Goal: Transaction & Acquisition: Purchase product/service

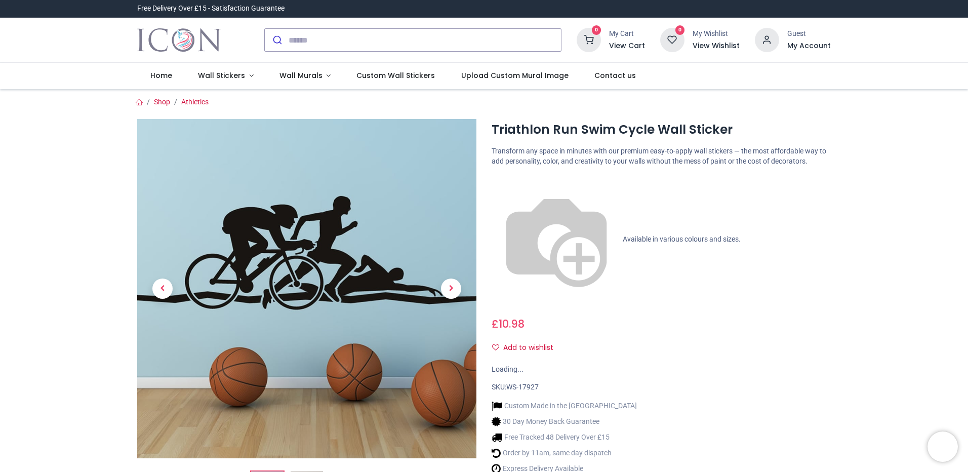
drag, startPoint x: 785, startPoint y: 170, endPoint x: 786, endPoint y: 218, distance: 47.6
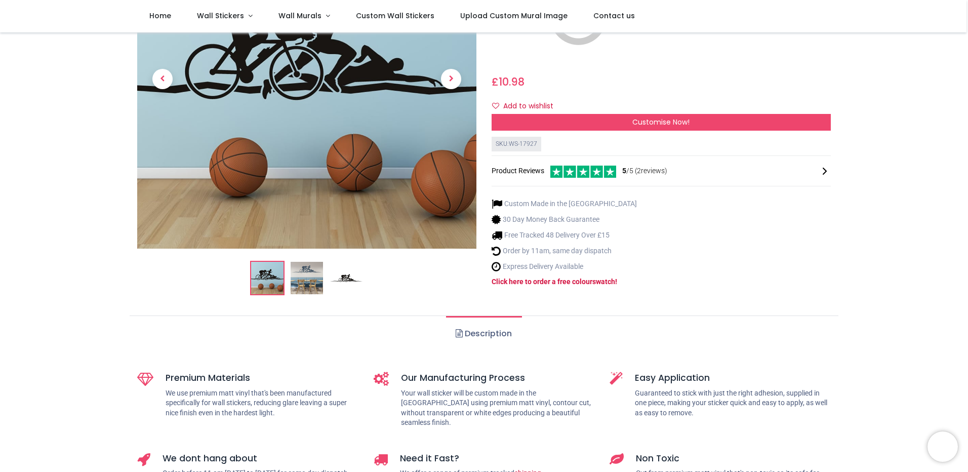
drag, startPoint x: 900, startPoint y: 155, endPoint x: 900, endPoint y: 199, distance: 43.6
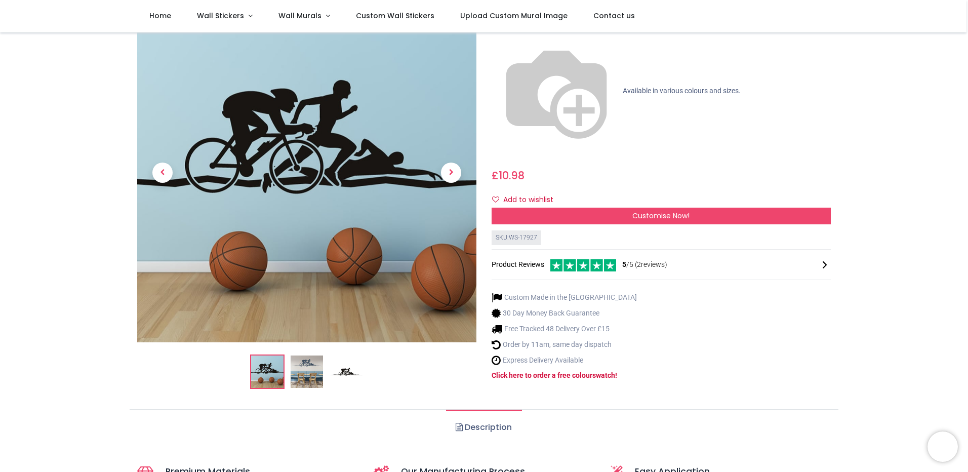
drag, startPoint x: 909, startPoint y: 186, endPoint x: 902, endPoint y: 151, distance: 36.1
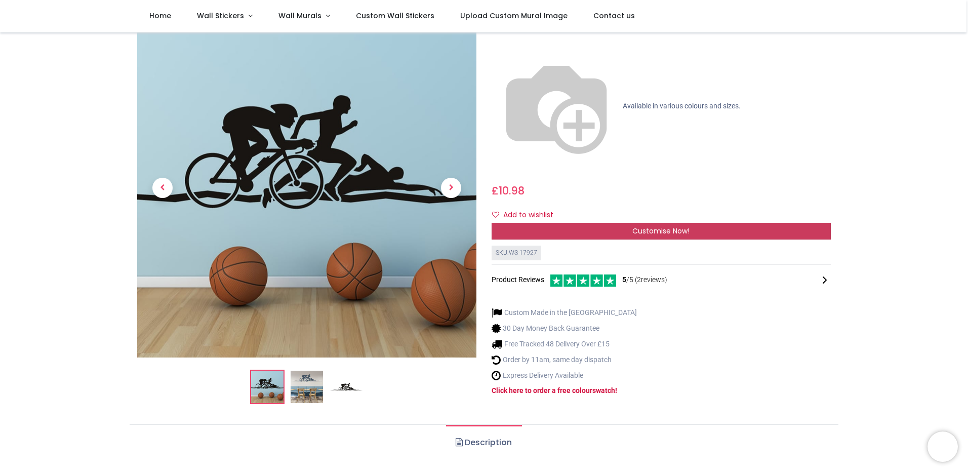
click at [684, 226] on span "Customise Now!" at bounding box center [660, 231] width 57 height 10
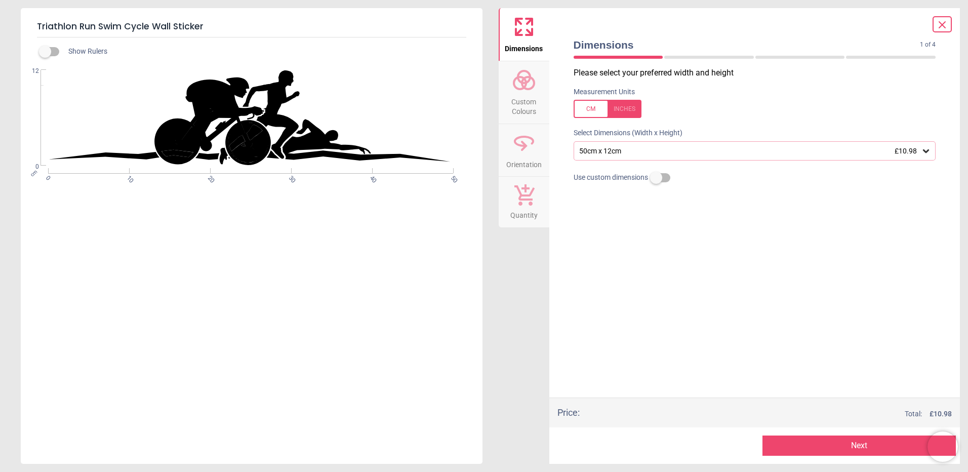
click at [680, 148] on div "50cm x 12cm £10.98" at bounding box center [749, 151] width 343 height 9
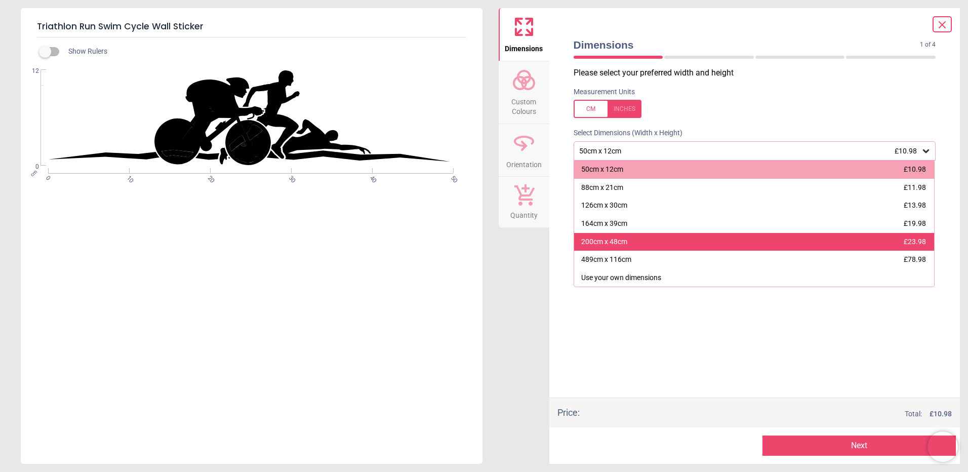
click at [652, 241] on div "200cm x 48cm £23.98" at bounding box center [754, 242] width 361 height 18
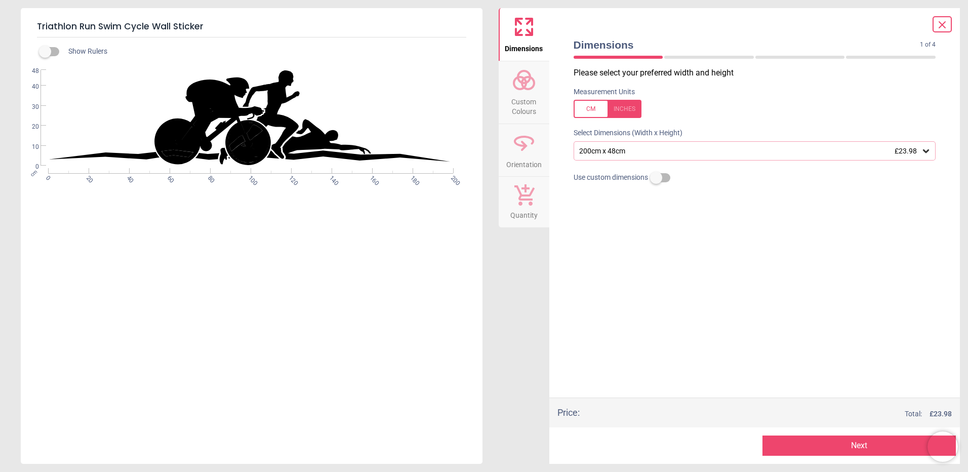
click at [853, 448] on button "Next" at bounding box center [859, 445] width 193 height 20
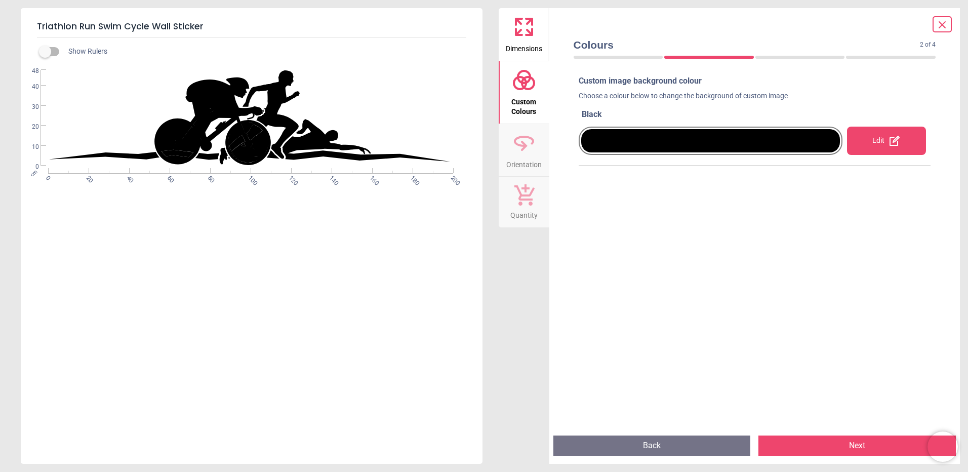
click at [858, 129] on div "Edit" at bounding box center [886, 141] width 79 height 28
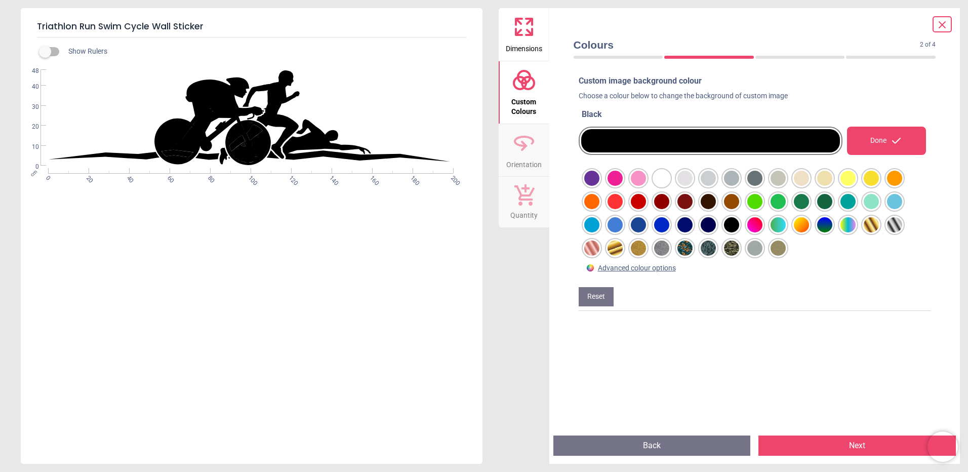
click at [600, 186] on div at bounding box center [591, 178] width 15 height 15
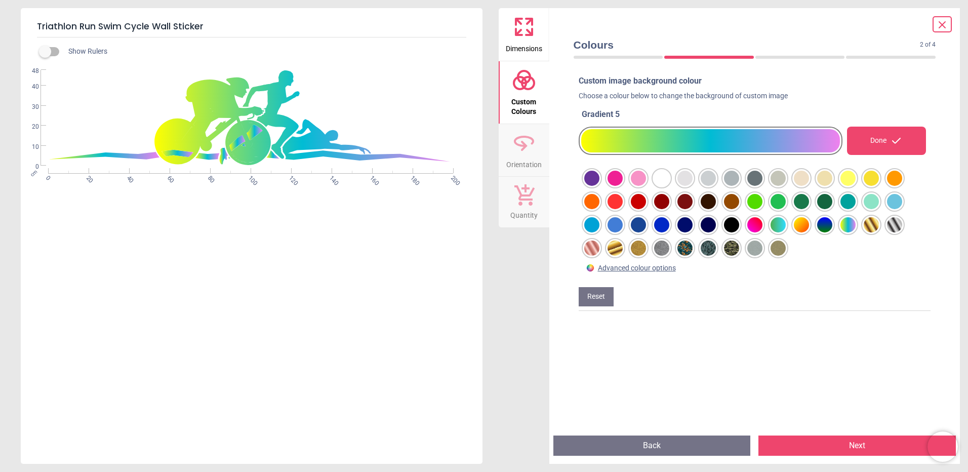
click at [596, 186] on div at bounding box center [591, 178] width 15 height 15
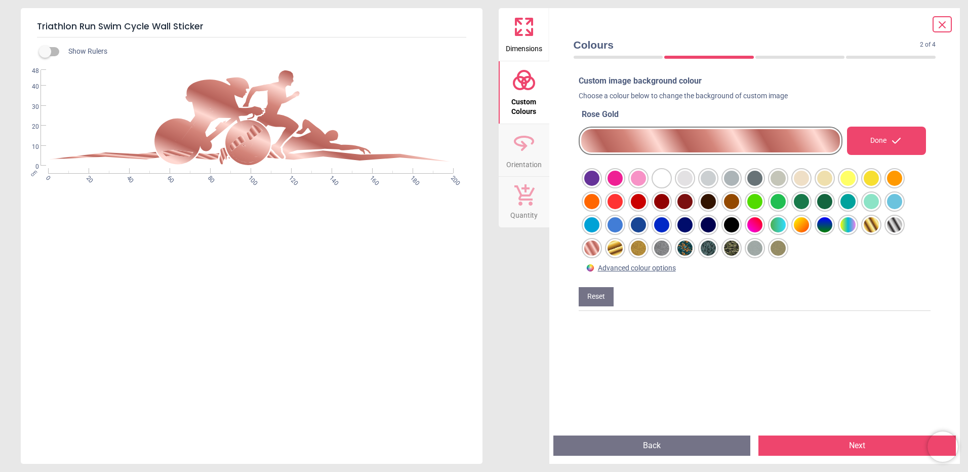
click at [600, 186] on div at bounding box center [591, 178] width 15 height 15
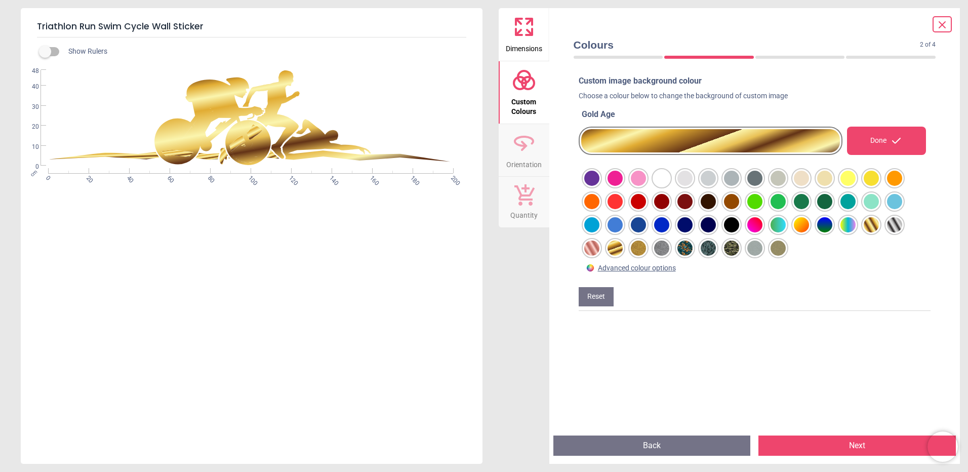
click at [600, 186] on div at bounding box center [591, 178] width 15 height 15
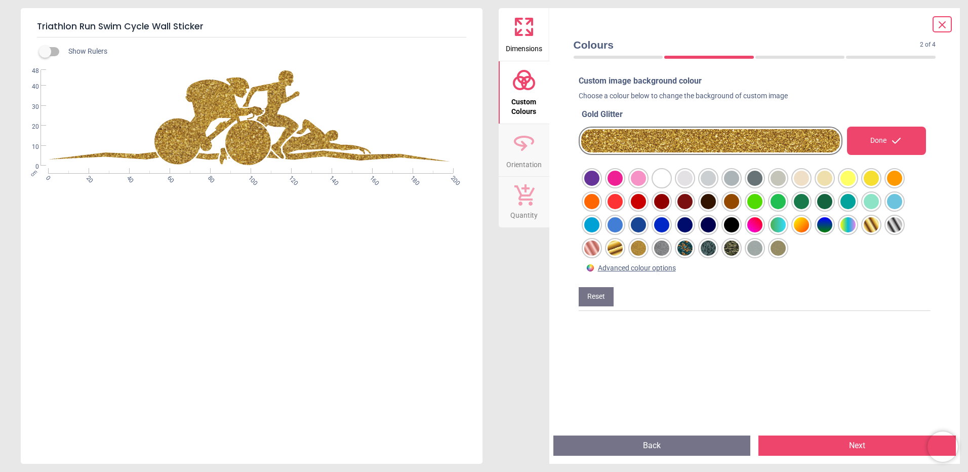
click at [600, 186] on div at bounding box center [591, 178] width 15 height 15
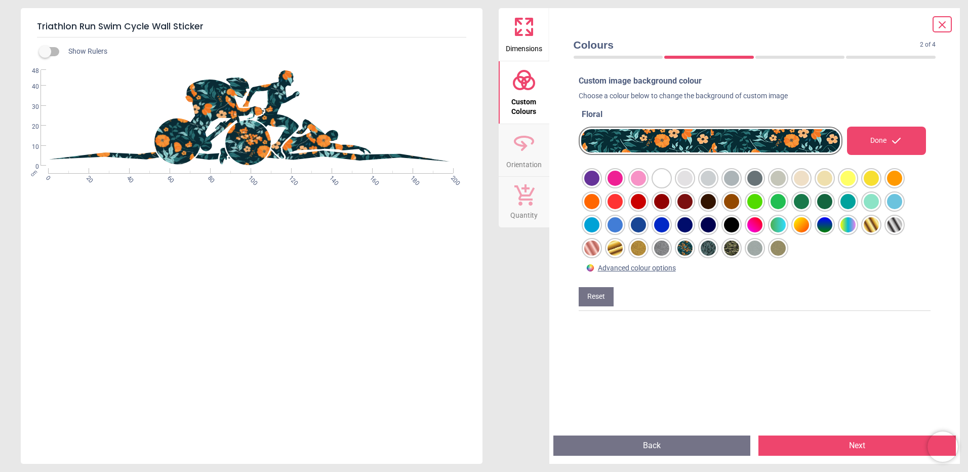
click at [600, 186] on div at bounding box center [591, 178] width 15 height 15
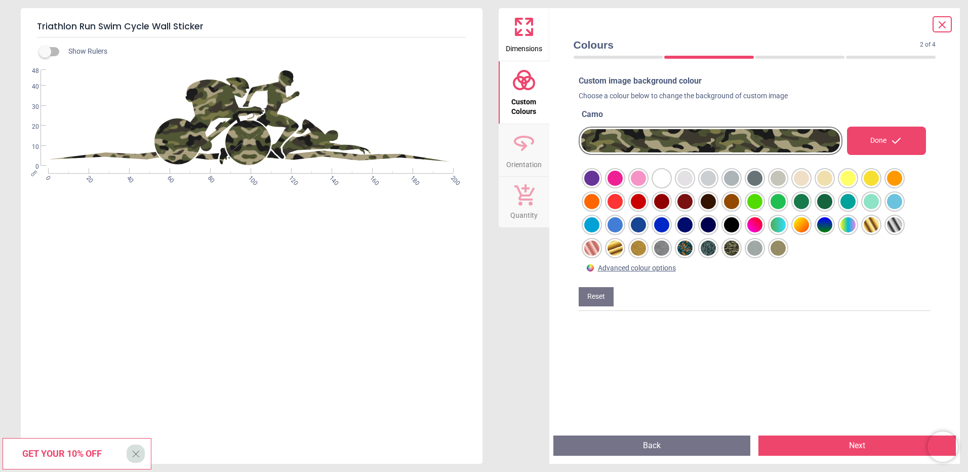
click at [600, 186] on div at bounding box center [591, 178] width 15 height 15
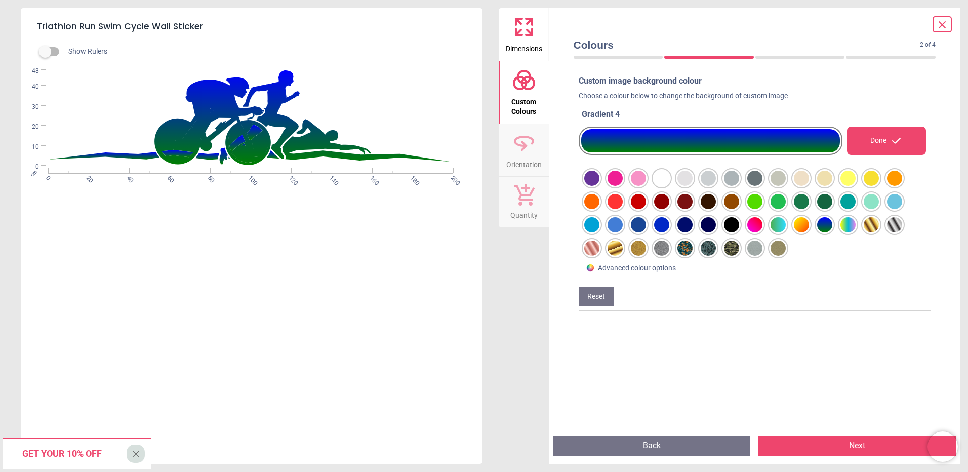
click at [600, 186] on div at bounding box center [591, 178] width 15 height 15
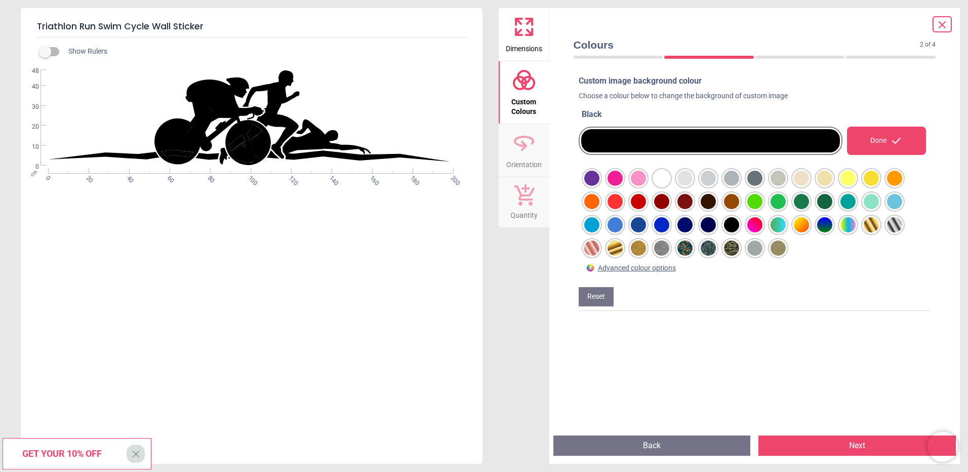
click at [600, 178] on div at bounding box center [591, 178] width 15 height 15
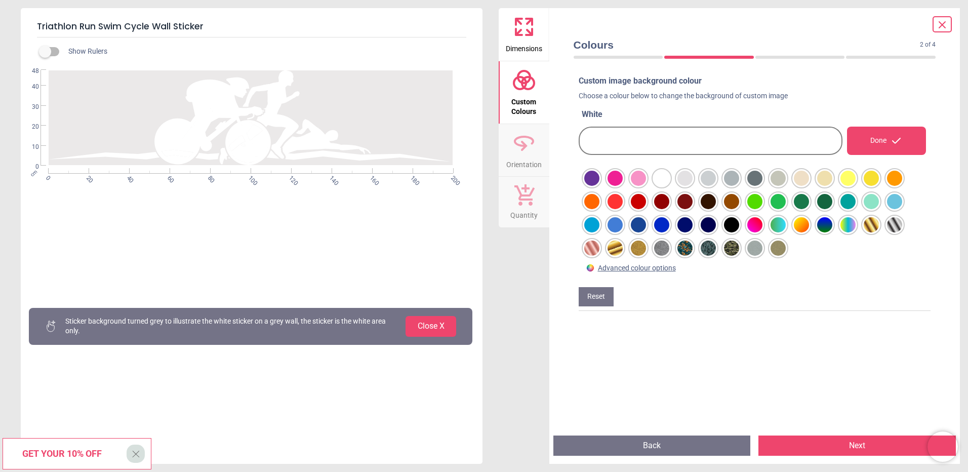
click at [600, 186] on div at bounding box center [591, 178] width 15 height 15
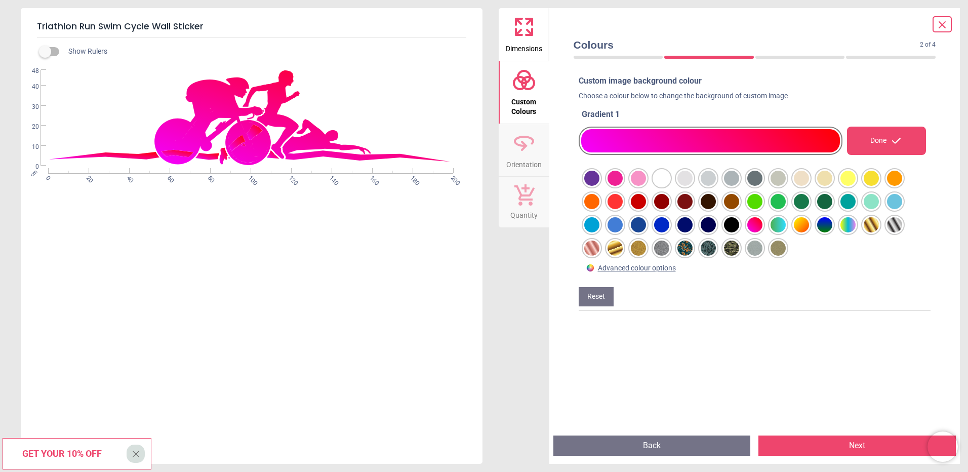
click at [600, 186] on div at bounding box center [591, 178] width 15 height 15
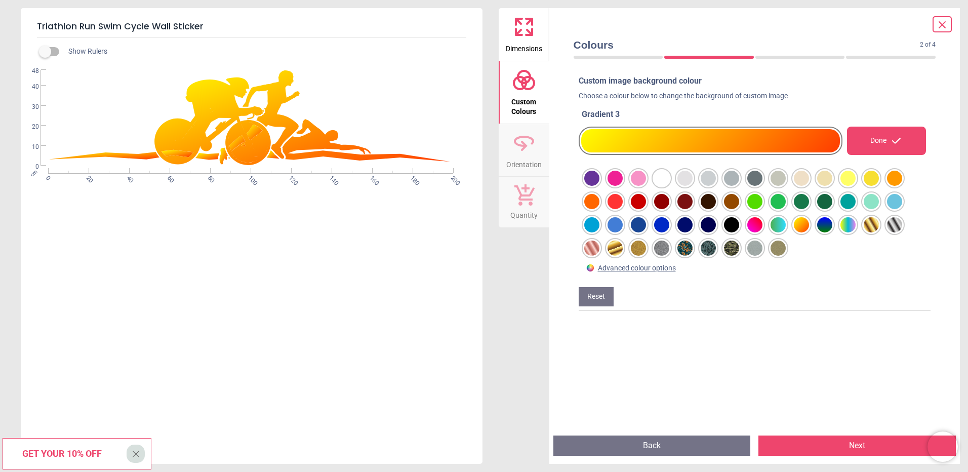
click at [600, 186] on div at bounding box center [591, 178] width 15 height 15
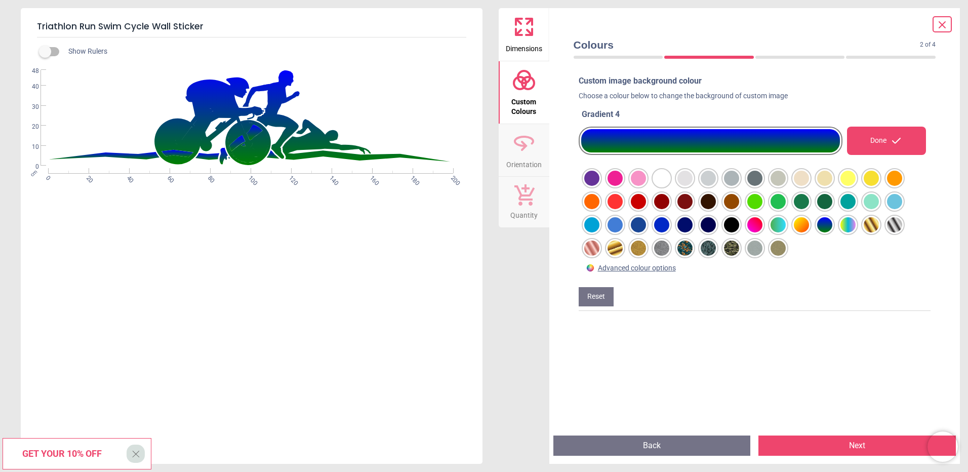
click at [600, 186] on div at bounding box center [591, 178] width 15 height 15
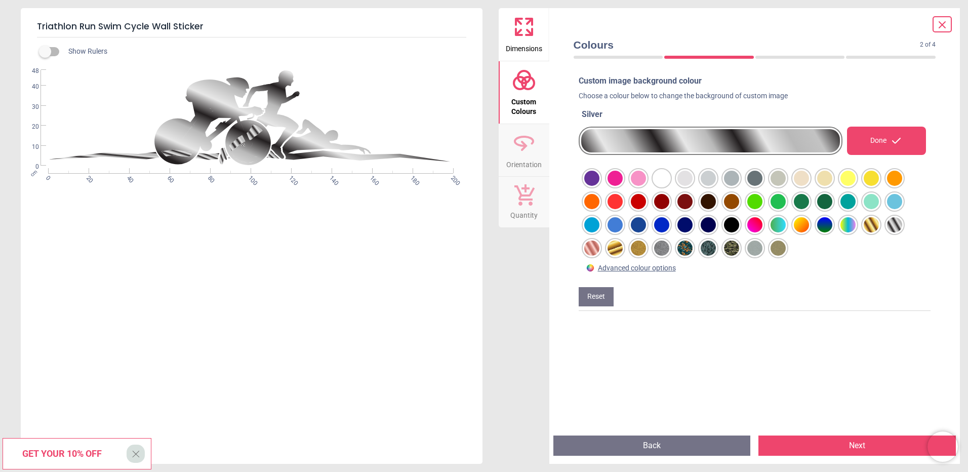
click at [600, 186] on div at bounding box center [591, 178] width 15 height 15
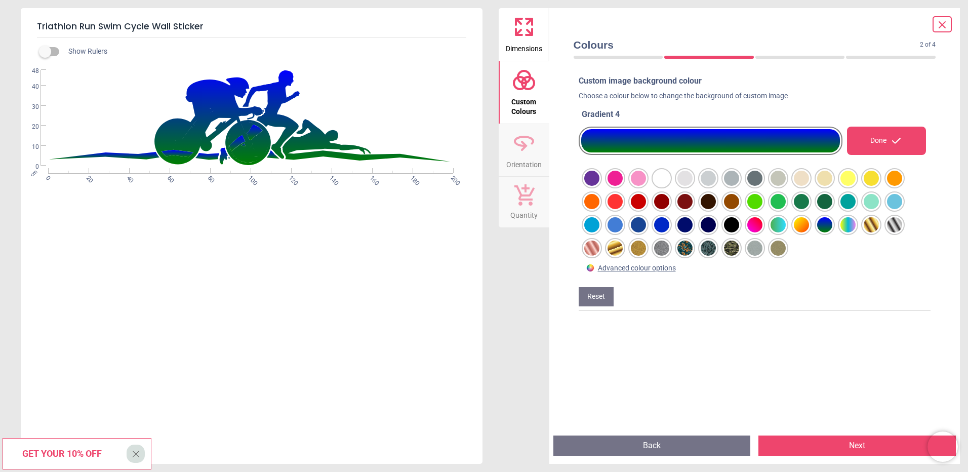
click at [600, 186] on div at bounding box center [591, 178] width 15 height 15
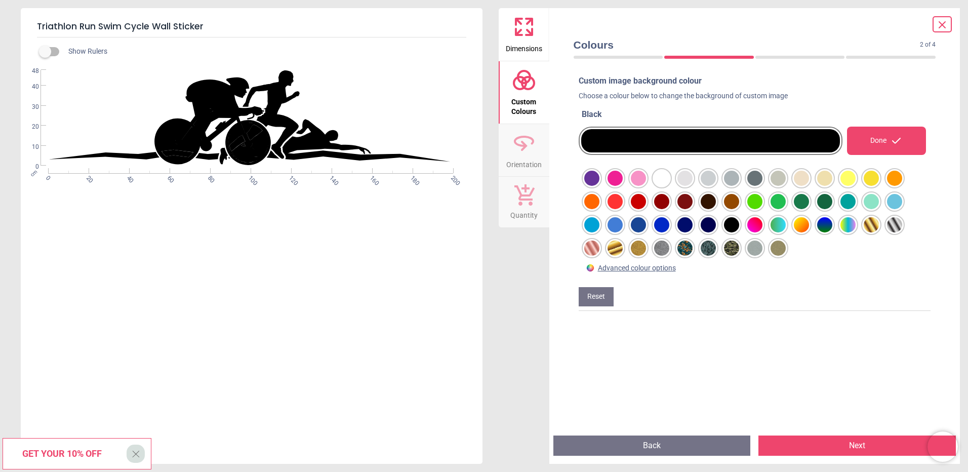
click at [600, 186] on div at bounding box center [591, 178] width 15 height 15
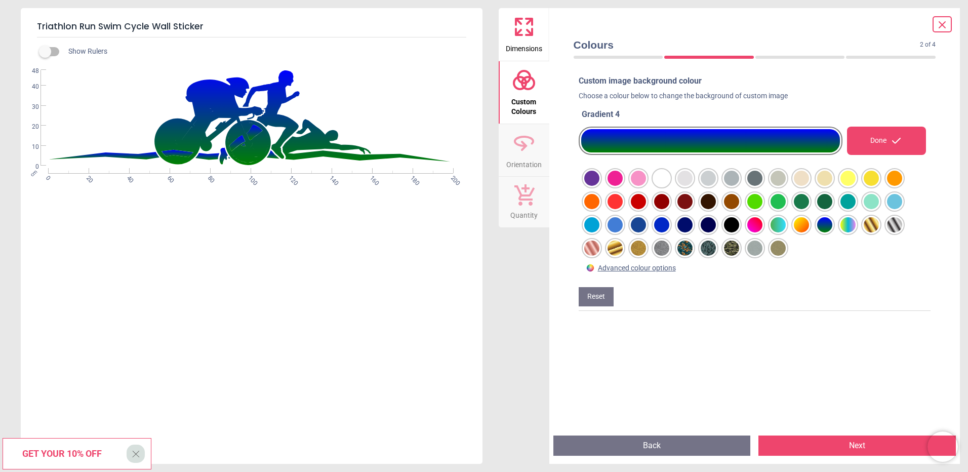
click at [825, 446] on button "Next" at bounding box center [857, 445] width 197 height 20
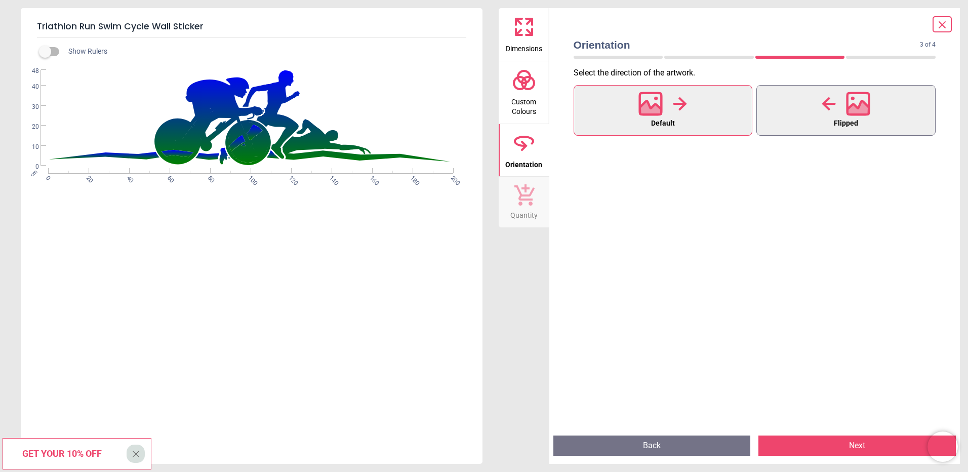
click at [836, 112] on div at bounding box center [846, 104] width 49 height 26
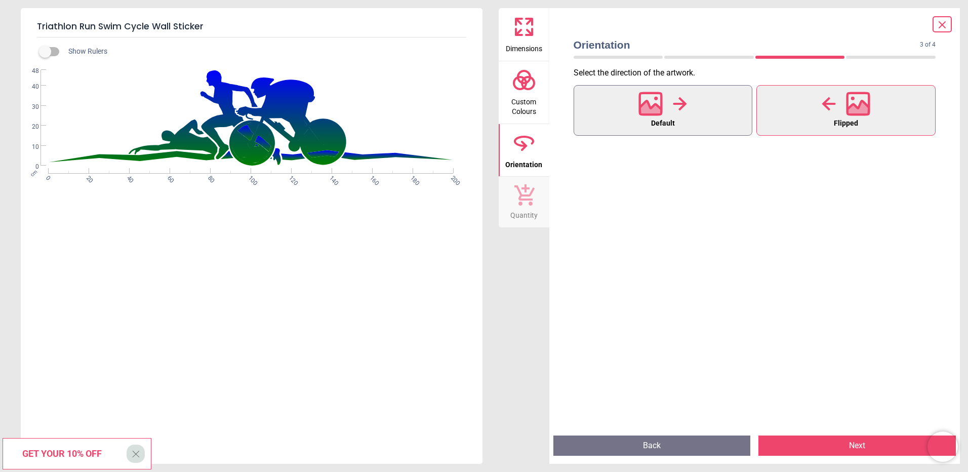
click at [693, 108] on button "Default" at bounding box center [663, 110] width 179 height 51
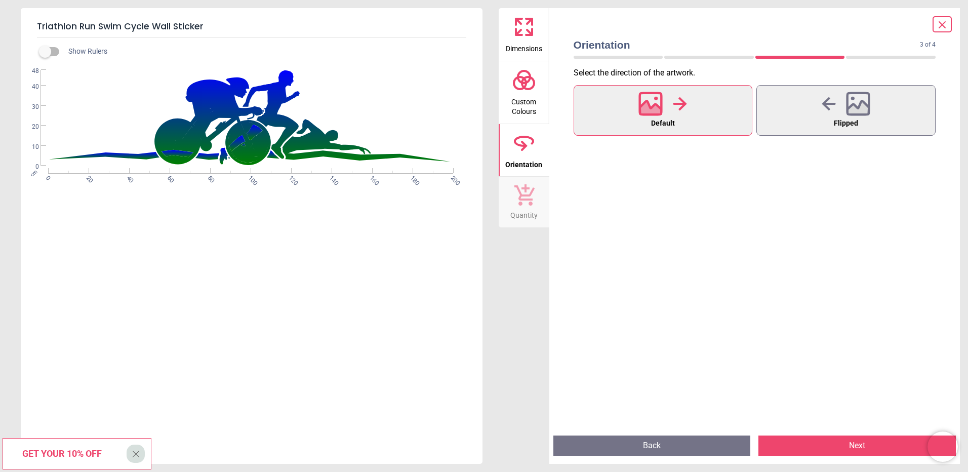
click at [866, 447] on button "Next" at bounding box center [857, 445] width 197 height 20
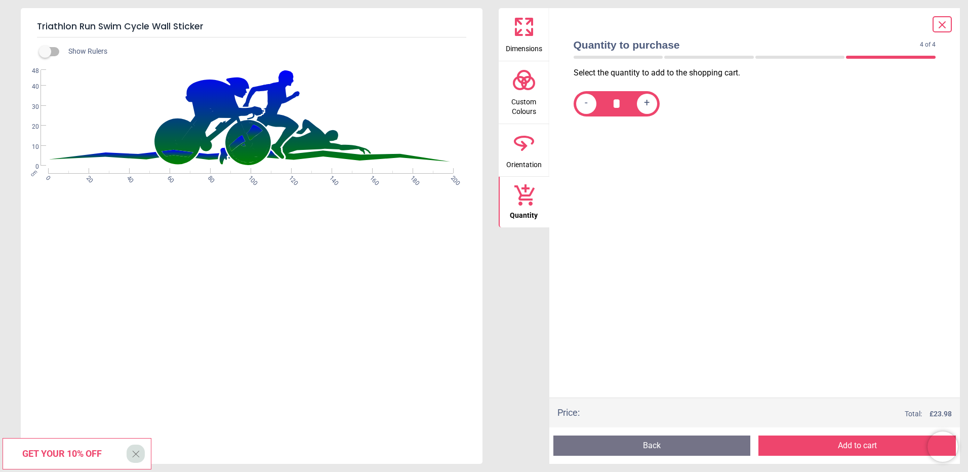
click at [845, 449] on button "Add to cart" at bounding box center [857, 445] width 197 height 20
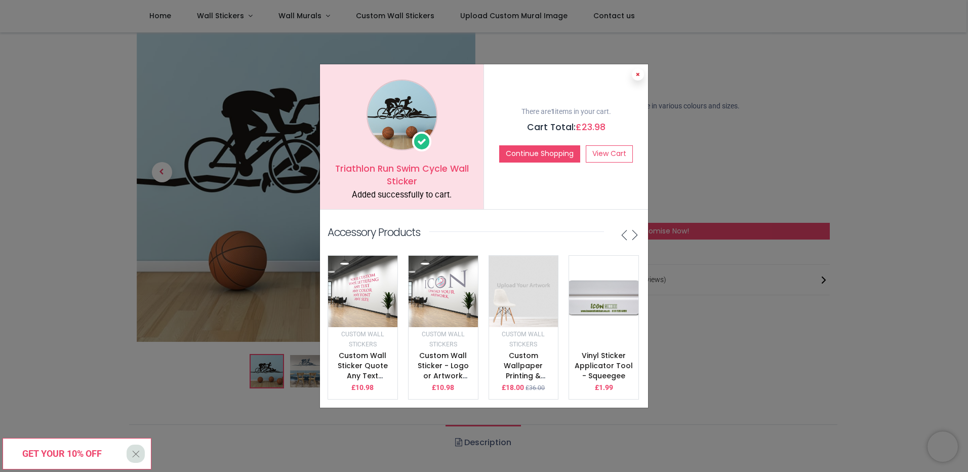
click at [638, 72] on icon at bounding box center [638, 74] width 4 height 5
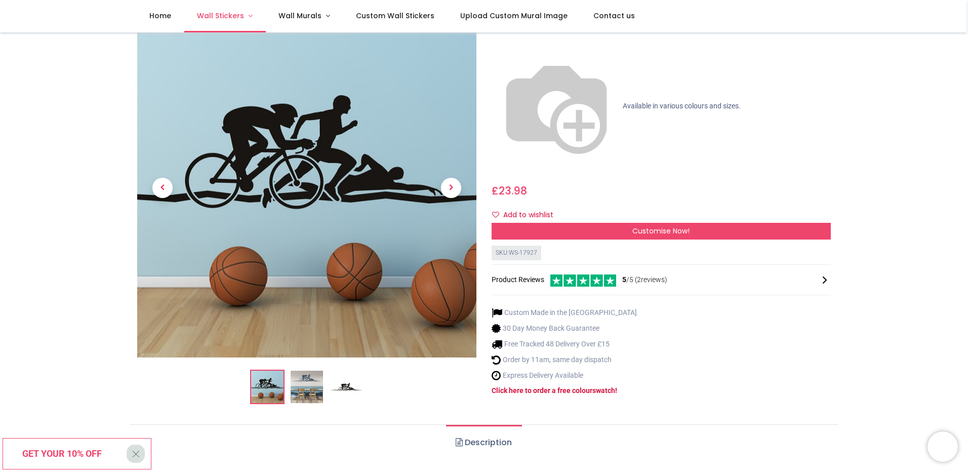
click at [232, 17] on span "Wall Stickers" at bounding box center [220, 16] width 47 height 10
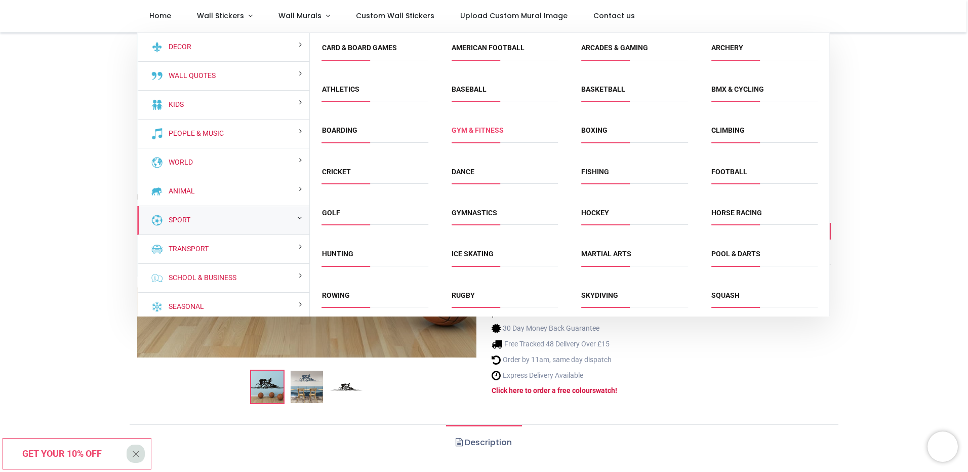
click at [486, 130] on link "Gym & fitness" at bounding box center [478, 130] width 52 height 8
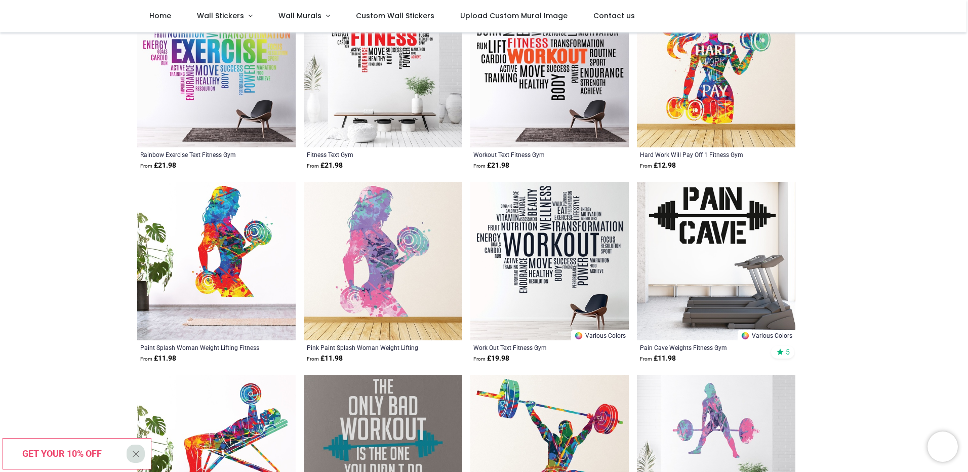
drag, startPoint x: 883, startPoint y: 187, endPoint x: 893, endPoint y: 234, distance: 47.7
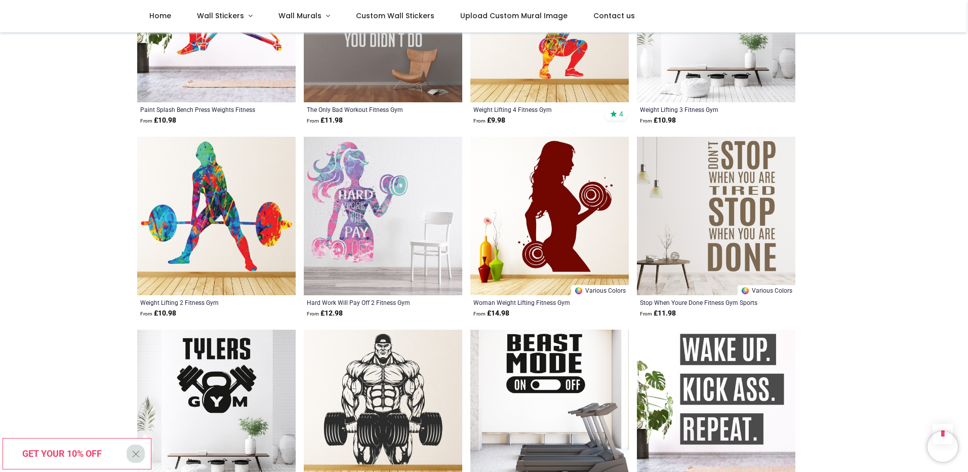
drag, startPoint x: 915, startPoint y: 121, endPoint x: 917, endPoint y: 168, distance: 46.6
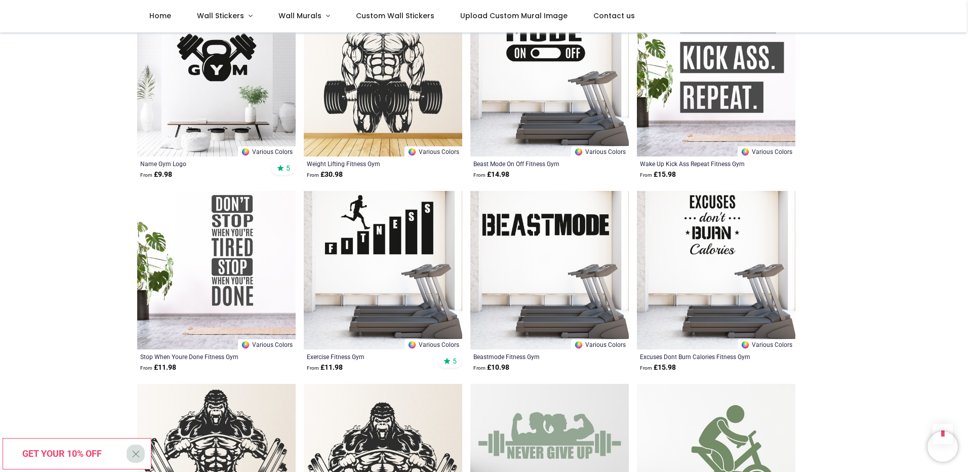
scroll to position [1076, 0]
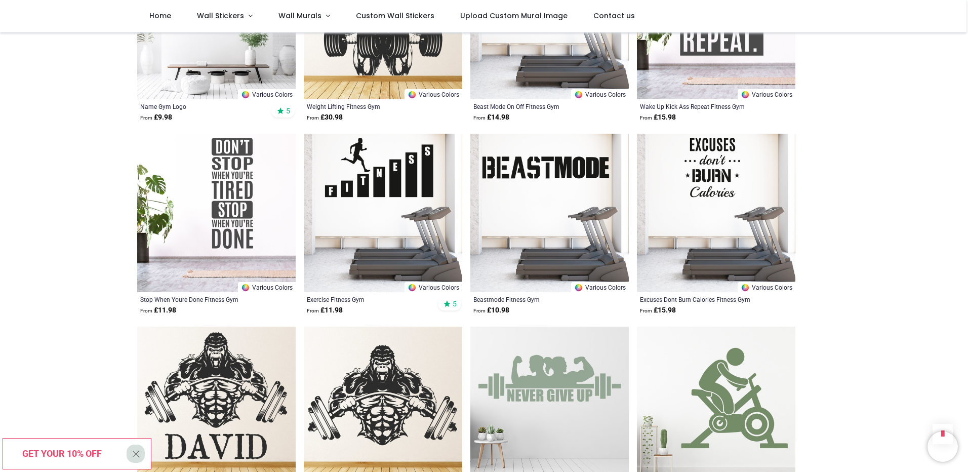
drag, startPoint x: 865, startPoint y: 190, endPoint x: 867, endPoint y: 236, distance: 46.1
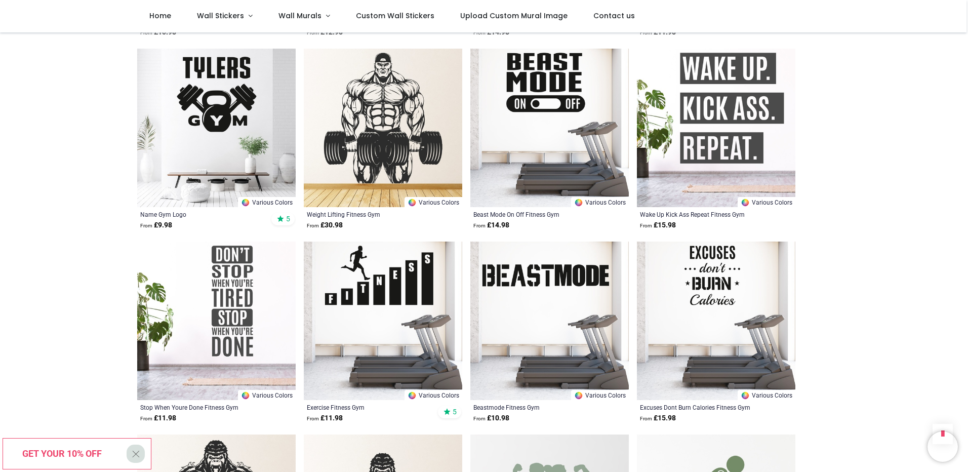
drag, startPoint x: 859, startPoint y: 171, endPoint x: 859, endPoint y: 132, distance: 39.0
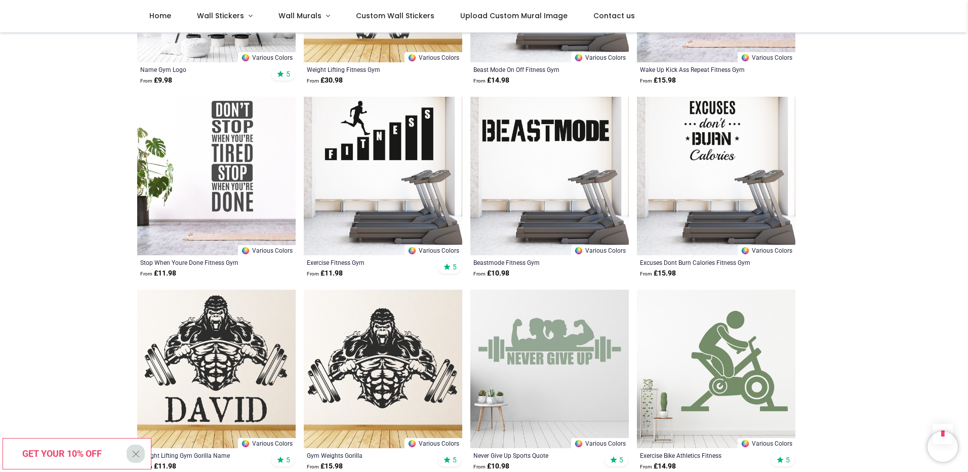
drag, startPoint x: 921, startPoint y: 156, endPoint x: 920, endPoint y: 203, distance: 46.6
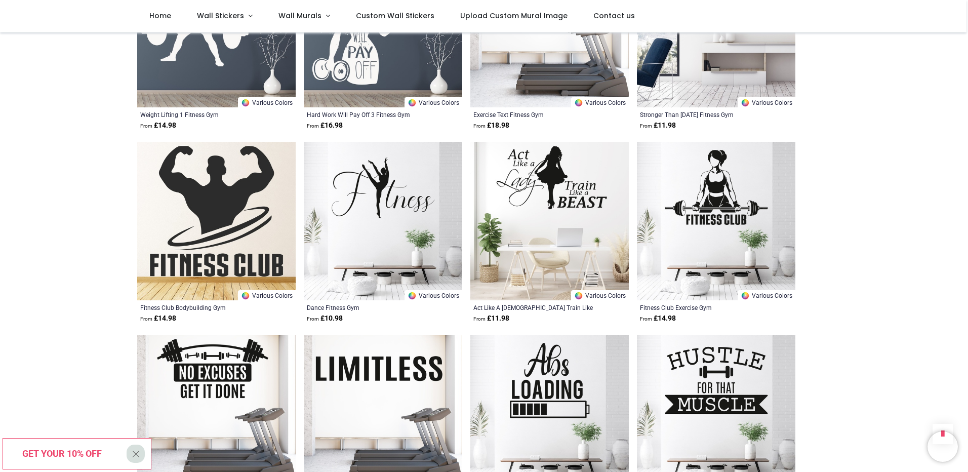
drag, startPoint x: 905, startPoint y: 150, endPoint x: 902, endPoint y: 192, distance: 42.1
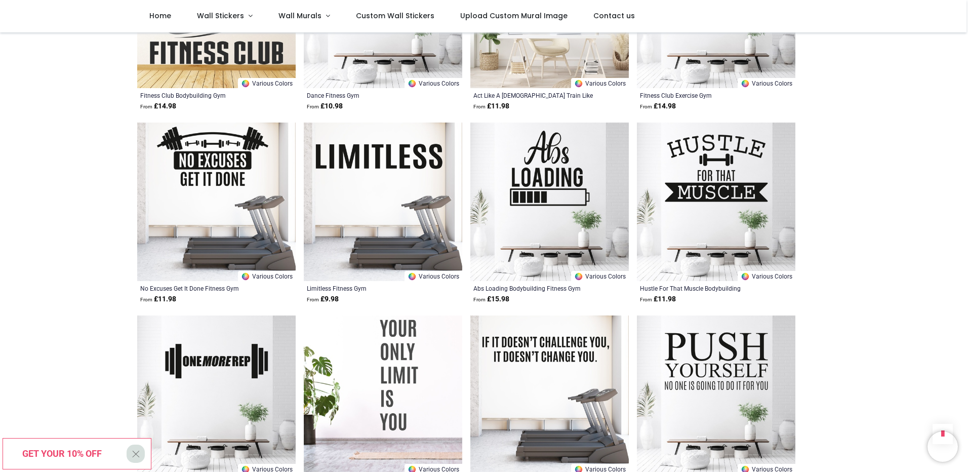
scroll to position [2059, 0]
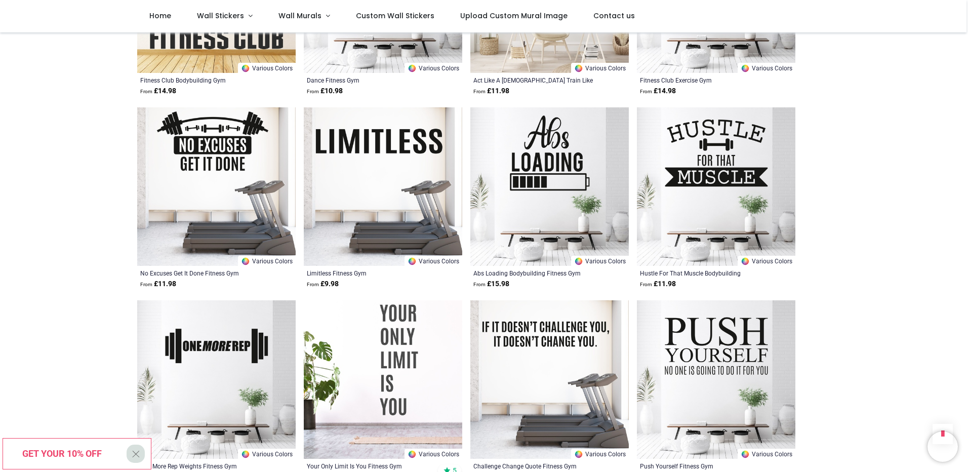
drag, startPoint x: 895, startPoint y: 132, endPoint x: 898, endPoint y: 156, distance: 24.5
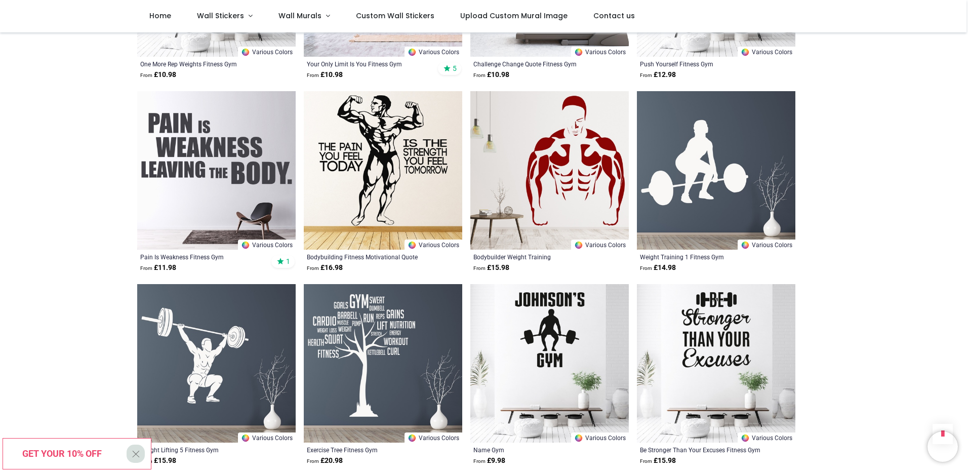
drag, startPoint x: 913, startPoint y: 160, endPoint x: 914, endPoint y: 185, distance: 25.3
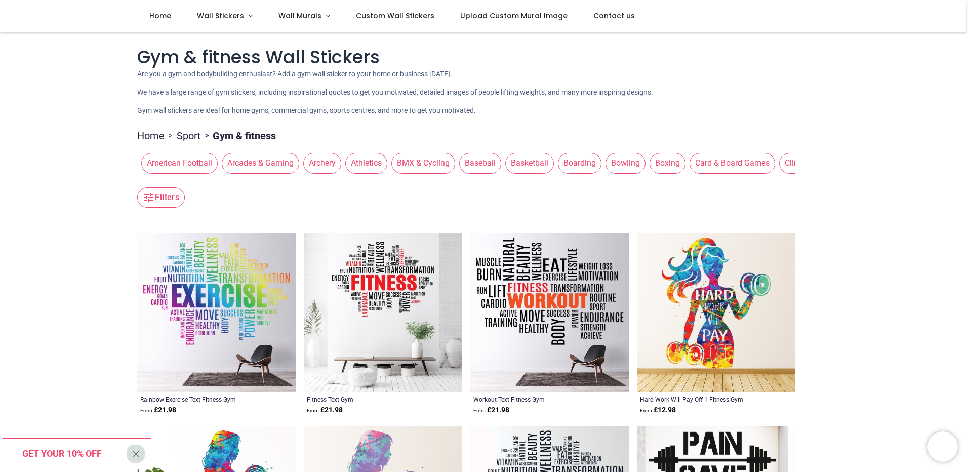
drag, startPoint x: 908, startPoint y: 231, endPoint x: 886, endPoint y: 99, distance: 133.4
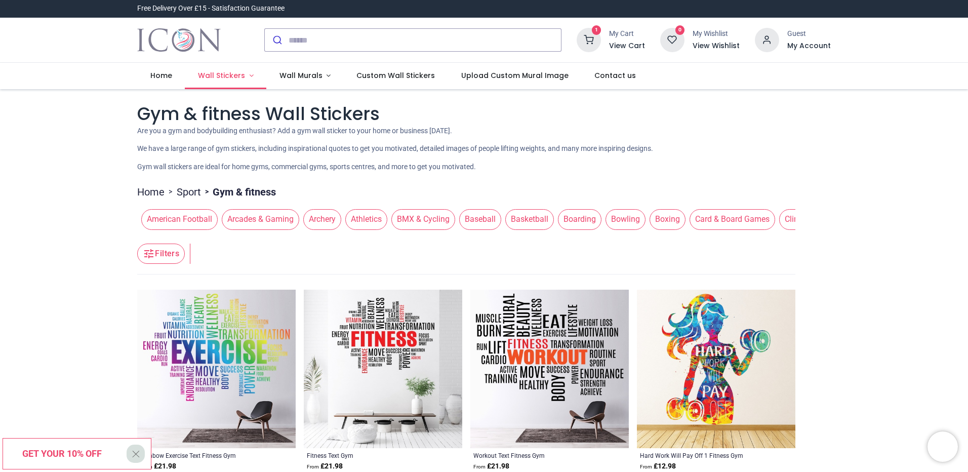
click at [226, 74] on span "Wall Stickers" at bounding box center [221, 75] width 47 height 10
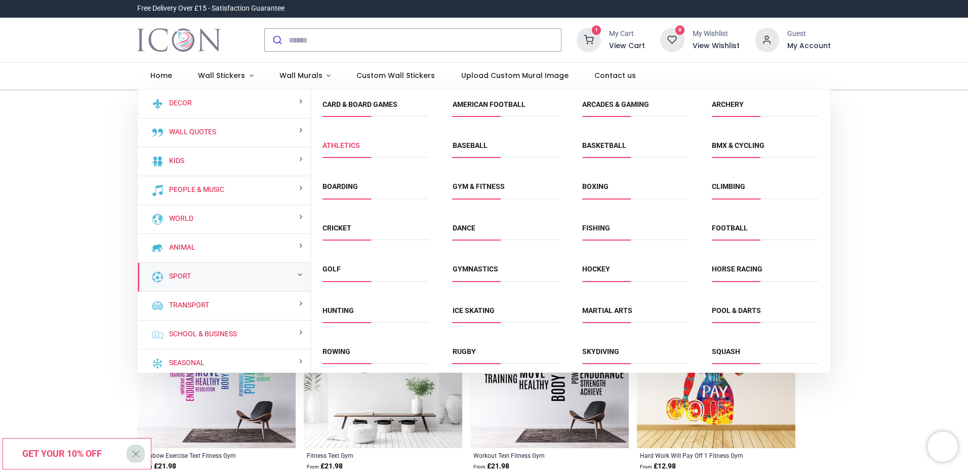
click at [341, 142] on link "Athletics" at bounding box center [341, 145] width 37 height 8
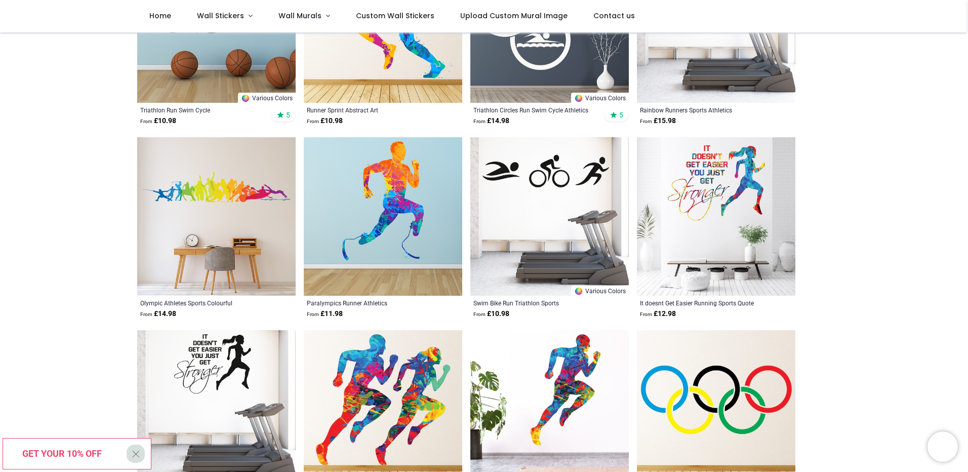
drag, startPoint x: 897, startPoint y: 163, endPoint x: 896, endPoint y: 205, distance: 41.6
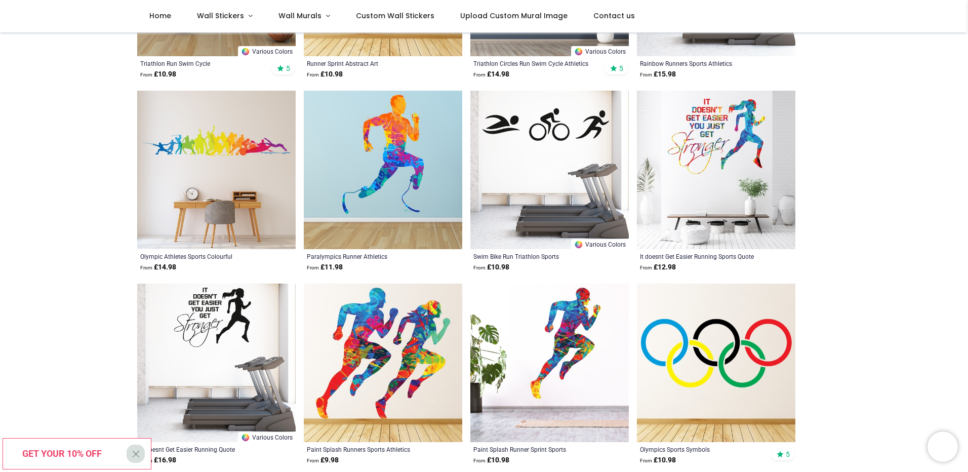
drag, startPoint x: 900, startPoint y: 165, endPoint x: 902, endPoint y: 184, distance: 18.8
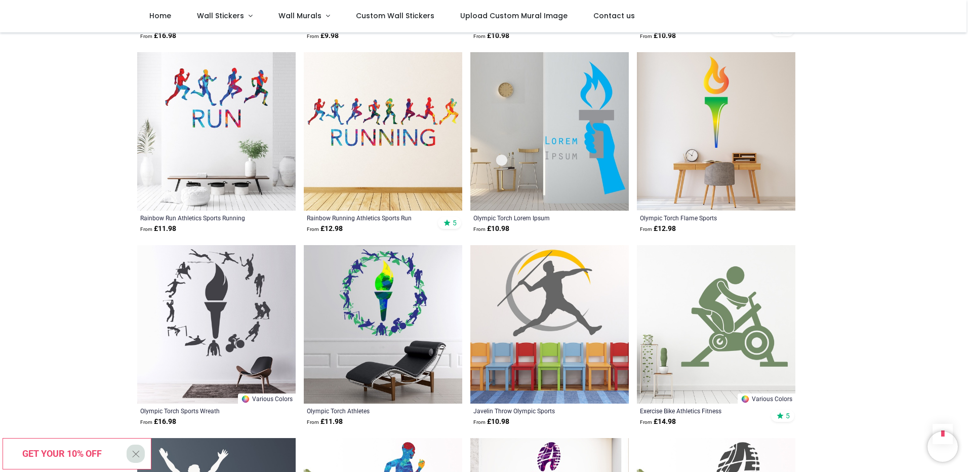
drag, startPoint x: 854, startPoint y: 125, endPoint x: 859, endPoint y: 195, distance: 70.0
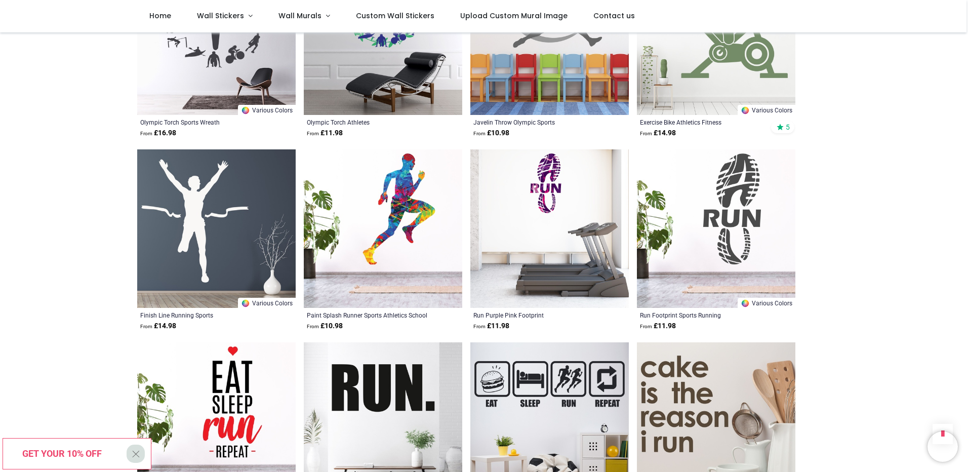
drag, startPoint x: 834, startPoint y: 218, endPoint x: 844, endPoint y: 267, distance: 50.6
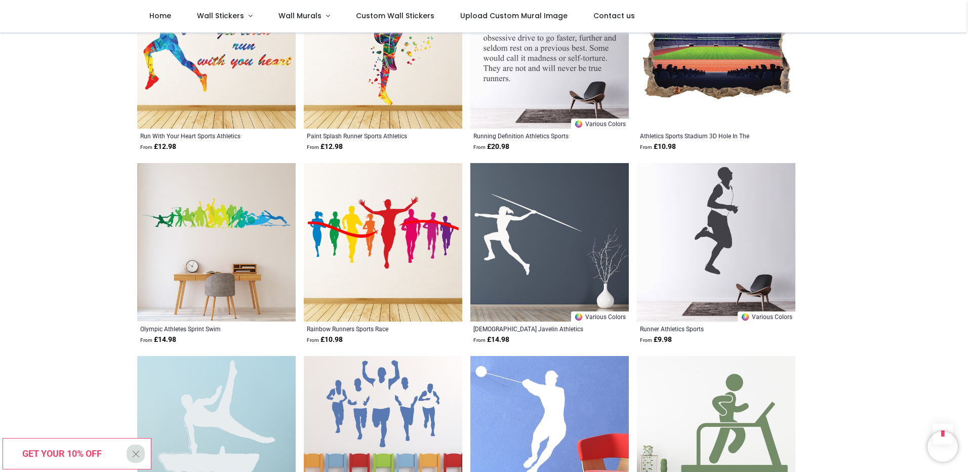
drag, startPoint x: 857, startPoint y: 130, endPoint x: 862, endPoint y: 166, distance: 36.2
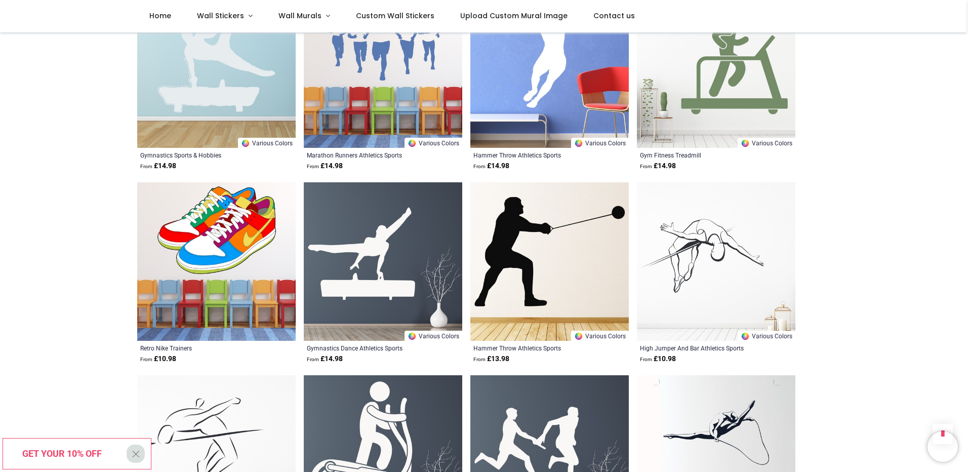
drag, startPoint x: 861, startPoint y: 128, endPoint x: 867, endPoint y: 165, distance: 37.4
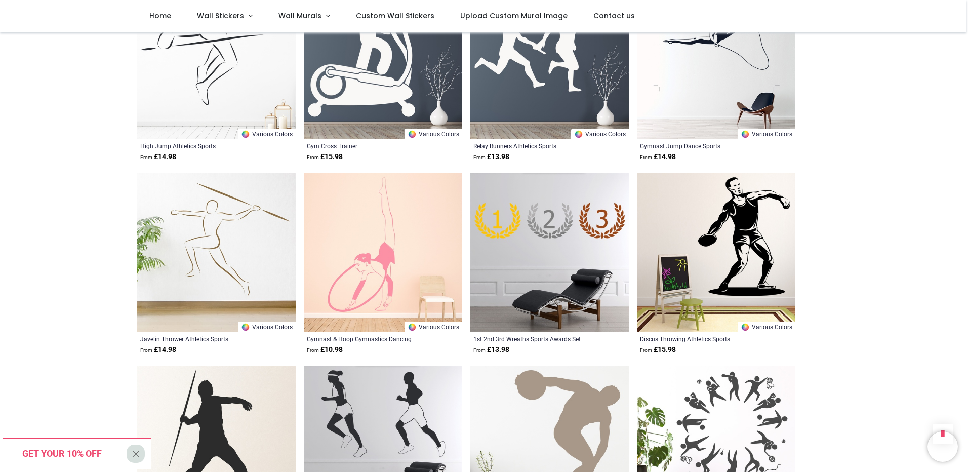
drag, startPoint x: 869, startPoint y: 151, endPoint x: 878, endPoint y: 201, distance: 49.8
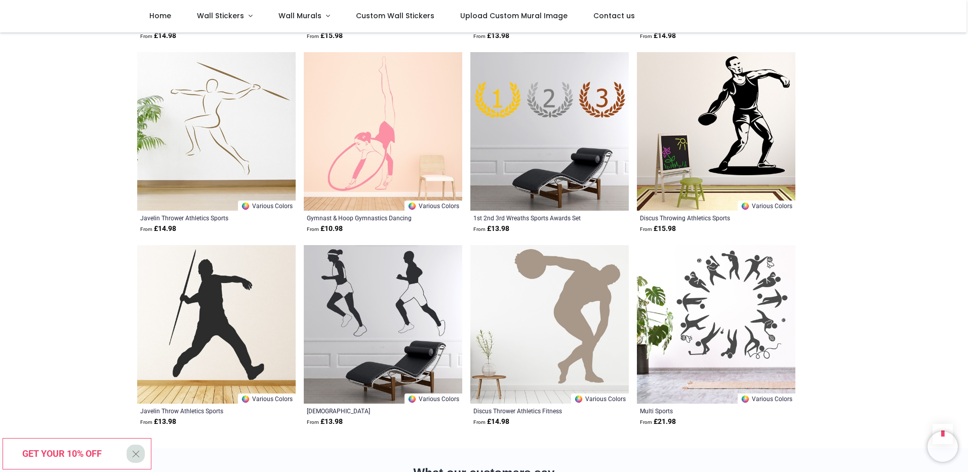
scroll to position [2937, 0]
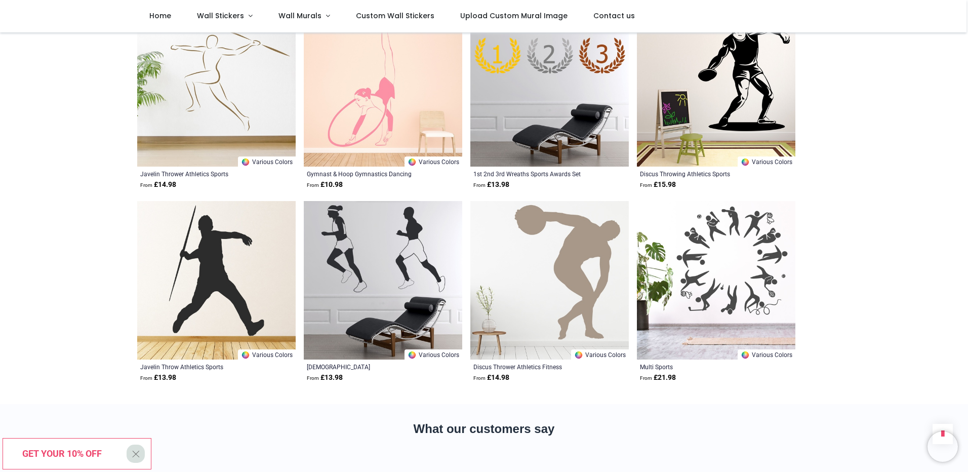
drag, startPoint x: 853, startPoint y: 186, endPoint x: 862, endPoint y: 216, distance: 31.2
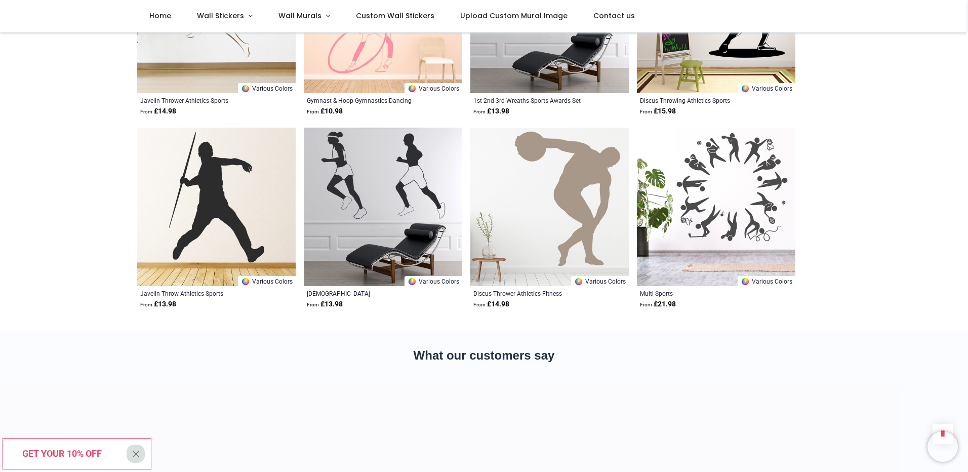
drag, startPoint x: 852, startPoint y: 198, endPoint x: 852, endPoint y: 235, distance: 37.5
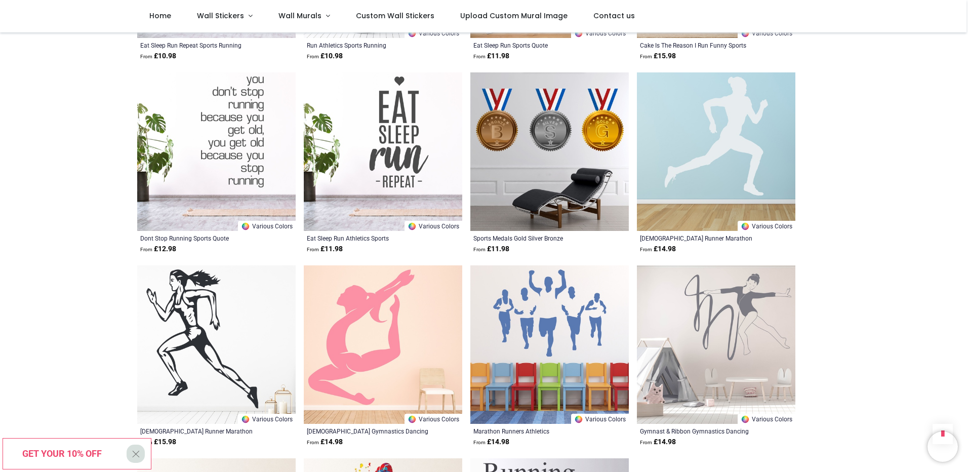
scroll to position [377, 0]
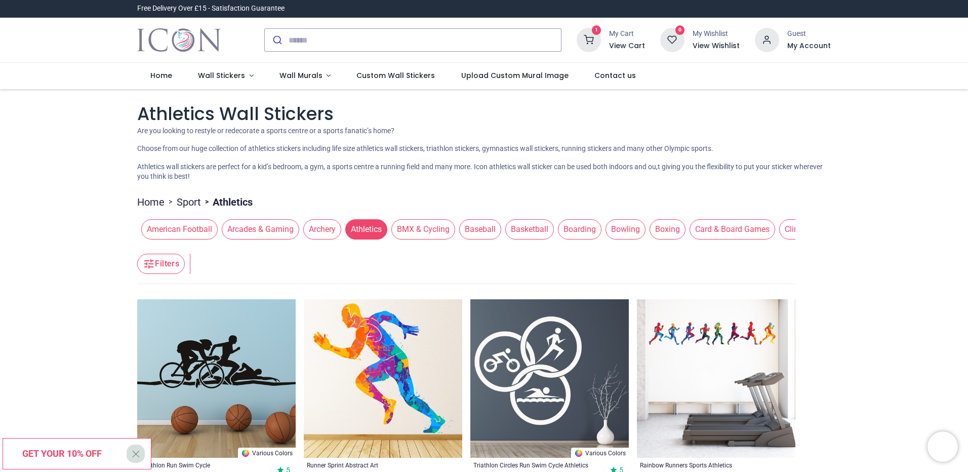
drag, startPoint x: 886, startPoint y: 286, endPoint x: 864, endPoint y: 144, distance: 143.4
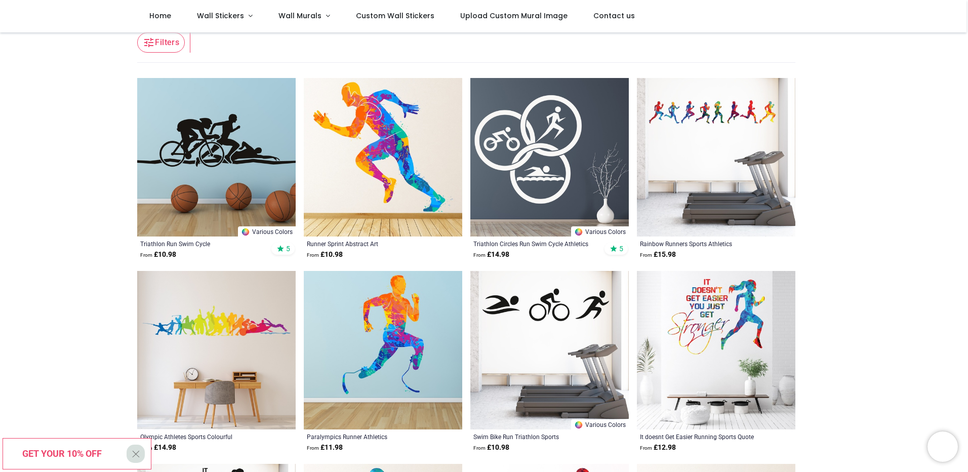
drag, startPoint x: 35, startPoint y: 160, endPoint x: 39, endPoint y: 192, distance: 32.7
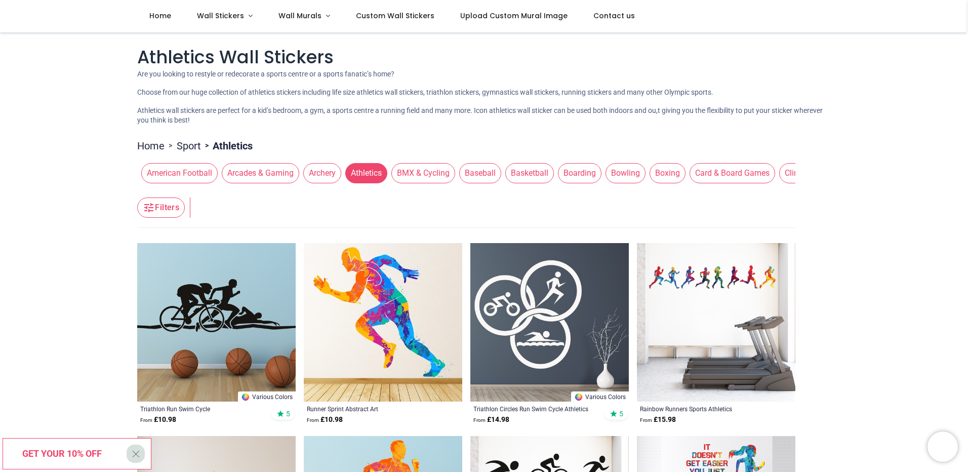
drag, startPoint x: 51, startPoint y: 304, endPoint x: 51, endPoint y: 236, distance: 67.9
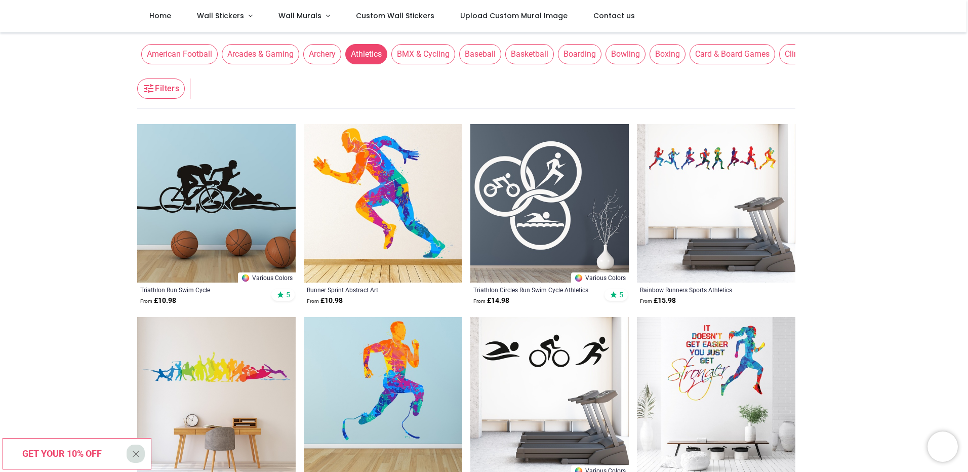
scroll to position [318, 0]
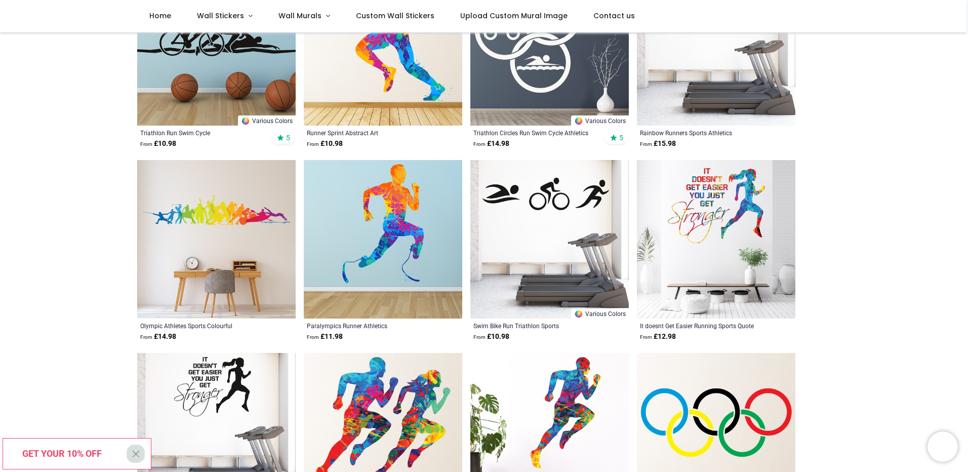
drag, startPoint x: 92, startPoint y: 214, endPoint x: 104, endPoint y: 287, distance: 73.8
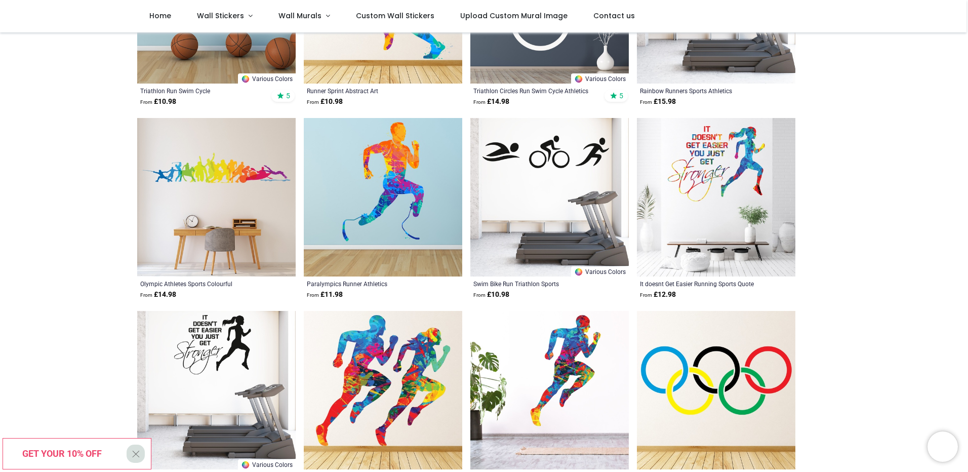
click at [419, 142] on img at bounding box center [383, 197] width 158 height 158
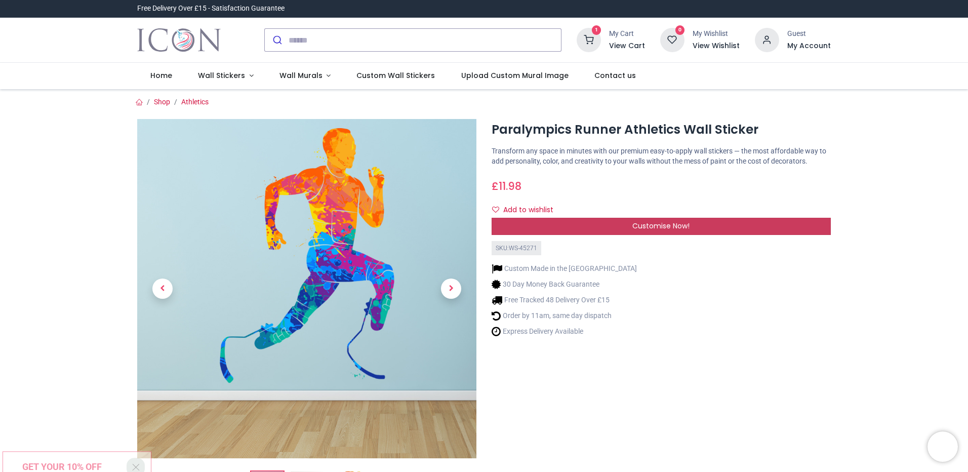
click at [749, 221] on div "Customise Now!" at bounding box center [661, 226] width 339 height 17
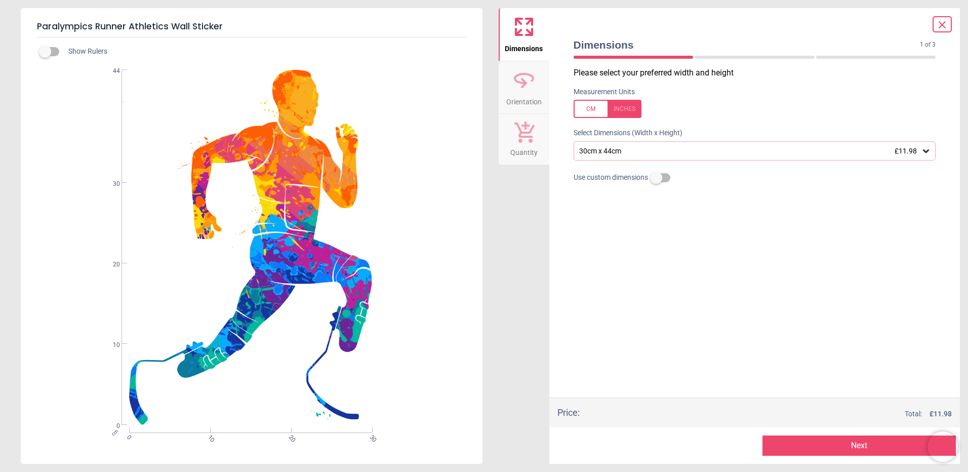
click at [645, 148] on div "30cm x 44cm £11.98" at bounding box center [749, 151] width 343 height 9
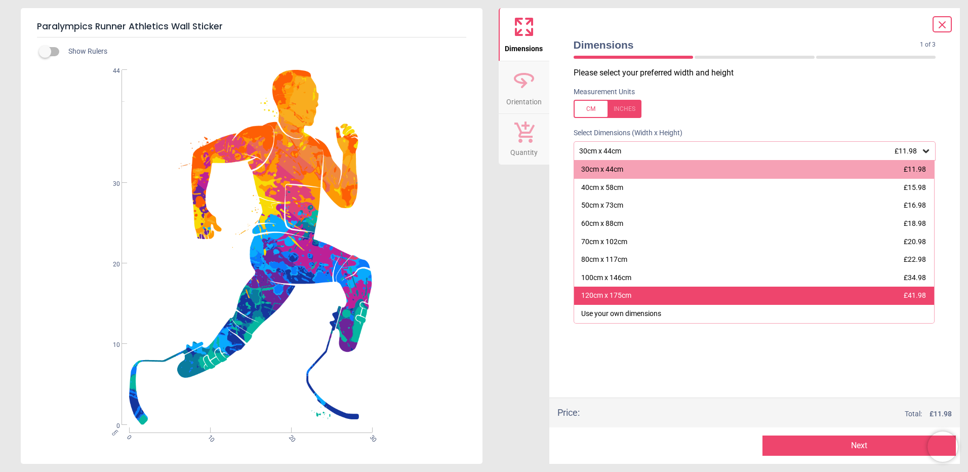
click at [656, 295] on div "120cm x 175cm £41.98" at bounding box center [754, 296] width 361 height 18
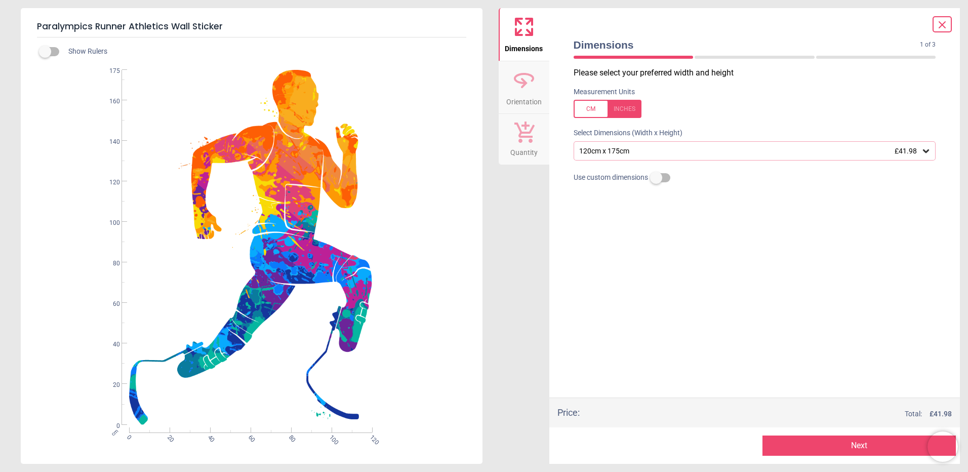
click at [855, 444] on button "Next" at bounding box center [859, 445] width 193 height 20
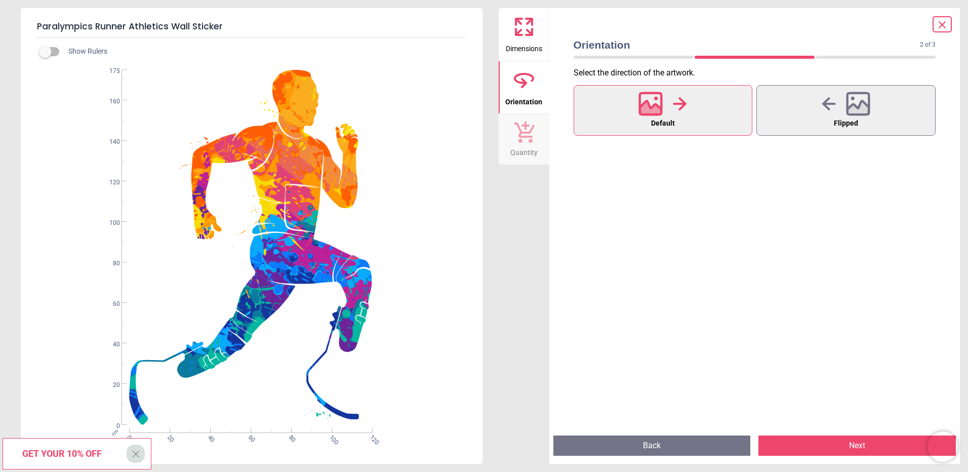
click at [941, 19] on icon at bounding box center [942, 25] width 12 height 12
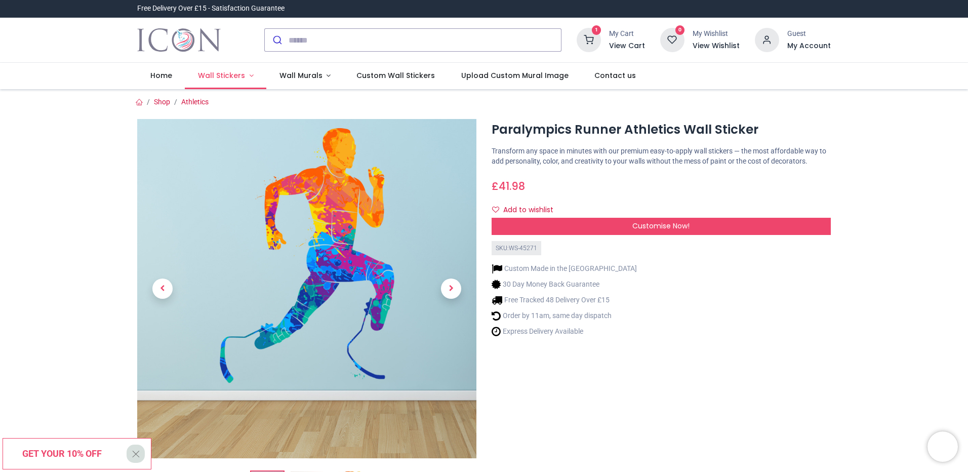
click at [226, 72] on span "Wall Stickers" at bounding box center [221, 75] width 47 height 10
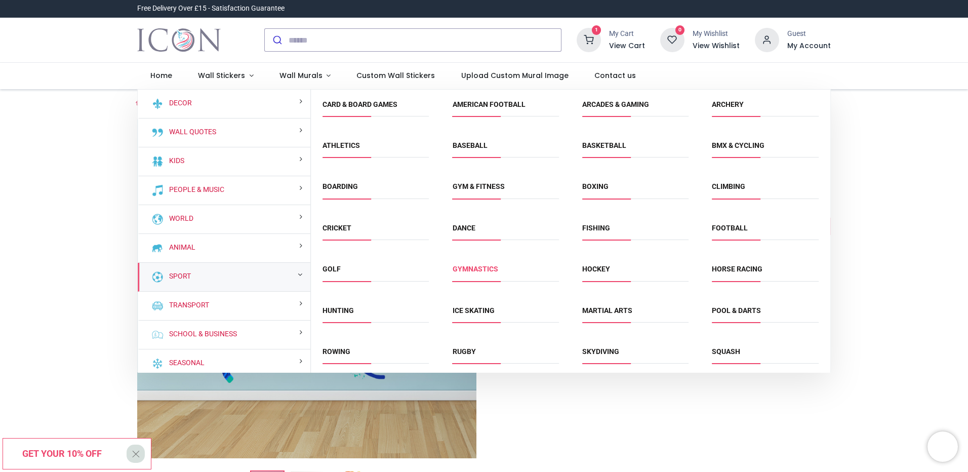
click at [485, 265] on link "Gymnastics" at bounding box center [476, 269] width 46 height 8
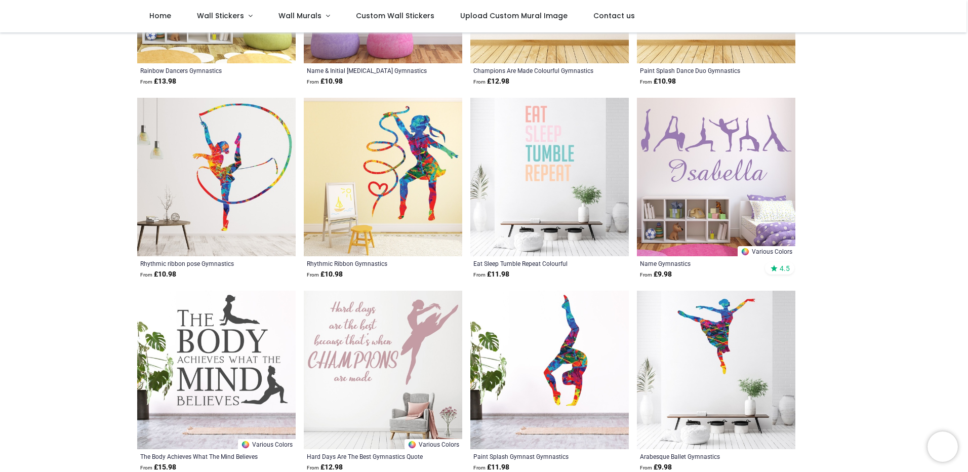
drag, startPoint x: 72, startPoint y: 195, endPoint x: 74, endPoint y: 249, distance: 53.7
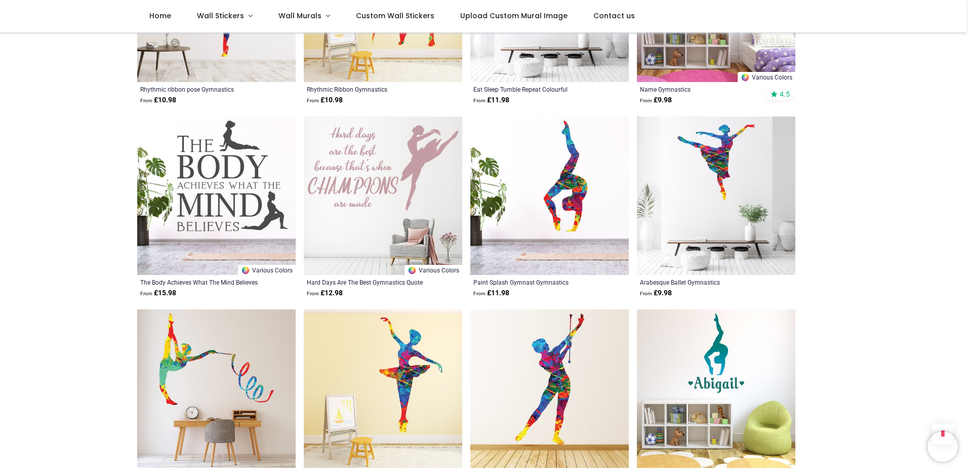
drag, startPoint x: 99, startPoint y: 197, endPoint x: 101, endPoint y: 231, distance: 34.5
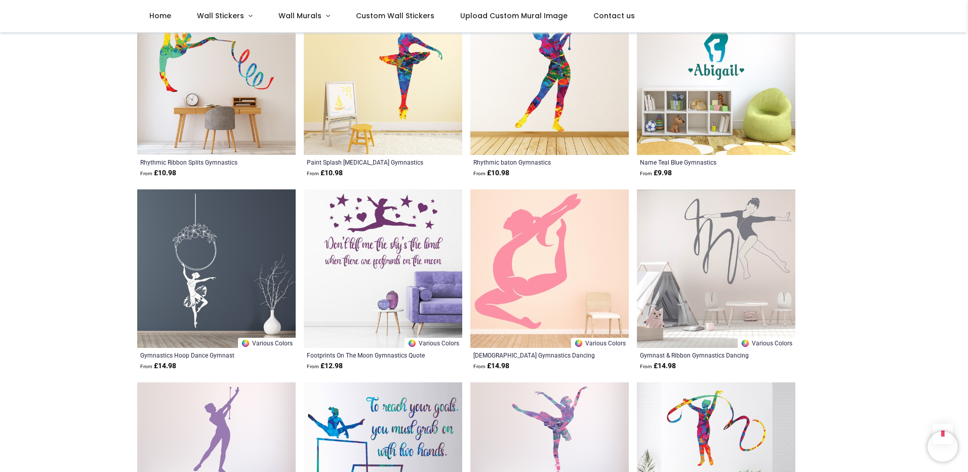
scroll to position [802, 0]
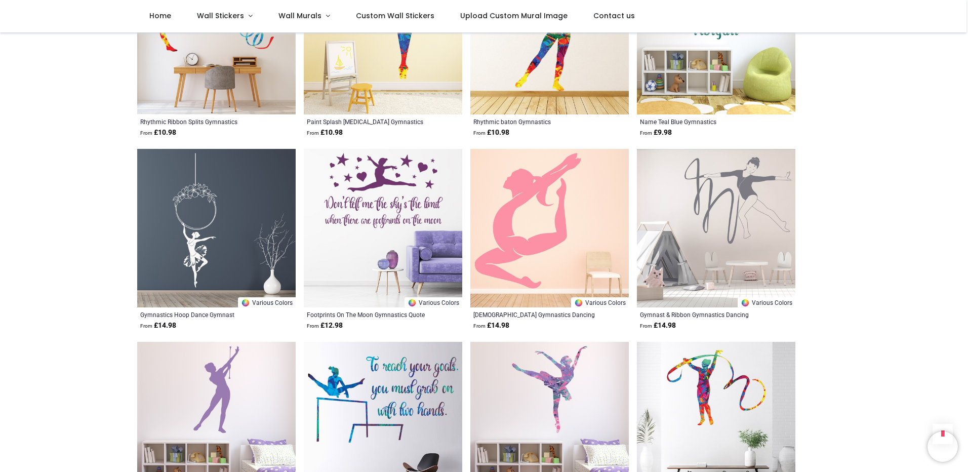
drag, startPoint x: 80, startPoint y: 152, endPoint x: 86, endPoint y: 195, distance: 43.0
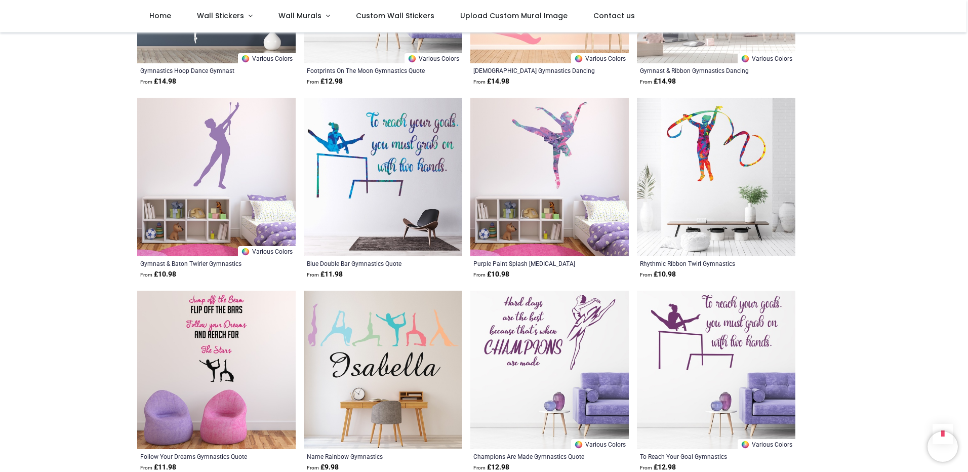
drag, startPoint x: 91, startPoint y: 174, endPoint x: 94, endPoint y: 250, distance: 75.5
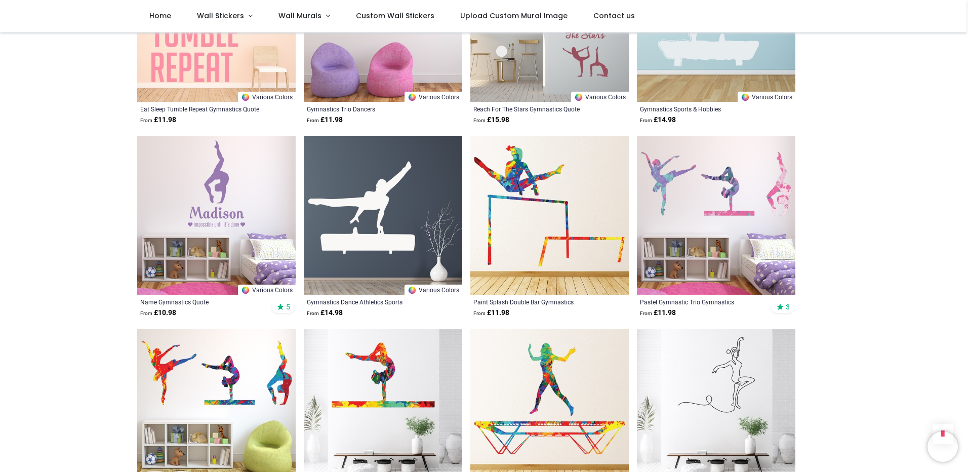
drag, startPoint x: 85, startPoint y: 201, endPoint x: 81, endPoint y: 255, distance: 54.3
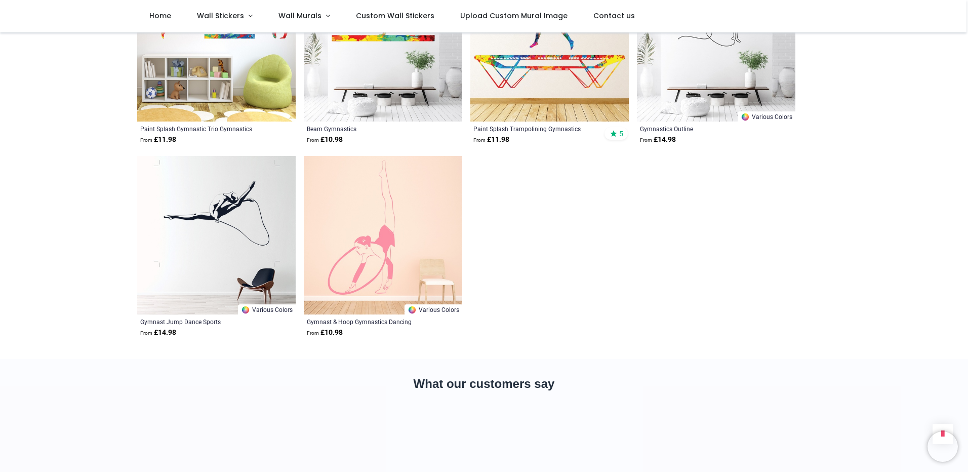
drag, startPoint x: 65, startPoint y: 206, endPoint x: 69, endPoint y: 272, distance: 66.5
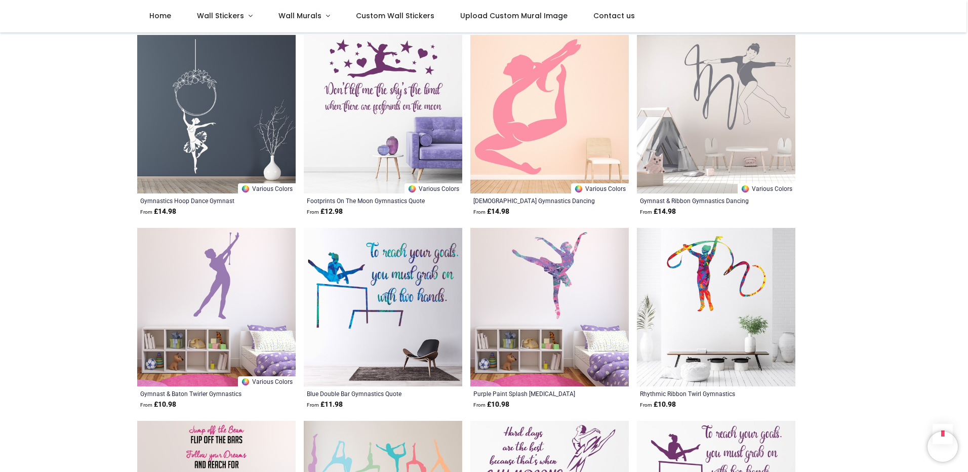
scroll to position [179, 0]
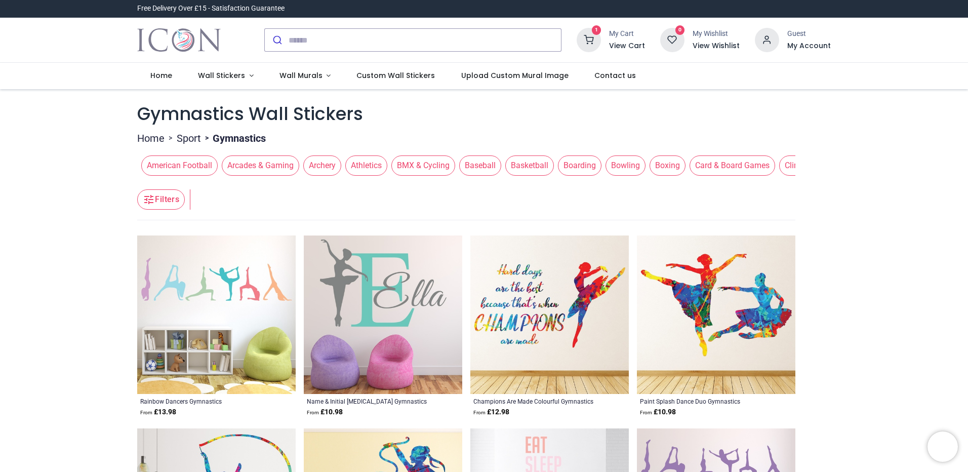
drag, startPoint x: 77, startPoint y: 311, endPoint x: 73, endPoint y: 152, distance: 159.0
click at [231, 73] on span "Wall Stickers" at bounding box center [221, 75] width 47 height 10
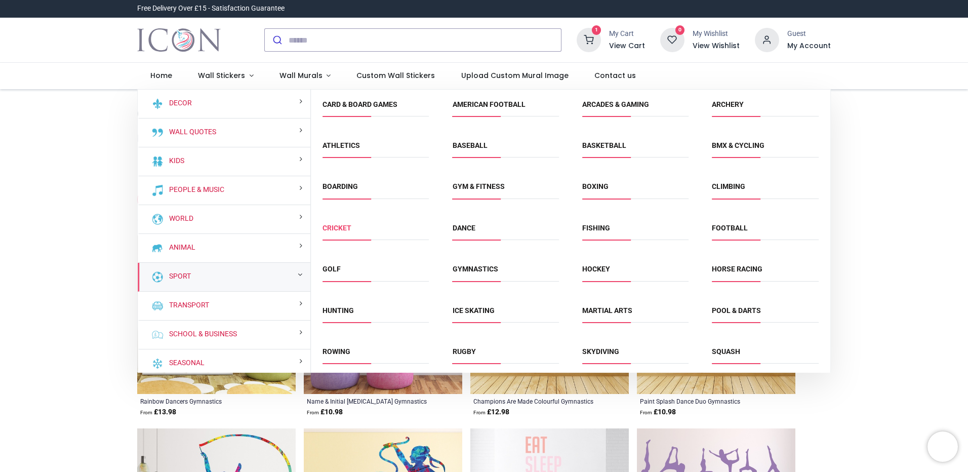
click at [337, 227] on link "Cricket" at bounding box center [337, 228] width 29 height 8
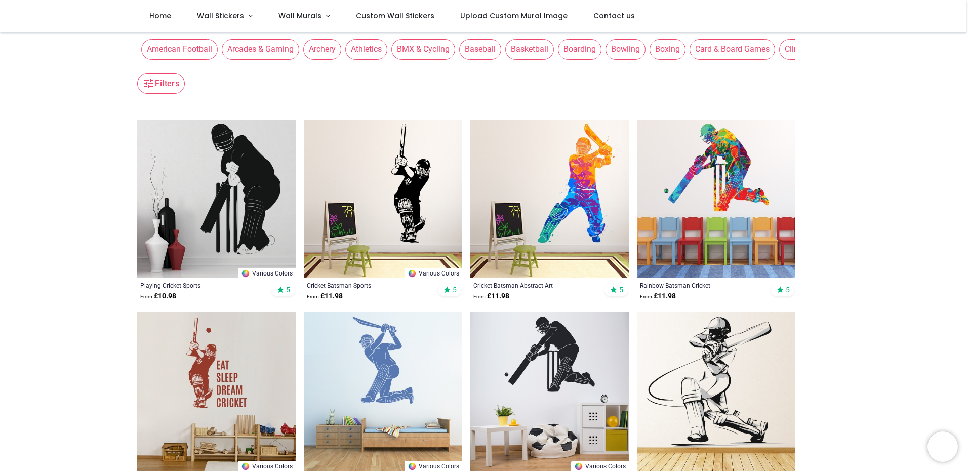
drag, startPoint x: 922, startPoint y: 161, endPoint x: 926, endPoint y: 196, distance: 35.7
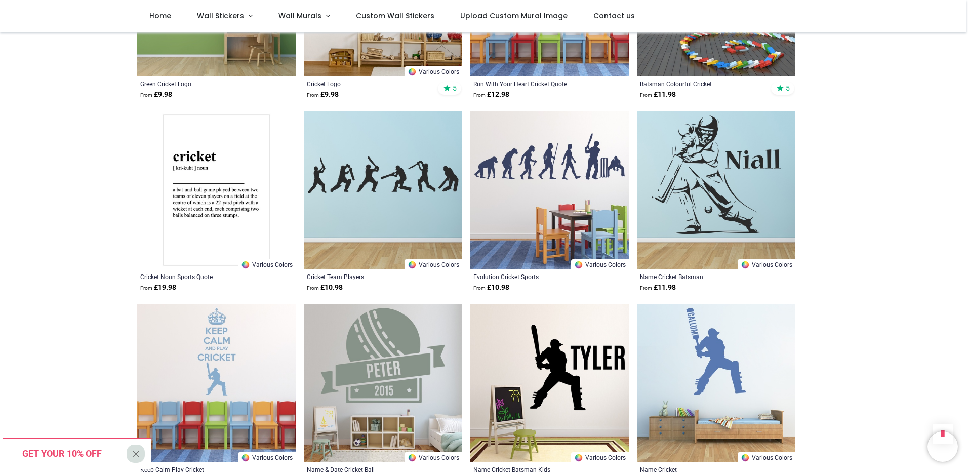
drag, startPoint x: 912, startPoint y: 133, endPoint x: 904, endPoint y: 182, distance: 49.8
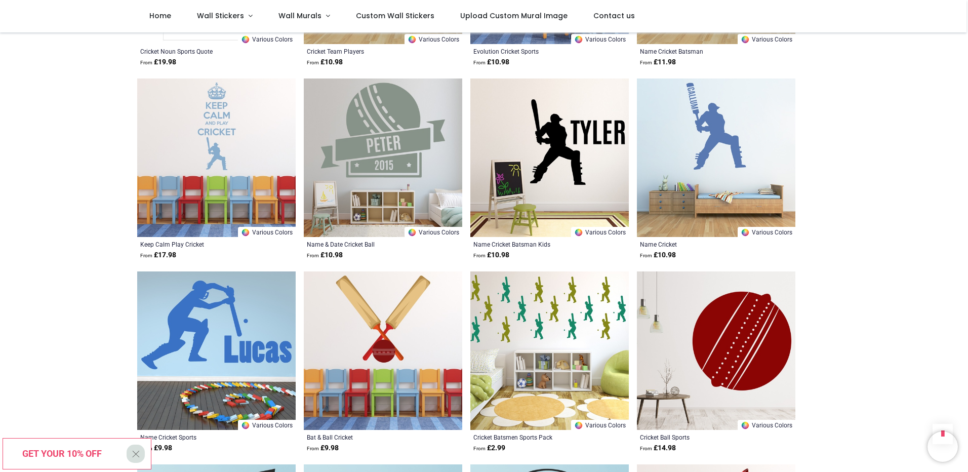
drag, startPoint x: 885, startPoint y: 153, endPoint x: 884, endPoint y: 188, distance: 35.5
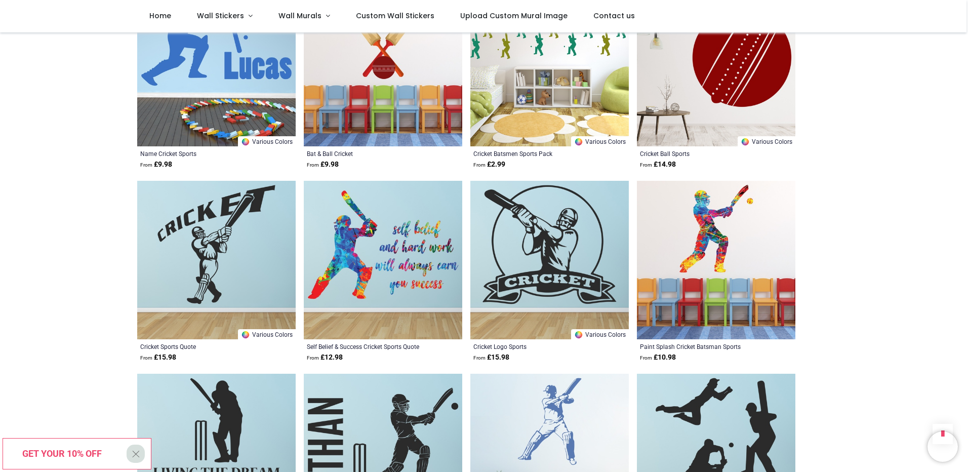
drag, startPoint x: 881, startPoint y: 188, endPoint x: 880, endPoint y: 227, distance: 39.5
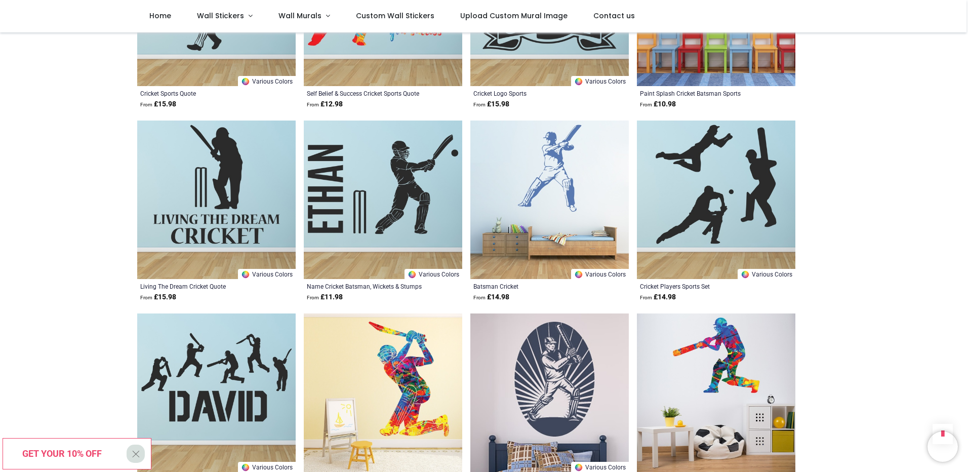
scroll to position [1629, 0]
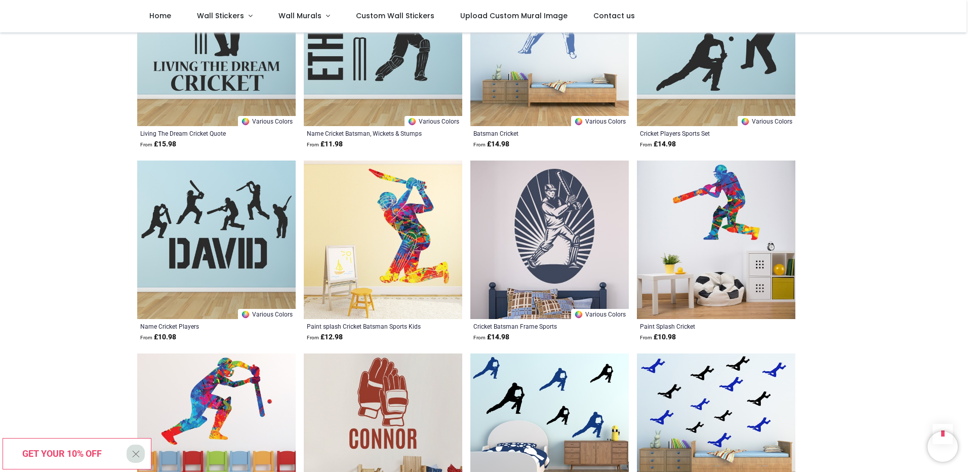
drag, startPoint x: 877, startPoint y: 153, endPoint x: 885, endPoint y: 212, distance: 59.4
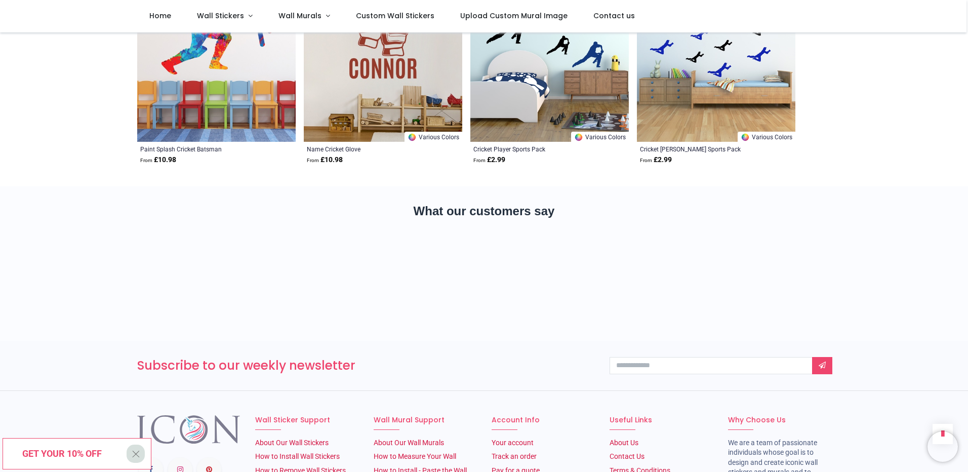
drag, startPoint x: 867, startPoint y: 214, endPoint x: 877, endPoint y: 270, distance: 57.0
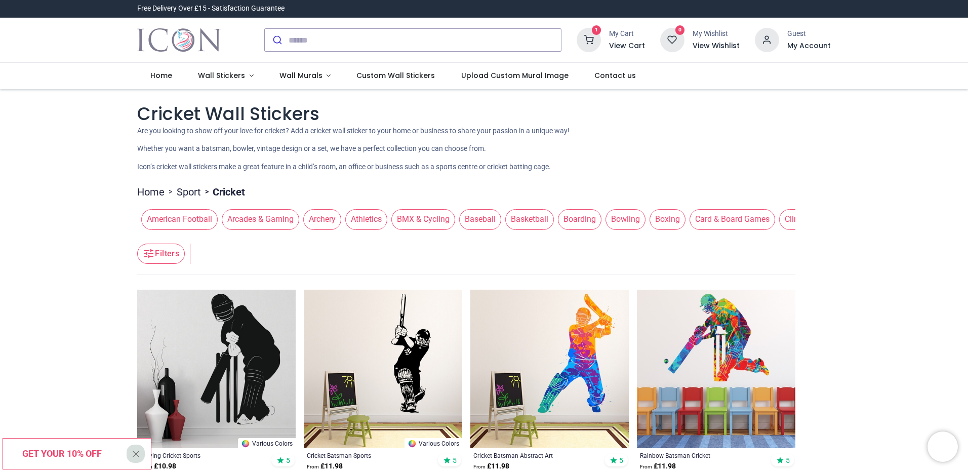
drag, startPoint x: 878, startPoint y: 309, endPoint x: 869, endPoint y: 114, distance: 195.2
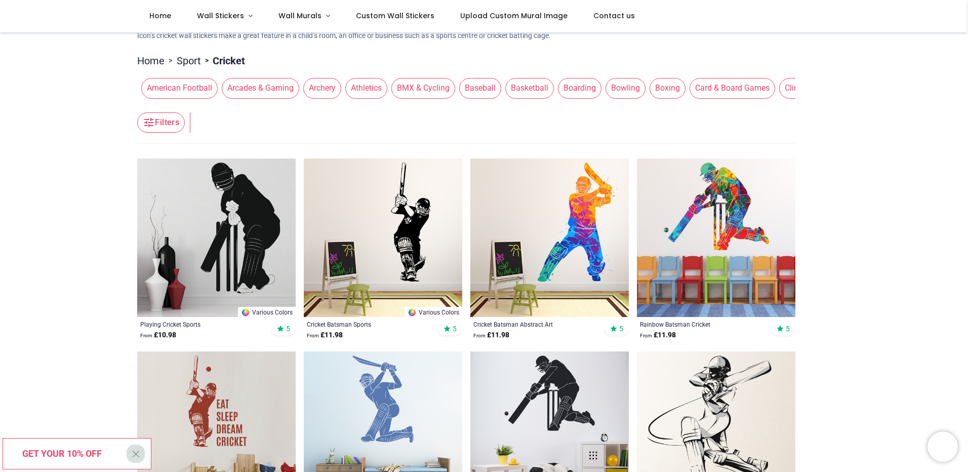
drag, startPoint x: 872, startPoint y: 142, endPoint x: 877, endPoint y: 192, distance: 50.3
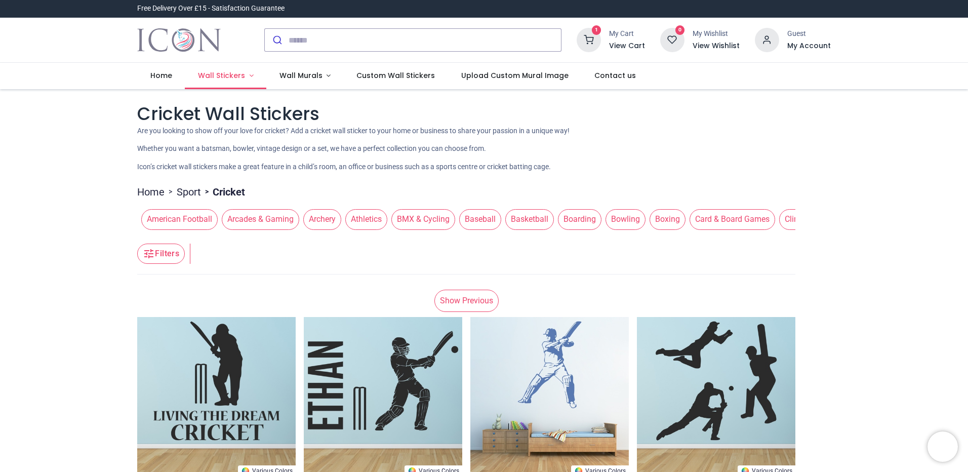
click at [227, 77] on span "Wall Stickers" at bounding box center [221, 75] width 47 height 10
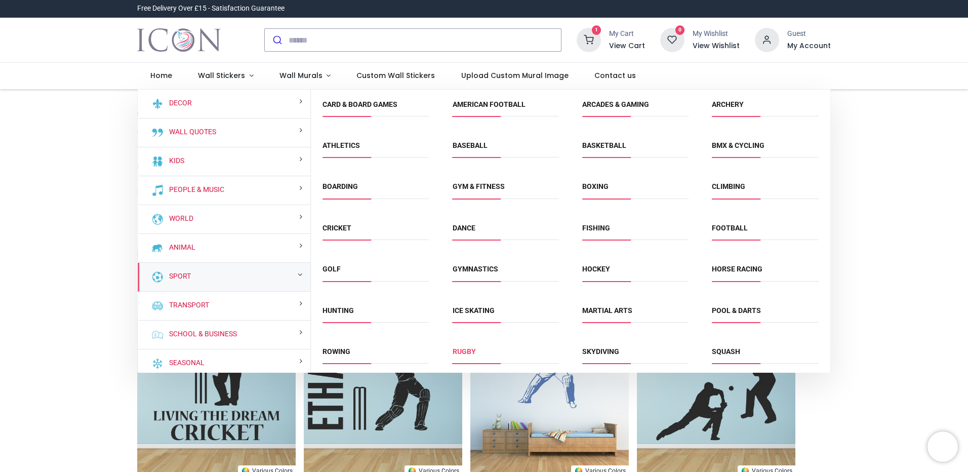
click at [468, 350] on link "Rugby" at bounding box center [464, 351] width 23 height 8
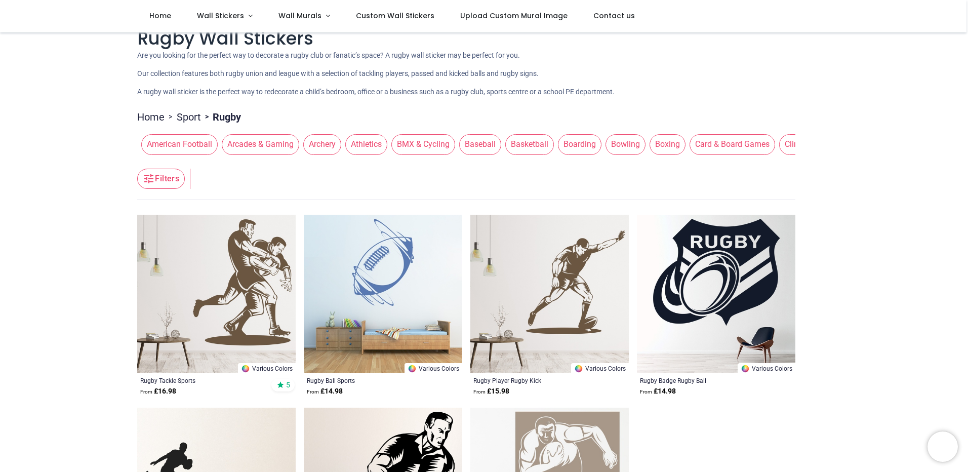
drag, startPoint x: 844, startPoint y: 213, endPoint x: 848, endPoint y: 236, distance: 23.1
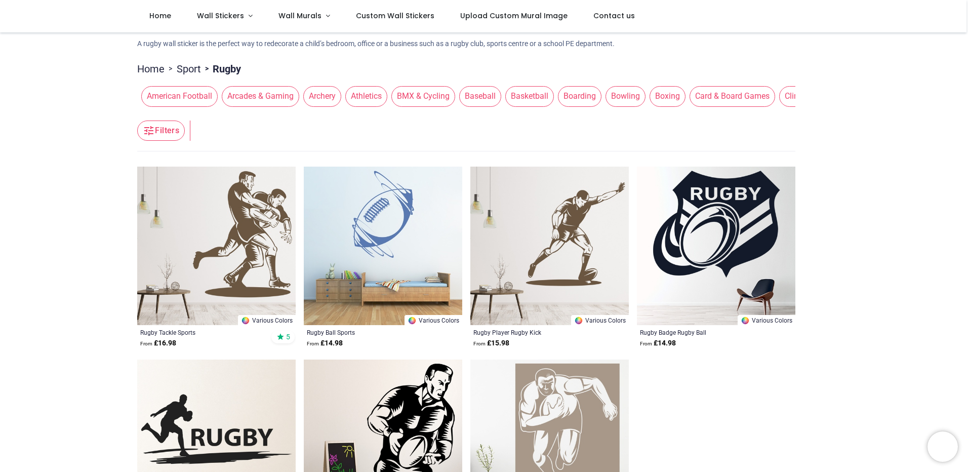
scroll to position [79, 0]
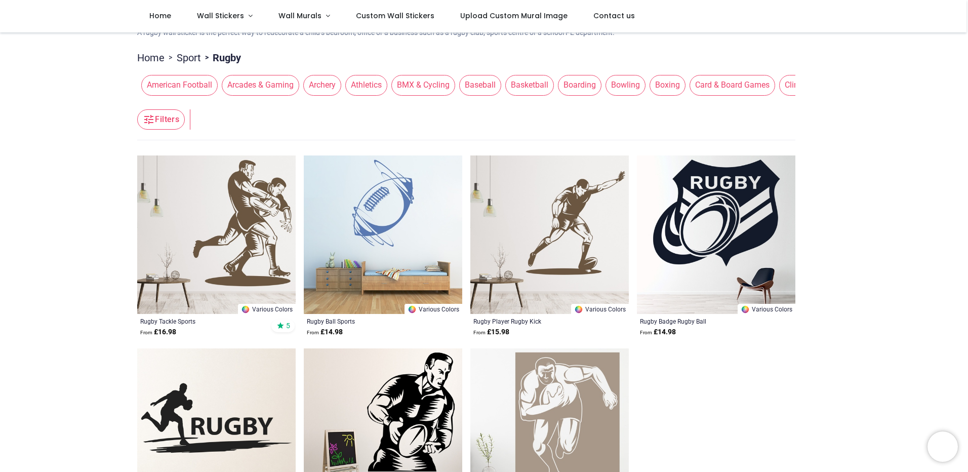
drag, startPoint x: 848, startPoint y: 236, endPoint x: 846, endPoint y: 255, distance: 18.8
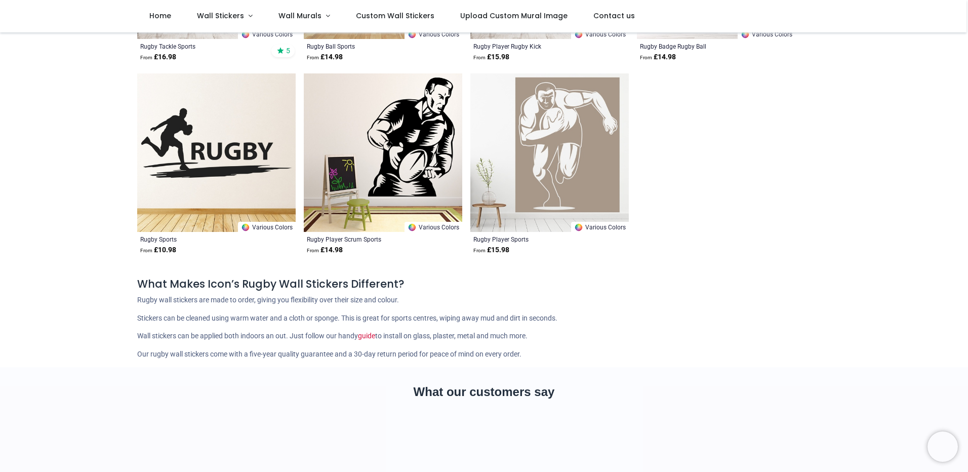
drag, startPoint x: 898, startPoint y: 185, endPoint x: 910, endPoint y: 257, distance: 72.9
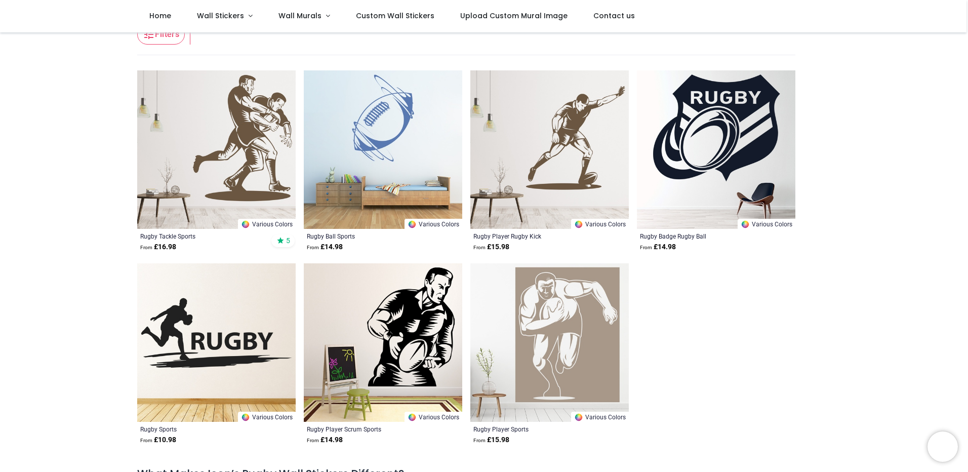
scroll to position [0, 0]
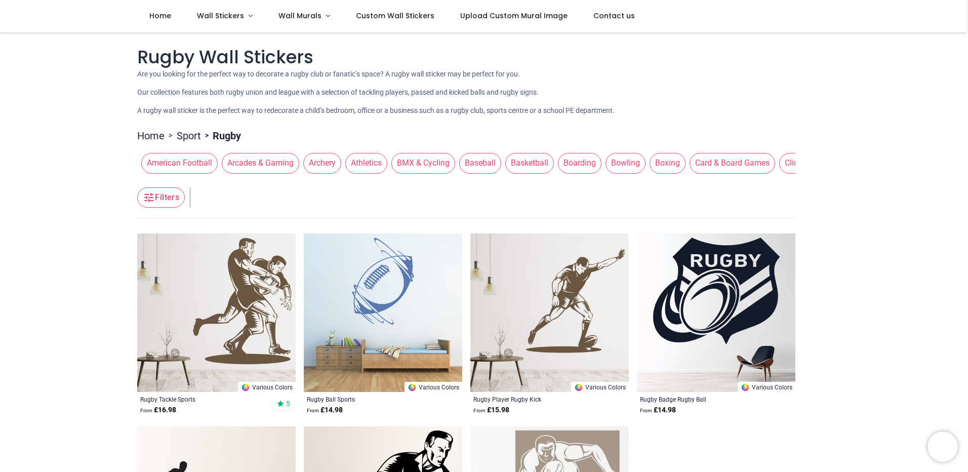
drag, startPoint x: 883, startPoint y: 326, endPoint x: 883, endPoint y: 245, distance: 80.5
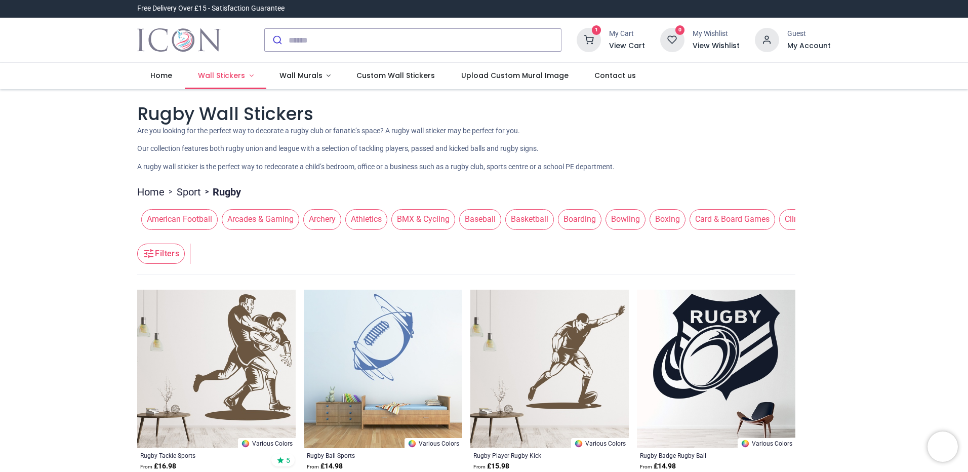
click at [220, 76] on span "Wall Stickers" at bounding box center [221, 75] width 47 height 10
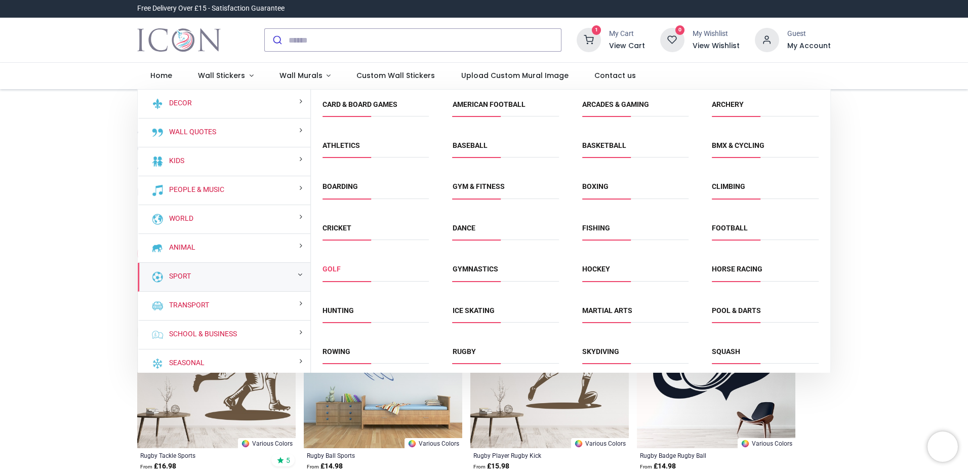
click at [334, 273] on link "Golf" at bounding box center [332, 269] width 18 height 8
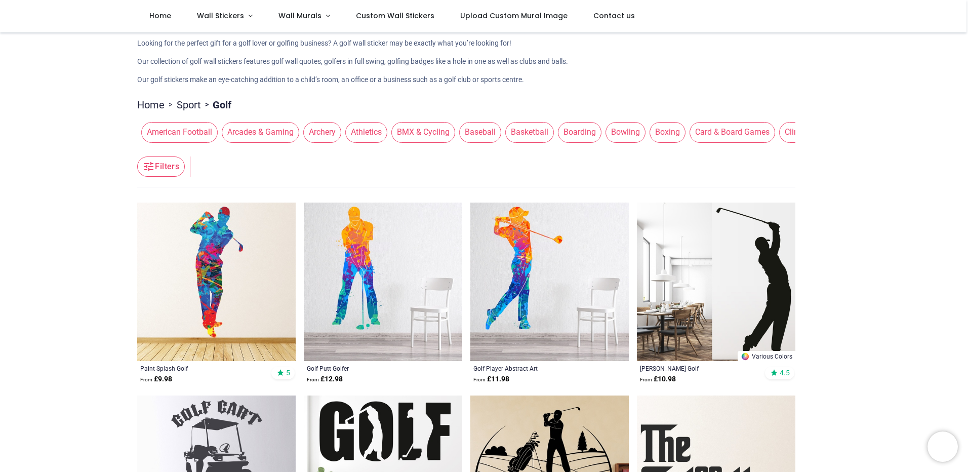
drag, startPoint x: 905, startPoint y: 180, endPoint x: 905, endPoint y: 212, distance: 31.9
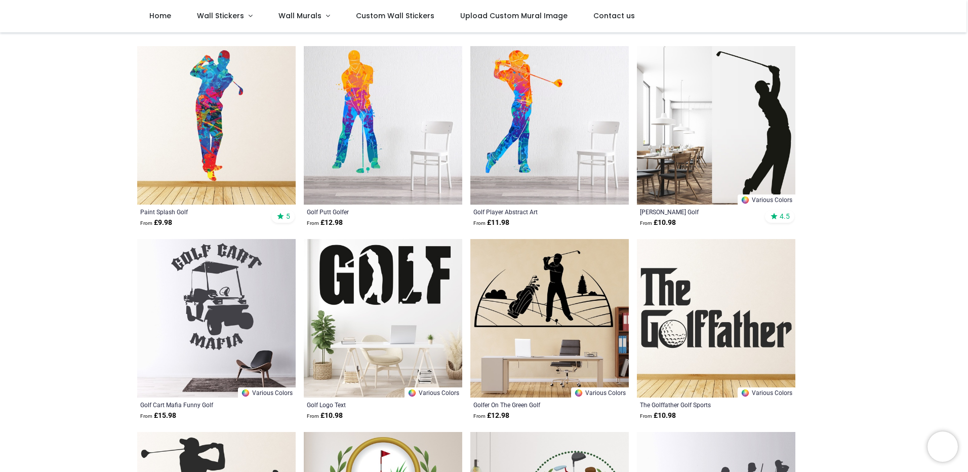
drag, startPoint x: 900, startPoint y: 180, endPoint x: 905, endPoint y: 212, distance: 32.8
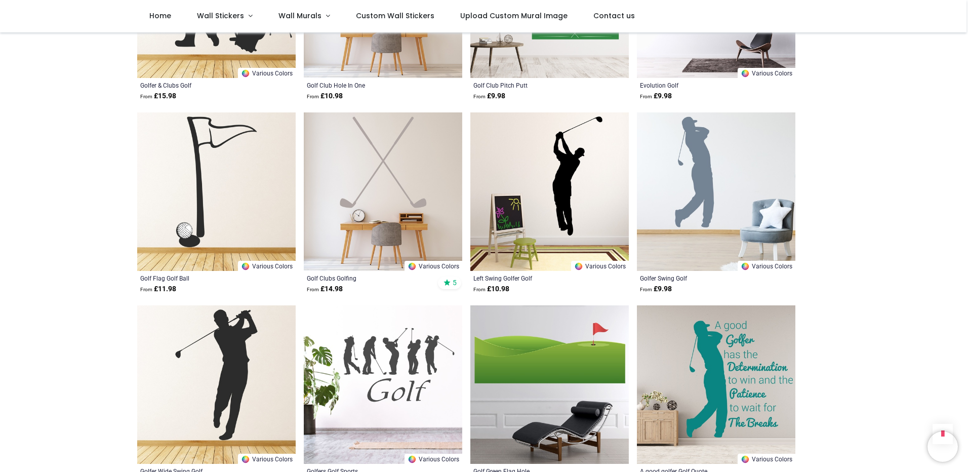
drag, startPoint x: 902, startPoint y: 170, endPoint x: 903, endPoint y: 220, distance: 50.6
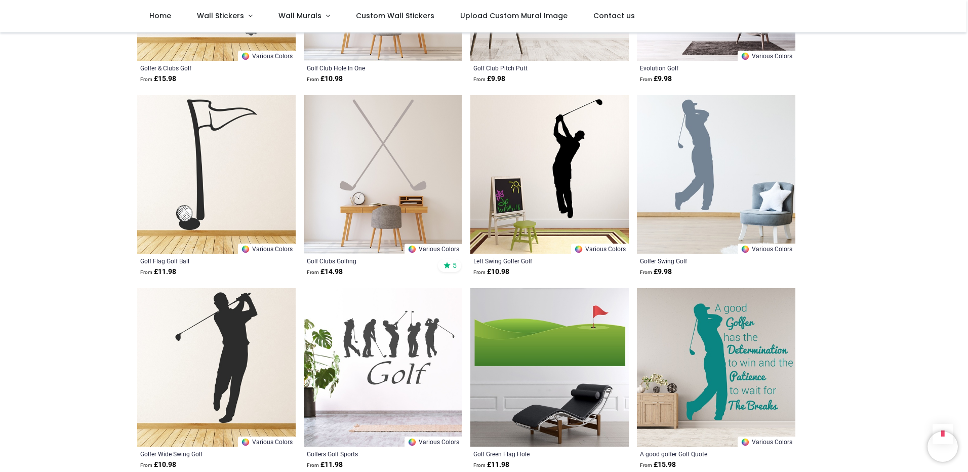
click at [708, 160] on img at bounding box center [716, 174] width 158 height 158
click at [268, 391] on img at bounding box center [216, 367] width 158 height 158
click at [714, 146] on img at bounding box center [716, 174] width 158 height 158
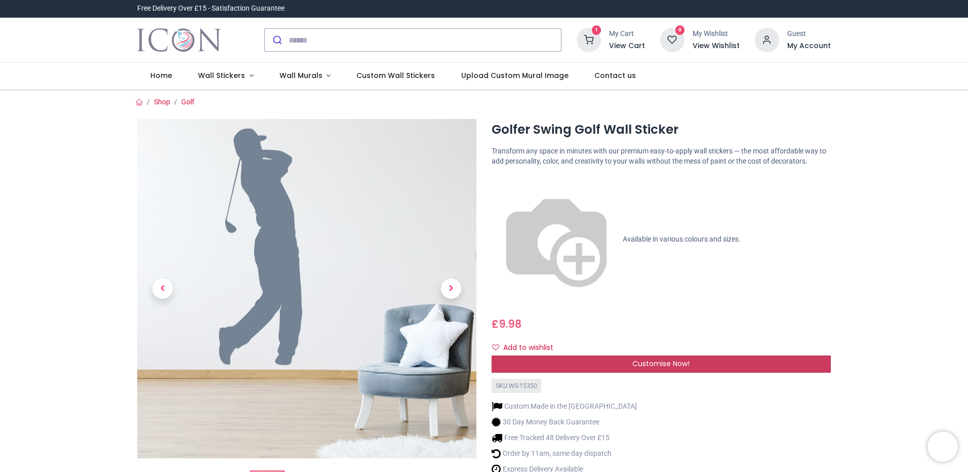
click at [698, 355] on div "Customise Now!" at bounding box center [661, 363] width 339 height 17
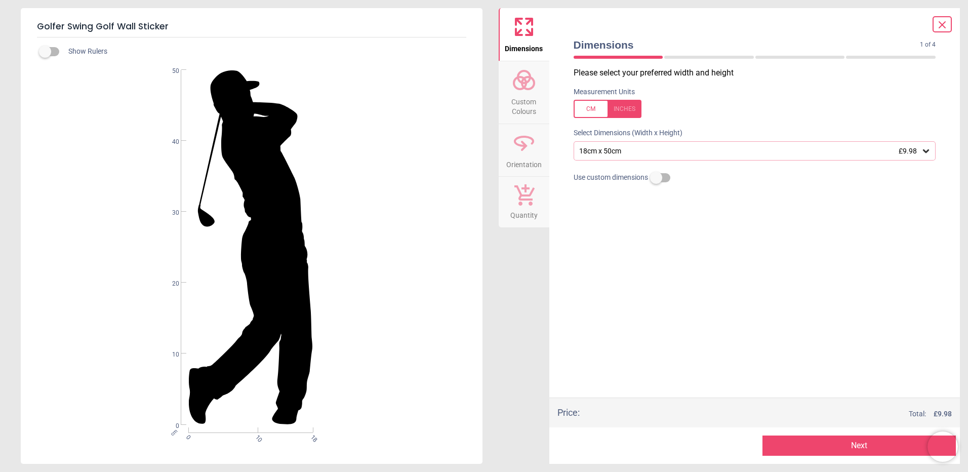
click at [633, 158] on div "18cm x 50cm £9.98" at bounding box center [755, 150] width 363 height 19
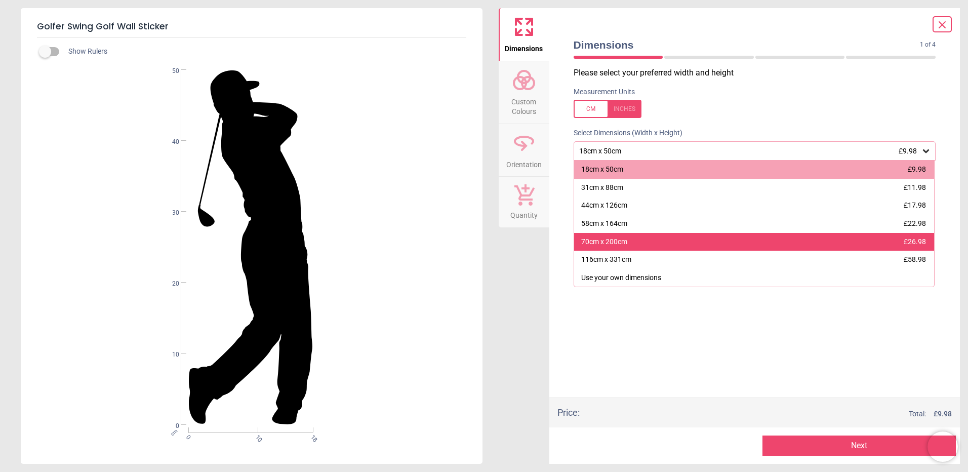
click at [658, 239] on div "70cm x 200cm £26.98" at bounding box center [754, 242] width 361 height 18
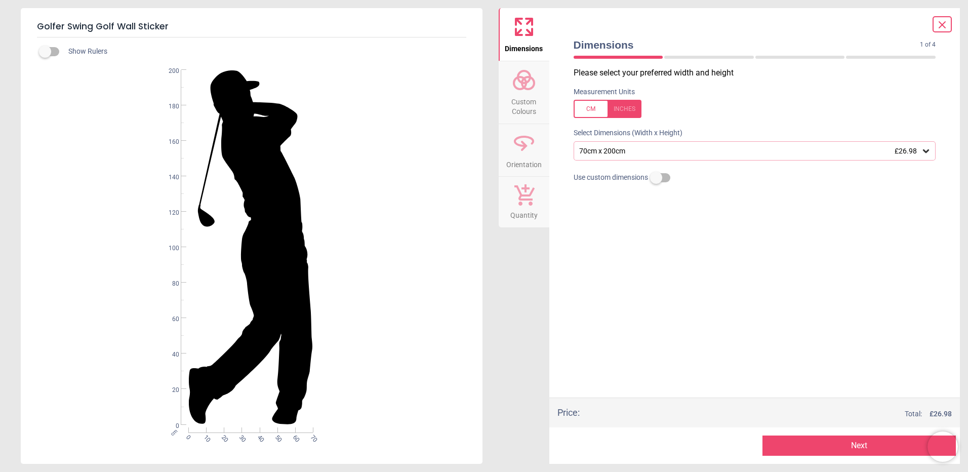
click at [818, 445] on button "Next" at bounding box center [859, 445] width 193 height 20
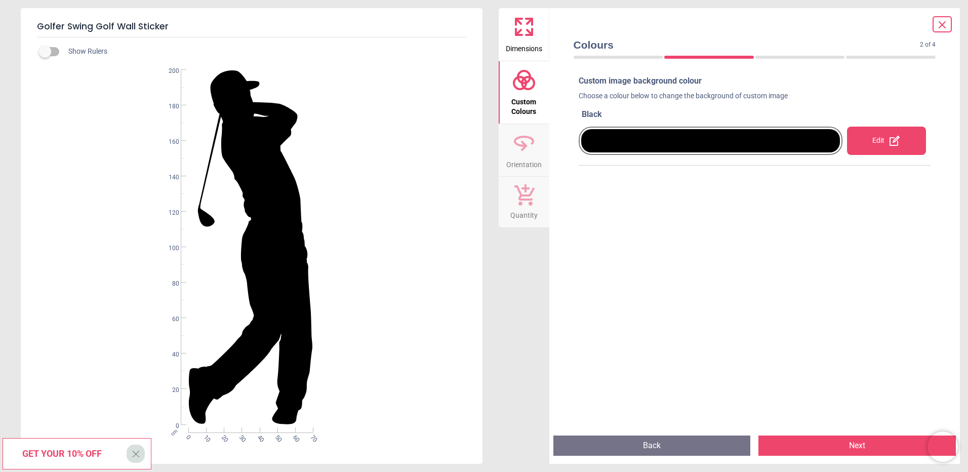
click at [889, 141] on icon at bounding box center [895, 141] width 12 height 12
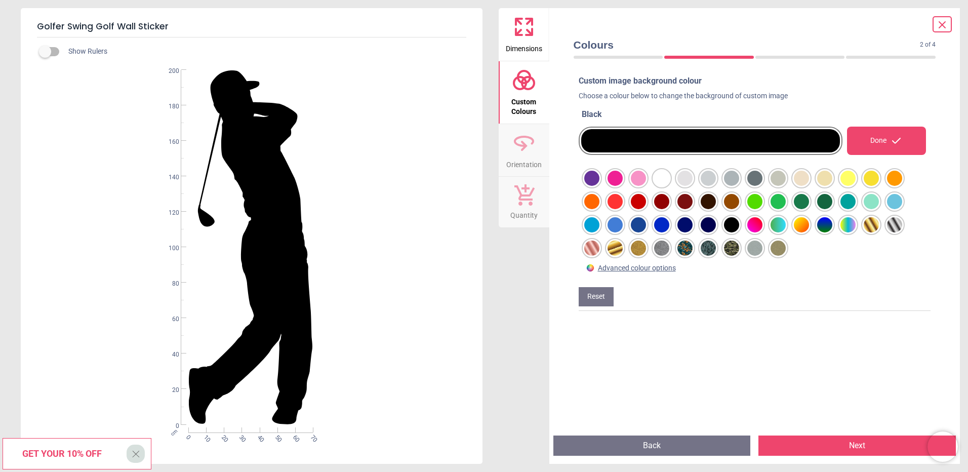
click at [600, 186] on div at bounding box center [591, 178] width 15 height 15
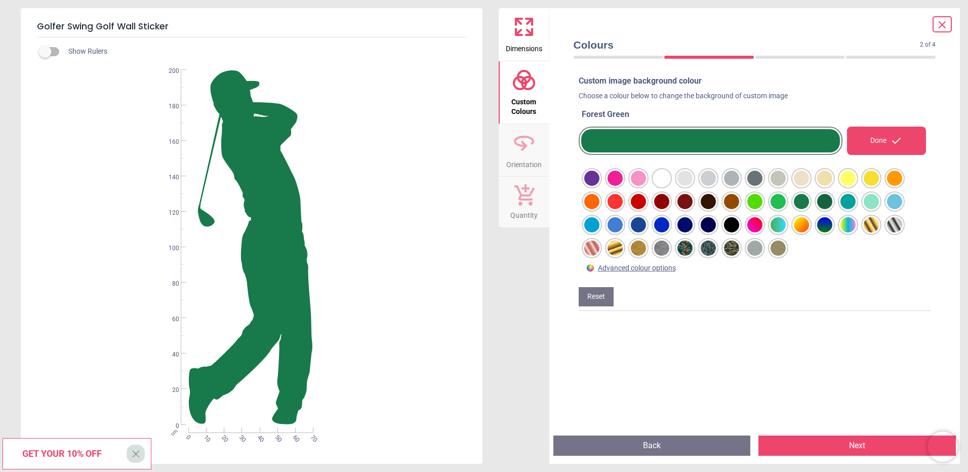
click at [600, 186] on div at bounding box center [591, 178] width 15 height 15
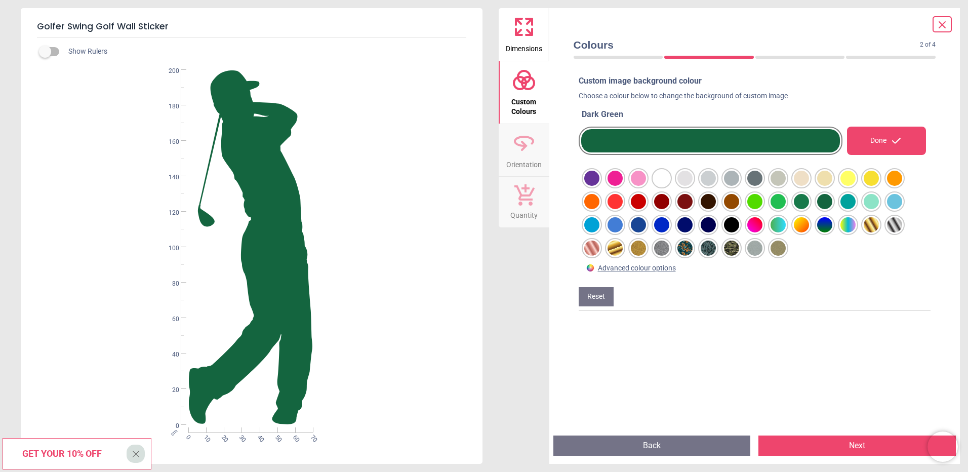
click at [861, 345] on div "Custom image background colour Choose a colour below to change the background o…" at bounding box center [755, 251] width 369 height 360
click at [943, 29] on icon at bounding box center [942, 25] width 12 height 12
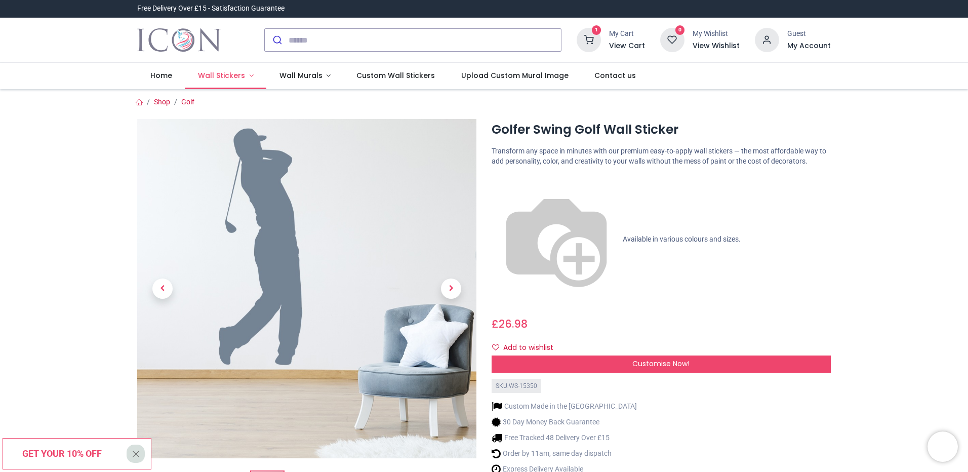
click at [224, 78] on span "Wall Stickers" at bounding box center [221, 75] width 47 height 10
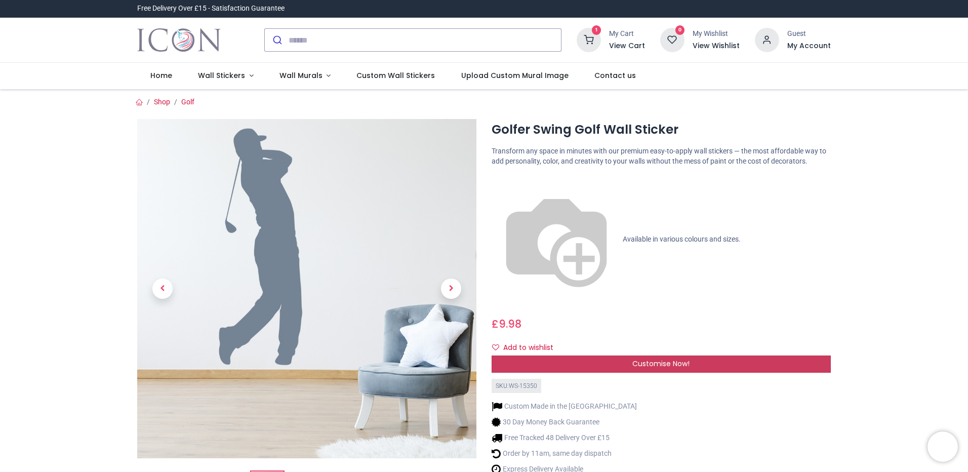
click at [637, 359] on span "Customise Now!" at bounding box center [660, 364] width 57 height 10
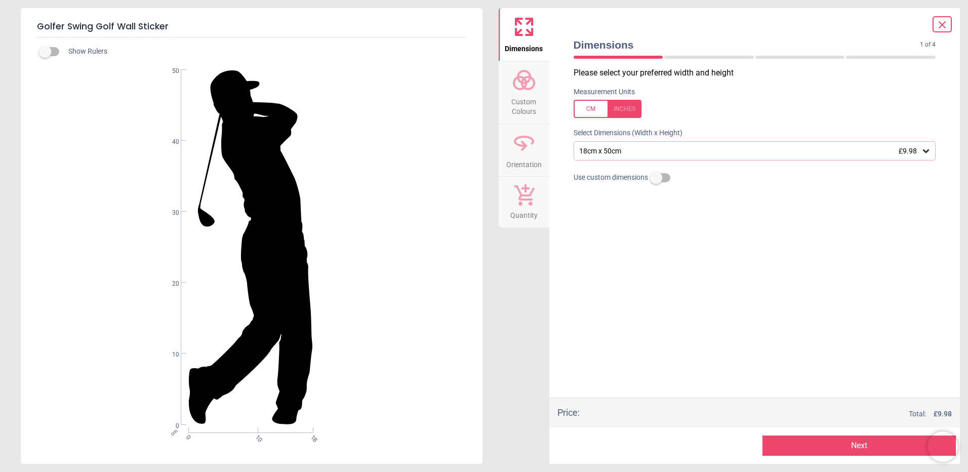
click at [675, 147] on div "18cm x 50cm £9.98" at bounding box center [749, 151] width 343 height 9
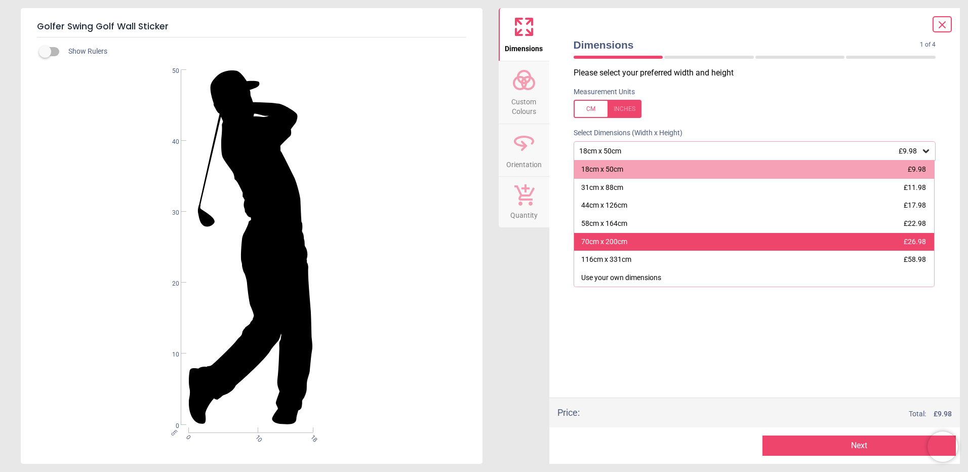
click at [671, 249] on div "70cm x 200cm £26.98" at bounding box center [754, 242] width 361 height 18
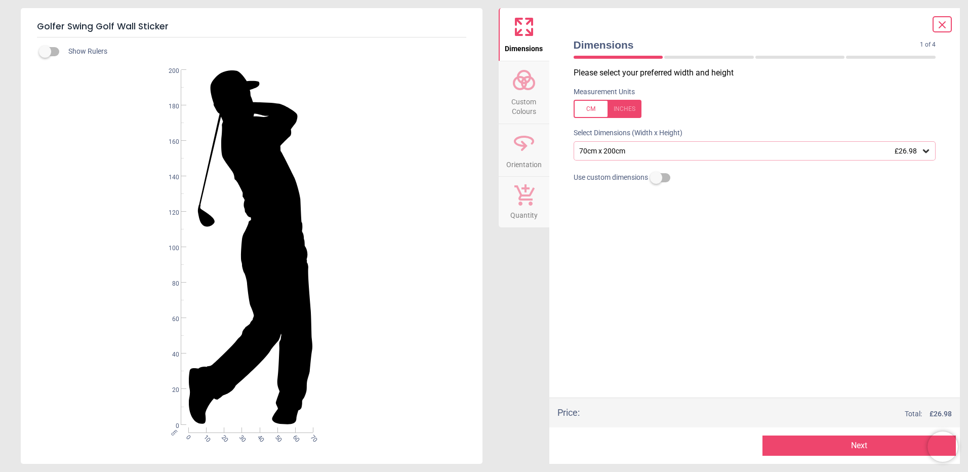
click at [526, 105] on span "Custom Colours" at bounding box center [524, 104] width 49 height 25
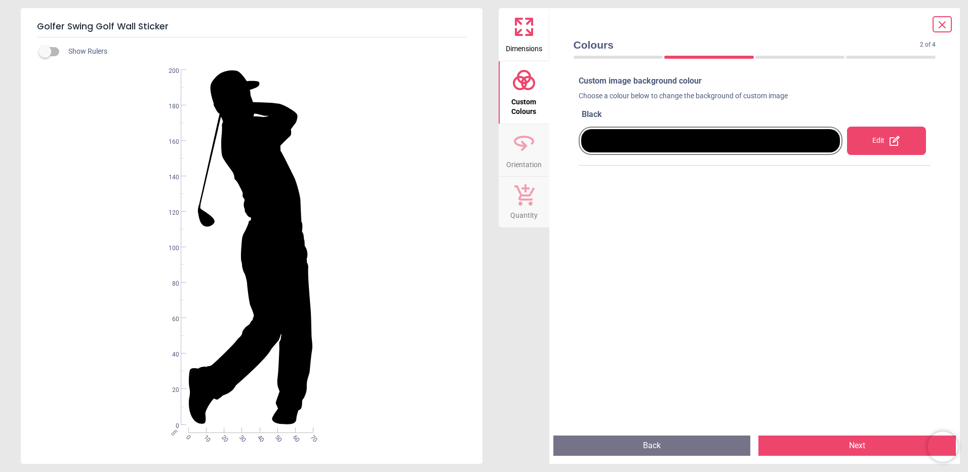
click at [891, 142] on icon at bounding box center [895, 141] width 12 height 12
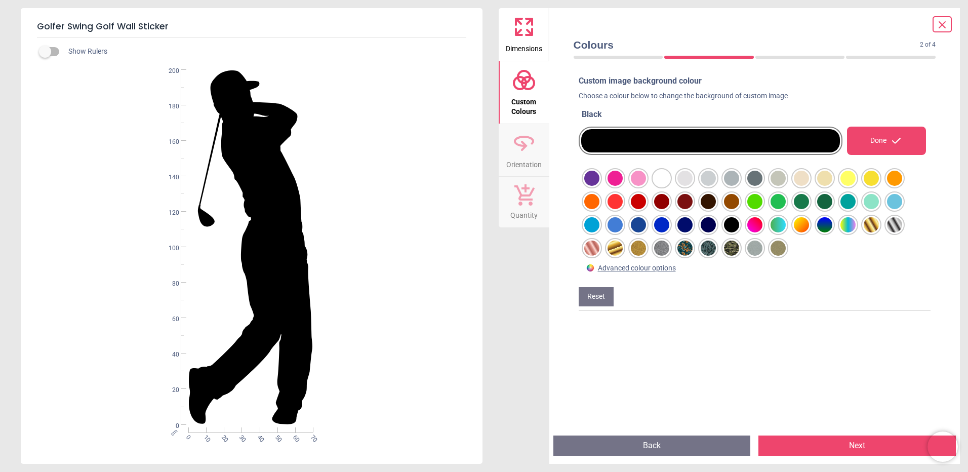
click at [600, 186] on div at bounding box center [591, 178] width 15 height 15
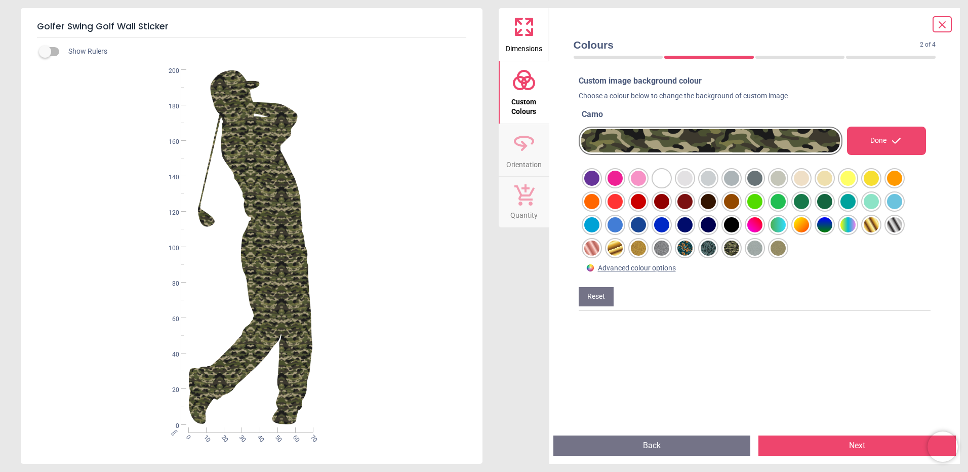
click at [600, 186] on div at bounding box center [591, 178] width 15 height 15
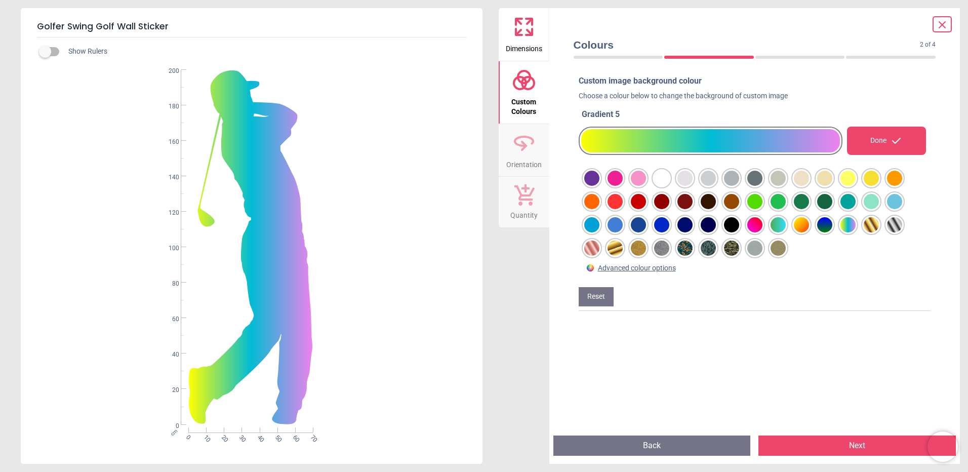
click at [600, 186] on div at bounding box center [591, 178] width 15 height 15
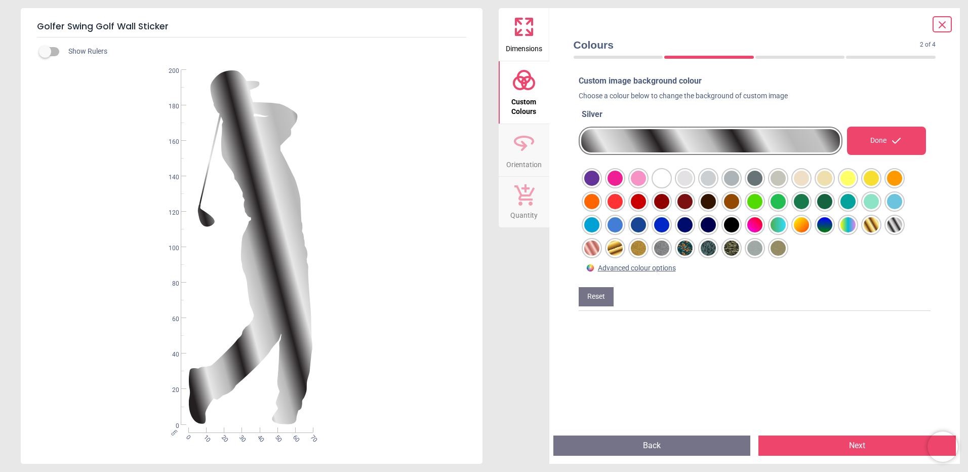
click at [585, 186] on div at bounding box center [591, 178] width 15 height 15
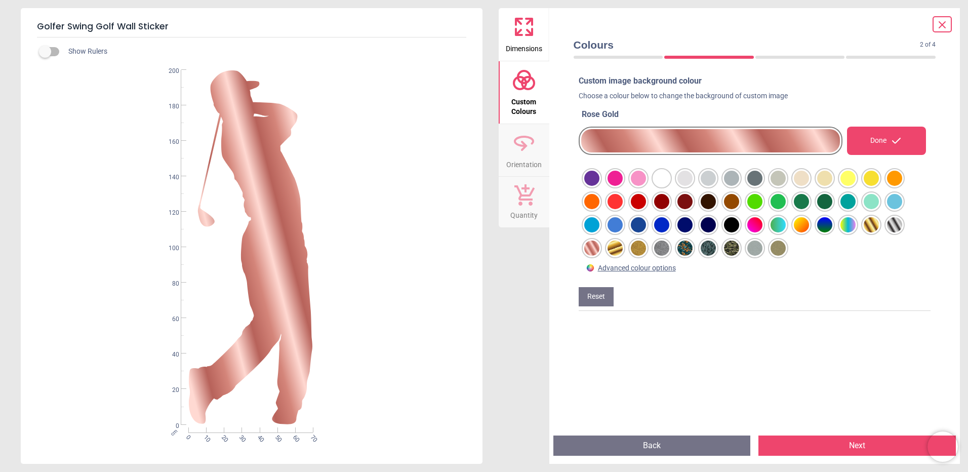
click at [600, 186] on div at bounding box center [591, 178] width 15 height 15
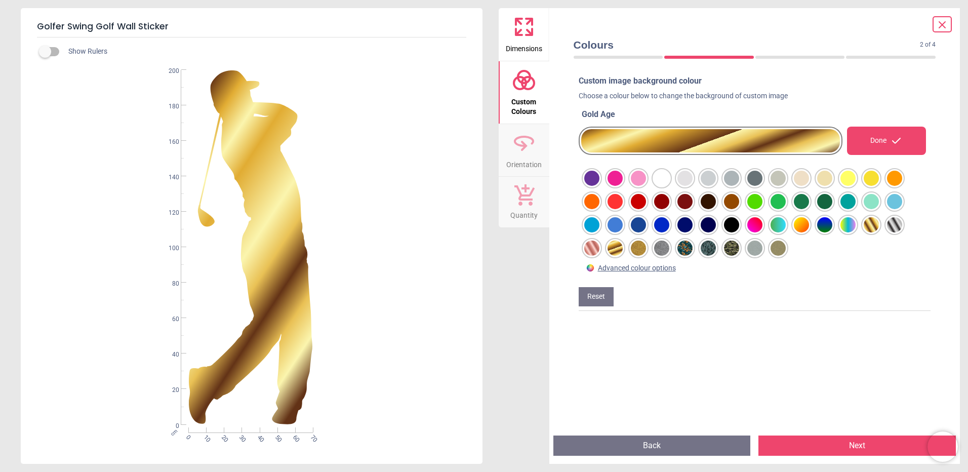
click at [600, 186] on div at bounding box center [591, 178] width 15 height 15
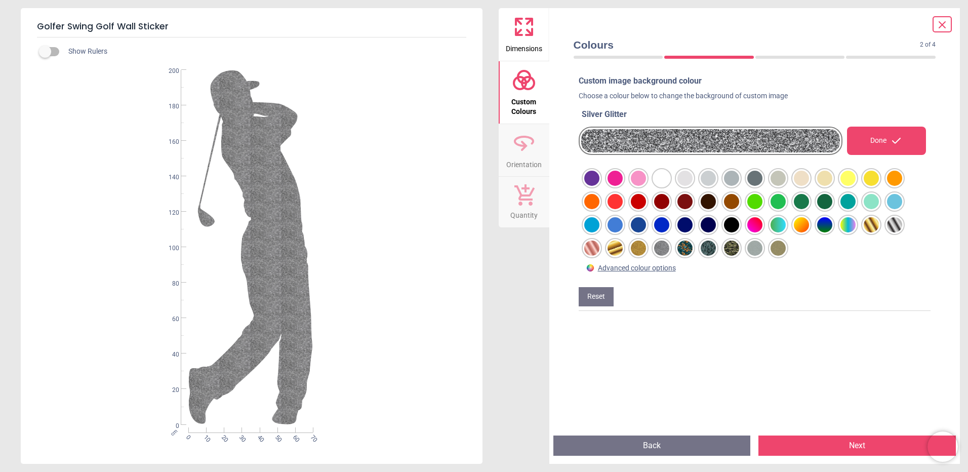
click at [600, 186] on div at bounding box center [591, 178] width 15 height 15
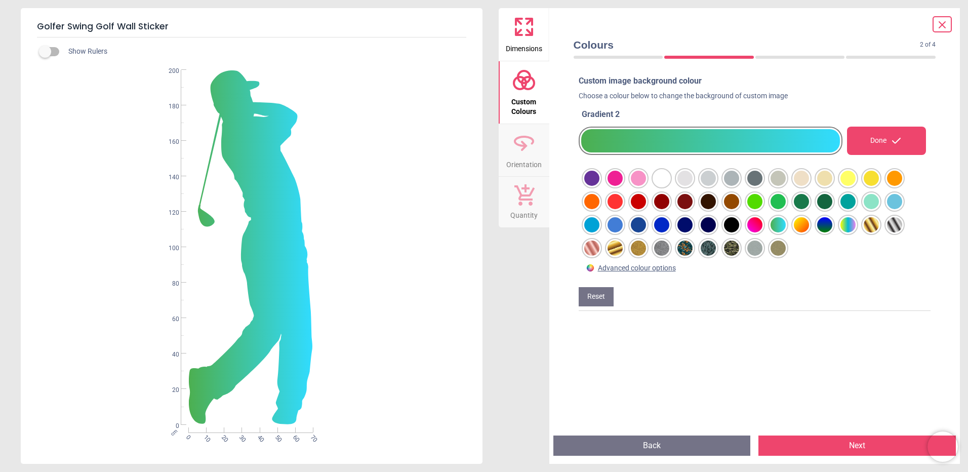
click at [600, 186] on div at bounding box center [591, 178] width 15 height 15
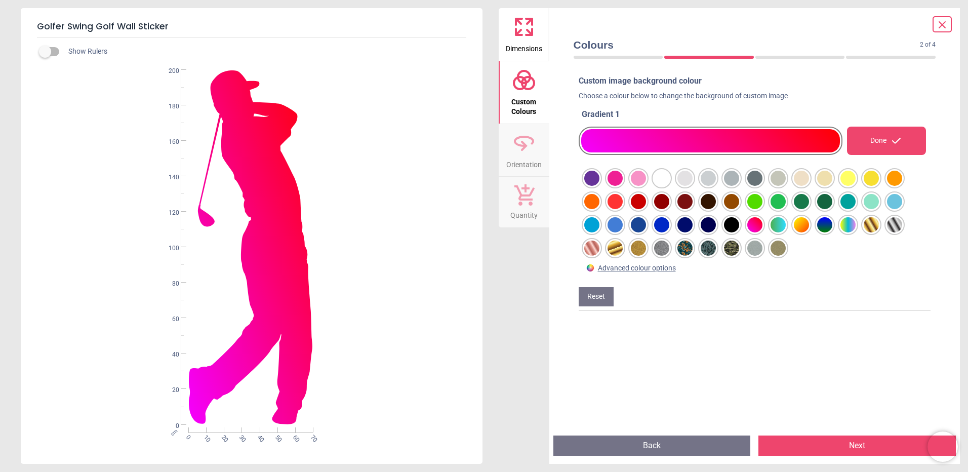
click at [600, 186] on div at bounding box center [591, 178] width 15 height 15
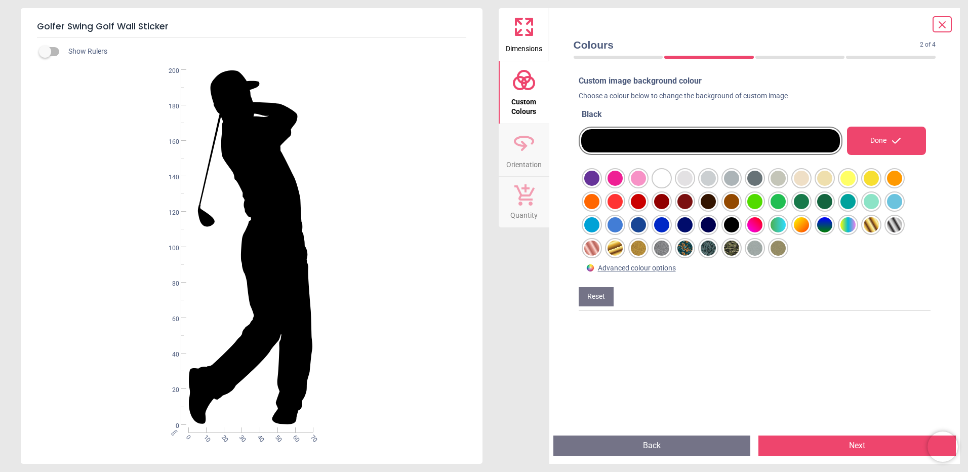
click at [600, 186] on div at bounding box center [591, 178] width 15 height 15
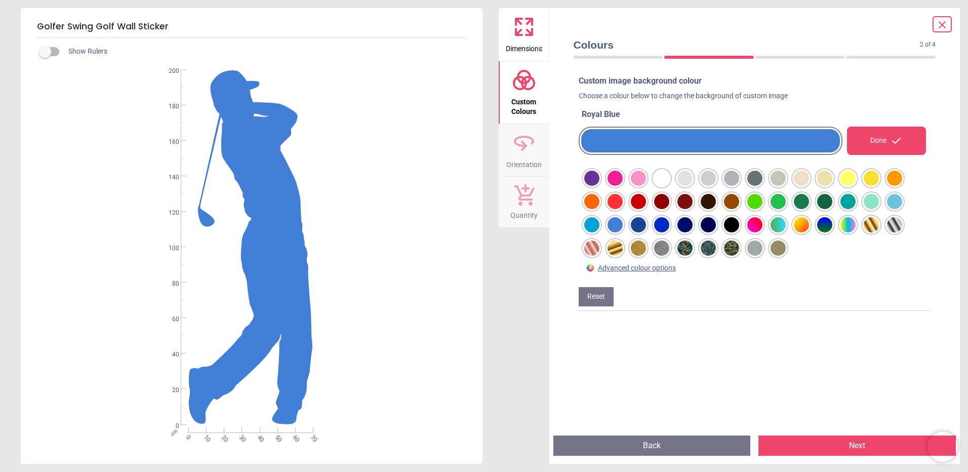
click at [600, 186] on div at bounding box center [591, 178] width 15 height 15
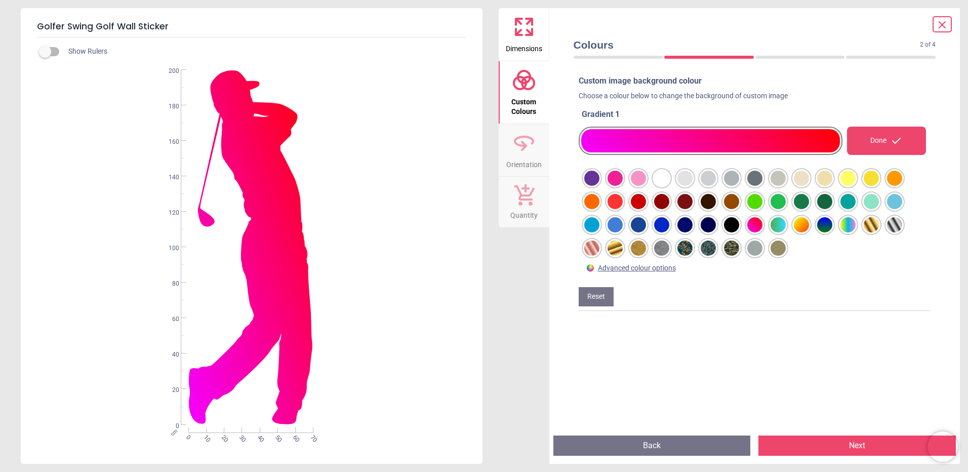
click at [600, 186] on div at bounding box center [591, 178] width 15 height 15
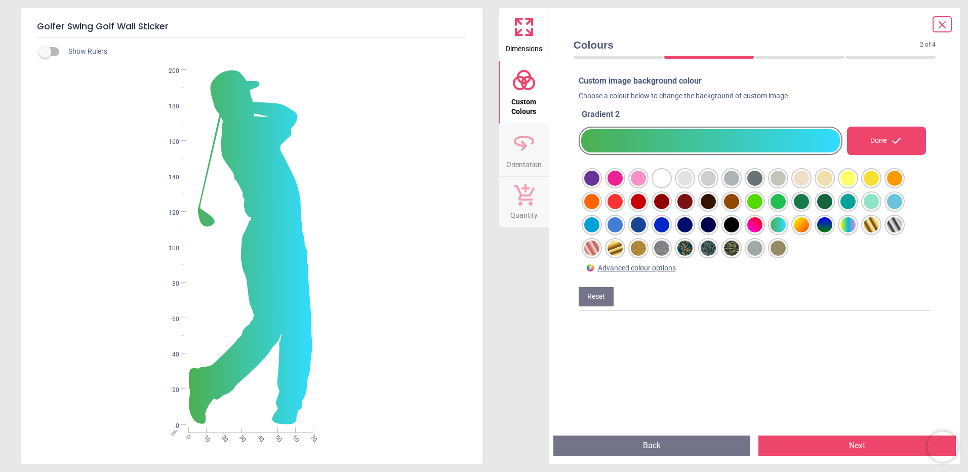
click at [600, 186] on div at bounding box center [591, 178] width 15 height 15
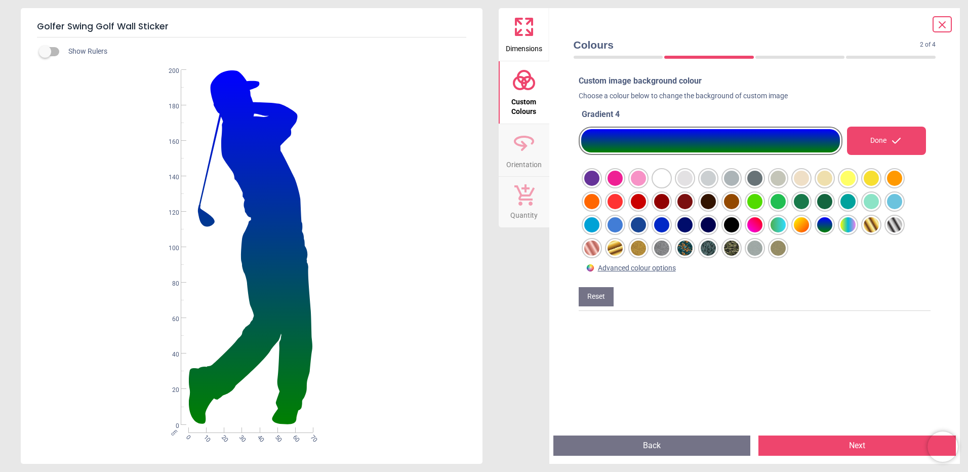
click at [600, 186] on div at bounding box center [591, 178] width 15 height 15
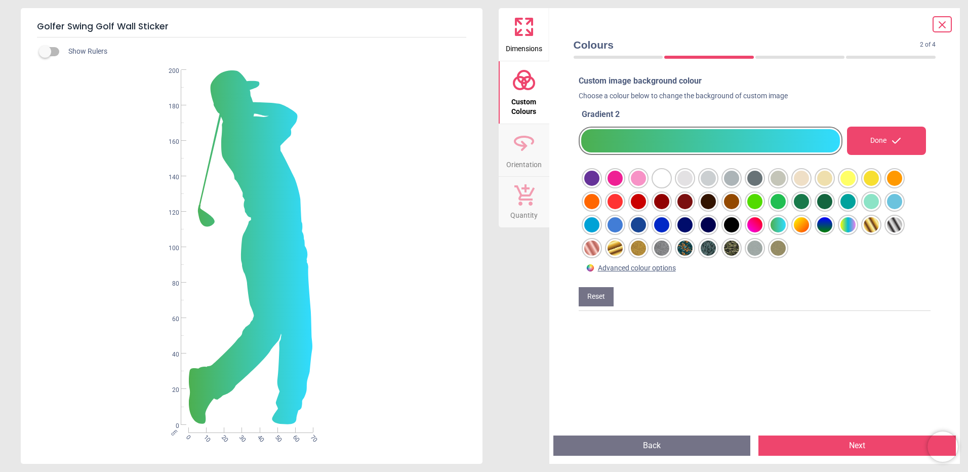
click at [840, 447] on button "Next" at bounding box center [857, 445] width 197 height 20
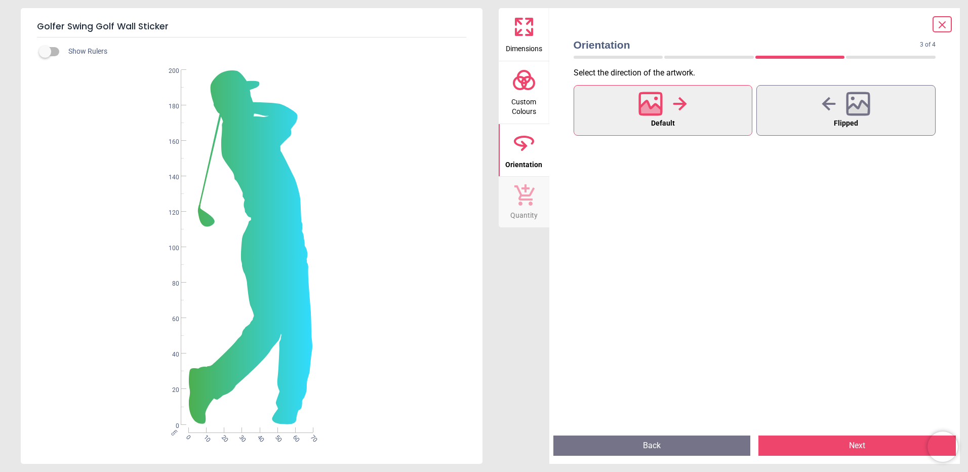
click at [845, 446] on button "Next" at bounding box center [857, 445] width 197 height 20
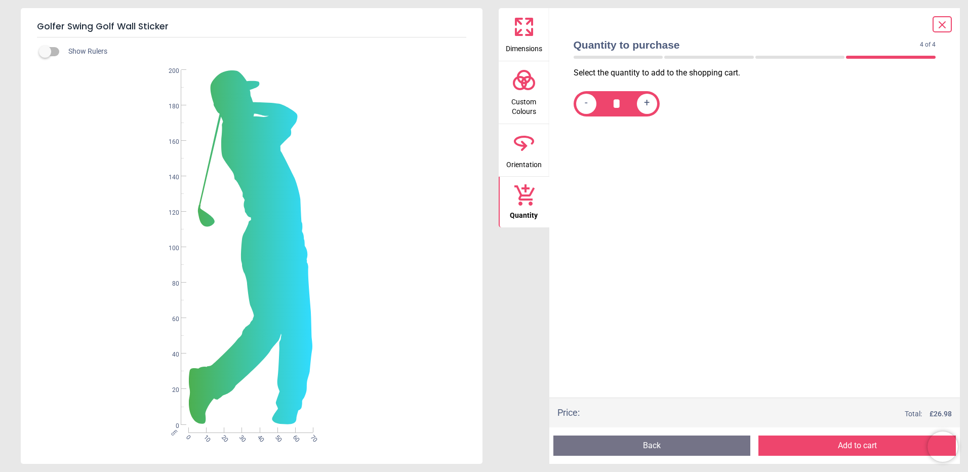
click at [845, 446] on button "Add to cart" at bounding box center [857, 445] width 197 height 20
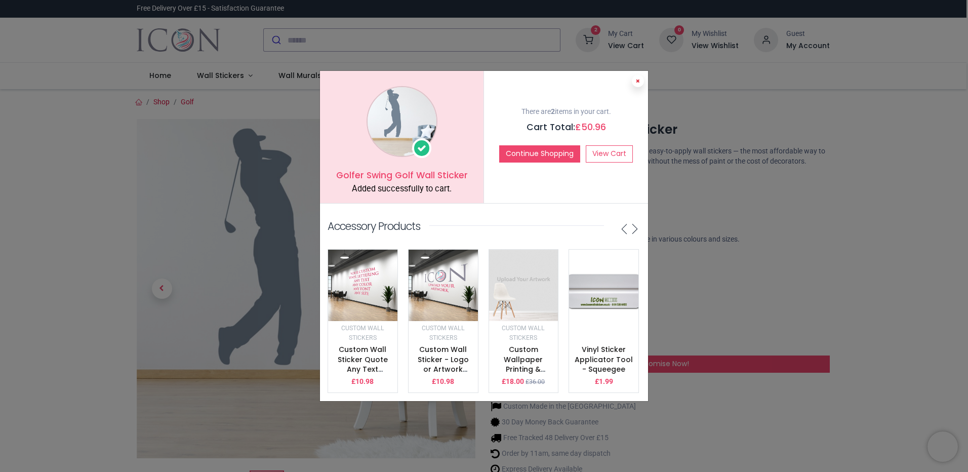
click at [637, 78] on icon at bounding box center [638, 80] width 4 height 5
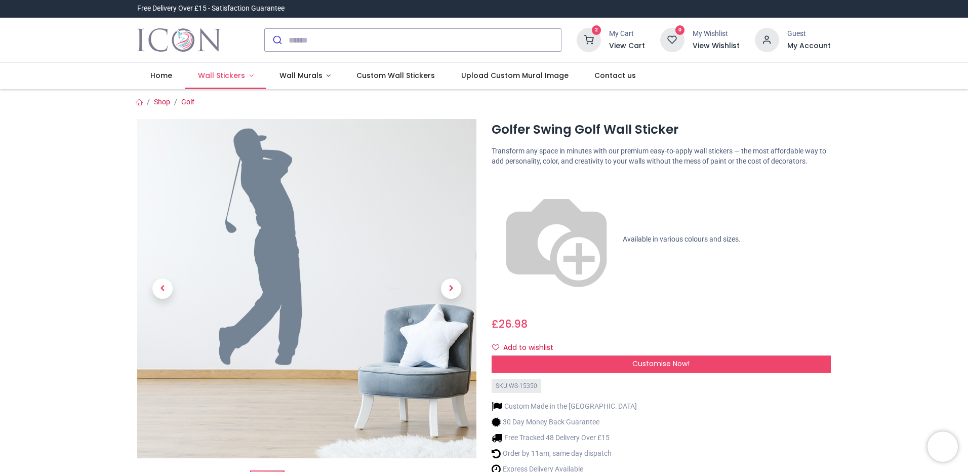
click at [219, 76] on span "Wall Stickers" at bounding box center [221, 75] width 47 height 10
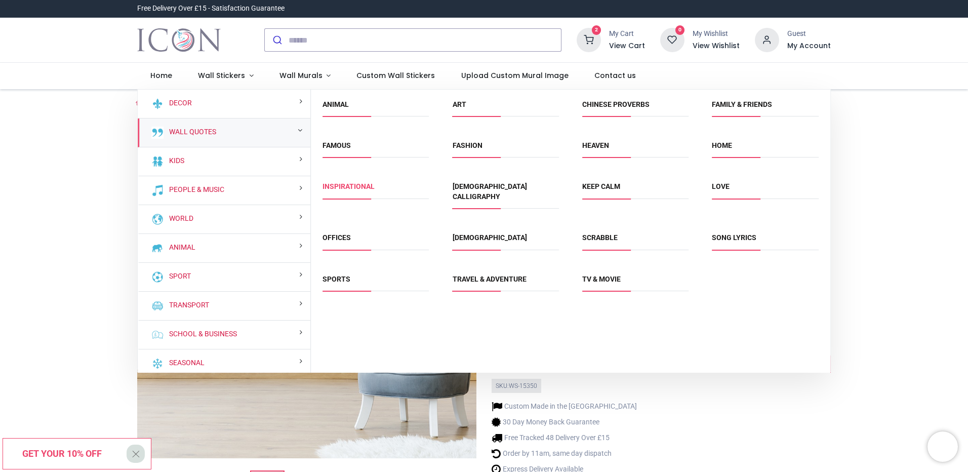
click at [336, 188] on link "Inspirational" at bounding box center [349, 186] width 52 height 8
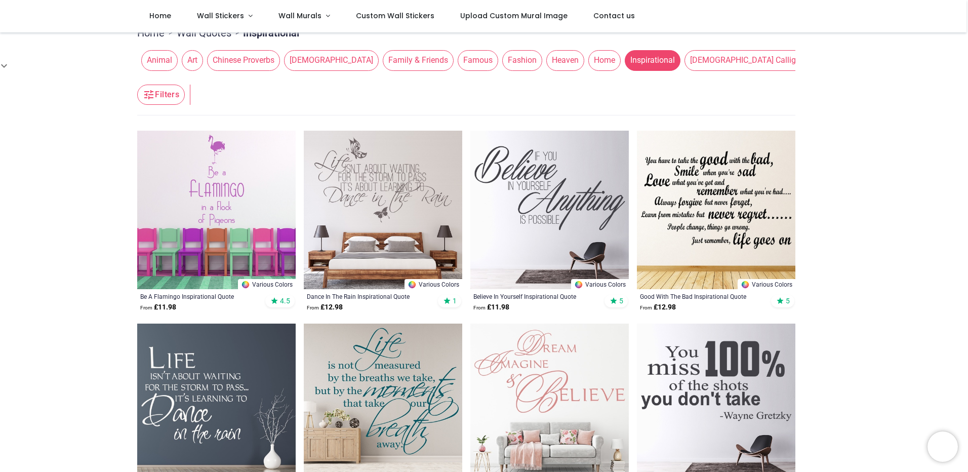
drag, startPoint x: 81, startPoint y: 192, endPoint x: 82, endPoint y: 251, distance: 58.7
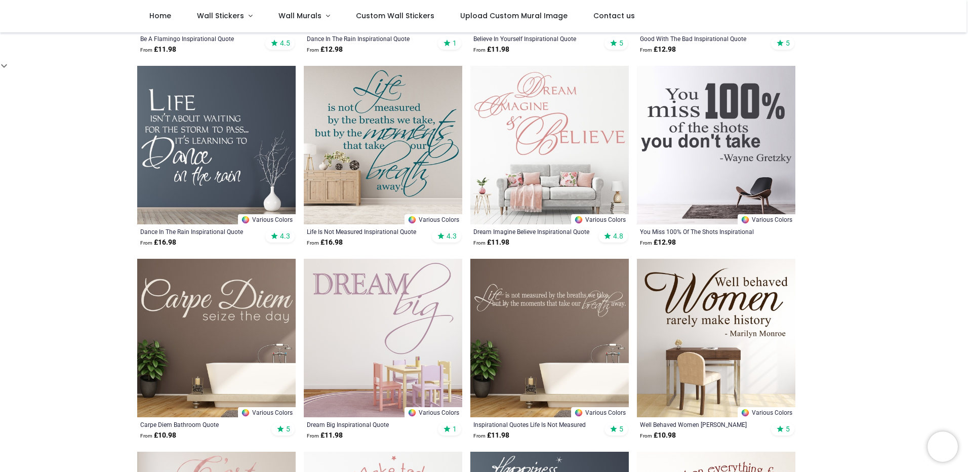
drag, startPoint x: 48, startPoint y: 190, endPoint x: 48, endPoint y: 230, distance: 40.5
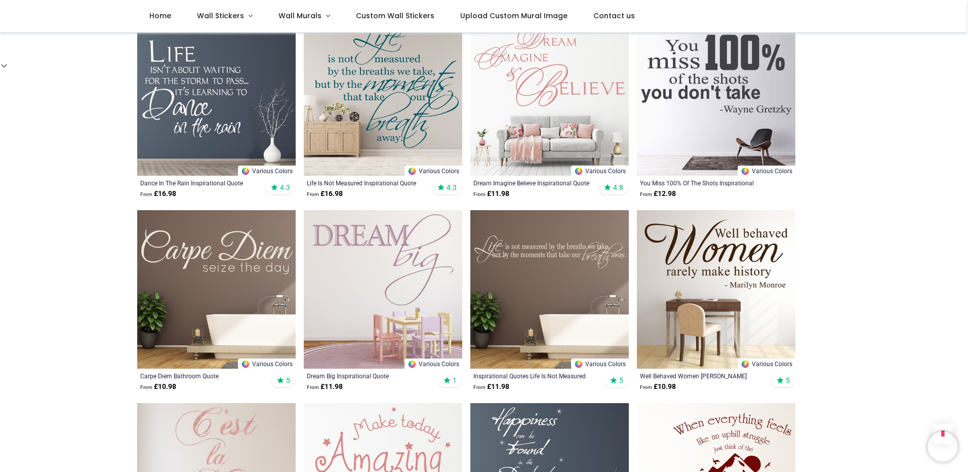
scroll to position [421, 0]
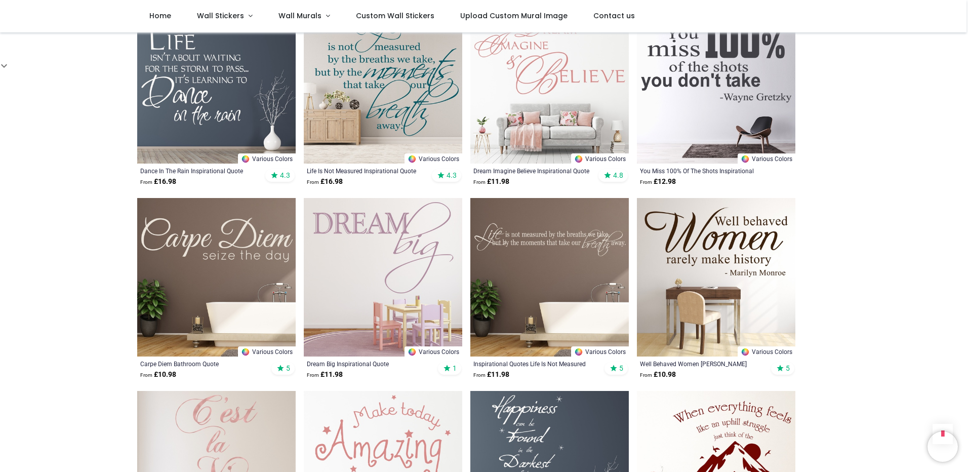
drag, startPoint x: 63, startPoint y: 224, endPoint x: 66, endPoint y: 249, distance: 24.5
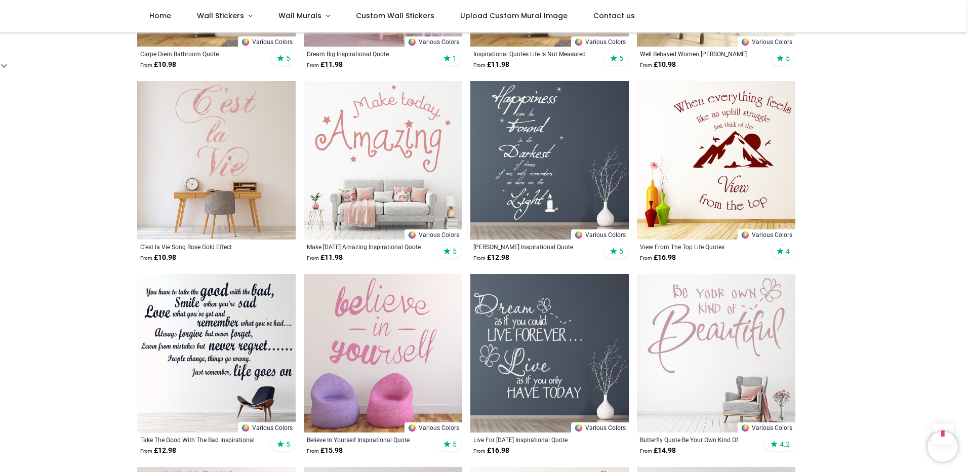
drag, startPoint x: 58, startPoint y: 199, endPoint x: 71, endPoint y: 263, distance: 66.1
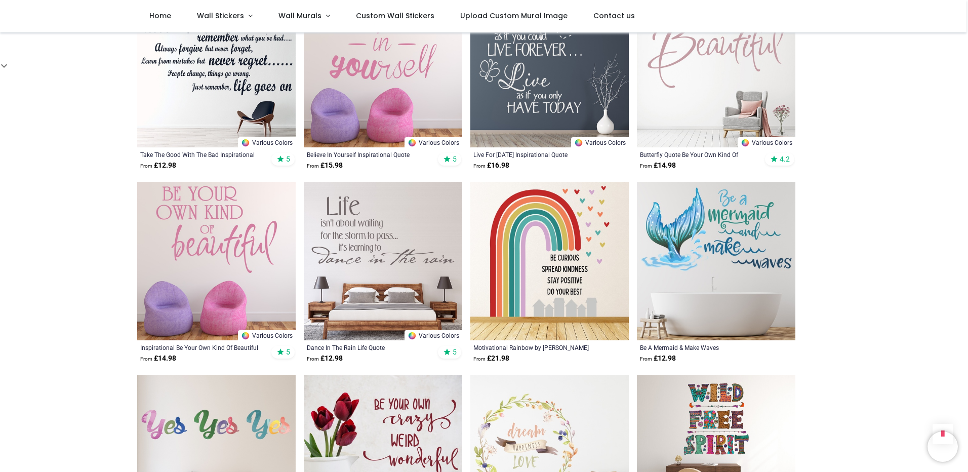
drag, startPoint x: 83, startPoint y: 184, endPoint x: 89, endPoint y: 229, distance: 45.5
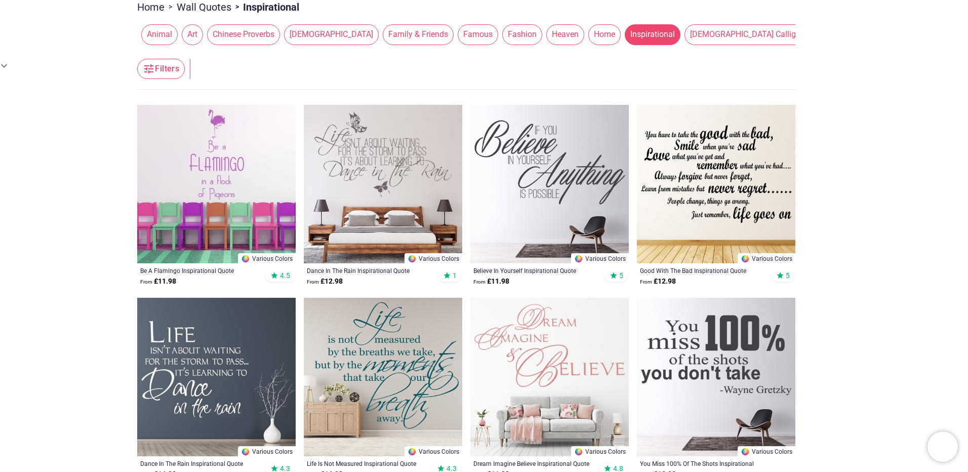
scroll to position [0, 0]
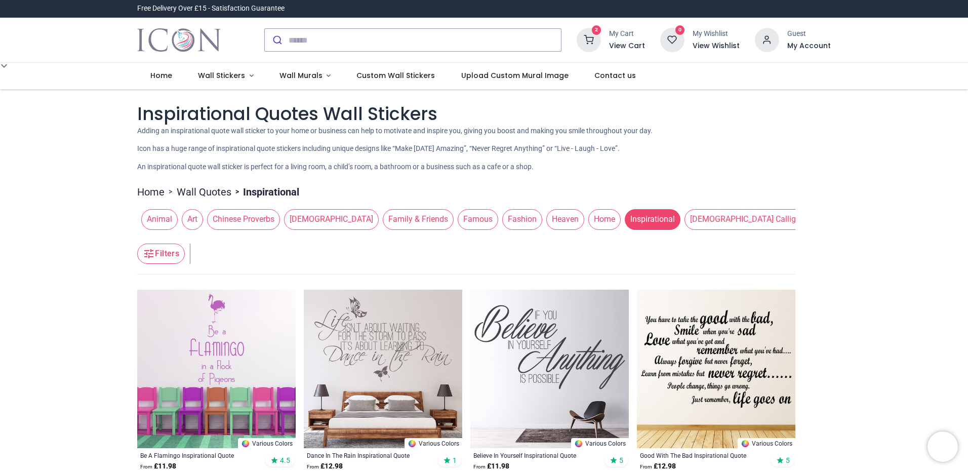
drag, startPoint x: 94, startPoint y: 285, endPoint x: 97, endPoint y: 183, distance: 101.8
click at [258, 222] on span "Chinese Proverbs" at bounding box center [243, 219] width 73 height 20
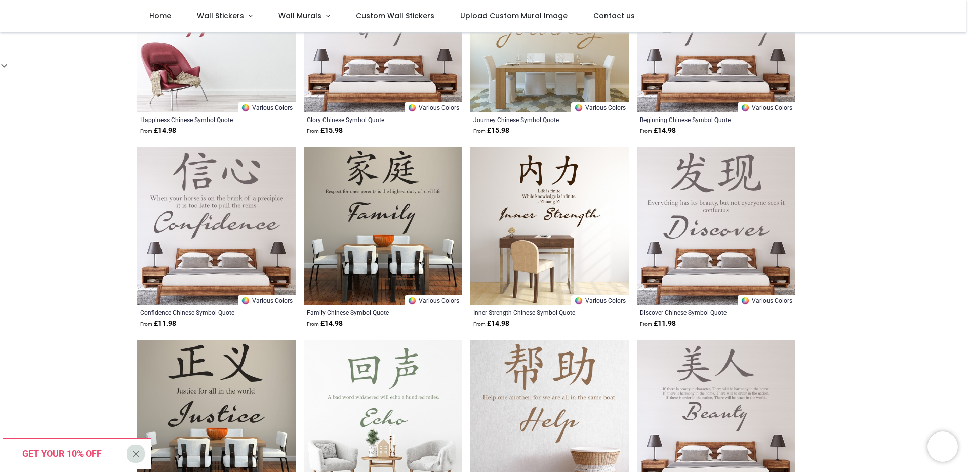
drag, startPoint x: 855, startPoint y: 253, endPoint x: 861, endPoint y: 305, distance: 52.6
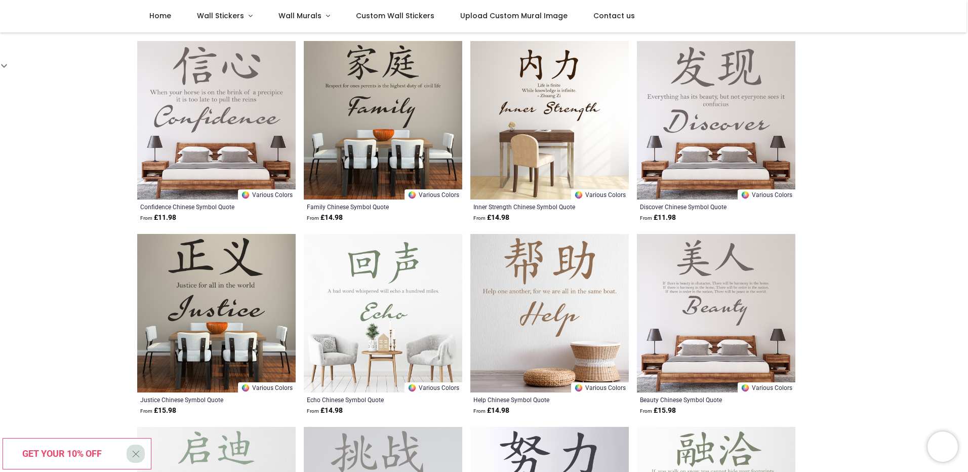
drag, startPoint x: 863, startPoint y: 226, endPoint x: 866, endPoint y: 269, distance: 43.6
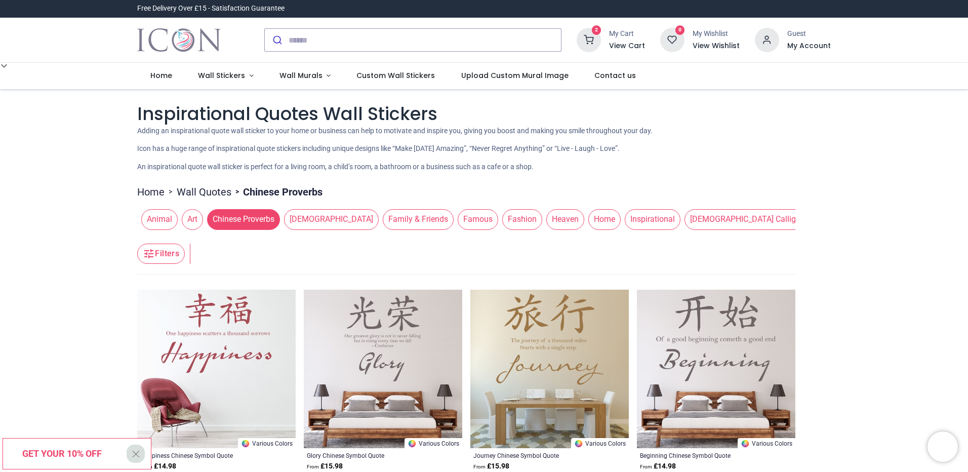
drag, startPoint x: 870, startPoint y: 333, endPoint x: 863, endPoint y: 269, distance: 63.7
click at [740, 221] on span "Sports" at bounding box center [757, 219] width 34 height 20
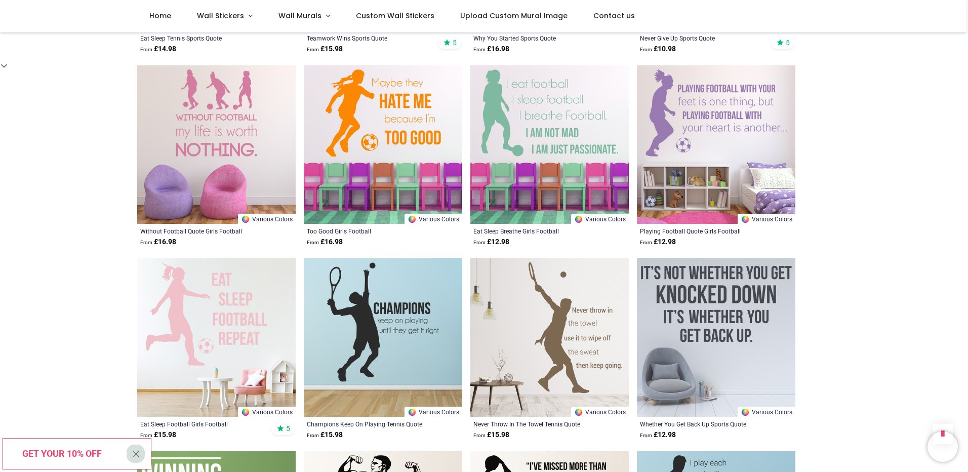
drag, startPoint x: 871, startPoint y: 180, endPoint x: 881, endPoint y: 232, distance: 53.5
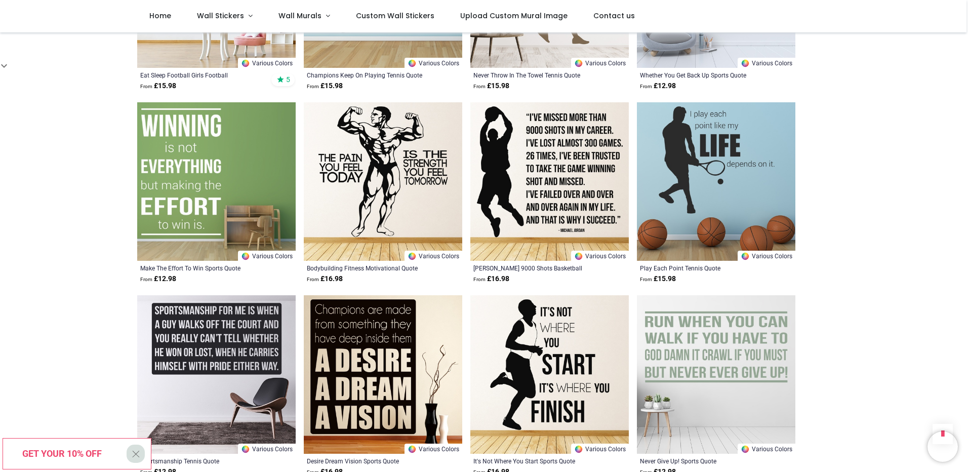
drag, startPoint x: 880, startPoint y: 158, endPoint x: 880, endPoint y: 194, distance: 36.0
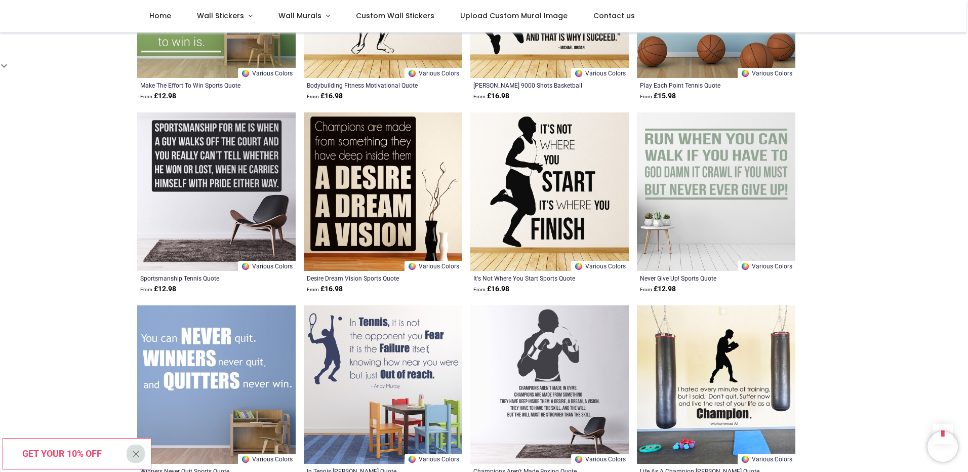
drag, startPoint x: 880, startPoint y: 154, endPoint x: 881, endPoint y: 201, distance: 46.1
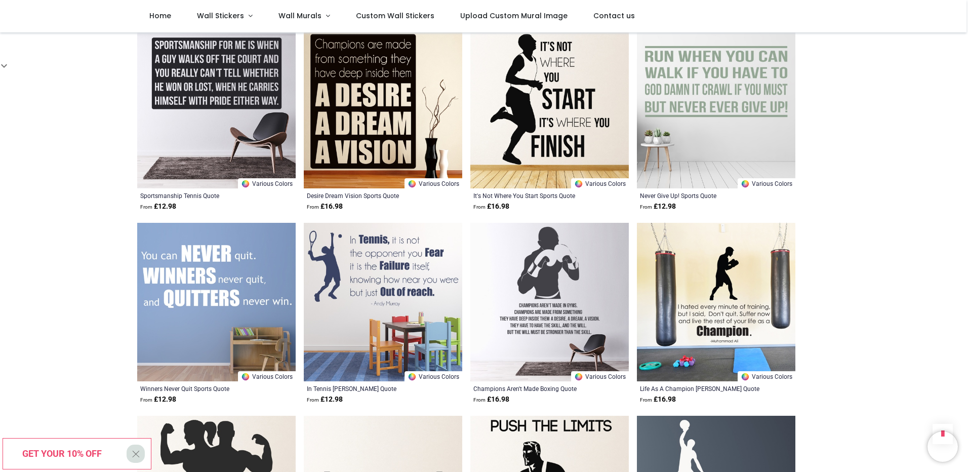
drag, startPoint x: 870, startPoint y: 163, endPoint x: 870, endPoint y: 201, distance: 38.5
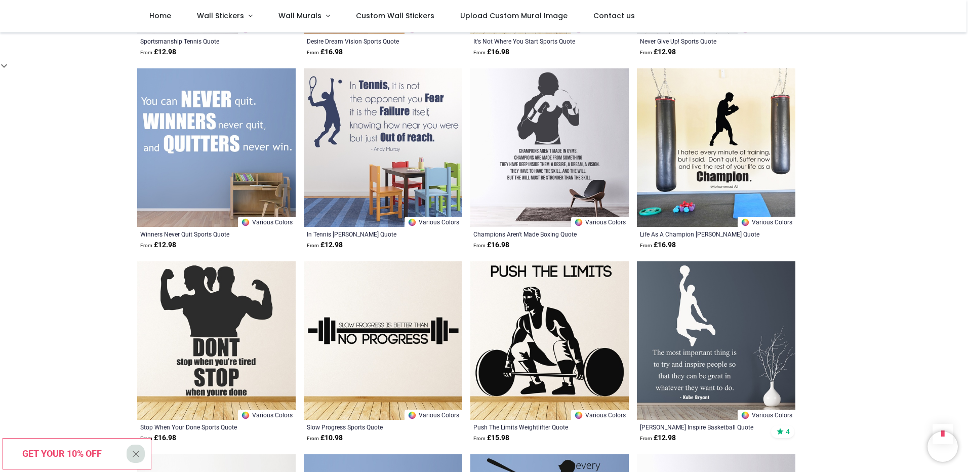
scroll to position [1556, 0]
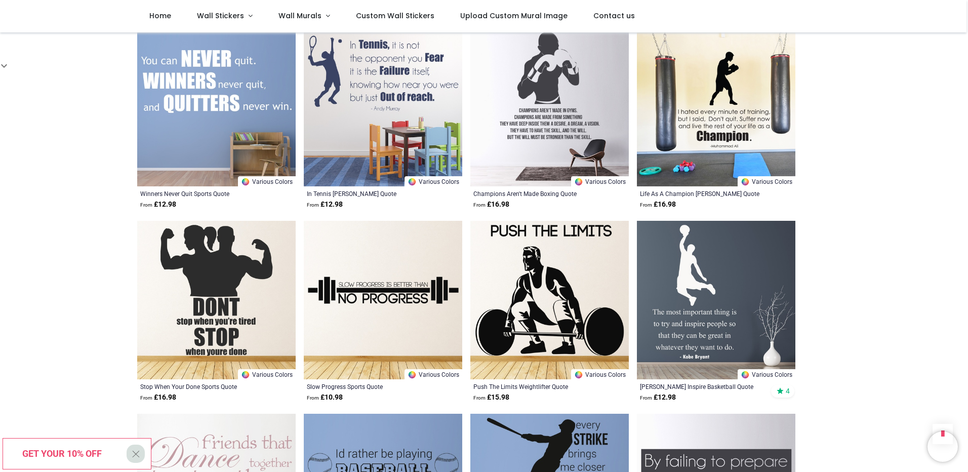
drag, startPoint x: 875, startPoint y: 210, endPoint x: 876, endPoint y: 252, distance: 42.5
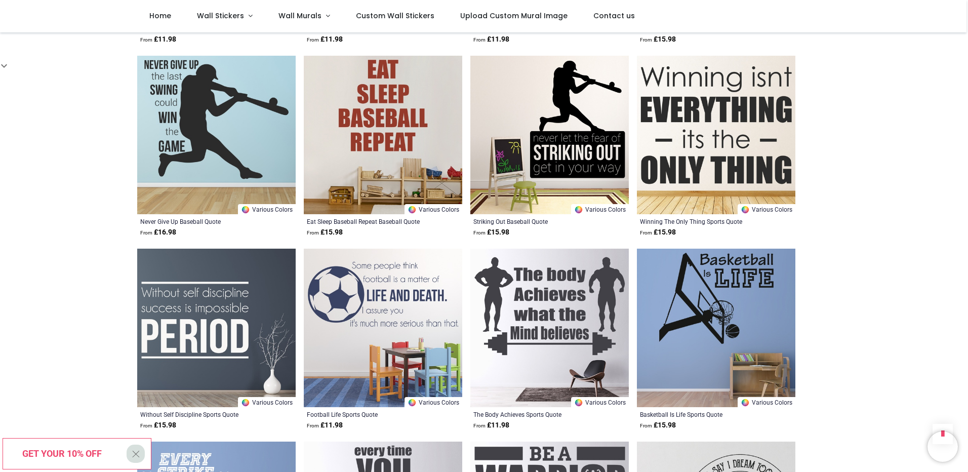
drag, startPoint x: 854, startPoint y: 170, endPoint x: 864, endPoint y: 203, distance: 34.4
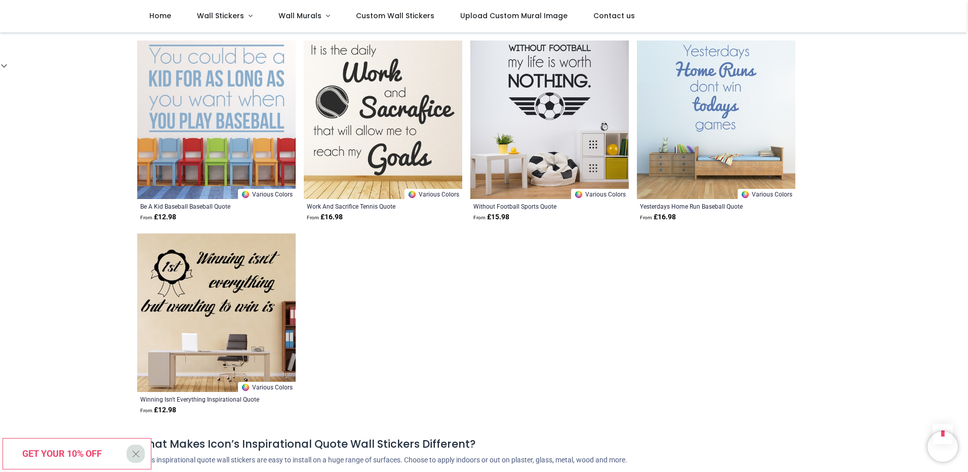
drag, startPoint x: 855, startPoint y: 134, endPoint x: 861, endPoint y: 166, distance: 32.6
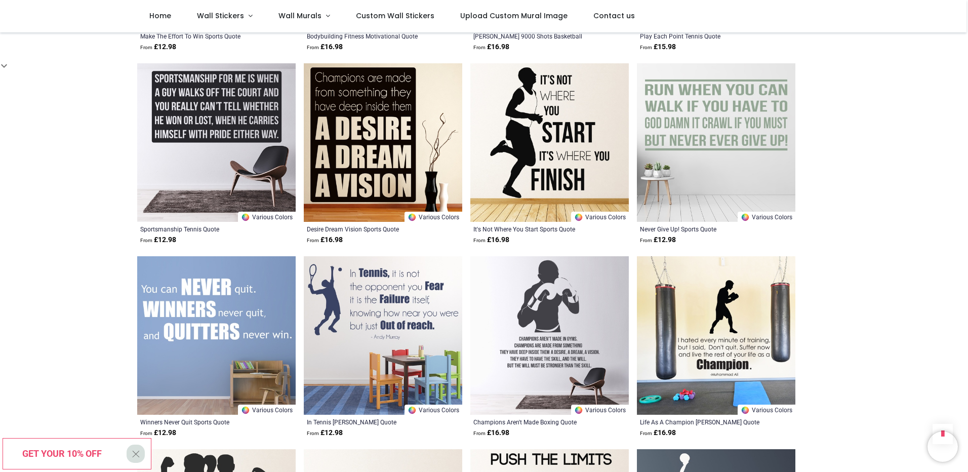
drag, startPoint x: 854, startPoint y: 263, endPoint x: 845, endPoint y: 133, distance: 131.0
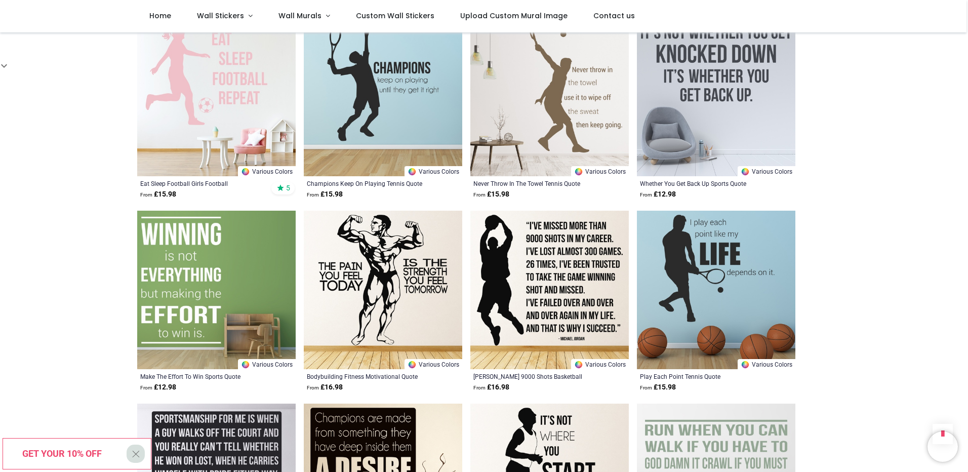
scroll to position [498, 0]
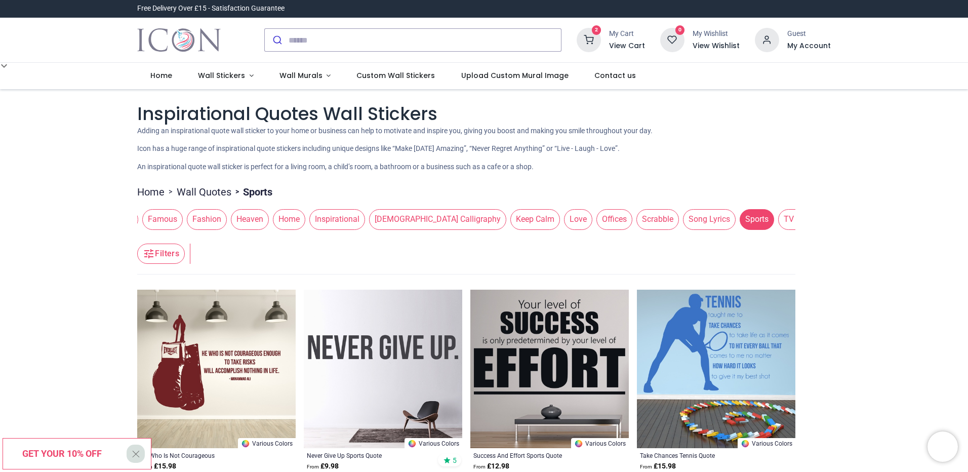
drag, startPoint x: 90, startPoint y: 307, endPoint x: 85, endPoint y: 143, distance: 163.6
click at [309, 221] on span "Inspirational" at bounding box center [337, 219] width 56 height 20
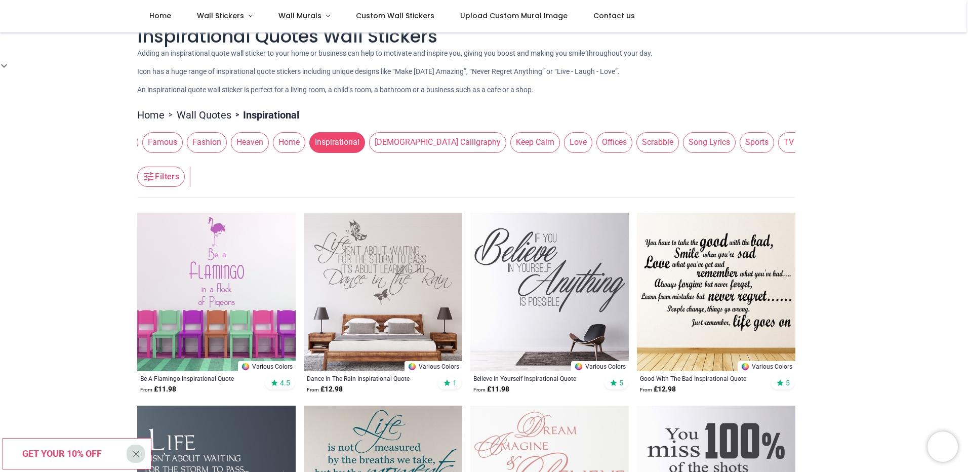
drag, startPoint x: 867, startPoint y: 241, endPoint x: 868, endPoint y: 262, distance: 21.8
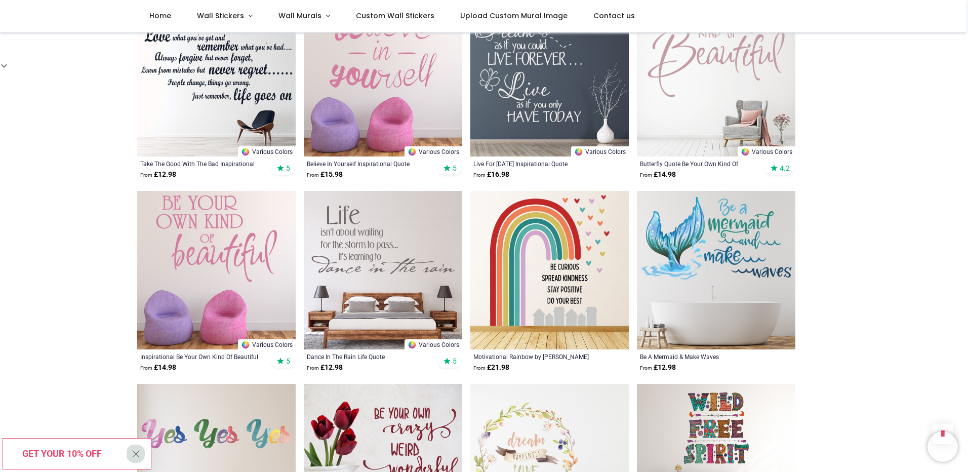
drag, startPoint x: 850, startPoint y: 133, endPoint x: 870, endPoint y: 232, distance: 101.3
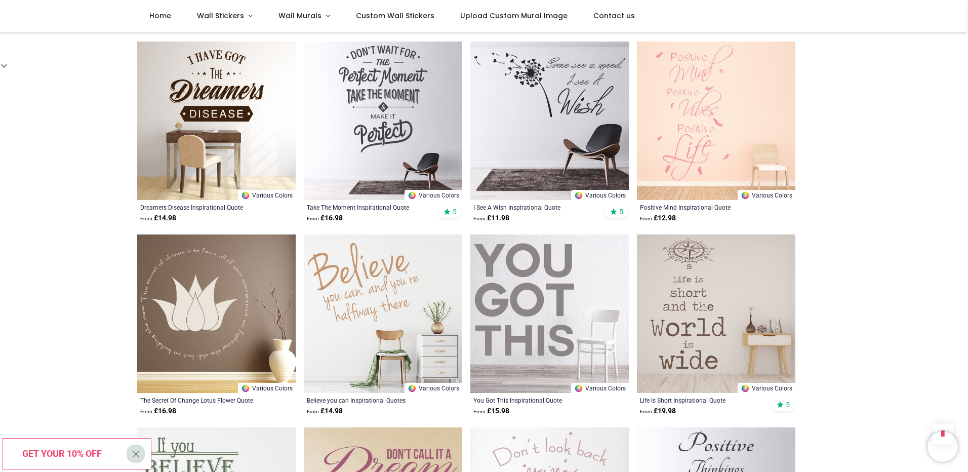
drag, startPoint x: 834, startPoint y: 136, endPoint x: 843, endPoint y: 196, distance: 60.4
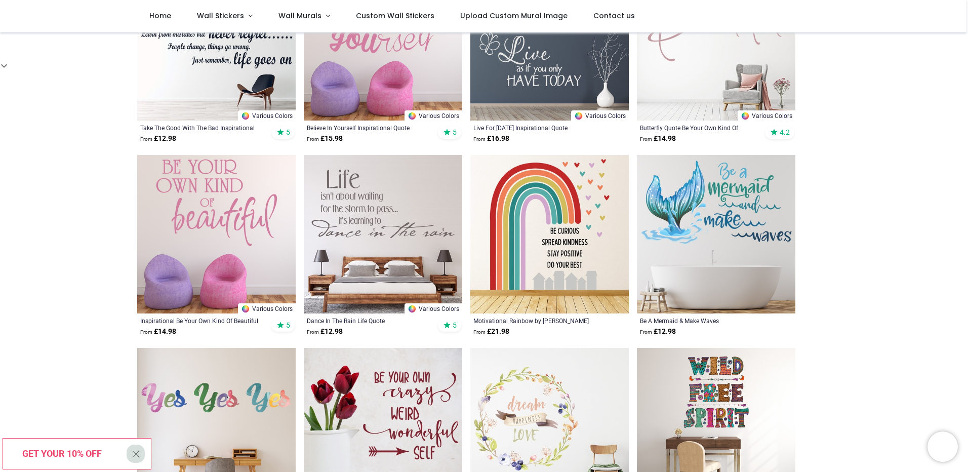
scroll to position [391, 0]
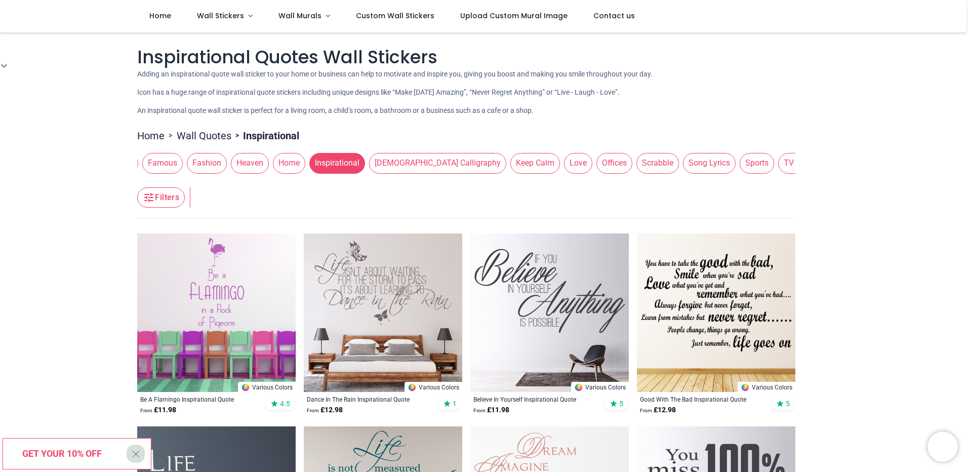
drag, startPoint x: 843, startPoint y: 227, endPoint x: 815, endPoint y: 76, distance: 153.0
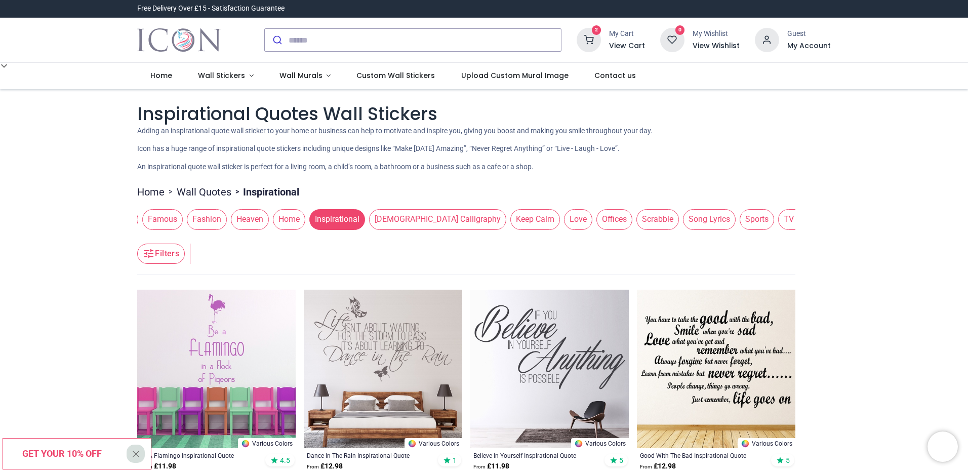
scroll to position [51, 0]
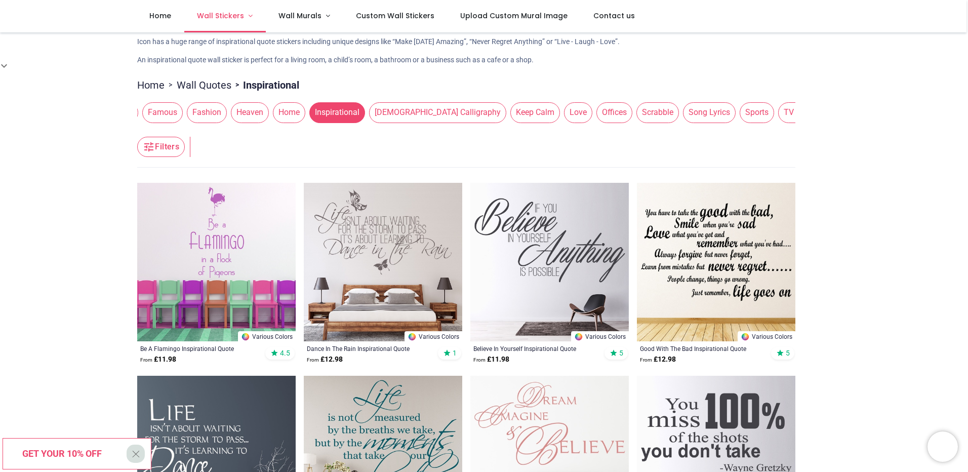
click at [210, 21] on span "Wall Stickers" at bounding box center [220, 16] width 47 height 10
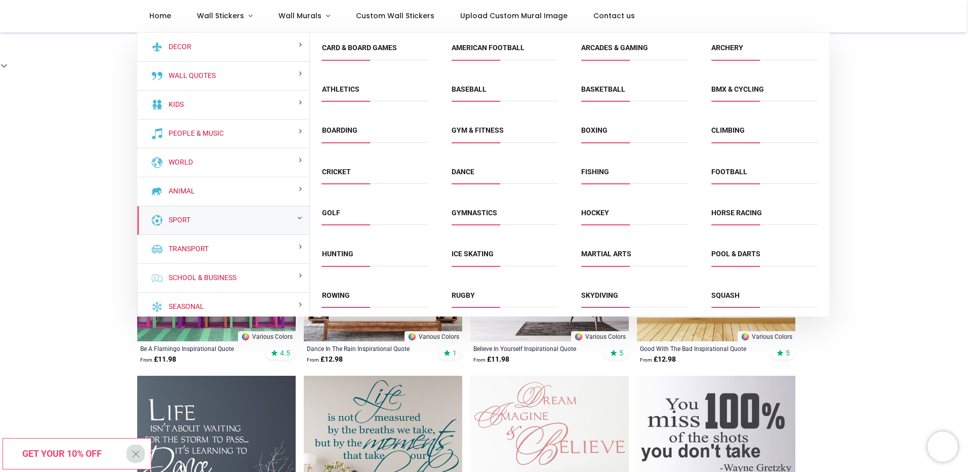
drag, startPoint x: 828, startPoint y: 200, endPoint x: 828, endPoint y: 219, distance: 18.7
click at [828, 219] on div "3D Window Landscapes Barcodes Bathrooms Birdcages" at bounding box center [570, 174] width 520 height 283
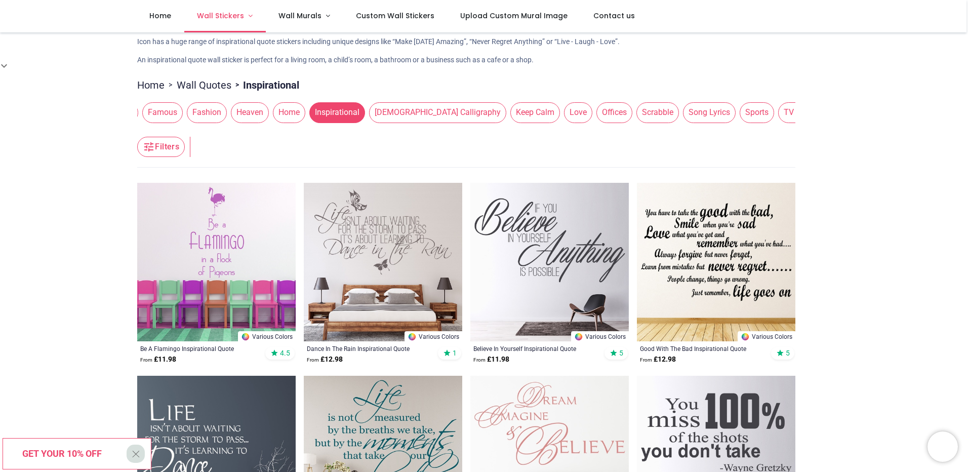
click at [229, 26] on link "Wall Stickers" at bounding box center [225, 16] width 82 height 32
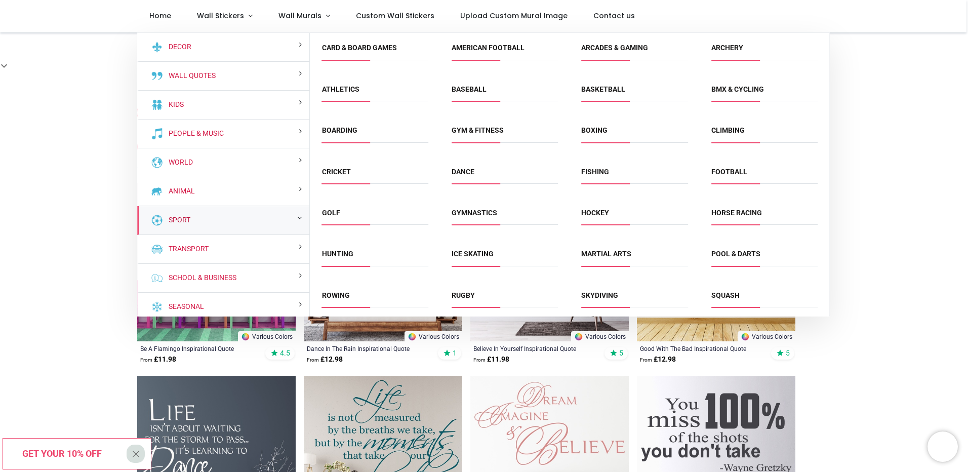
click at [177, 218] on link "Sport" at bounding box center [178, 220] width 26 height 10
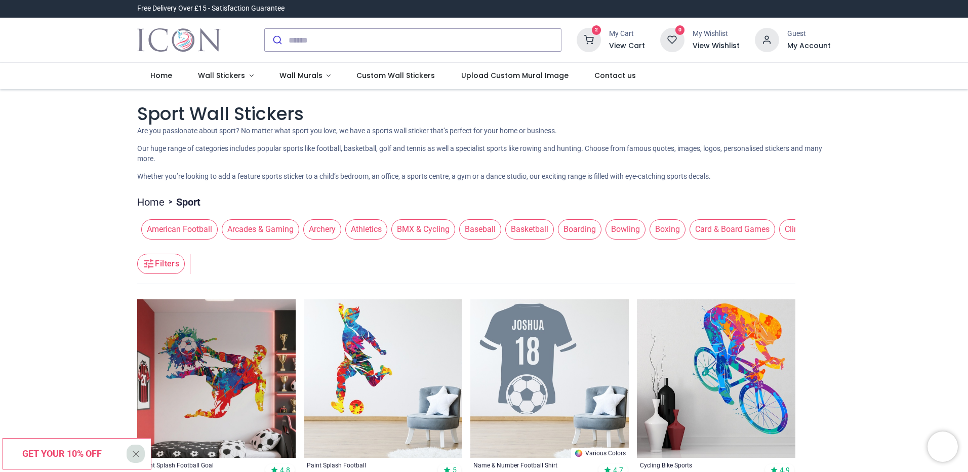
drag, startPoint x: 86, startPoint y: 154, endPoint x: 92, endPoint y: 194, distance: 40.0
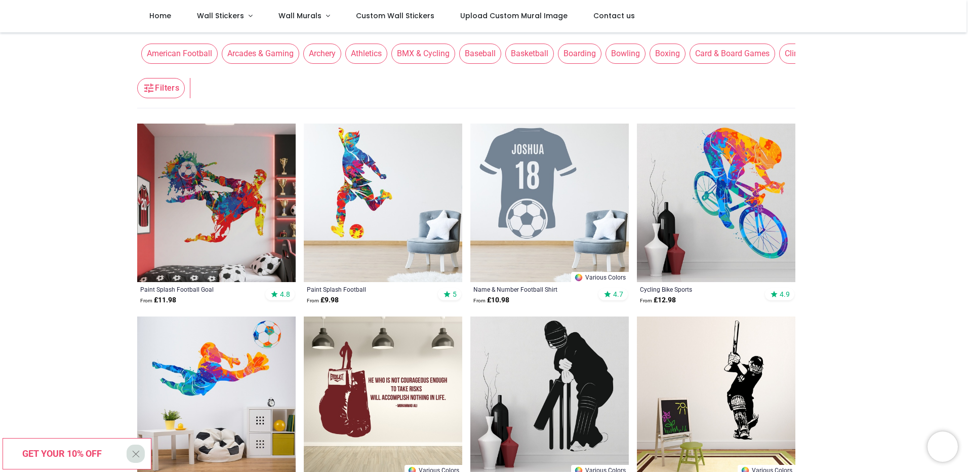
drag, startPoint x: 875, startPoint y: 206, endPoint x: 880, endPoint y: 239, distance: 33.3
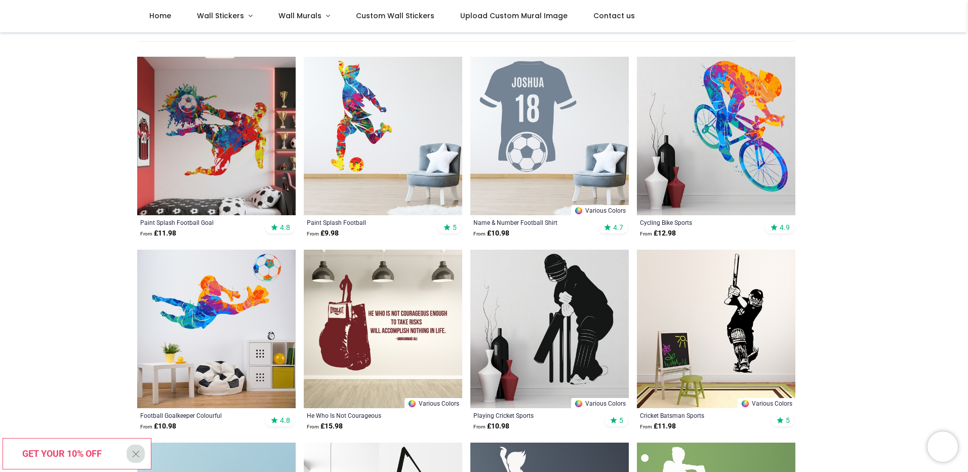
scroll to position [136, 0]
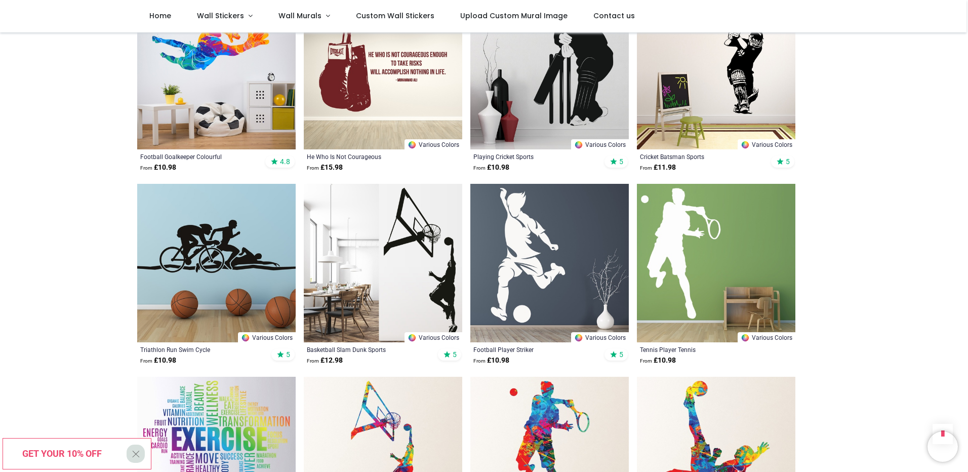
drag, startPoint x: 855, startPoint y: 168, endPoint x: 858, endPoint y: 199, distance: 31.5
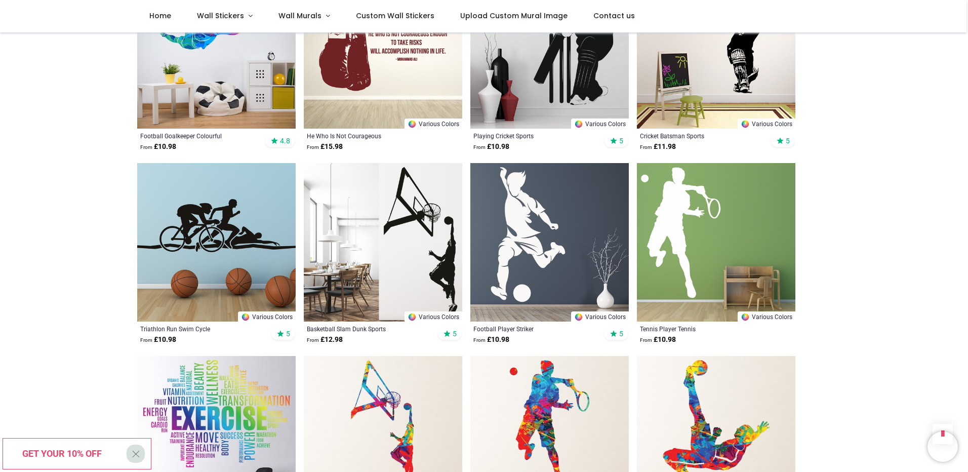
scroll to position [517, 0]
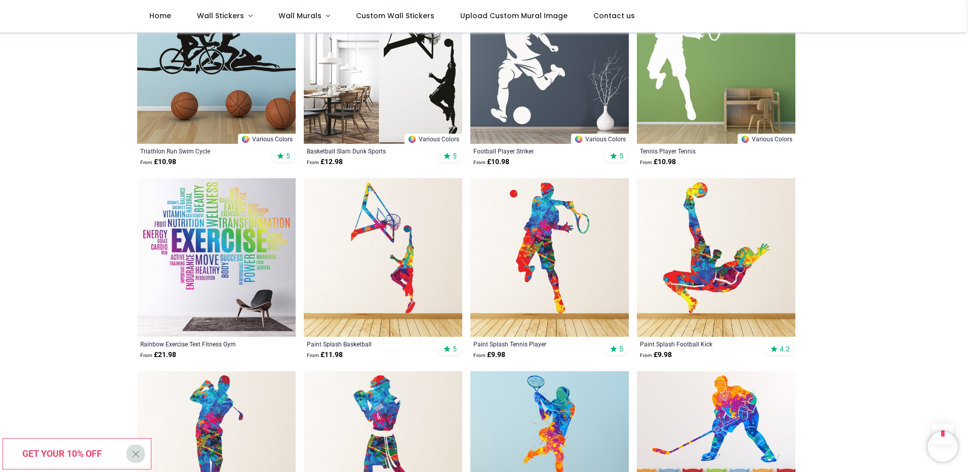
drag, startPoint x: 859, startPoint y: 168, endPoint x: 869, endPoint y: 197, distance: 31.2
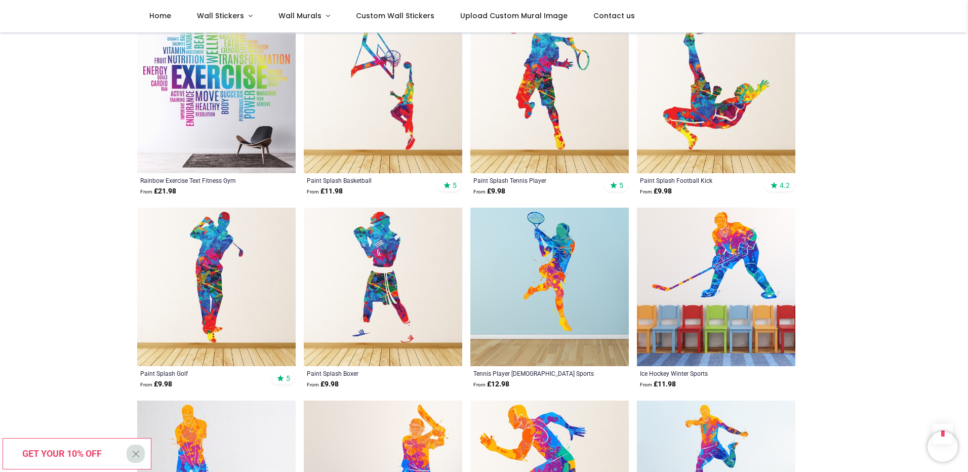
drag, startPoint x: 869, startPoint y: 197, endPoint x: 873, endPoint y: 230, distance: 33.6
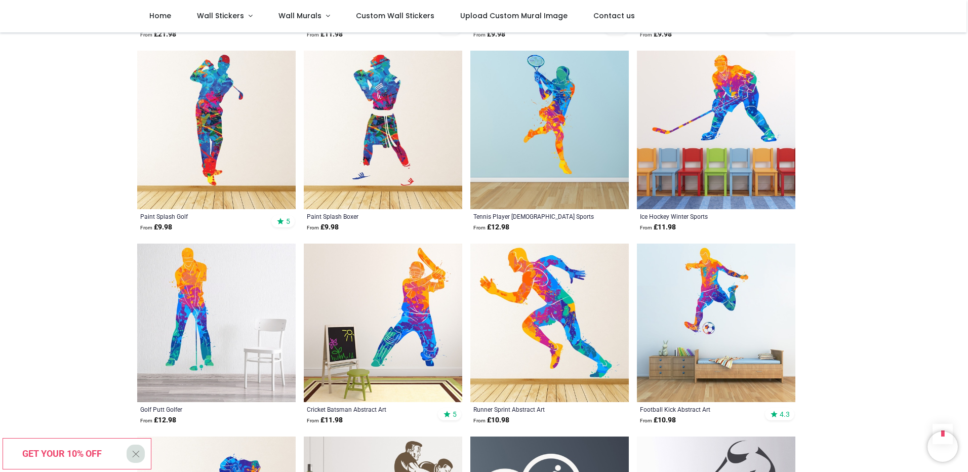
drag, startPoint x: 858, startPoint y: 151, endPoint x: 864, endPoint y: 181, distance: 30.1
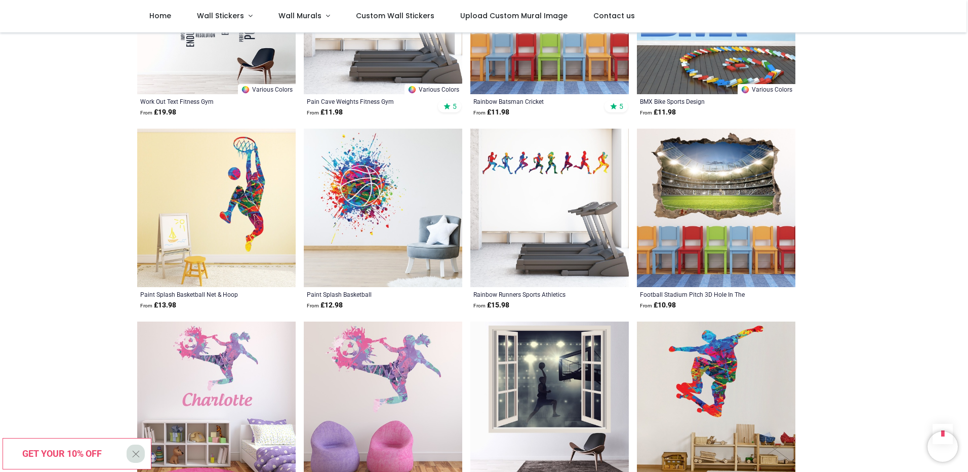
scroll to position [2268, 0]
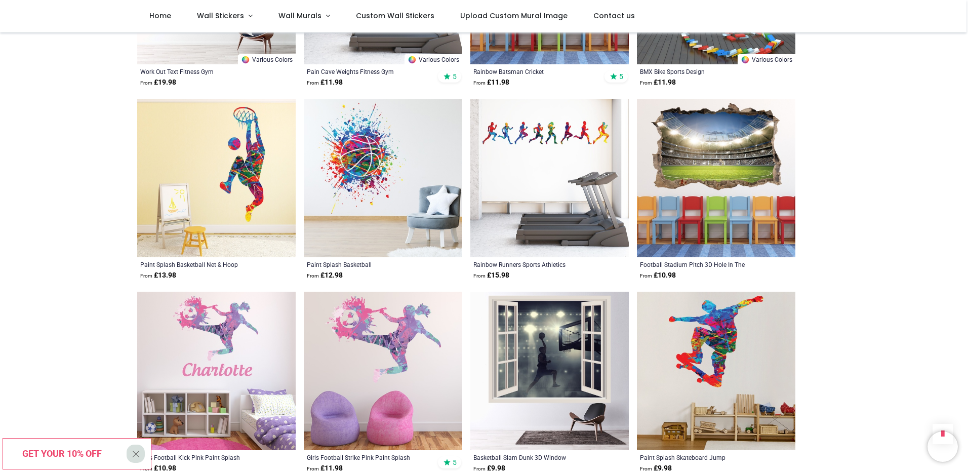
drag, startPoint x: 826, startPoint y: 243, endPoint x: 826, endPoint y: 270, distance: 26.8
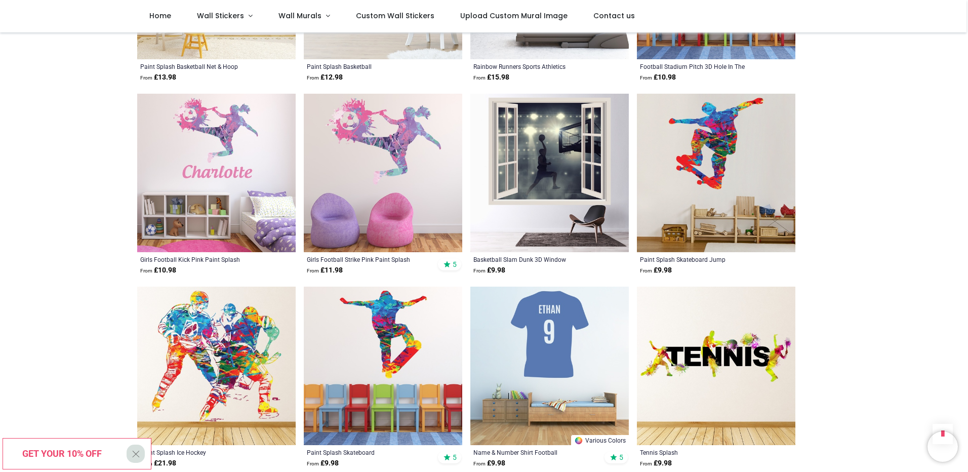
drag, startPoint x: 844, startPoint y: 195, endPoint x: 849, endPoint y: 222, distance: 26.8
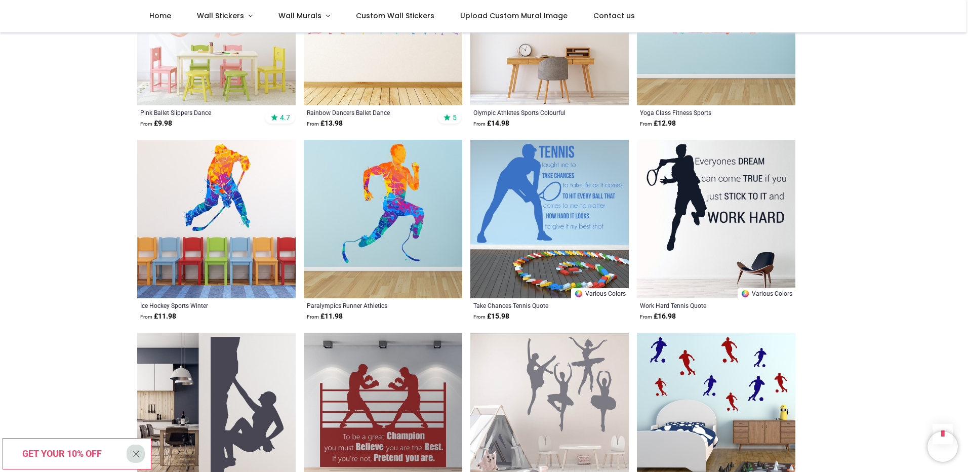
scroll to position [3028, 0]
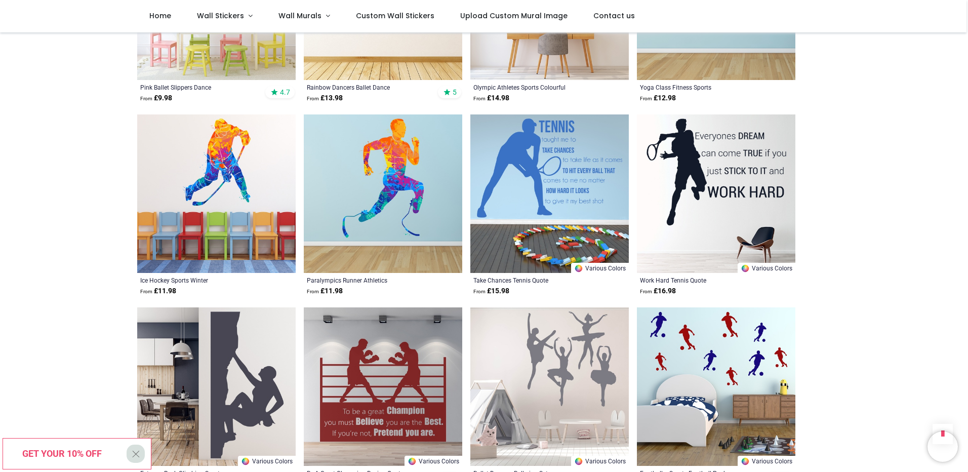
drag, startPoint x: 841, startPoint y: 188, endPoint x: 847, endPoint y: 221, distance: 33.9
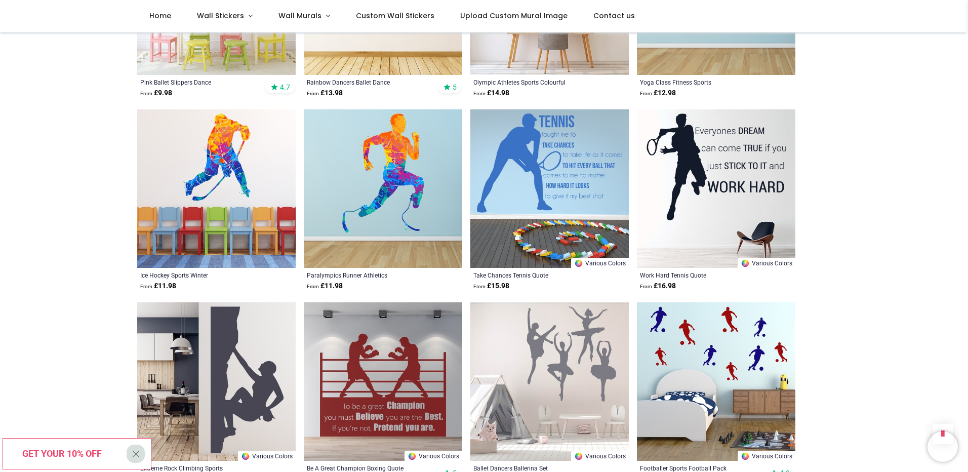
click at [391, 163] on img at bounding box center [383, 188] width 158 height 158
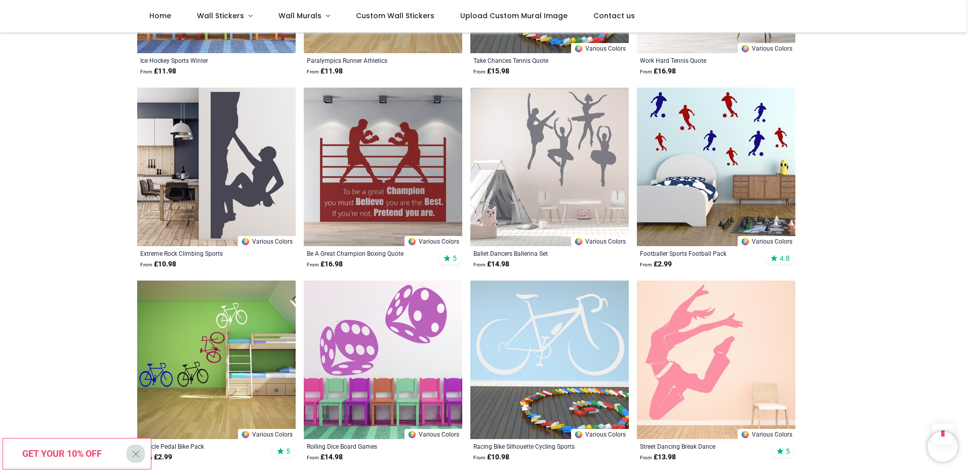
drag, startPoint x: 86, startPoint y: 152, endPoint x: 90, endPoint y: 180, distance: 28.2
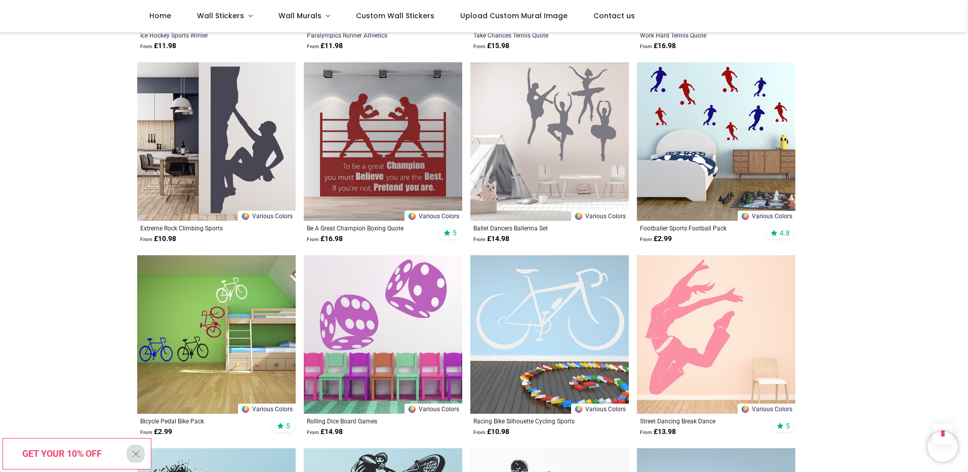
scroll to position [3286, 0]
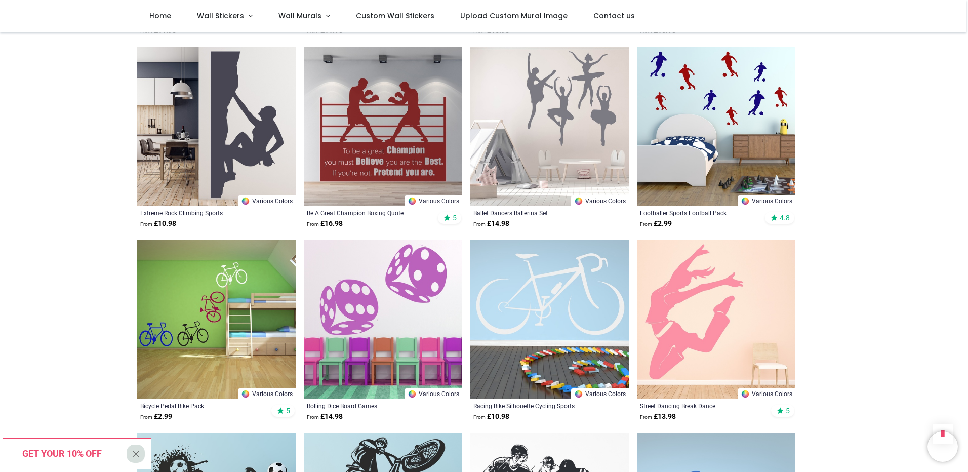
drag, startPoint x: 53, startPoint y: 110, endPoint x: 57, endPoint y: 136, distance: 26.2
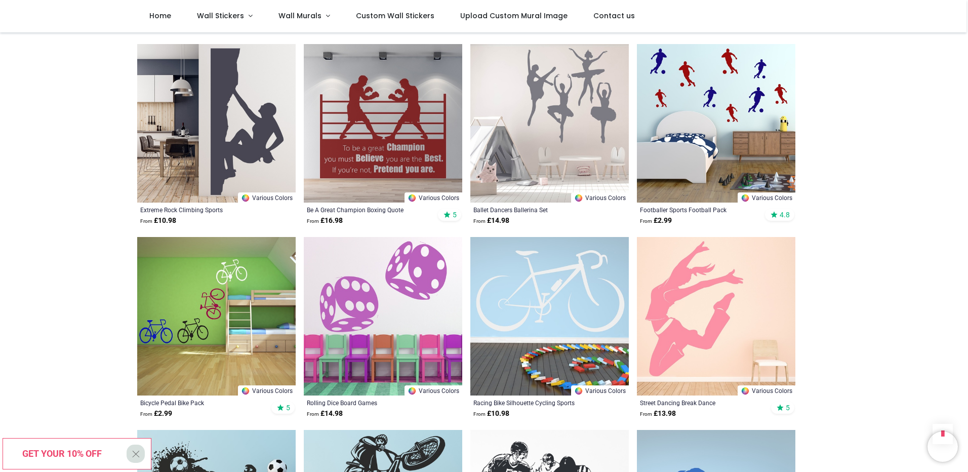
click at [221, 83] on img at bounding box center [216, 123] width 158 height 158
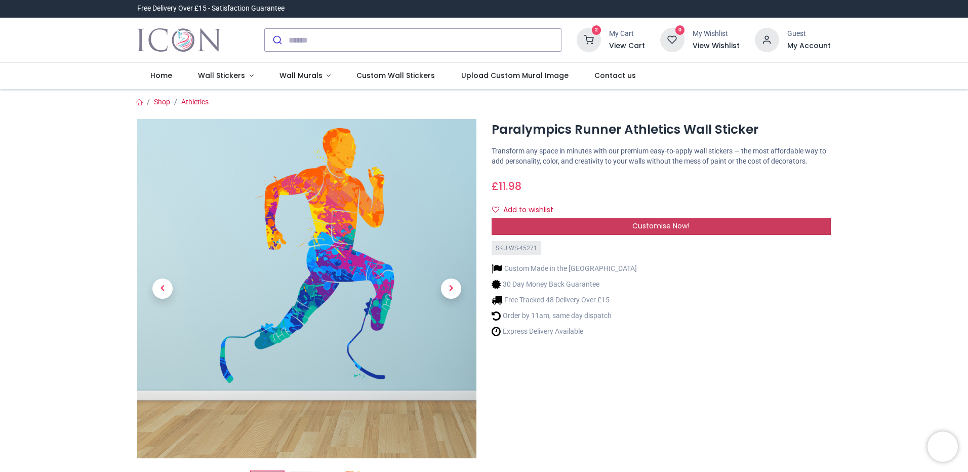
click at [681, 228] on span "Customise Now!" at bounding box center [660, 226] width 57 height 10
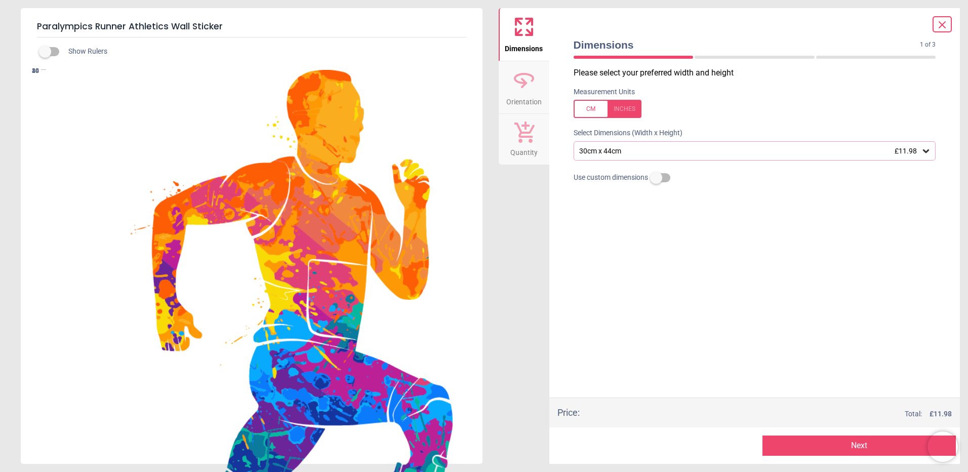
click at [667, 153] on div "30cm x 44cm £11.98" at bounding box center [749, 151] width 343 height 9
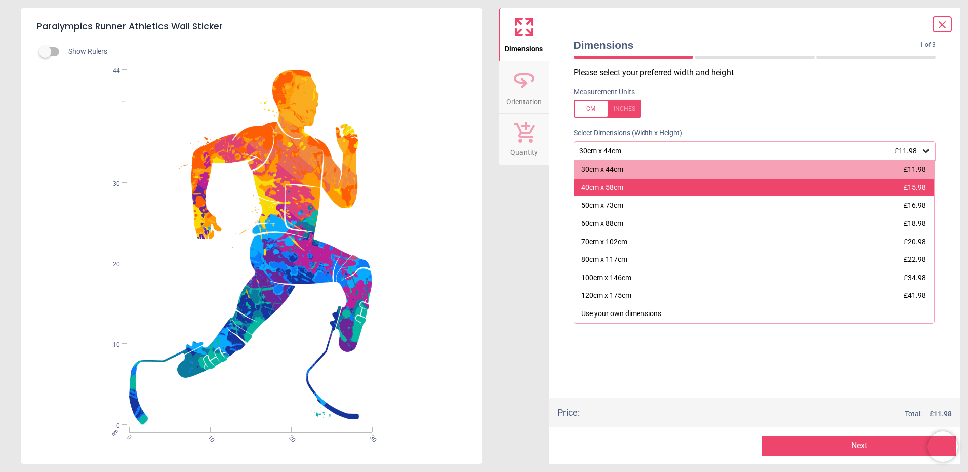
click at [667, 185] on div "40cm x 58cm £15.98" at bounding box center [754, 188] width 361 height 18
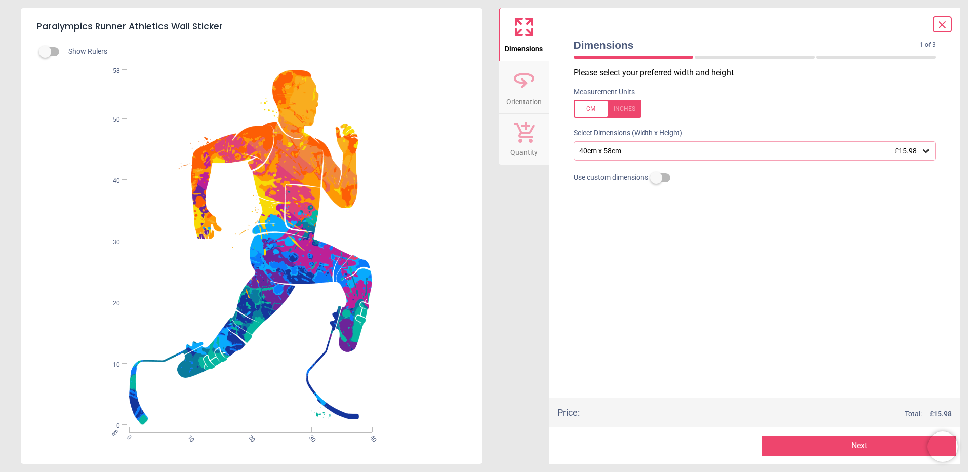
click at [818, 443] on button "Next" at bounding box center [859, 445] width 193 height 20
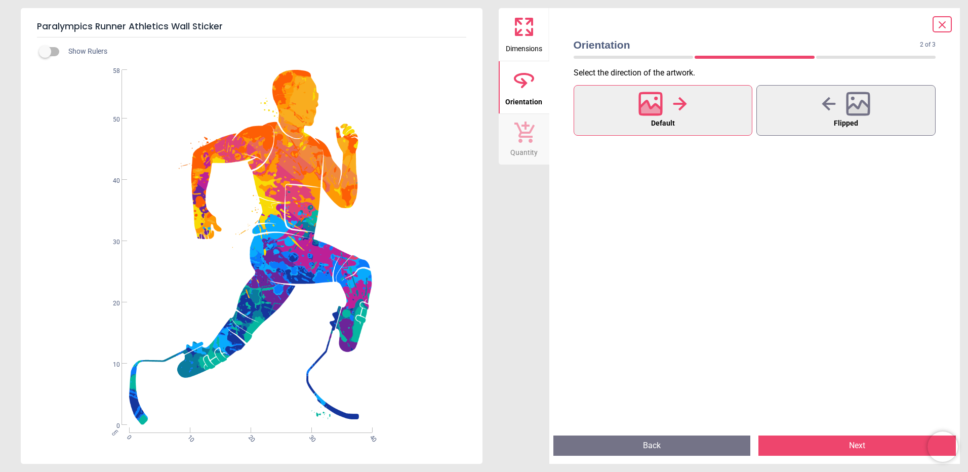
click at [818, 443] on button "Next" at bounding box center [857, 445] width 197 height 20
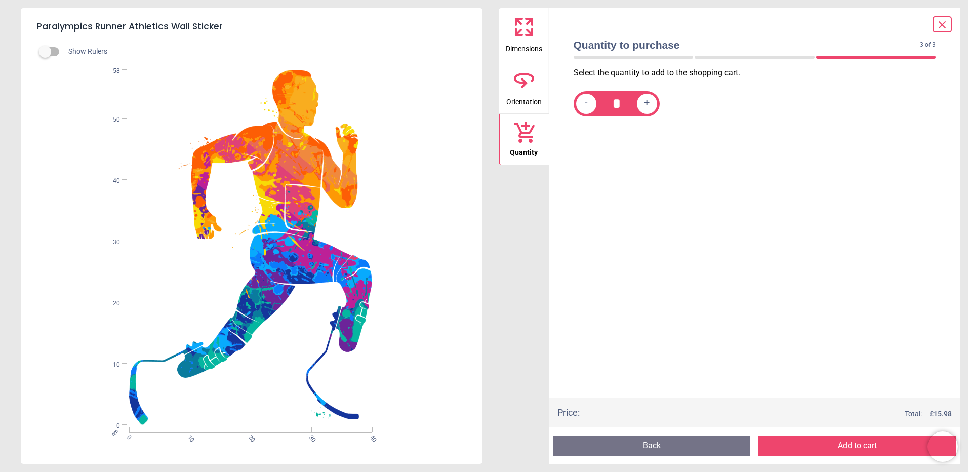
click at [818, 443] on button "Add to cart" at bounding box center [857, 445] width 197 height 20
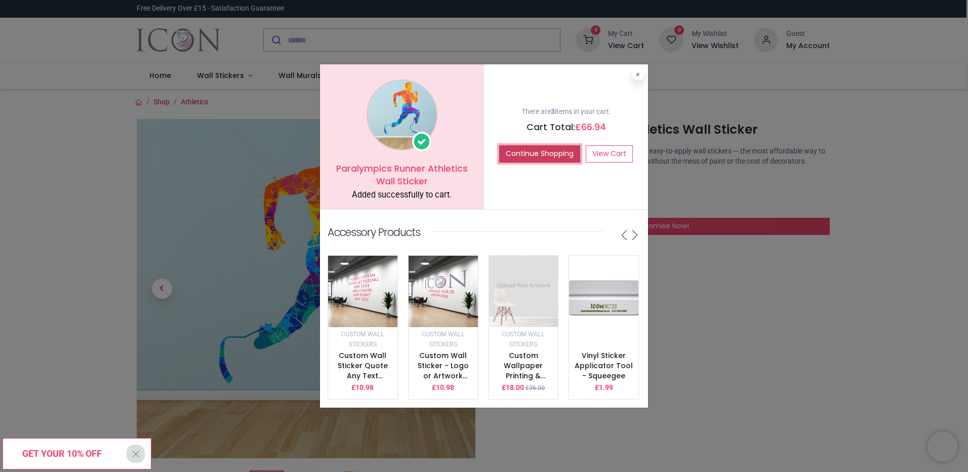
click at [537, 147] on button "Continue Shopping" at bounding box center [539, 153] width 81 height 17
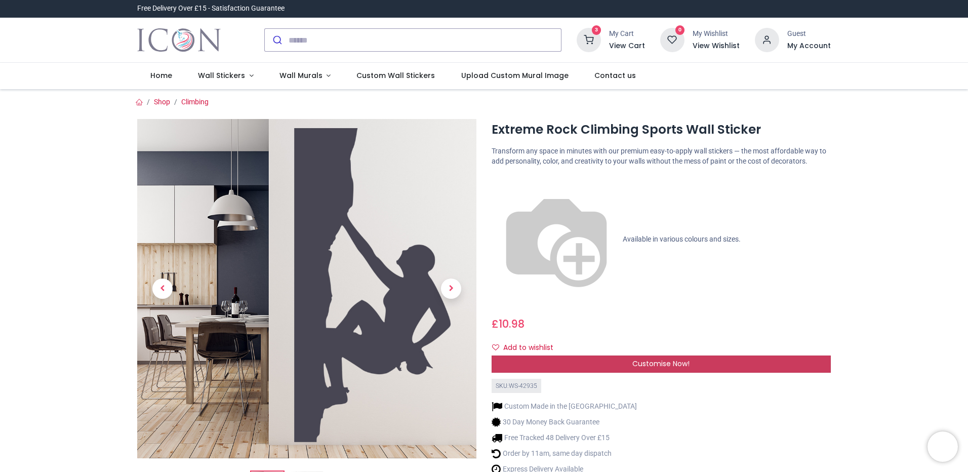
click at [609, 355] on div "Customise Now!" at bounding box center [661, 363] width 339 height 17
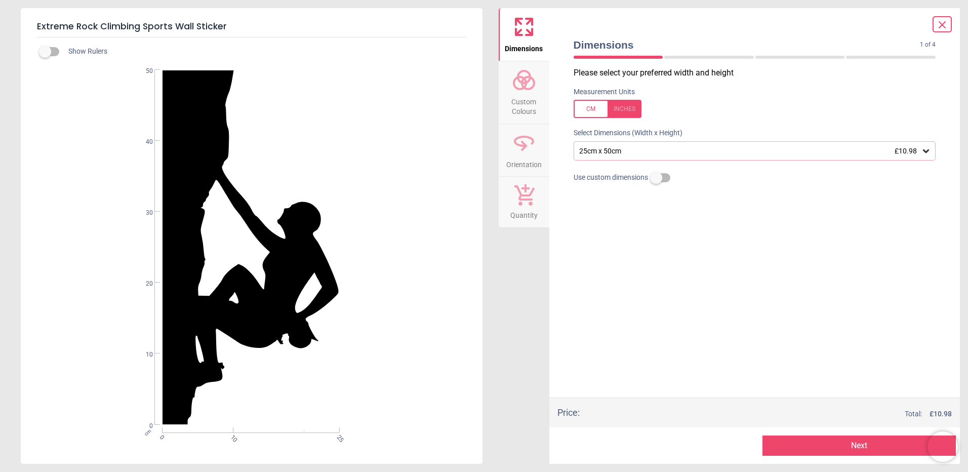
click at [642, 145] on div "25cm x 50cm £10.98" at bounding box center [755, 150] width 363 height 19
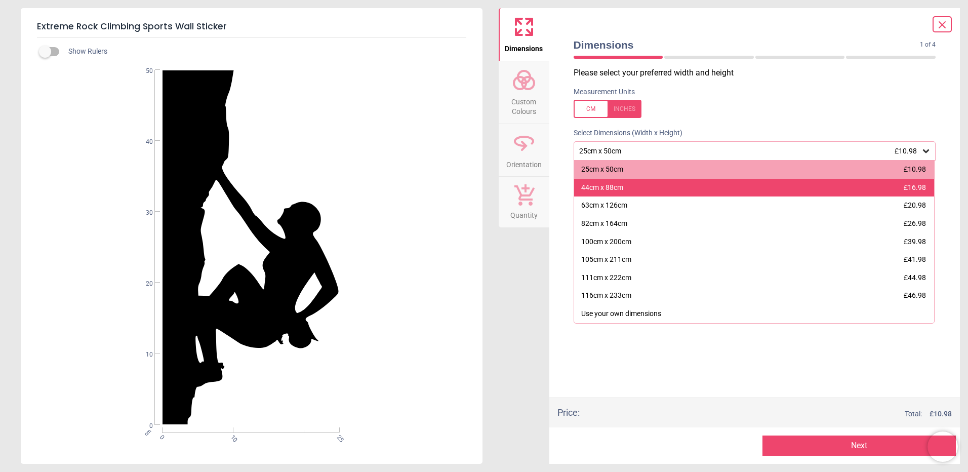
click at [643, 184] on div "44cm x 88cm £16.98" at bounding box center [754, 188] width 361 height 18
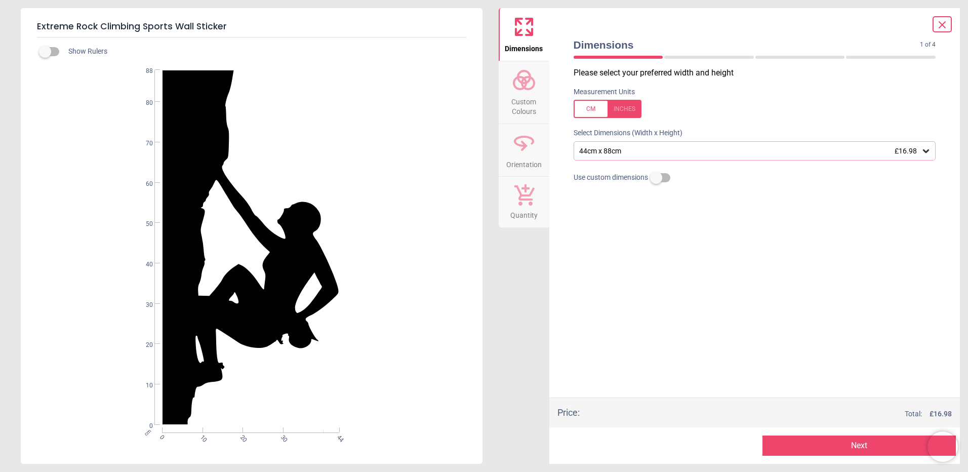
click at [793, 447] on button "Next" at bounding box center [859, 445] width 193 height 20
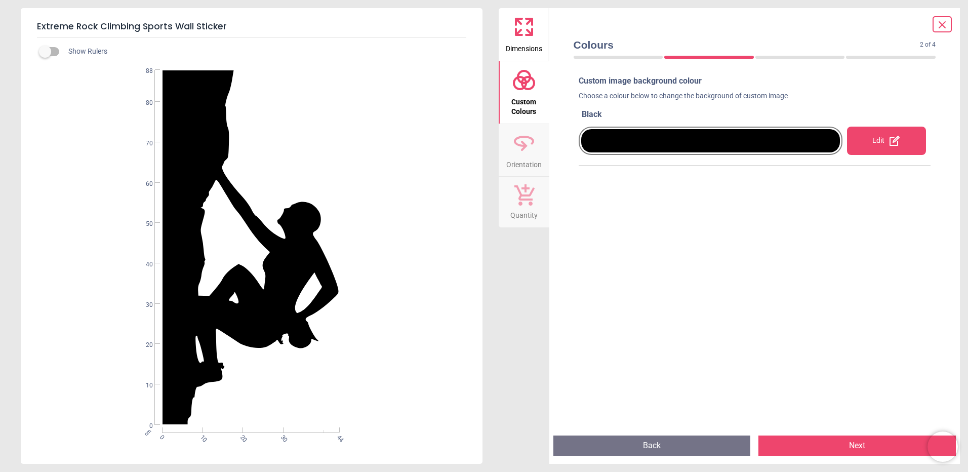
click at [863, 144] on div "Edit" at bounding box center [886, 141] width 79 height 28
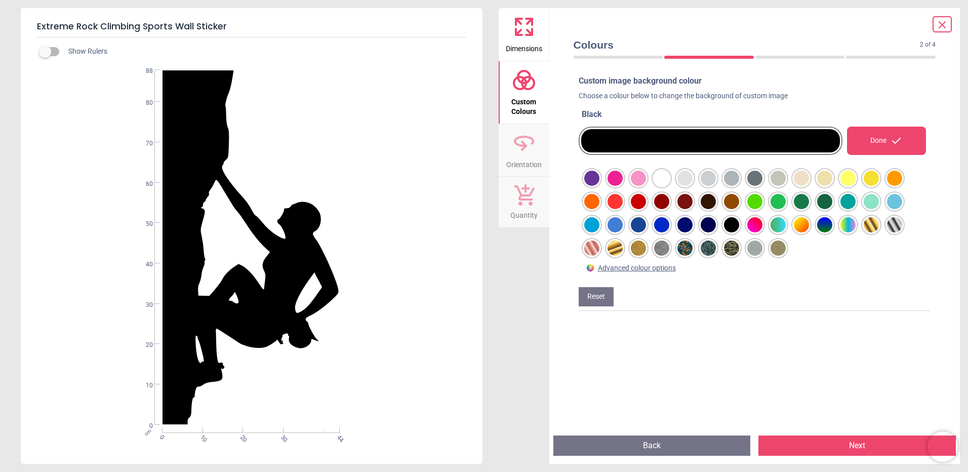
click at [600, 186] on div at bounding box center [591, 178] width 15 height 15
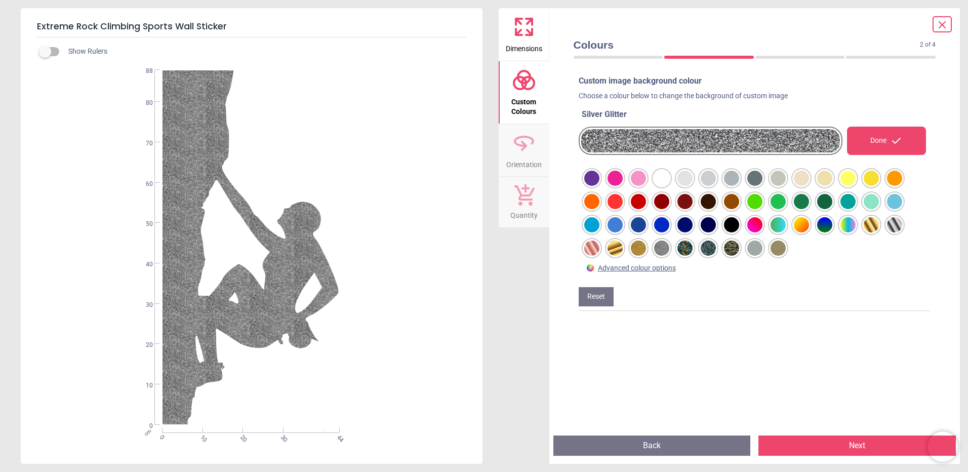
click at [600, 186] on div at bounding box center [591, 178] width 15 height 15
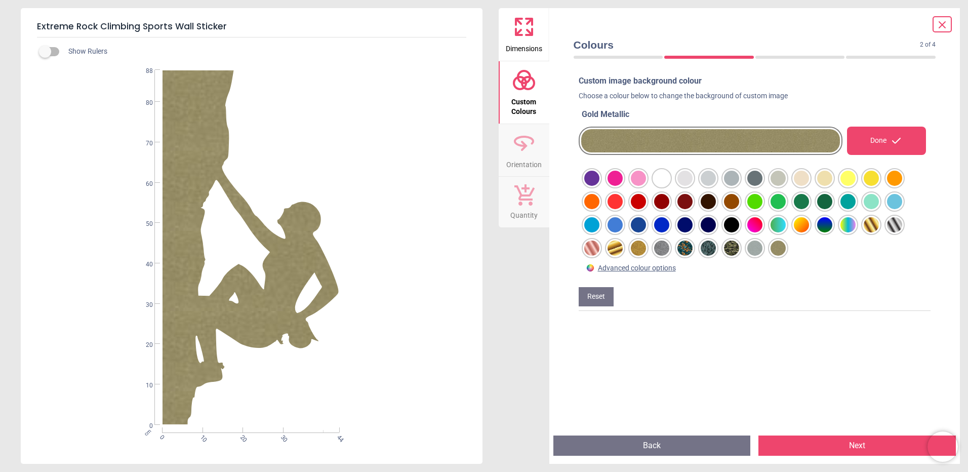
click at [600, 186] on div at bounding box center [591, 178] width 15 height 15
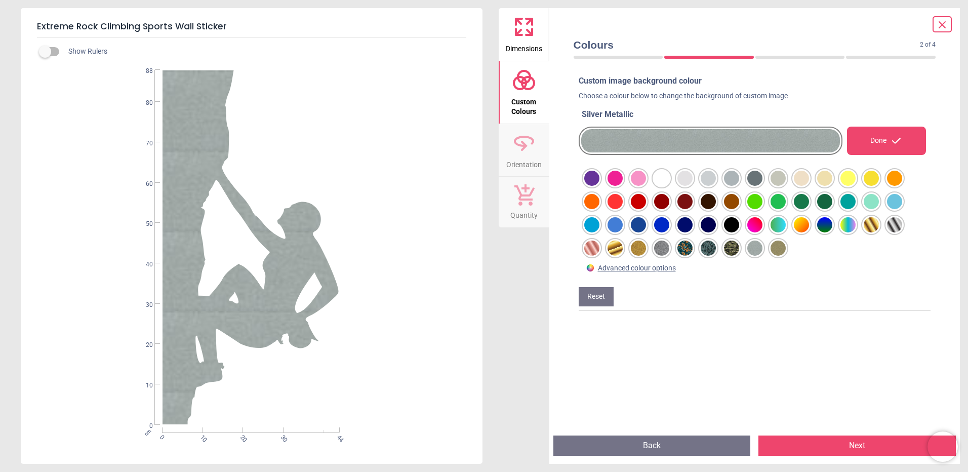
click at [600, 186] on div at bounding box center [591, 178] width 15 height 15
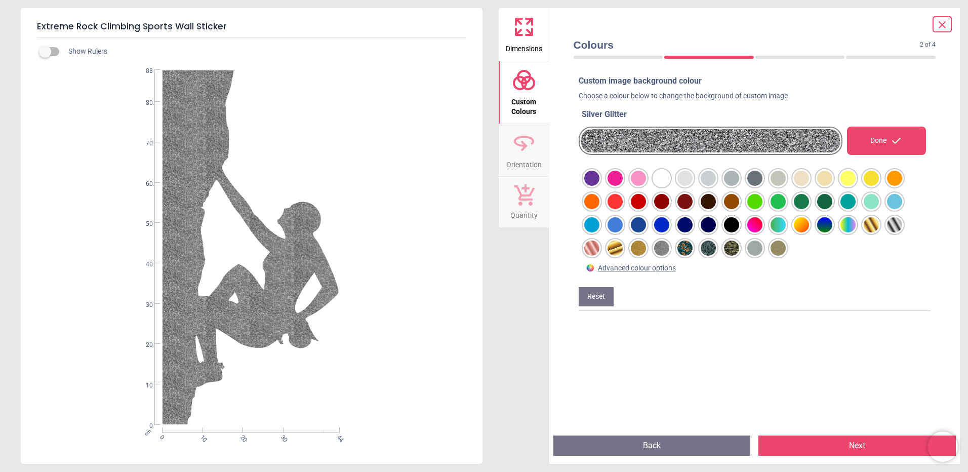
click at [600, 186] on div at bounding box center [591, 178] width 15 height 15
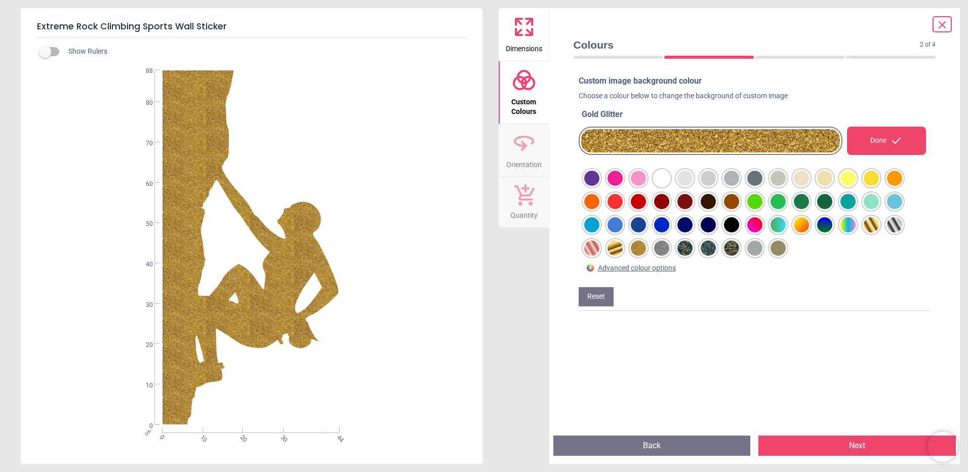
click at [587, 186] on div at bounding box center [591, 178] width 15 height 15
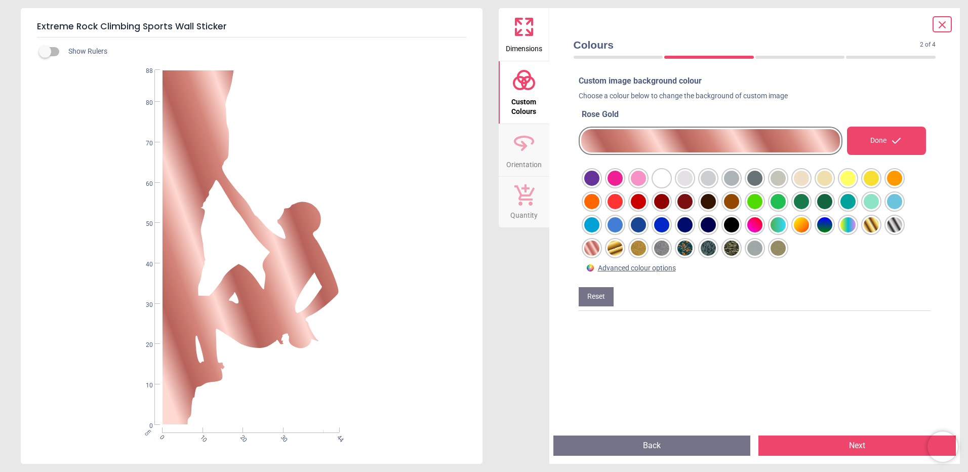
click at [600, 186] on div at bounding box center [591, 178] width 15 height 15
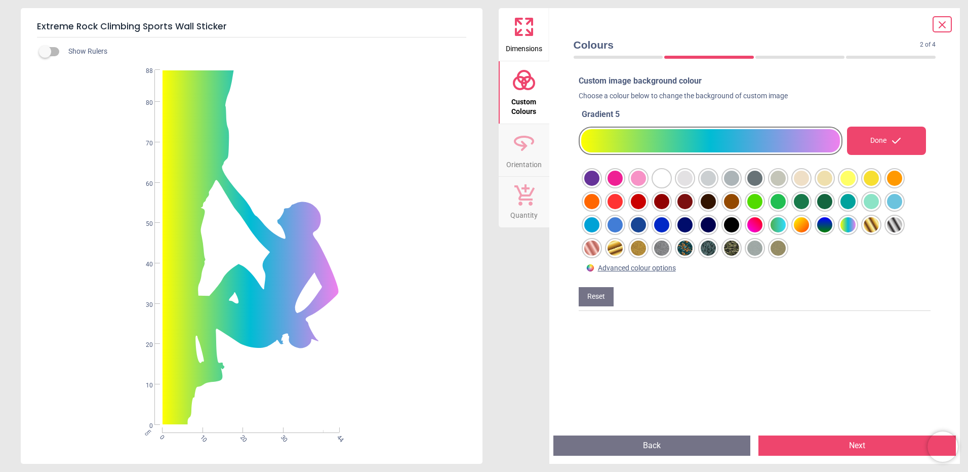
click at [600, 186] on div at bounding box center [591, 178] width 15 height 15
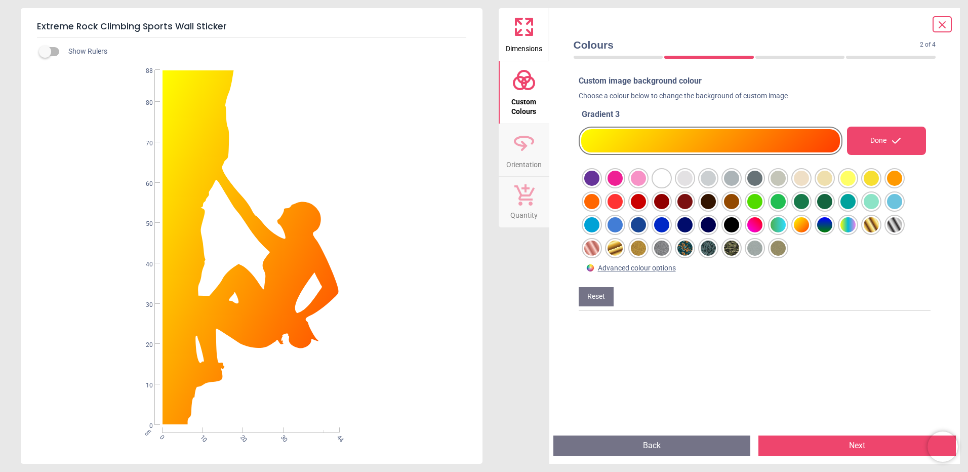
click at [600, 186] on div at bounding box center [591, 178] width 15 height 15
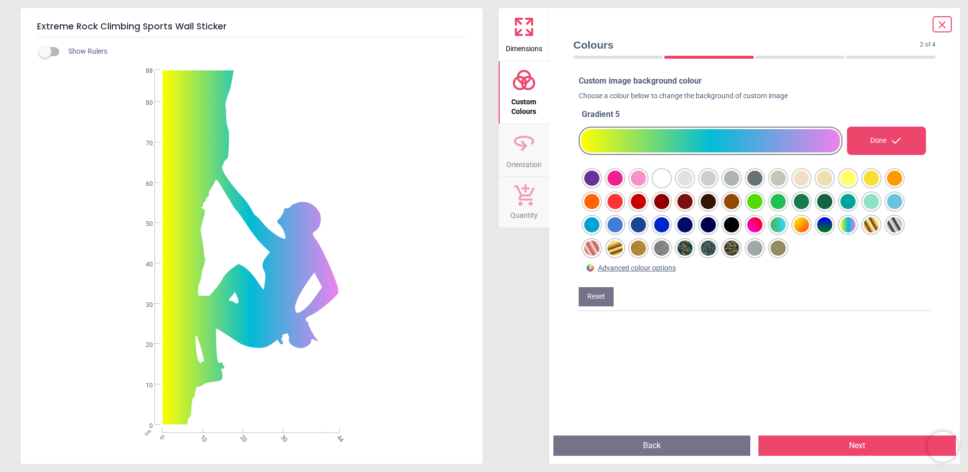
click at [600, 186] on div at bounding box center [591, 178] width 15 height 15
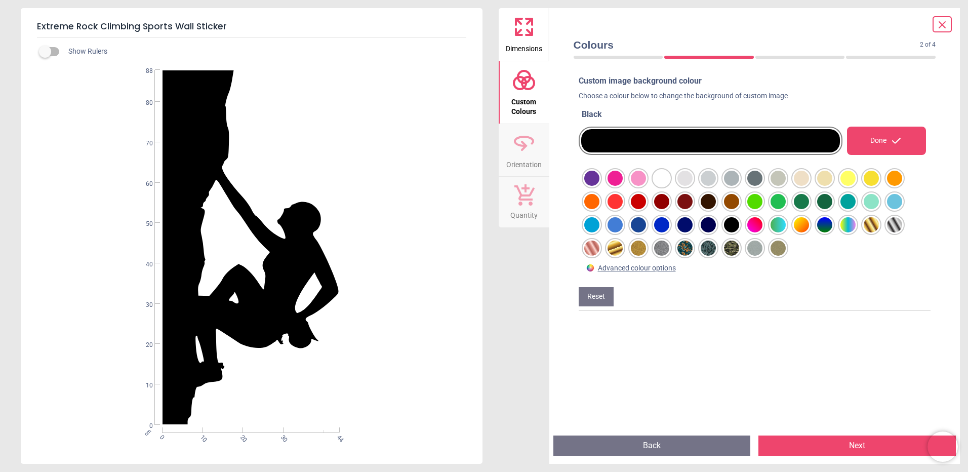
click at [827, 447] on button "Next" at bounding box center [857, 445] width 197 height 20
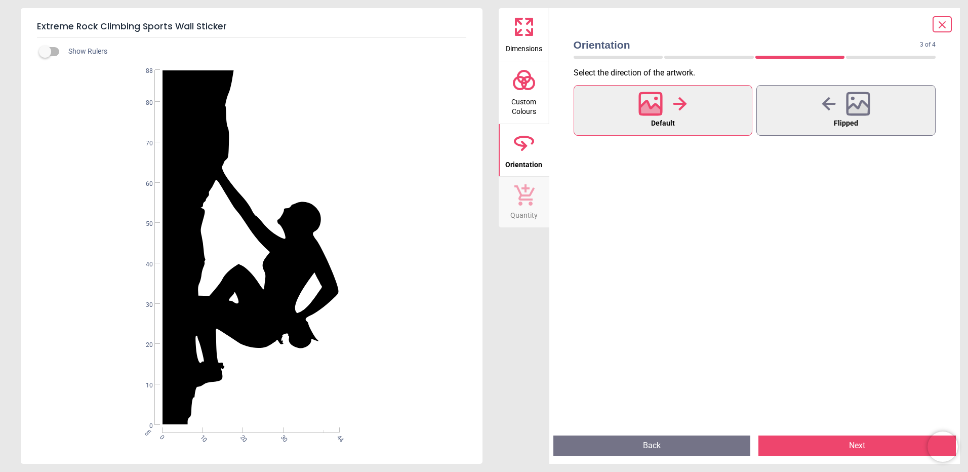
click at [827, 447] on button "Next" at bounding box center [857, 445] width 197 height 20
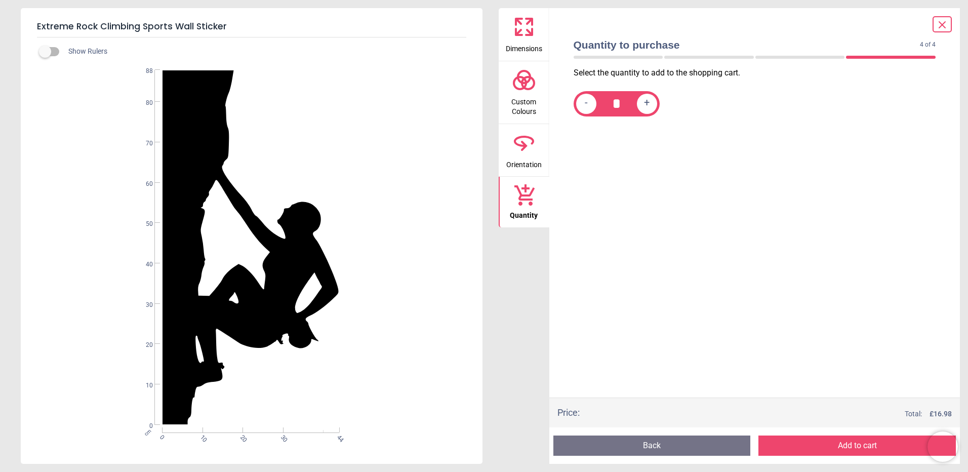
click at [827, 447] on button "Add to cart" at bounding box center [857, 445] width 197 height 20
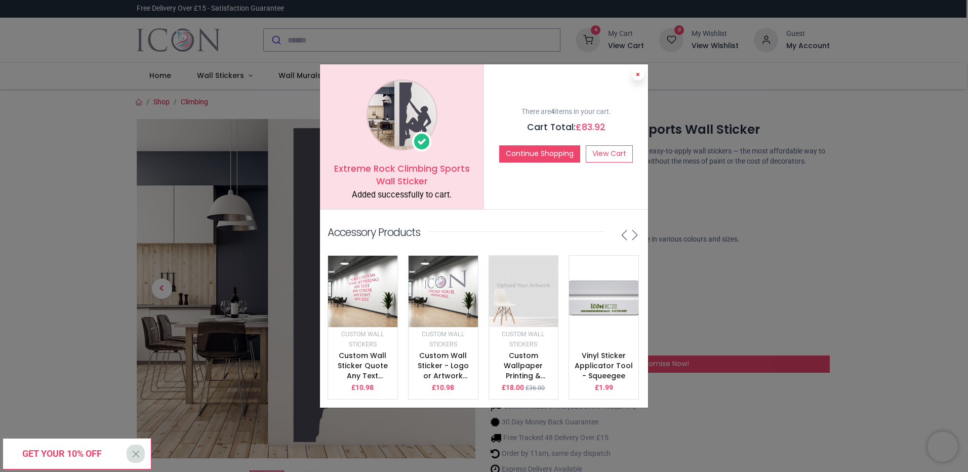
click at [633, 70] on button at bounding box center [638, 74] width 12 height 12
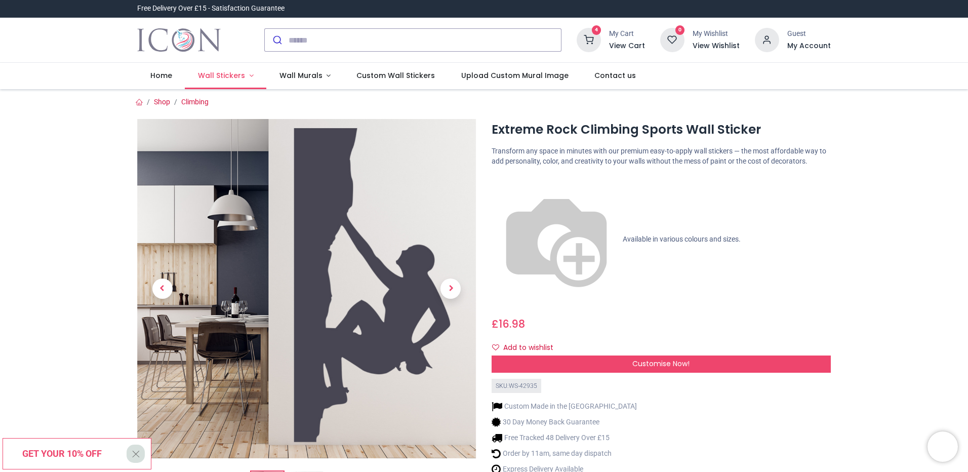
click at [224, 75] on span "Wall Stickers" at bounding box center [221, 75] width 47 height 10
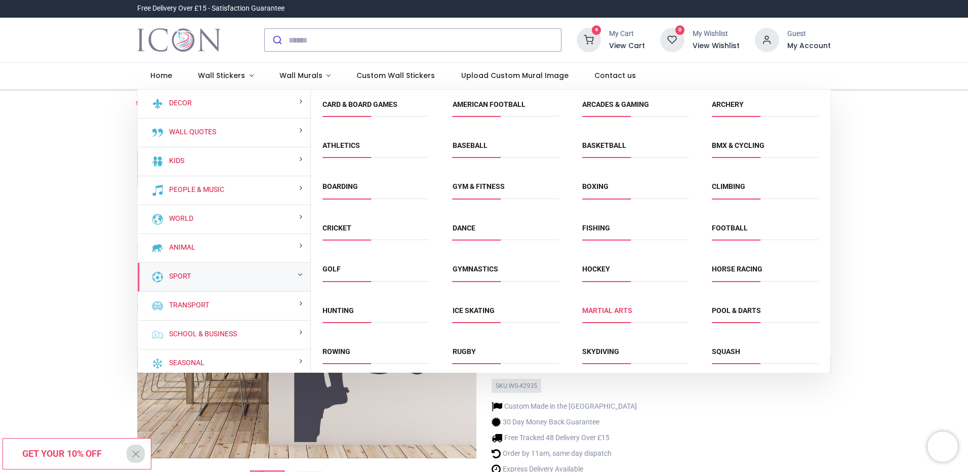
click at [595, 308] on link "Martial Arts" at bounding box center [607, 310] width 50 height 8
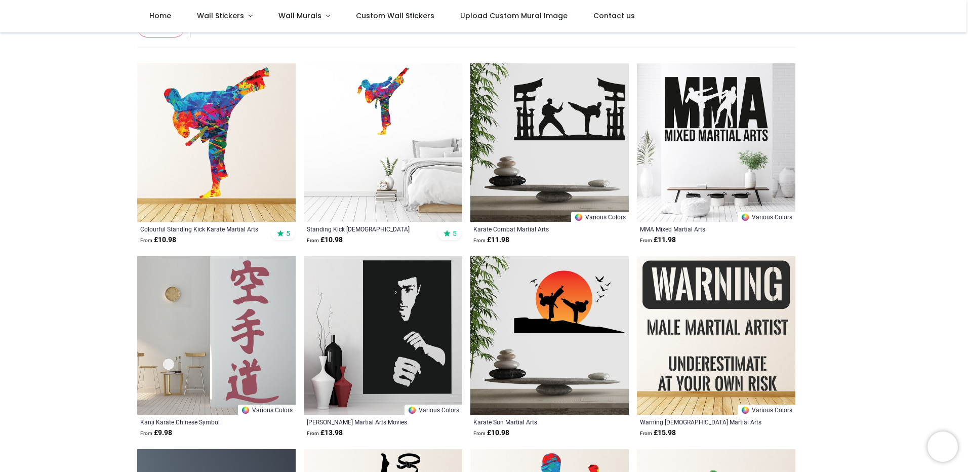
scroll to position [208, 0]
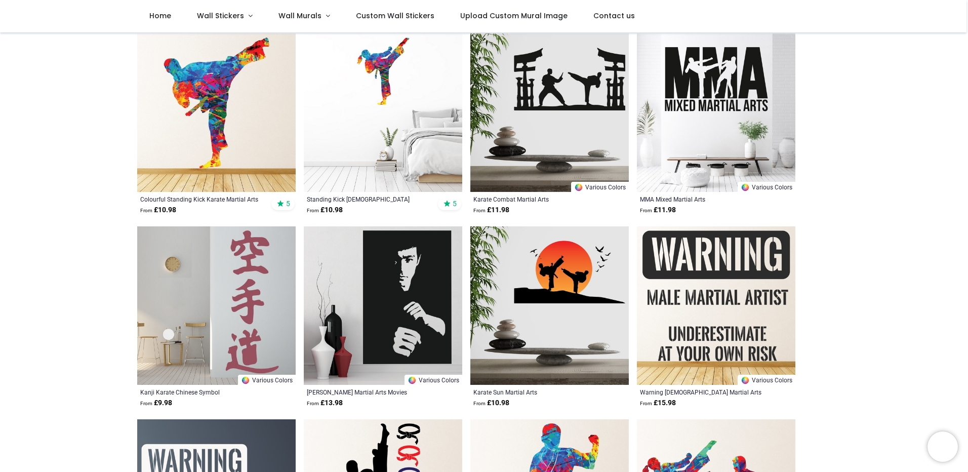
drag, startPoint x: 69, startPoint y: 177, endPoint x: 79, endPoint y: 216, distance: 39.7
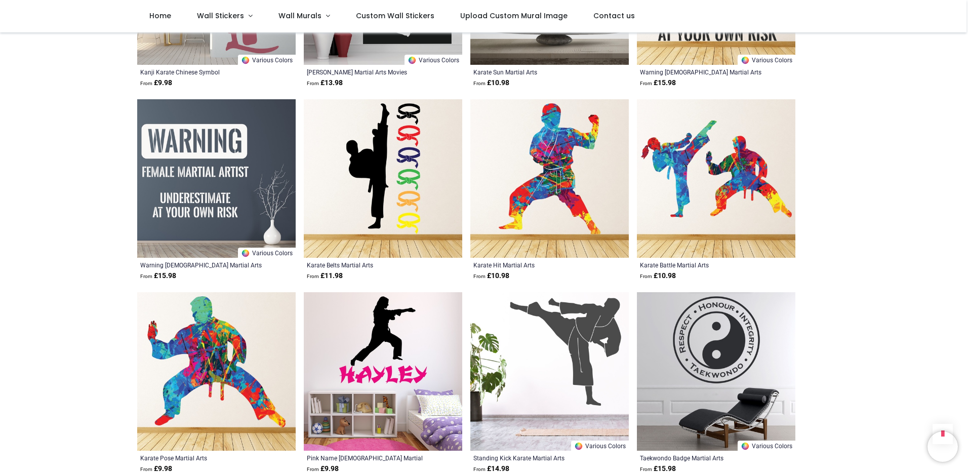
scroll to position [605, 0]
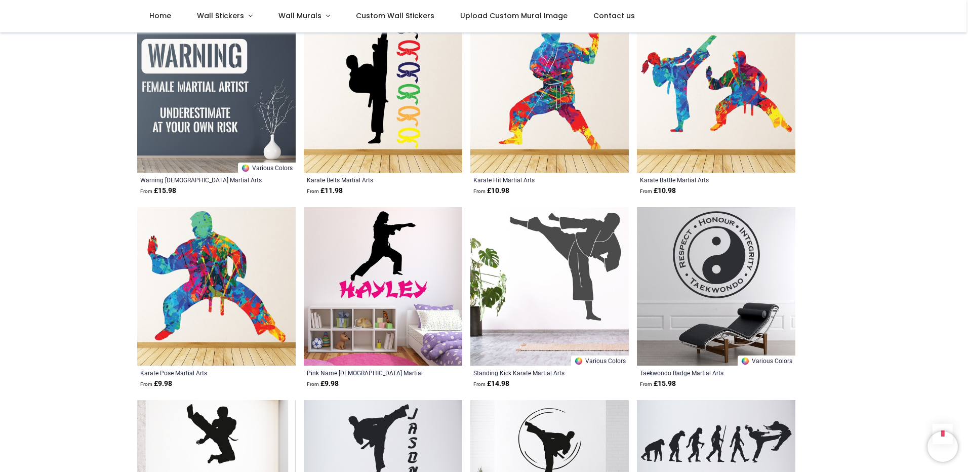
drag, startPoint x: 83, startPoint y: 161, endPoint x: 91, endPoint y: 205, distance: 44.2
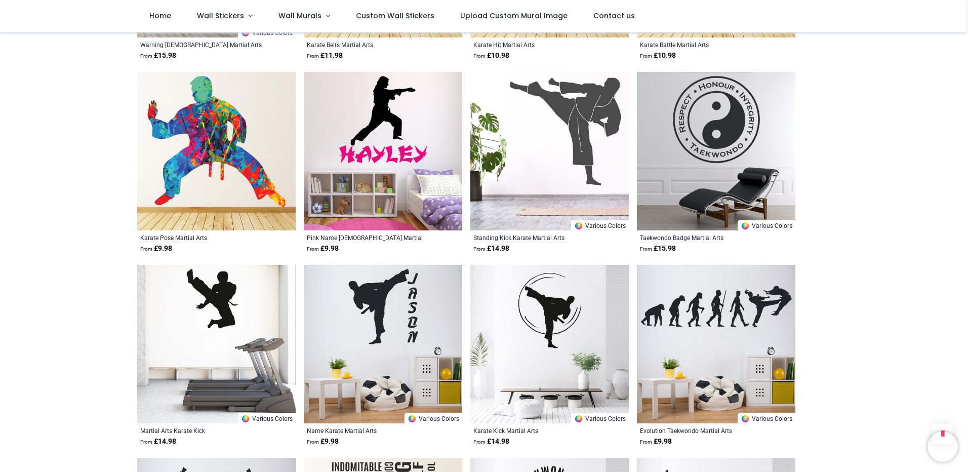
drag, startPoint x: 84, startPoint y: 148, endPoint x: 89, endPoint y: 185, distance: 37.2
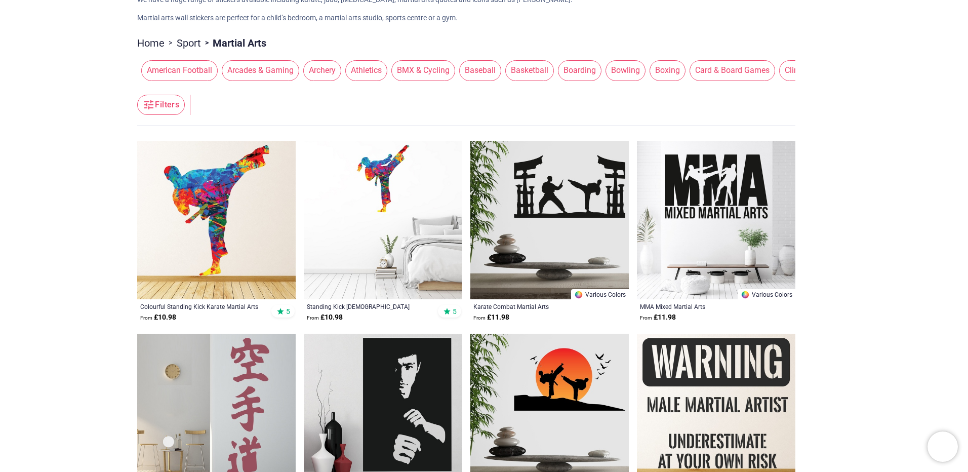
scroll to position [0, 0]
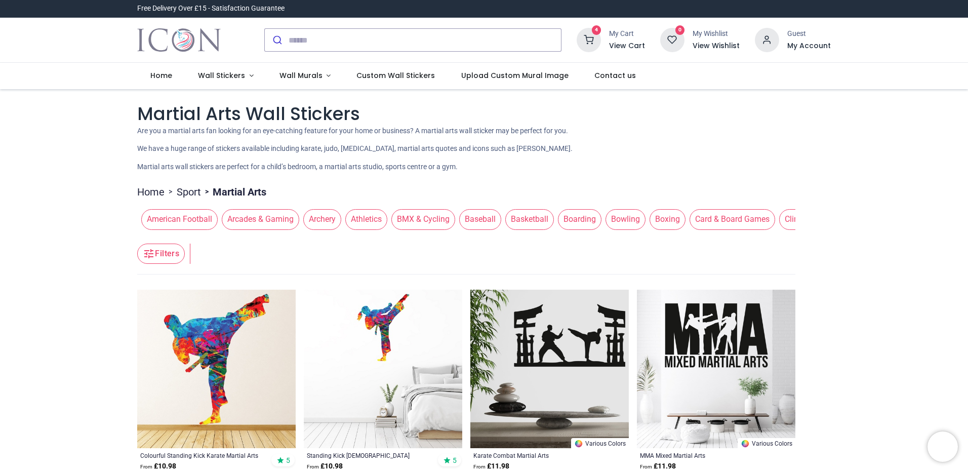
drag, startPoint x: 68, startPoint y: 319, endPoint x: 64, endPoint y: 215, distance: 103.9
drag, startPoint x: 341, startPoint y: 232, endPoint x: 401, endPoint y: 230, distance: 59.3
click at [401, 230] on div "American Football Arcades & Gaming Archery Athletics BMX & Cycling Baseball Bas…" at bounding box center [466, 219] width 658 height 28
drag, startPoint x: 439, startPoint y: 236, endPoint x: 462, endPoint y: 236, distance: 22.8
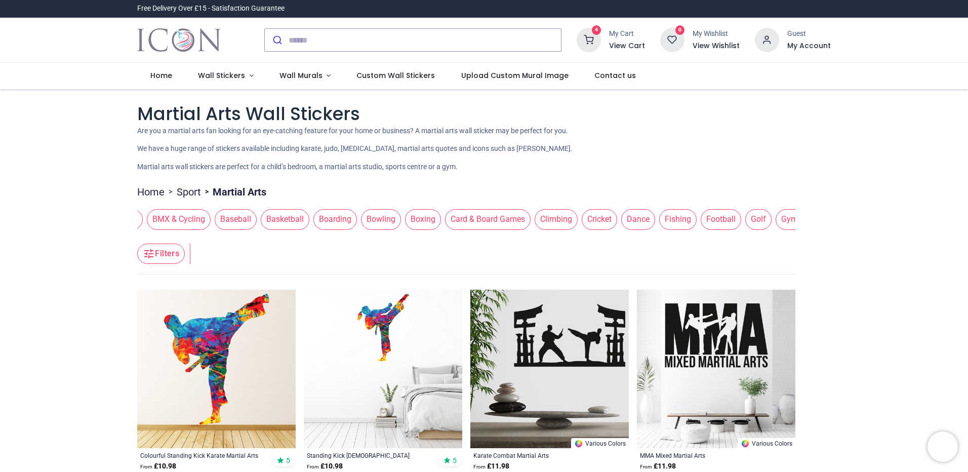
click at [462, 236] on header "Filters Filters" at bounding box center [466, 254] width 658 height 41
drag, startPoint x: 433, startPoint y: 236, endPoint x: 448, endPoint y: 235, distance: 14.7
click at [448, 235] on header "Filters Filters" at bounding box center [466, 254] width 658 height 41
drag, startPoint x: 445, startPoint y: 235, endPoint x: 470, endPoint y: 235, distance: 25.8
click at [470, 235] on header "Filters Filters" at bounding box center [466, 254] width 658 height 41
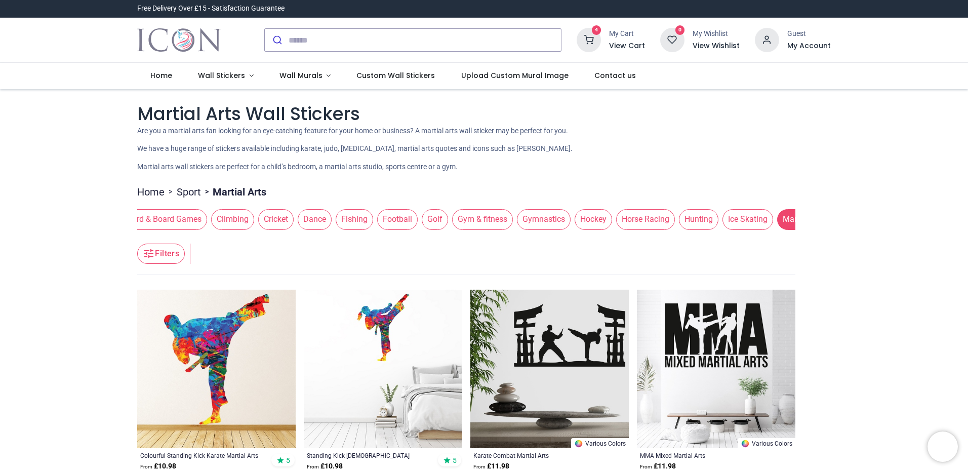
scroll to position [0, 572]
click at [487, 227] on span "Gym & fitness" at bounding box center [479, 219] width 61 height 20
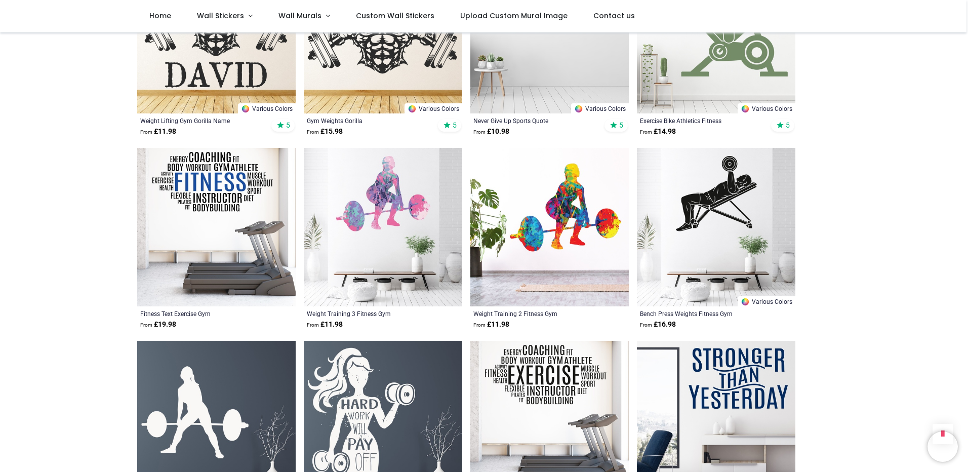
scroll to position [1513, 0]
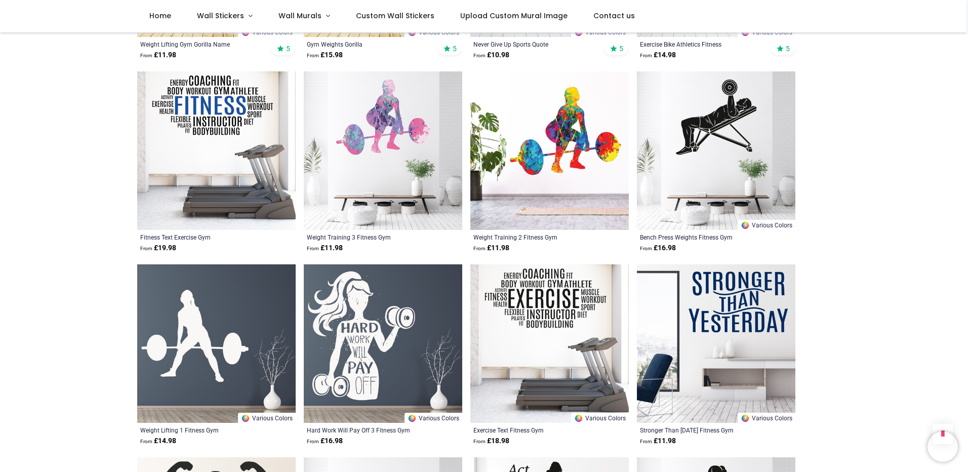
drag, startPoint x: 50, startPoint y: 160, endPoint x: 62, endPoint y: 217, distance: 58.6
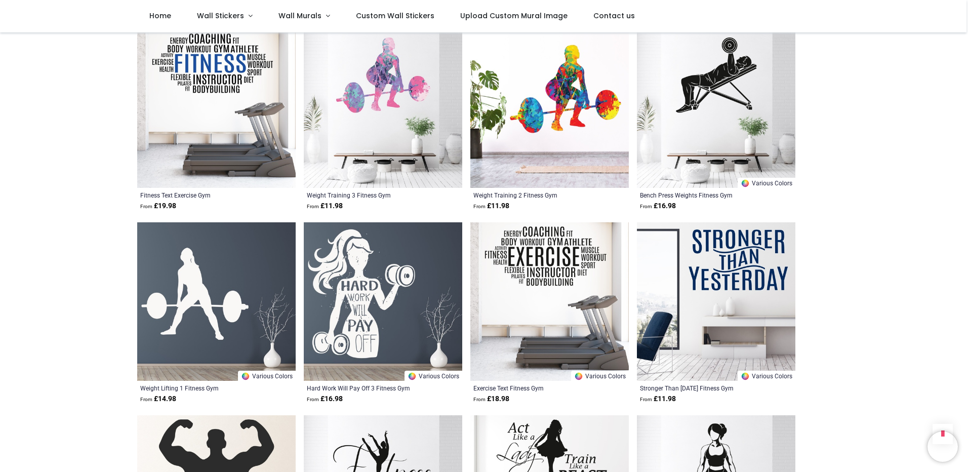
drag, startPoint x: 95, startPoint y: 142, endPoint x: 102, endPoint y: 166, distance: 25.3
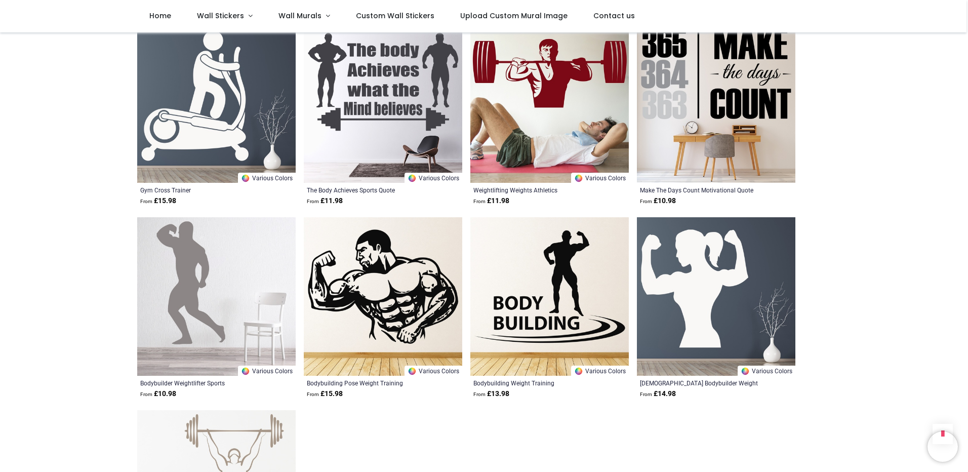
drag, startPoint x: 85, startPoint y: 141, endPoint x: 96, endPoint y: 192, distance: 51.8
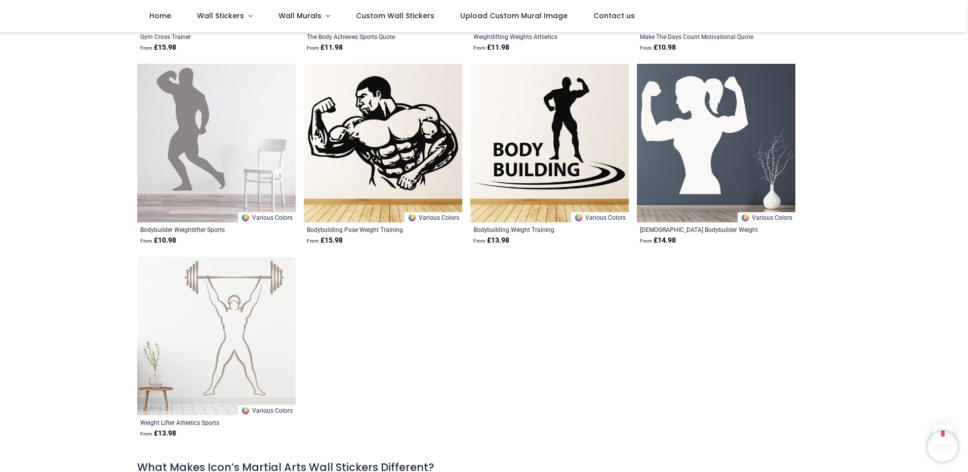
scroll to position [4302, 0]
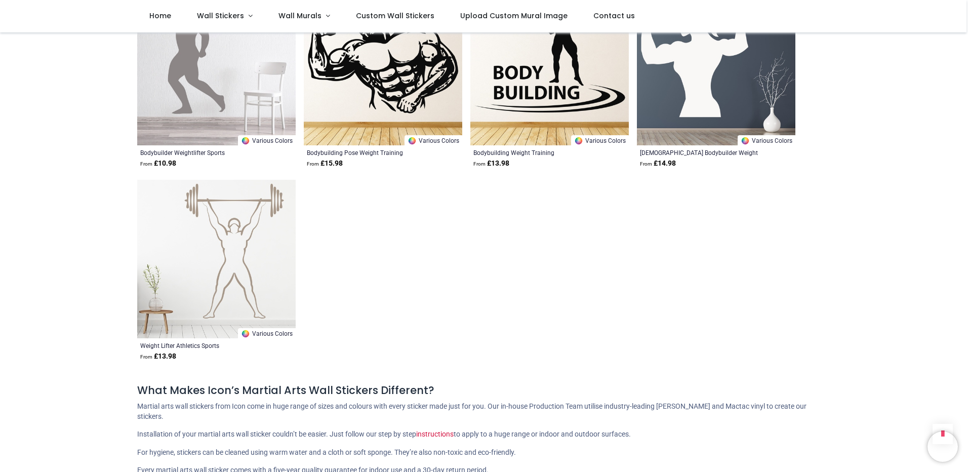
drag, startPoint x: 75, startPoint y: 140, endPoint x: 84, endPoint y: 182, distance: 43.3
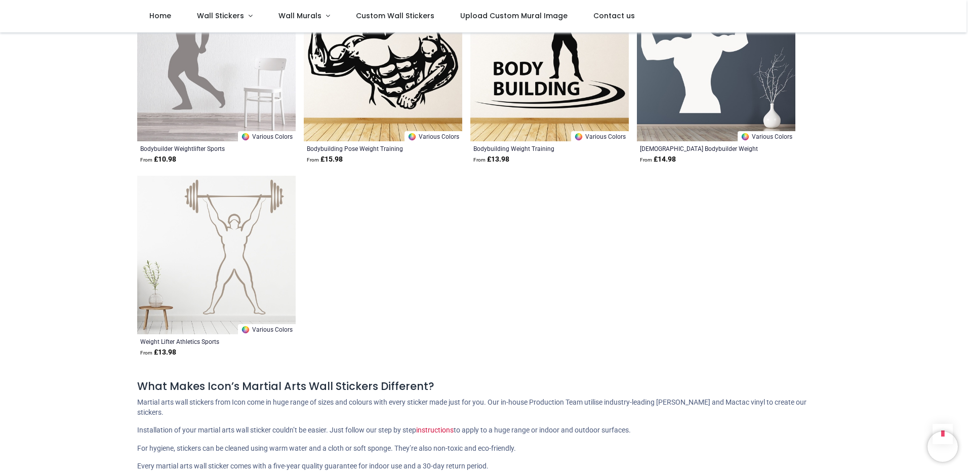
click at [210, 230] on img at bounding box center [216, 255] width 158 height 158
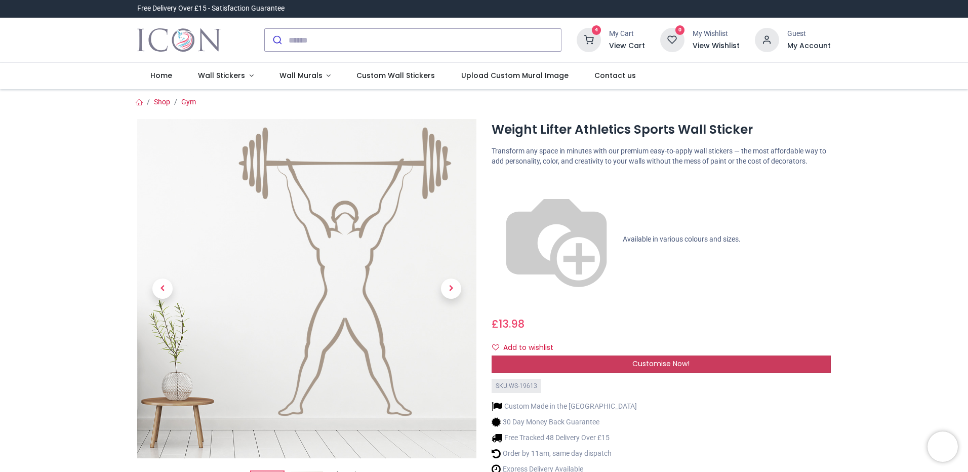
click at [627, 355] on div "Customise Now!" at bounding box center [661, 363] width 339 height 17
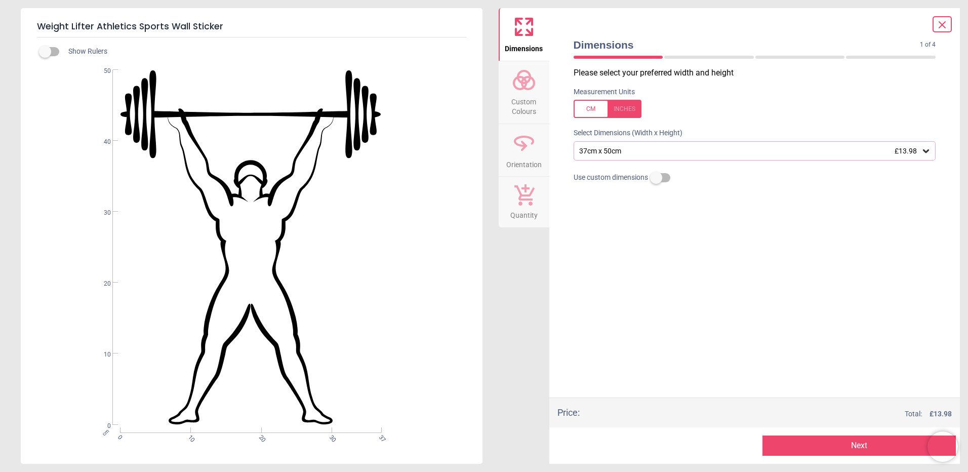
click at [685, 153] on div "37cm x 50cm £13.98" at bounding box center [749, 151] width 343 height 9
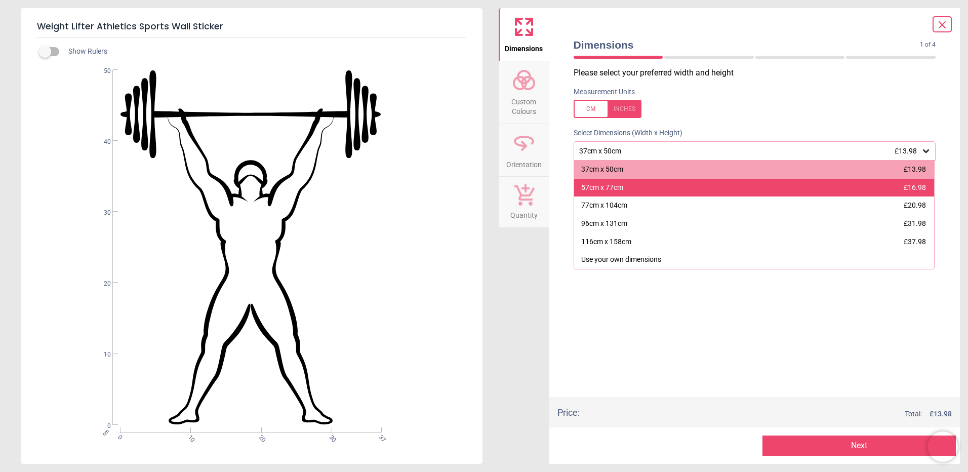
click at [680, 191] on div "57cm x 77cm £16.98" at bounding box center [754, 188] width 361 height 18
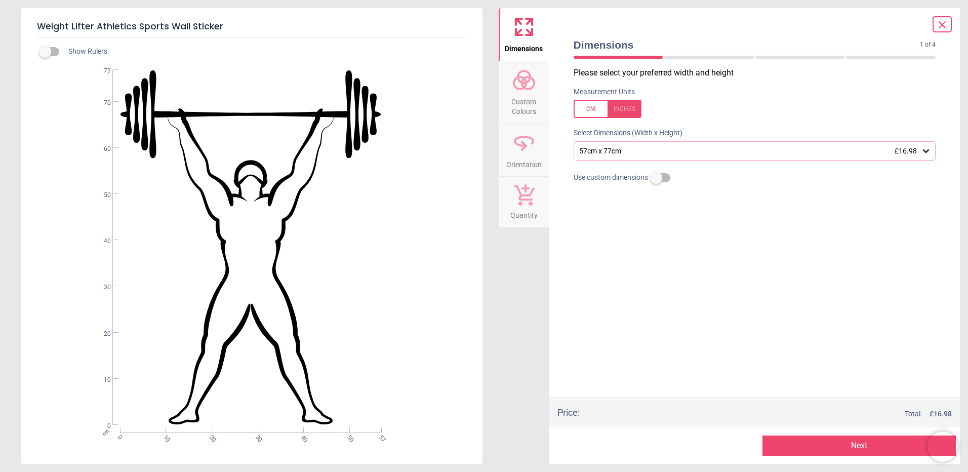
click at [854, 440] on button "Next" at bounding box center [859, 445] width 193 height 20
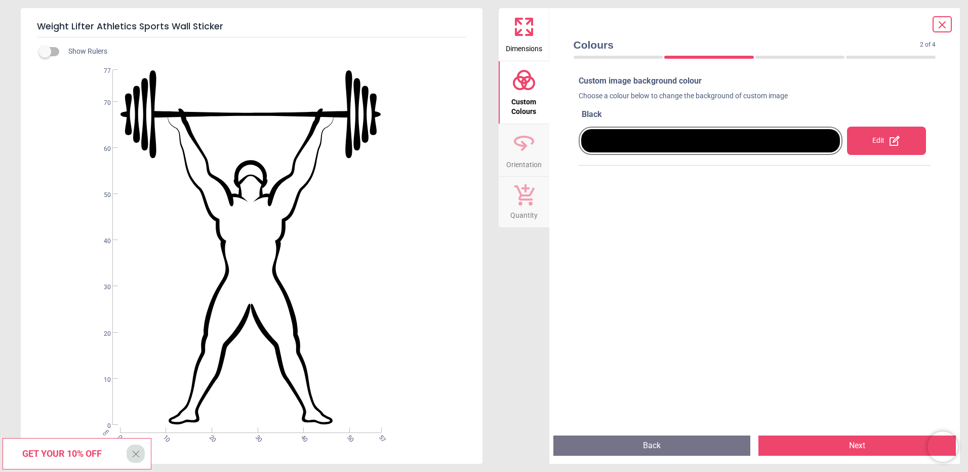
click at [881, 125] on div "Edit" at bounding box center [887, 141] width 88 height 41
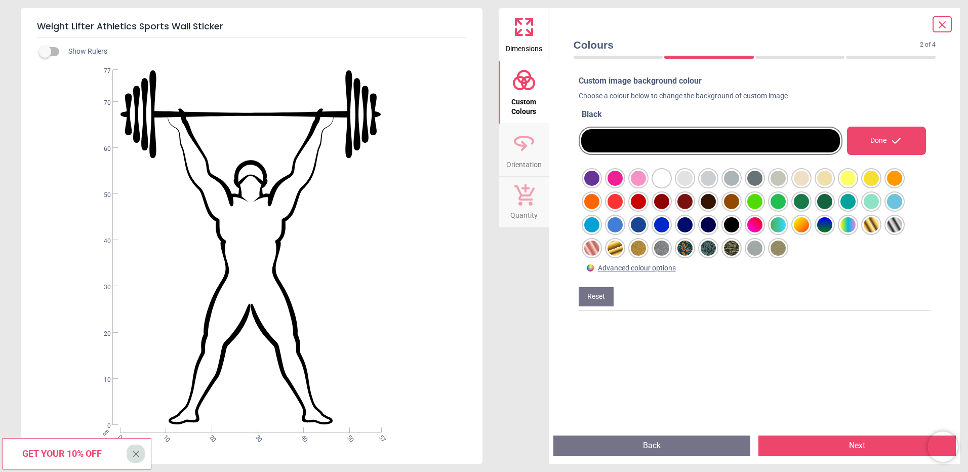
click at [883, 136] on div "Done" at bounding box center [886, 141] width 79 height 28
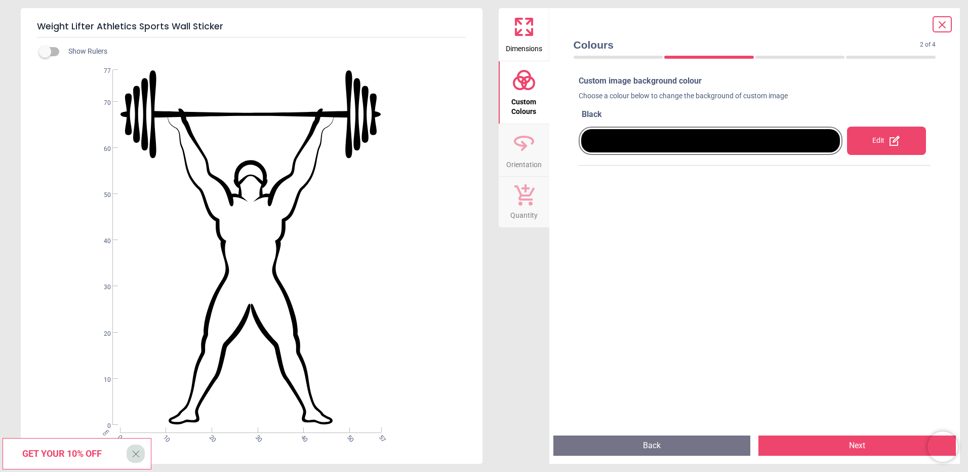
click at [883, 136] on div "Edit" at bounding box center [886, 141] width 79 height 28
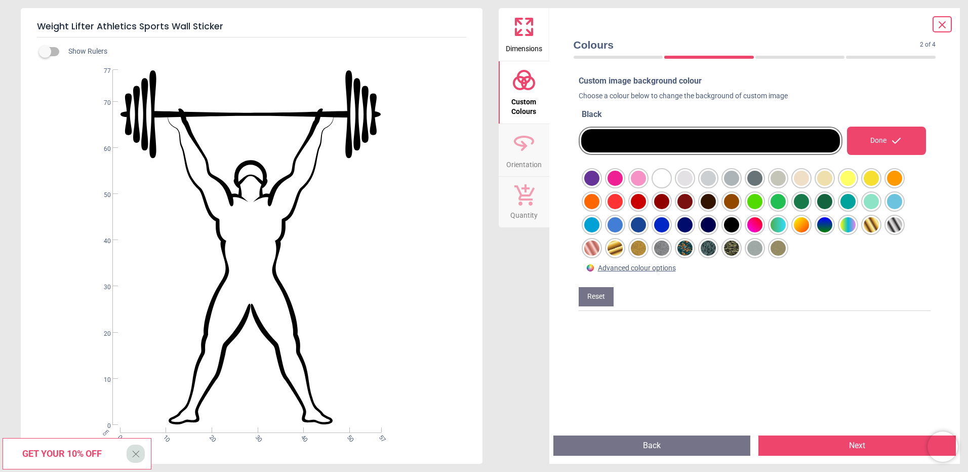
click at [597, 186] on div at bounding box center [591, 178] width 15 height 15
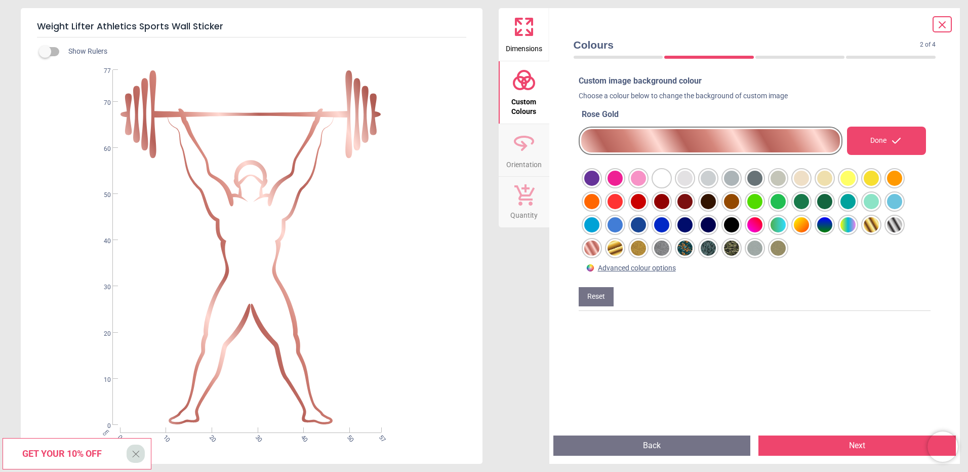
click at [600, 186] on div at bounding box center [591, 178] width 15 height 15
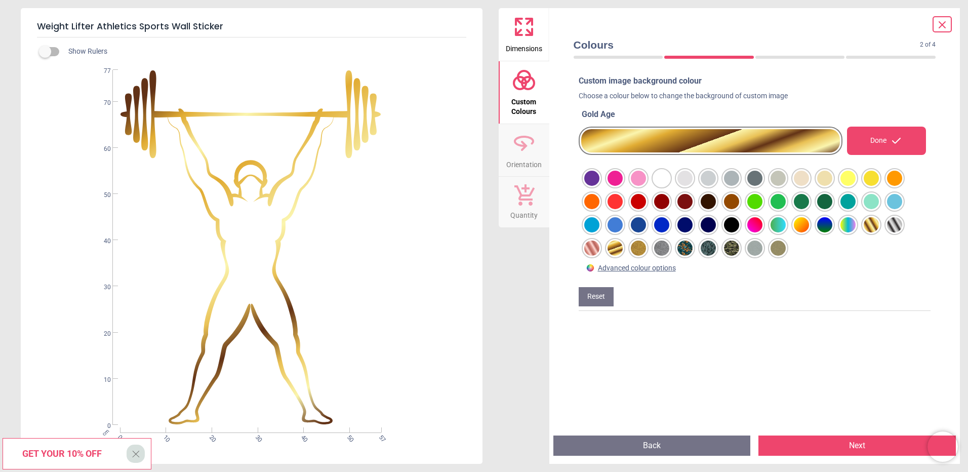
click at [600, 186] on div at bounding box center [591, 178] width 15 height 15
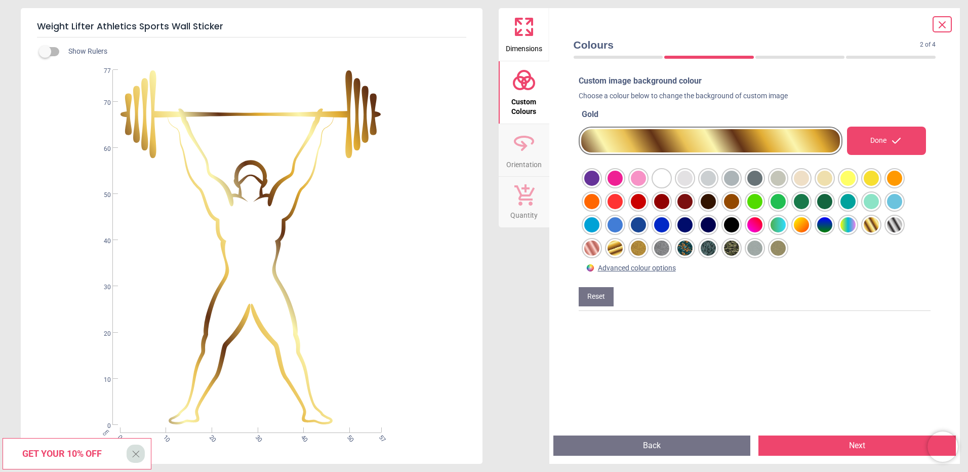
click at [807, 443] on button "Next" at bounding box center [857, 445] width 197 height 20
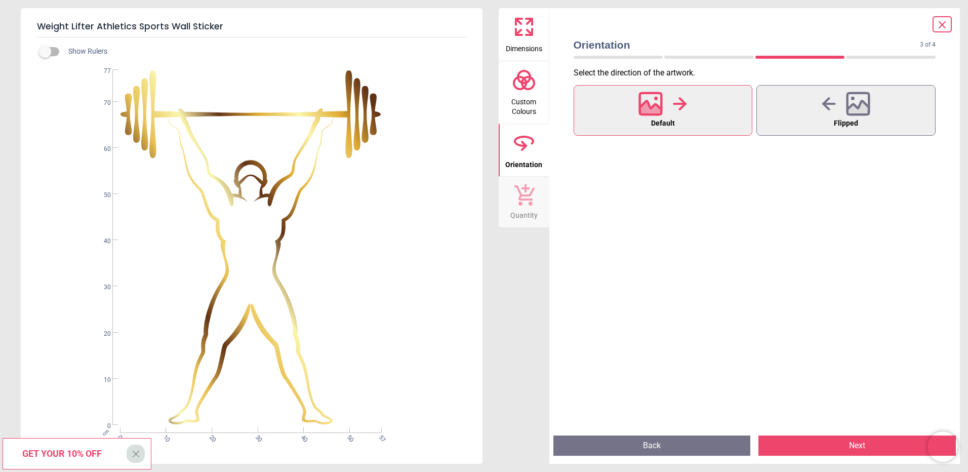
click at [807, 443] on button "Next" at bounding box center [857, 445] width 197 height 20
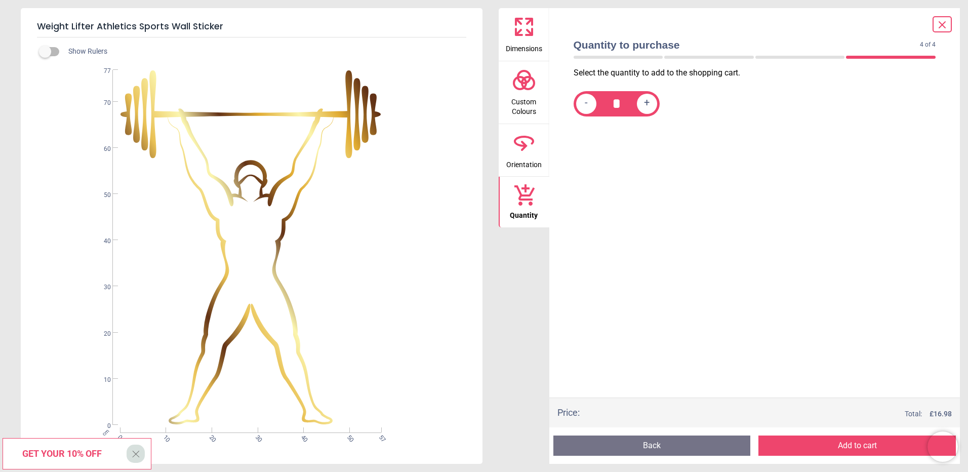
click at [808, 444] on button "Add to cart" at bounding box center [857, 445] width 197 height 20
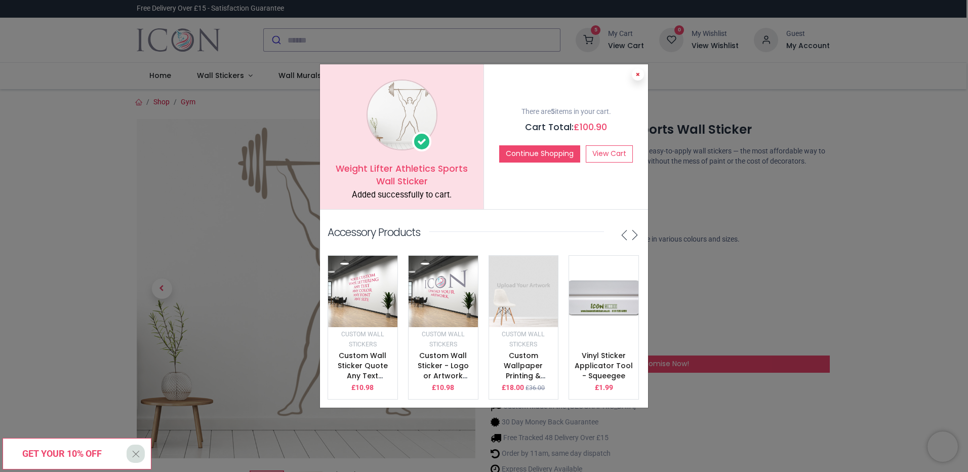
click at [634, 71] on button at bounding box center [638, 74] width 12 height 12
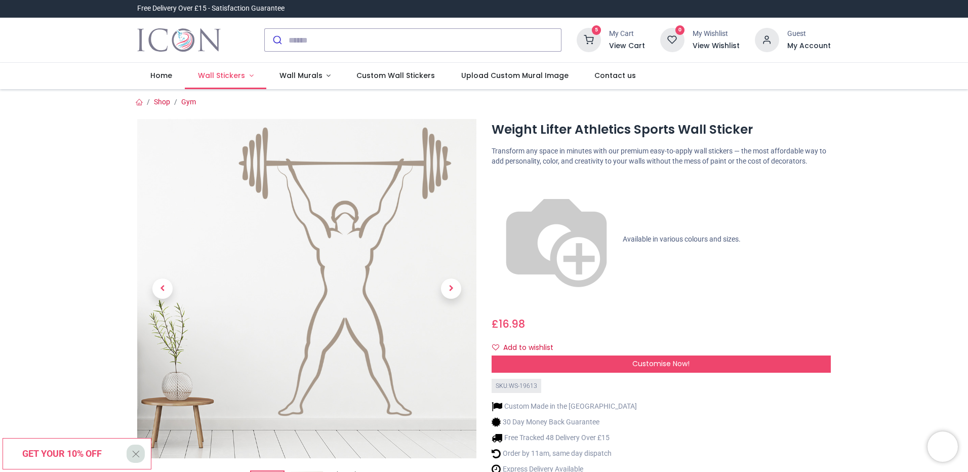
click at [236, 72] on span "Wall Stickers" at bounding box center [221, 75] width 47 height 10
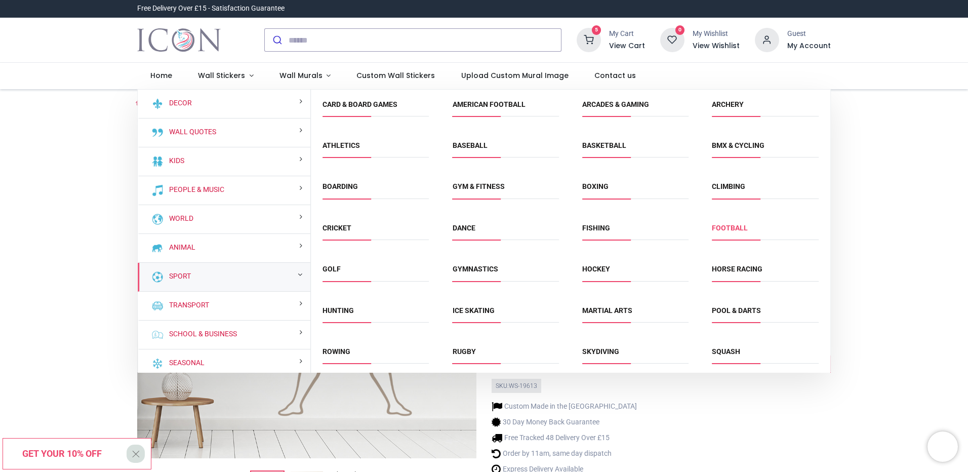
click at [726, 230] on link "Football" at bounding box center [730, 228] width 36 height 8
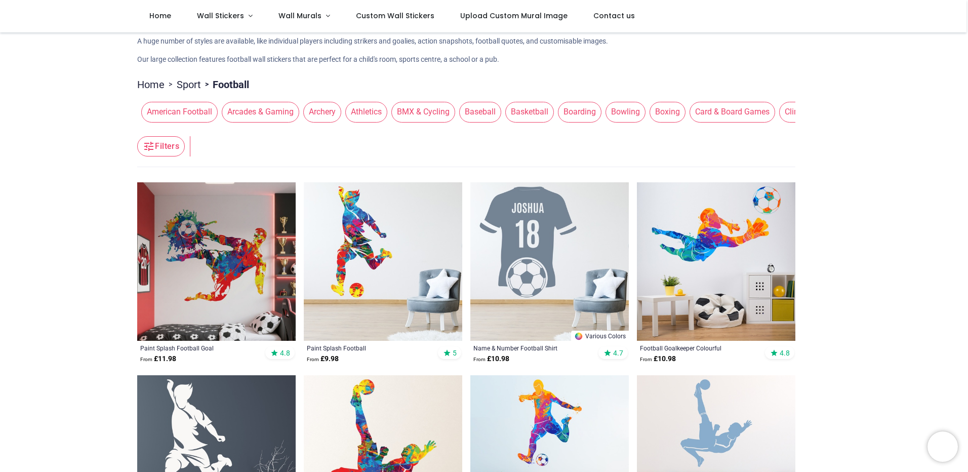
drag, startPoint x: 80, startPoint y: 171, endPoint x: 92, endPoint y: 223, distance: 53.9
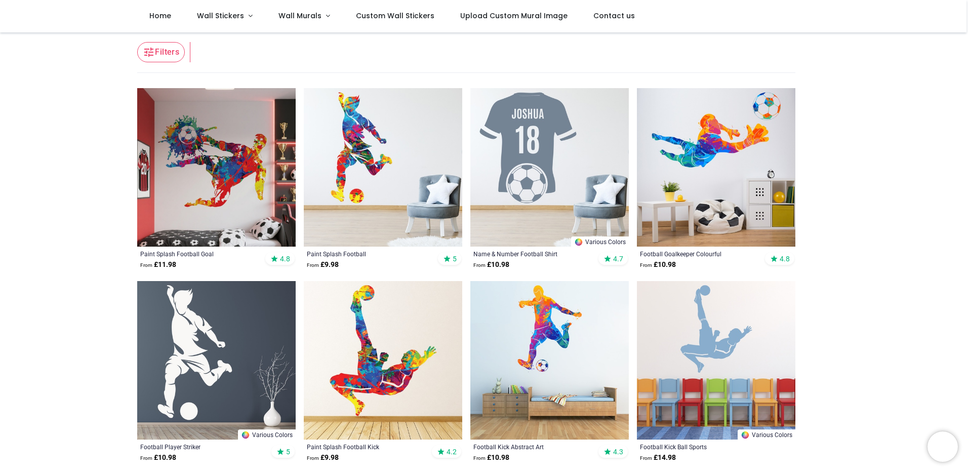
drag, startPoint x: 73, startPoint y: 141, endPoint x: 73, endPoint y: 156, distance: 15.2
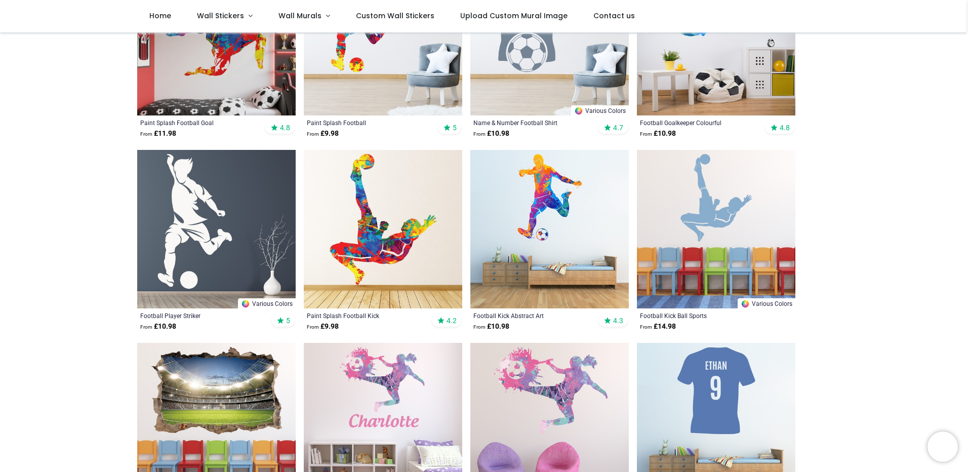
drag, startPoint x: 76, startPoint y: 148, endPoint x: 80, endPoint y: 184, distance: 35.6
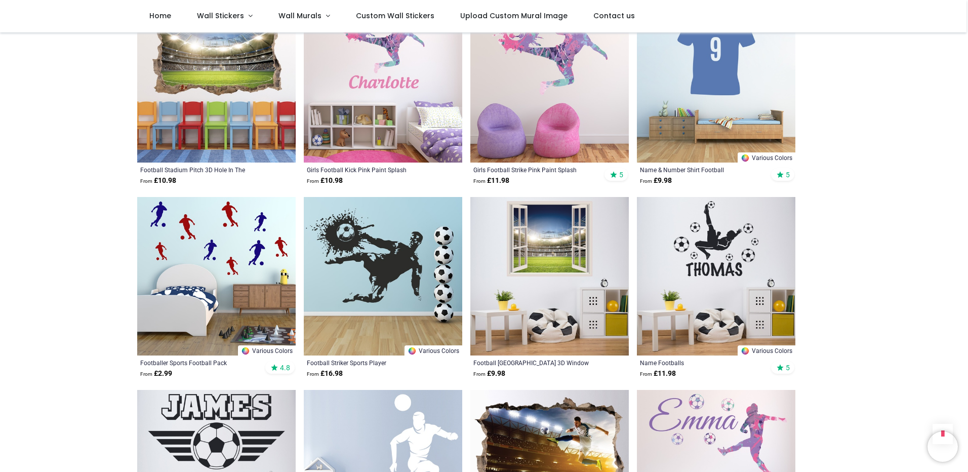
drag, startPoint x: 87, startPoint y: 197, endPoint x: 88, endPoint y: 236, distance: 39.5
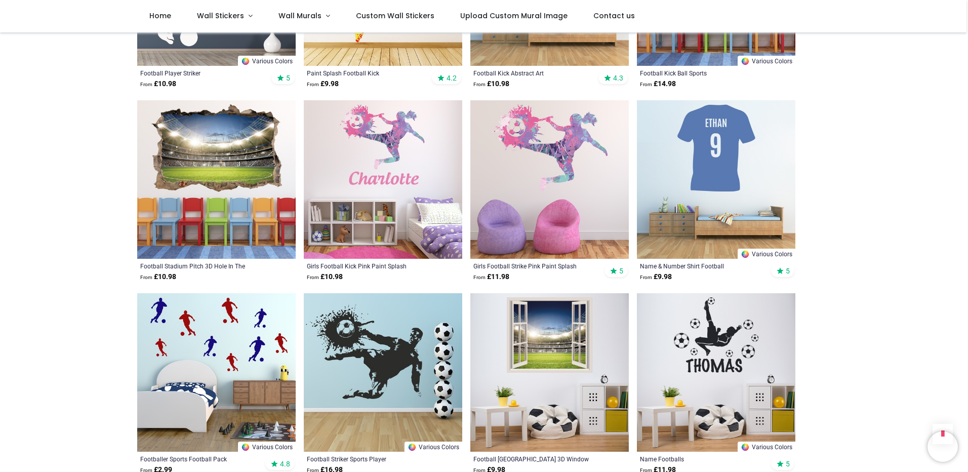
drag, startPoint x: 85, startPoint y: 298, endPoint x: 84, endPoint y: 254, distance: 44.1
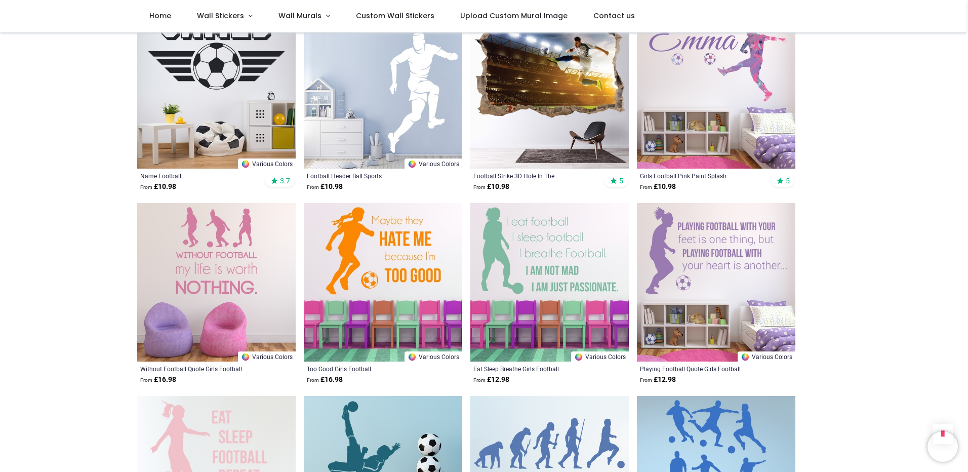
drag, startPoint x: 95, startPoint y: 173, endPoint x: 100, endPoint y: 216, distance: 43.3
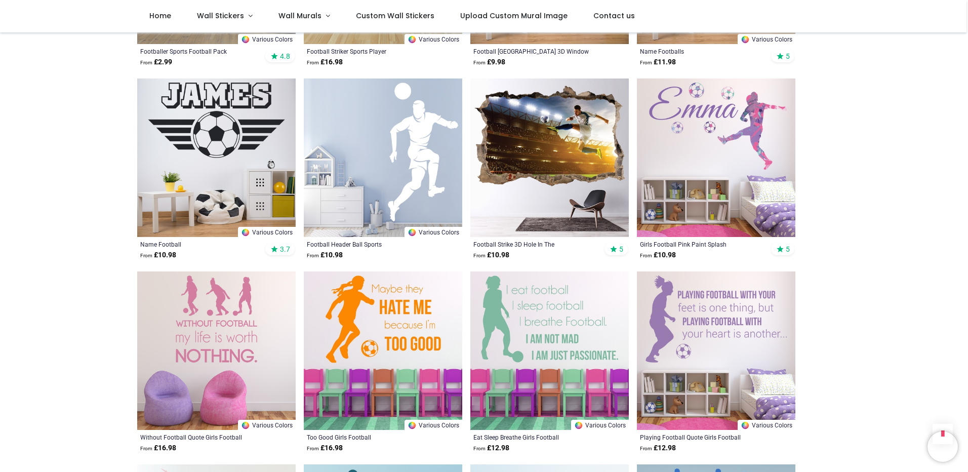
scroll to position [935, 0]
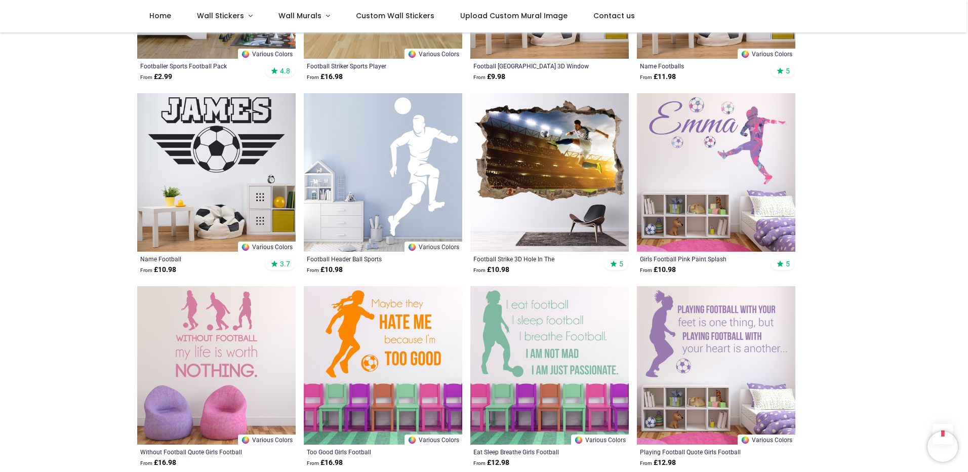
drag, startPoint x: 104, startPoint y: 269, endPoint x: 97, endPoint y: 239, distance: 31.1
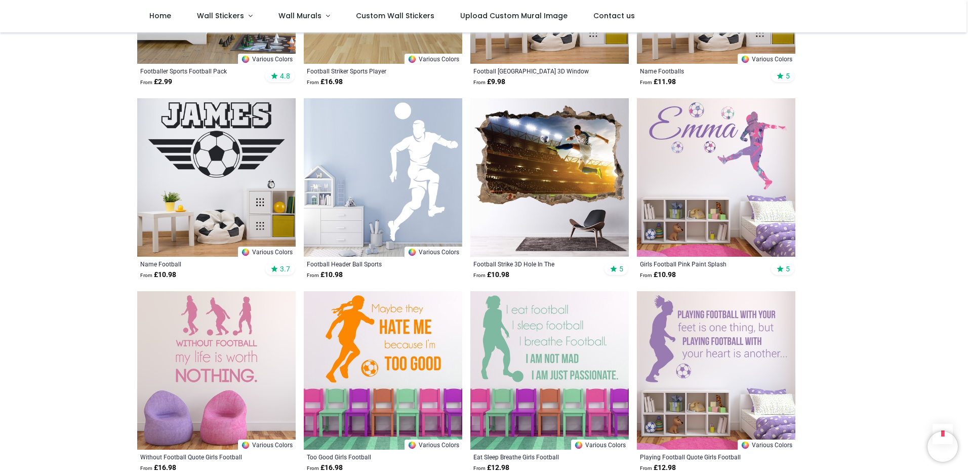
click at [356, 186] on img at bounding box center [383, 177] width 158 height 158
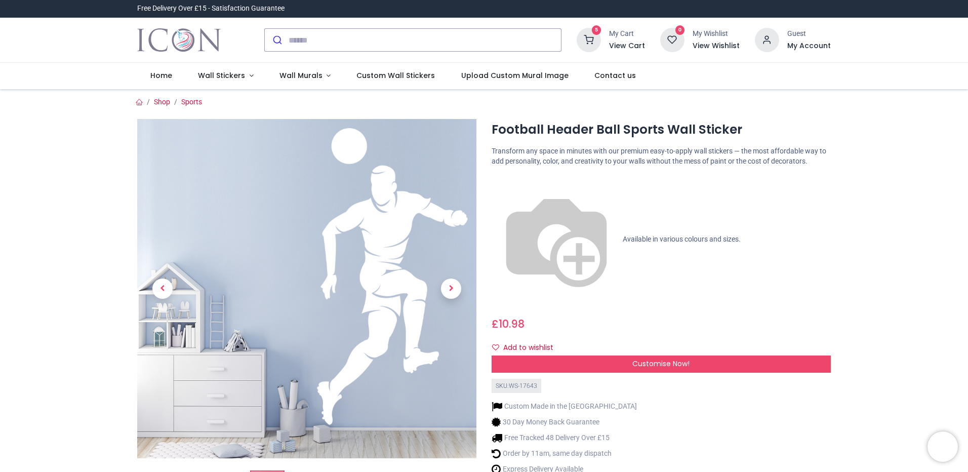
click at [658, 359] on span "Customise Now!" at bounding box center [660, 364] width 57 height 10
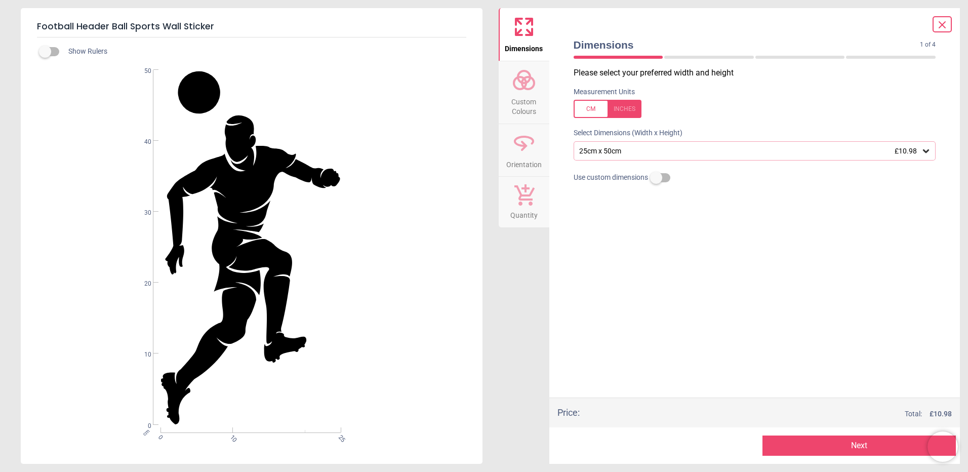
click at [679, 152] on div "25cm x 50cm £10.98" at bounding box center [749, 151] width 343 height 9
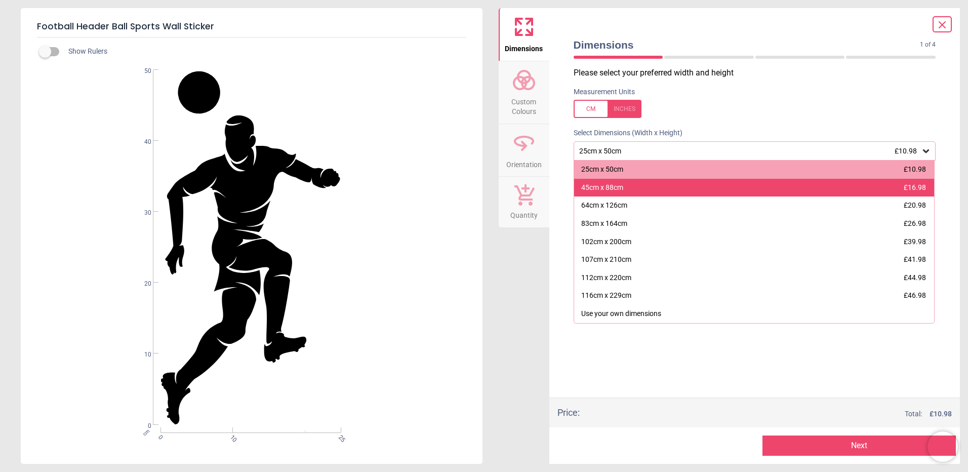
click at [686, 188] on div "45cm x 88cm £16.98" at bounding box center [754, 188] width 361 height 18
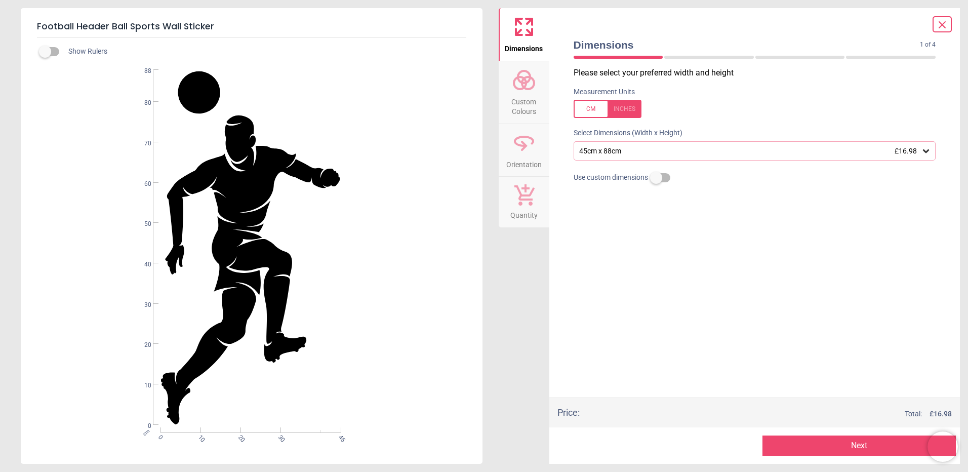
click at [789, 443] on button "Next" at bounding box center [859, 445] width 193 height 20
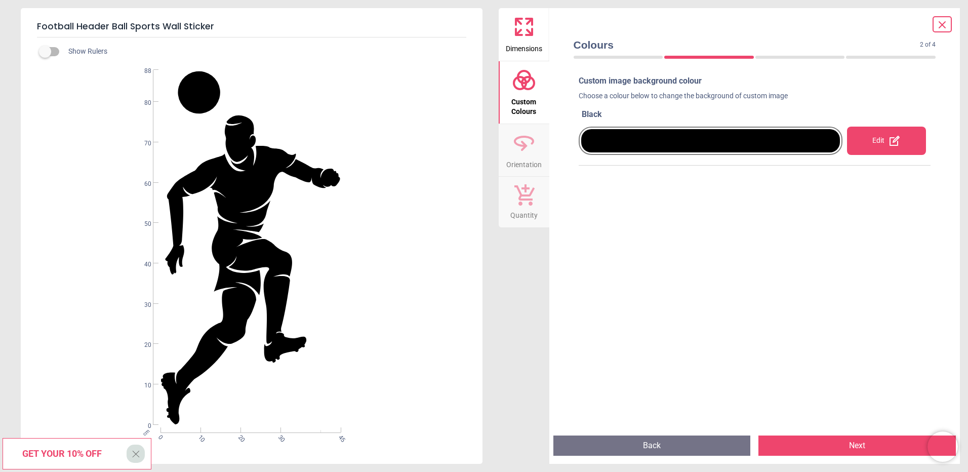
click at [894, 144] on icon at bounding box center [895, 141] width 10 height 10
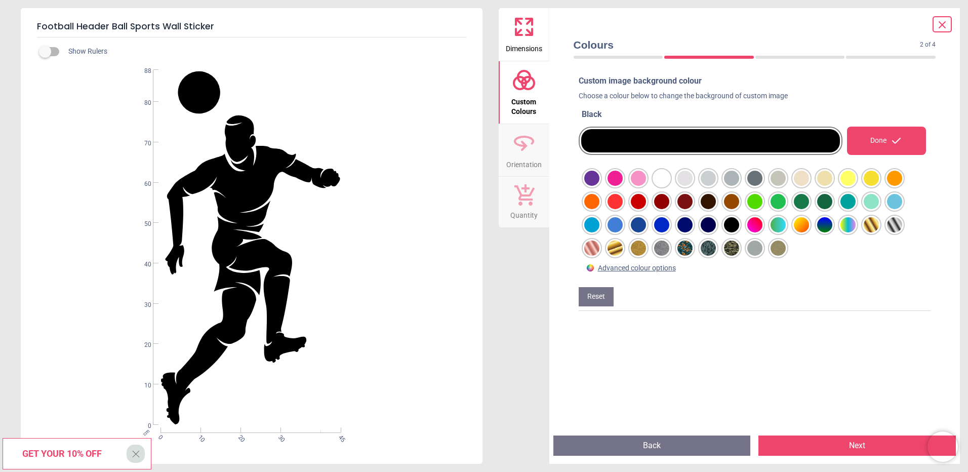
click at [600, 186] on div at bounding box center [591, 178] width 15 height 15
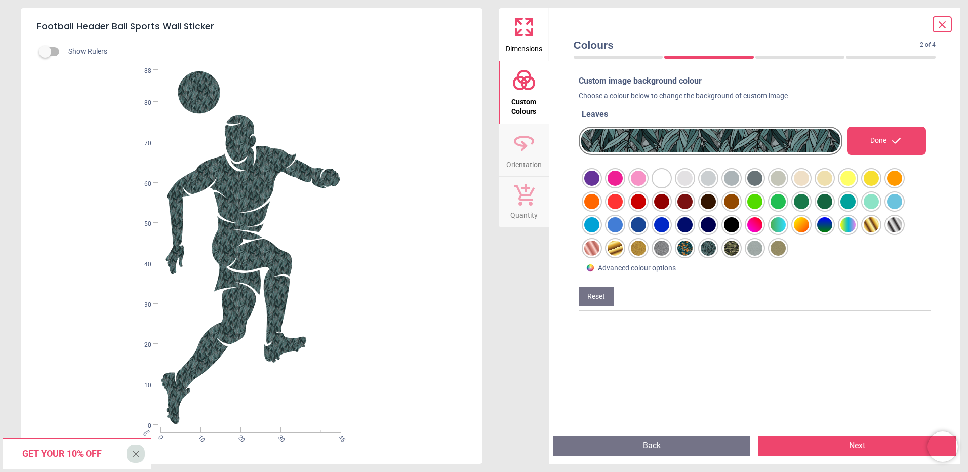
click at [600, 186] on div at bounding box center [591, 178] width 15 height 15
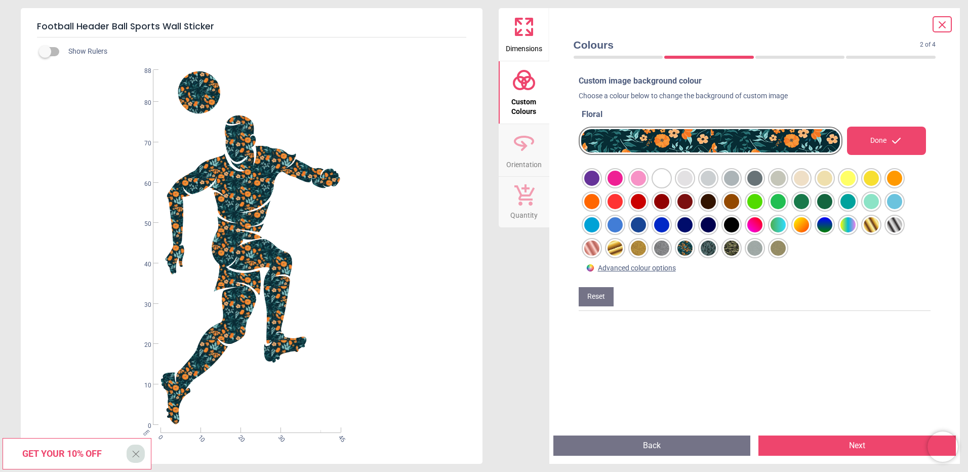
click at [600, 186] on div at bounding box center [591, 178] width 15 height 15
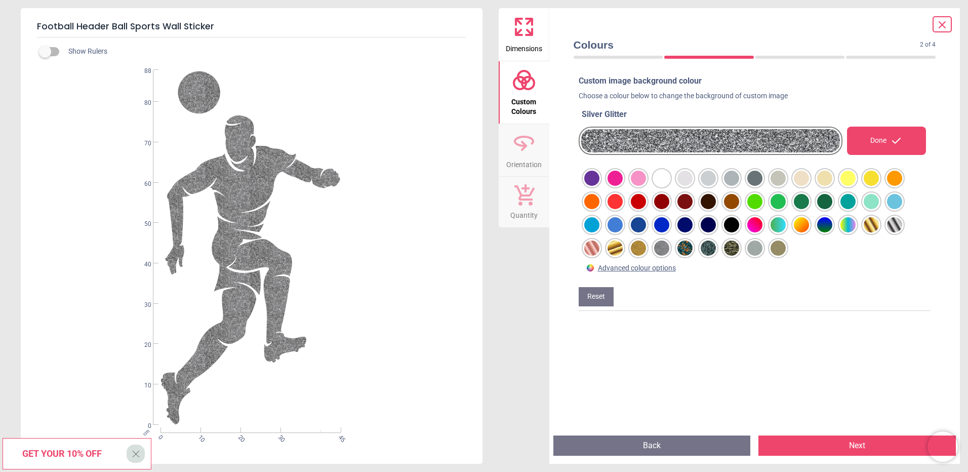
click at [590, 186] on div at bounding box center [591, 178] width 15 height 15
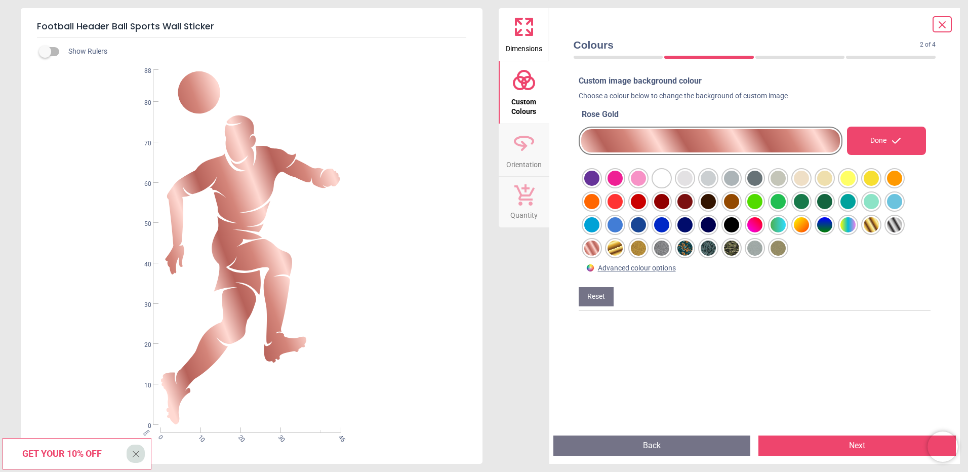
click at [600, 186] on div at bounding box center [591, 178] width 15 height 15
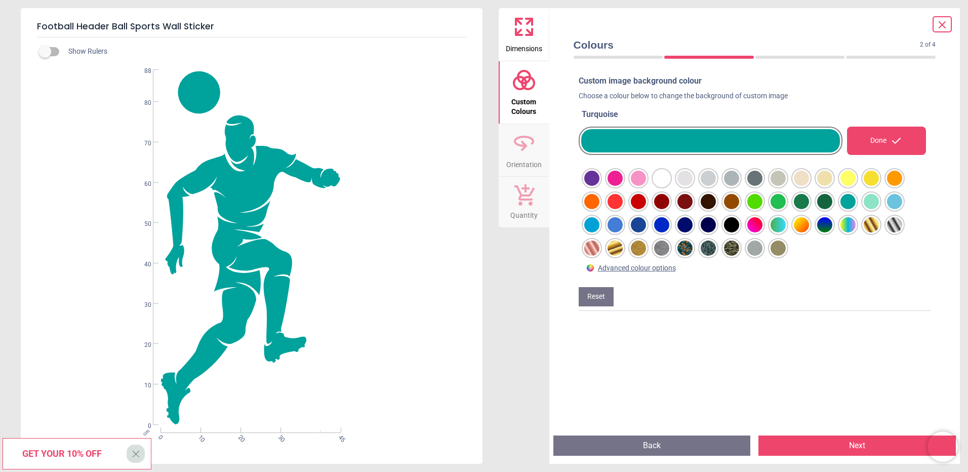
click at [600, 186] on div at bounding box center [591, 178] width 15 height 15
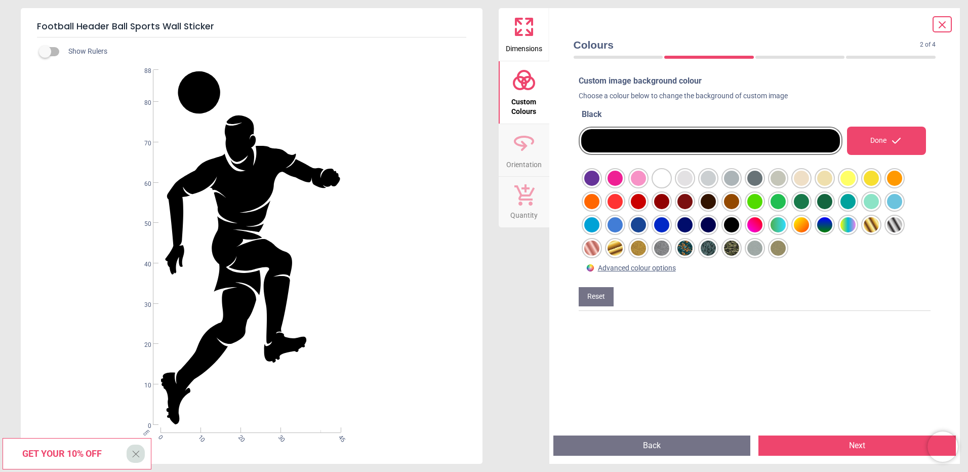
click at [600, 186] on div at bounding box center [591, 178] width 15 height 15
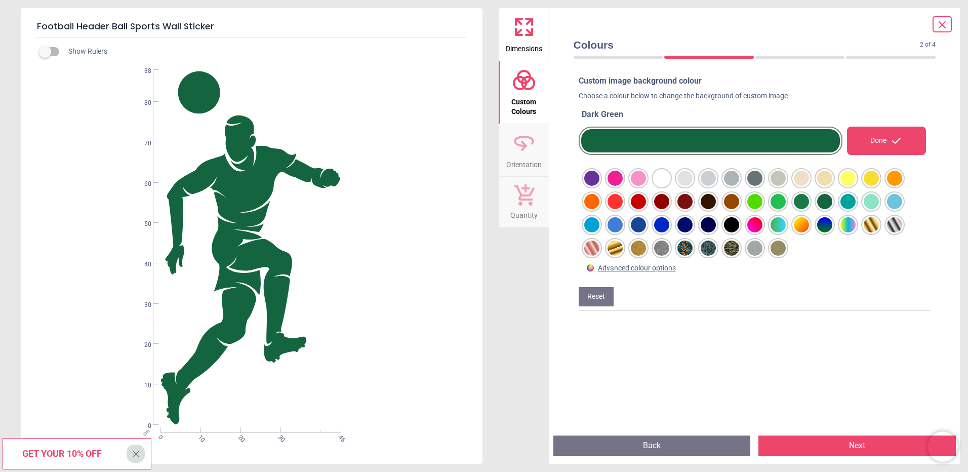
click at [600, 186] on div at bounding box center [591, 178] width 15 height 15
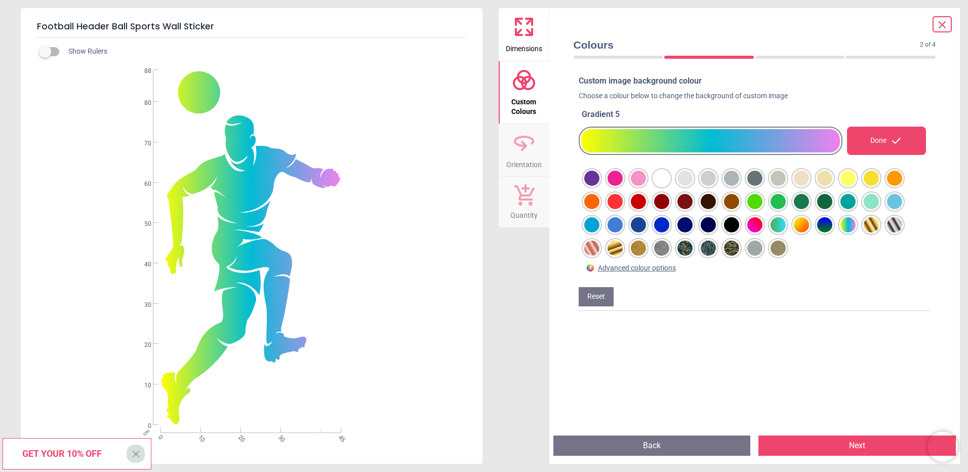
click at [600, 186] on div at bounding box center [591, 178] width 15 height 15
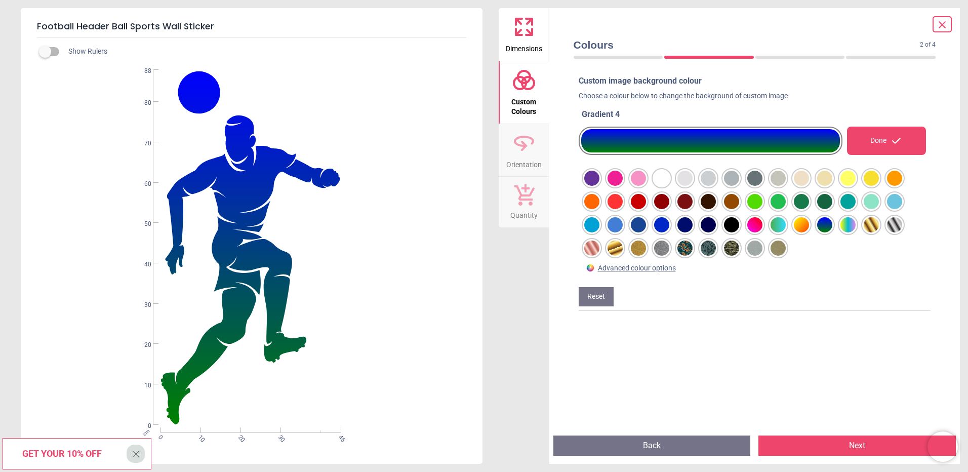
click at [600, 186] on div at bounding box center [591, 178] width 15 height 15
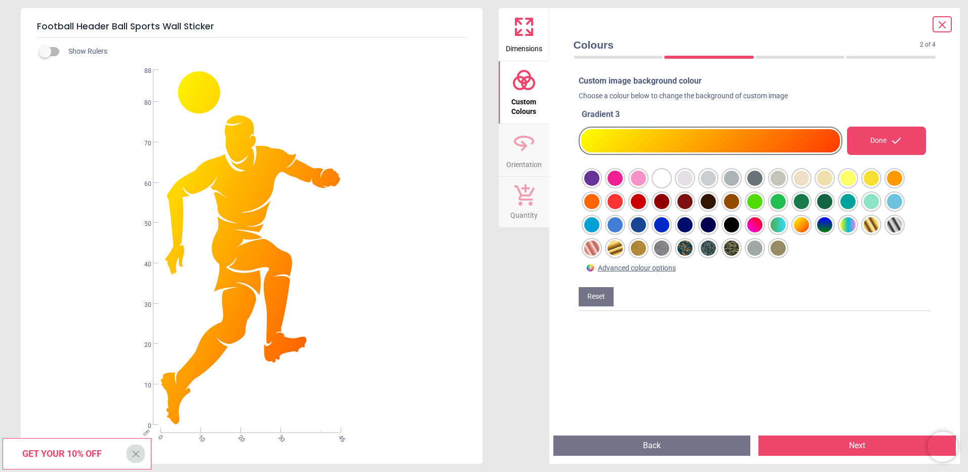
click at [600, 186] on div at bounding box center [591, 178] width 15 height 15
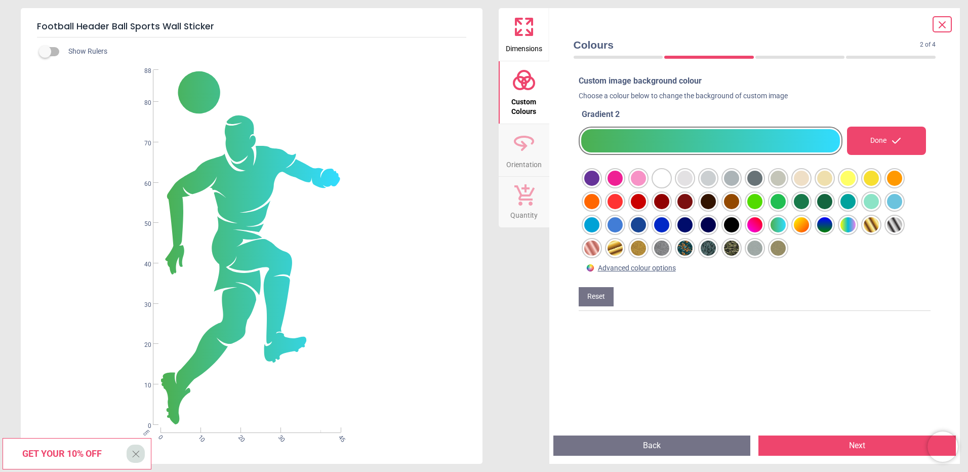
click at [600, 186] on div at bounding box center [591, 178] width 15 height 15
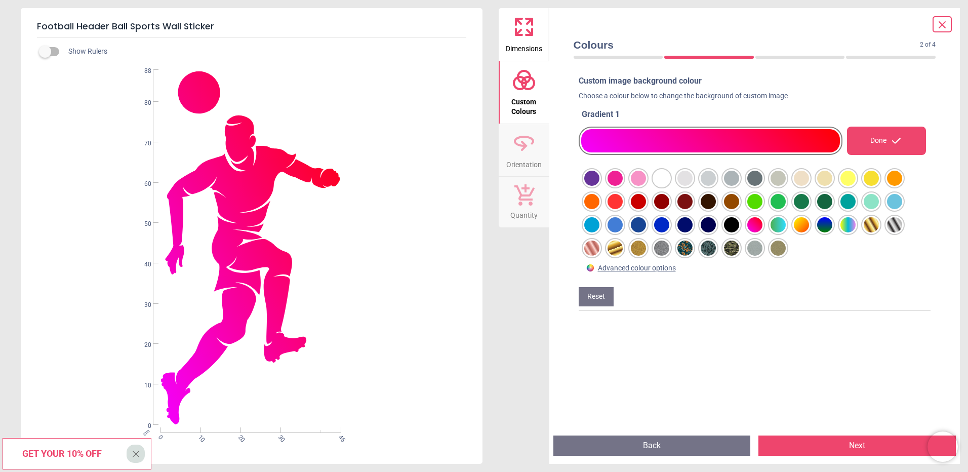
click at [600, 186] on div at bounding box center [591, 178] width 15 height 15
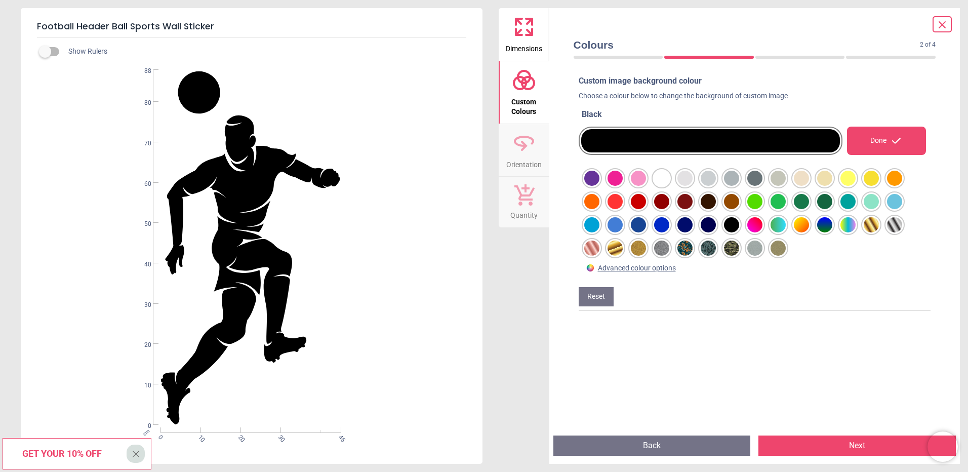
click at [600, 186] on div at bounding box center [591, 178] width 15 height 15
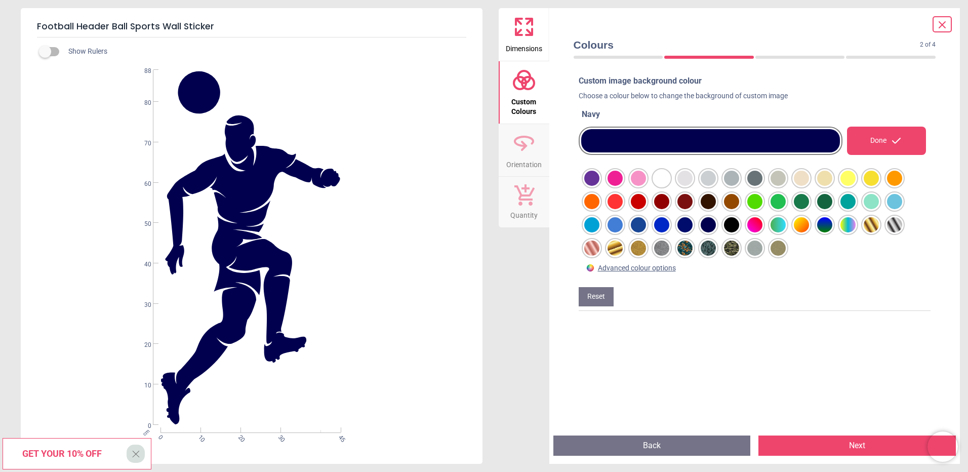
click at [600, 186] on div at bounding box center [591, 178] width 15 height 15
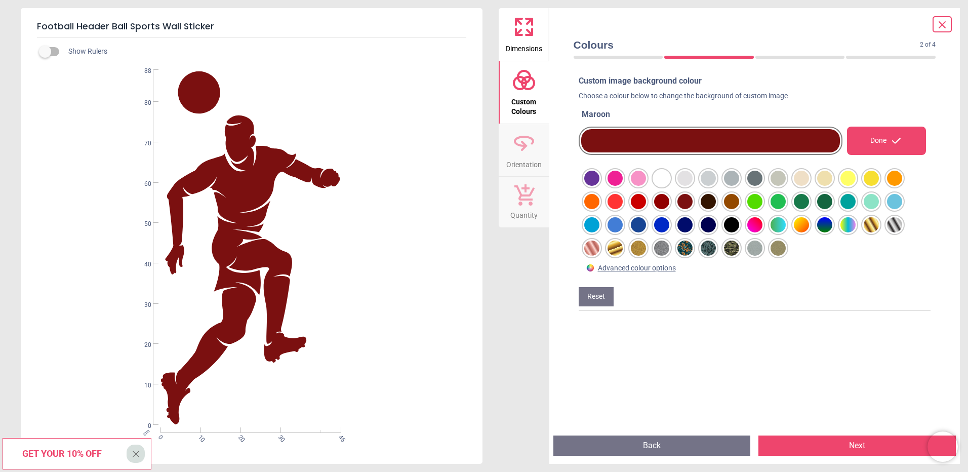
click at [600, 186] on div at bounding box center [591, 178] width 15 height 15
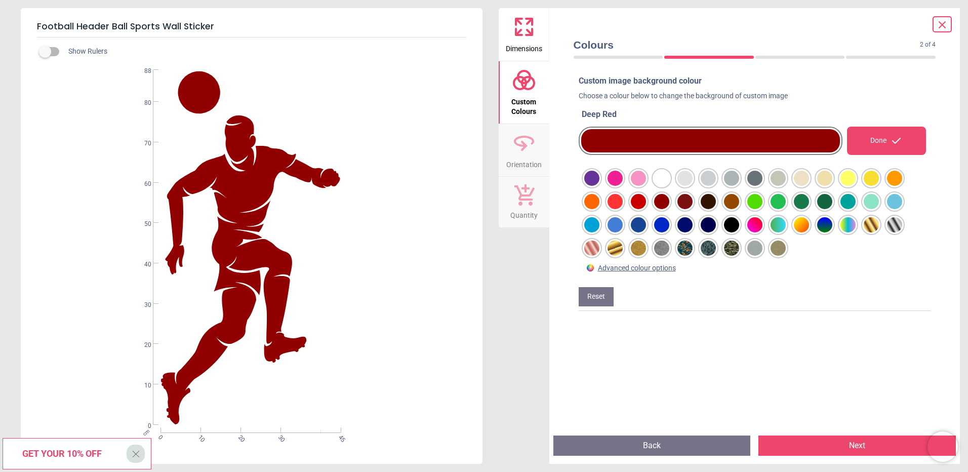
click at [600, 186] on div at bounding box center [591, 178] width 15 height 15
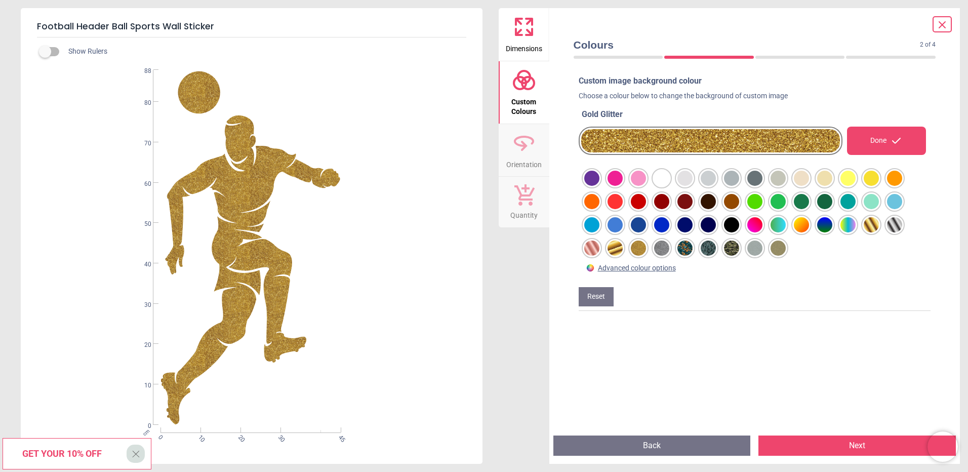
click at [600, 186] on div at bounding box center [591, 178] width 15 height 15
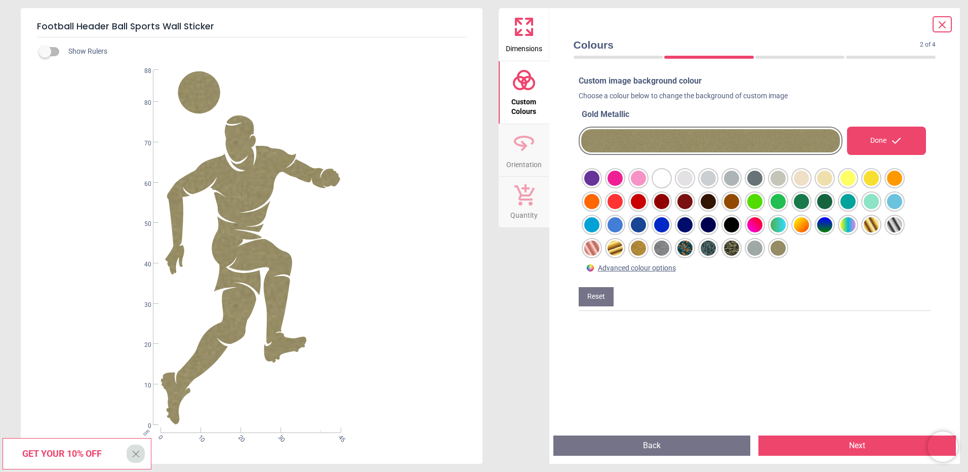
click at [600, 186] on div at bounding box center [591, 178] width 15 height 15
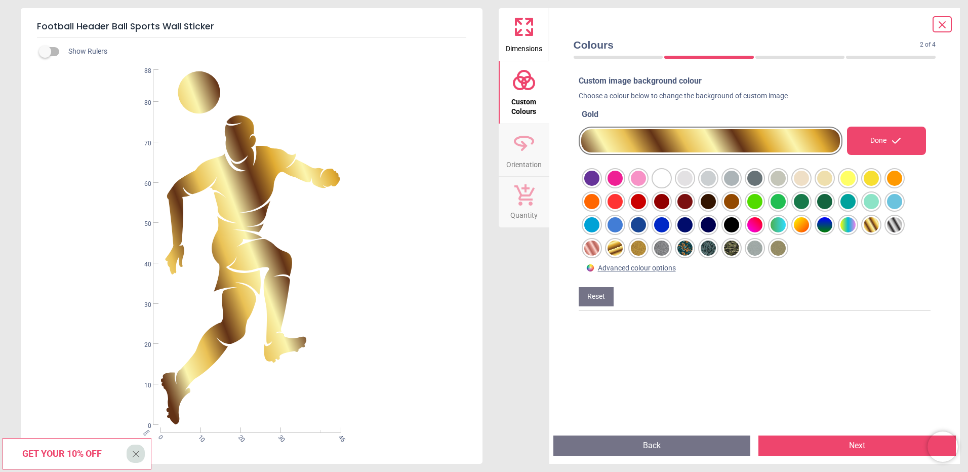
click at [600, 186] on div at bounding box center [591, 178] width 15 height 15
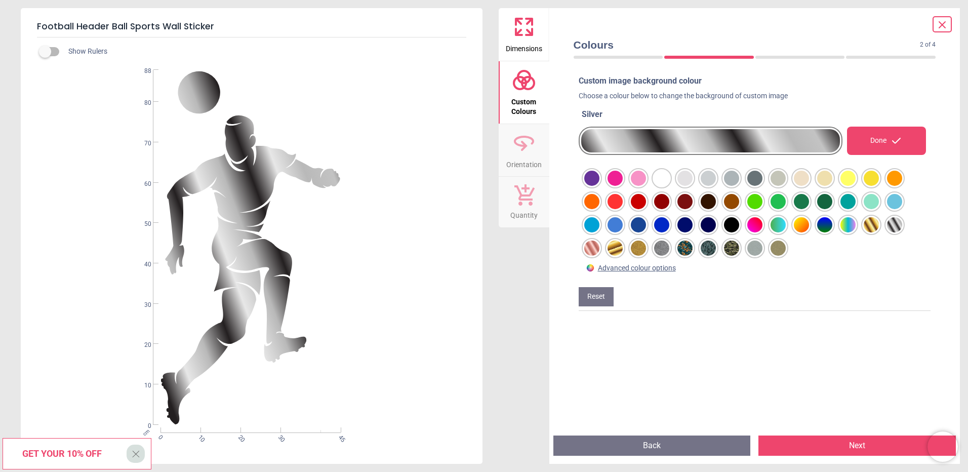
click at [857, 446] on button "Next" at bounding box center [857, 445] width 197 height 20
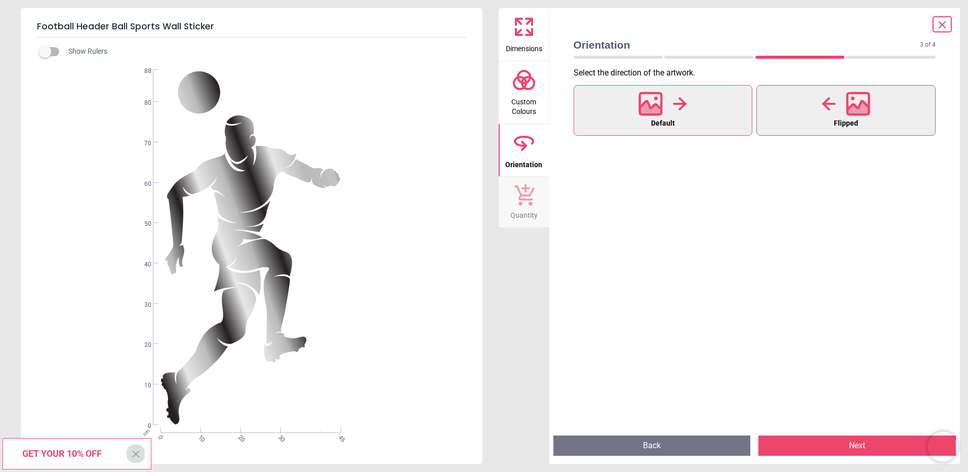
click at [830, 113] on div at bounding box center [846, 104] width 49 height 26
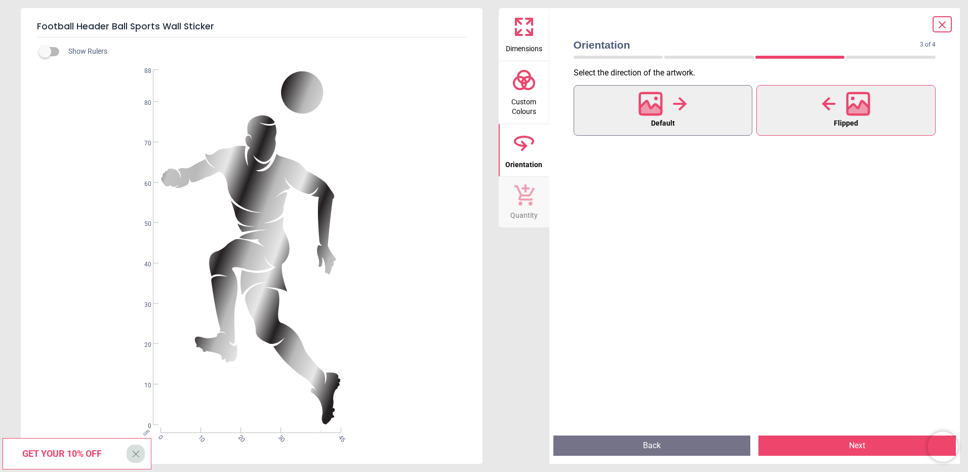
click at [691, 111] on button "Default" at bounding box center [663, 110] width 179 height 51
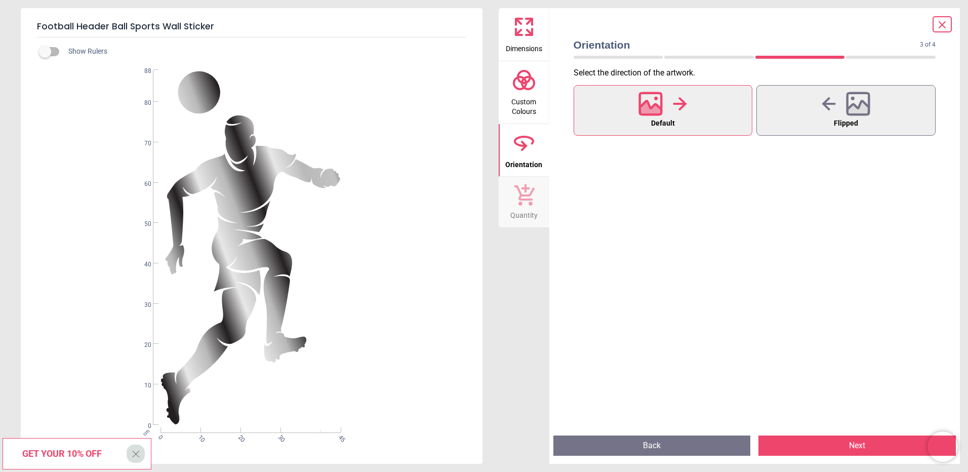
click at [890, 442] on button "Next" at bounding box center [857, 445] width 197 height 20
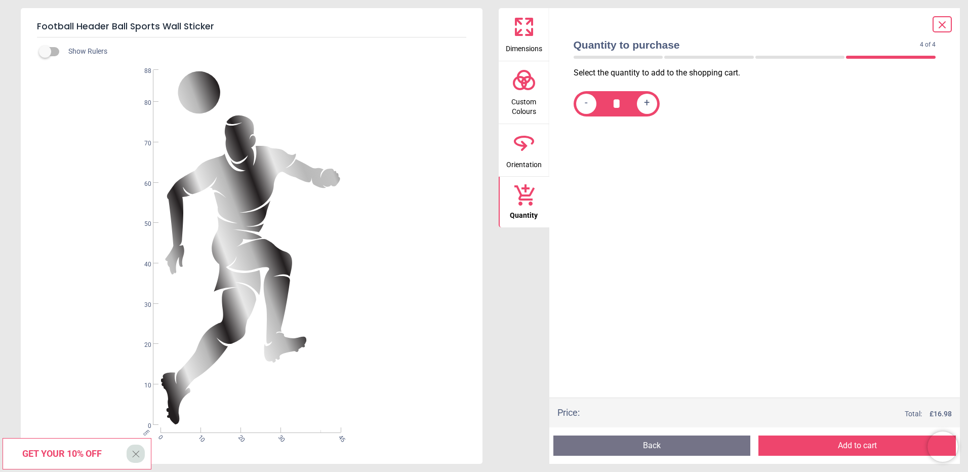
click at [823, 442] on button "Add to cart" at bounding box center [857, 445] width 197 height 20
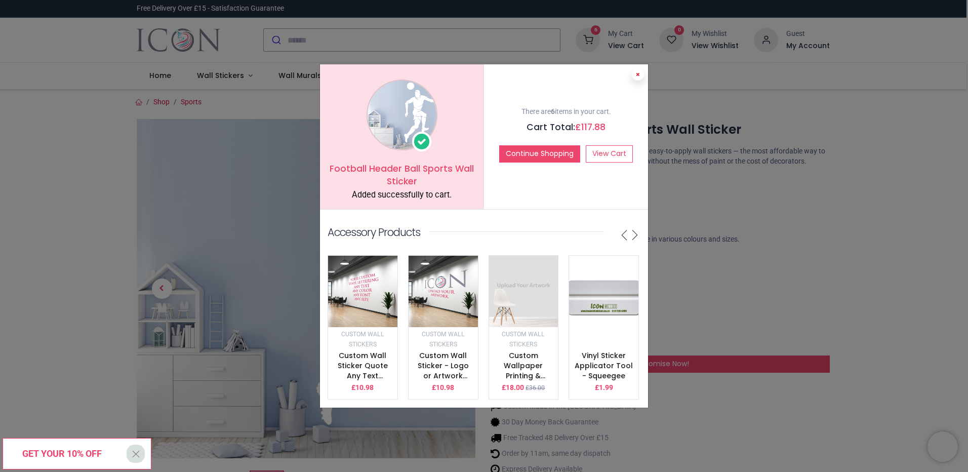
click at [636, 72] on icon at bounding box center [638, 74] width 4 height 5
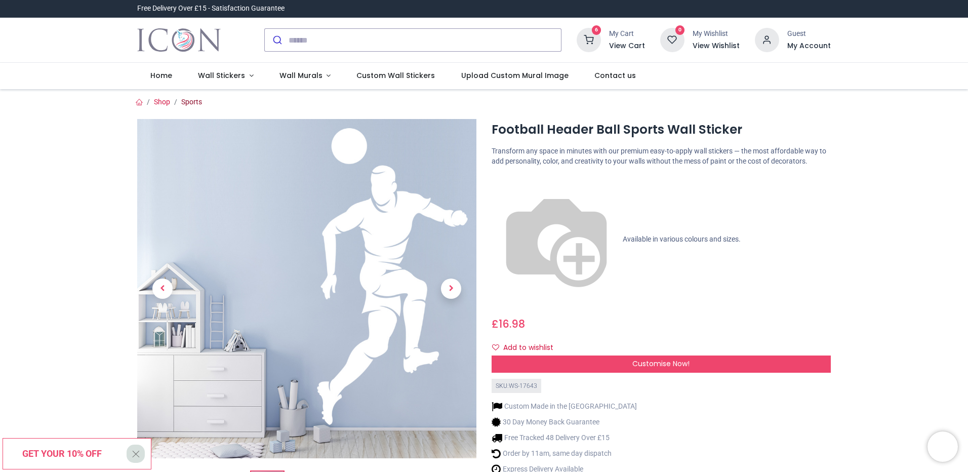
click at [187, 101] on link "Sports" at bounding box center [191, 102] width 21 height 8
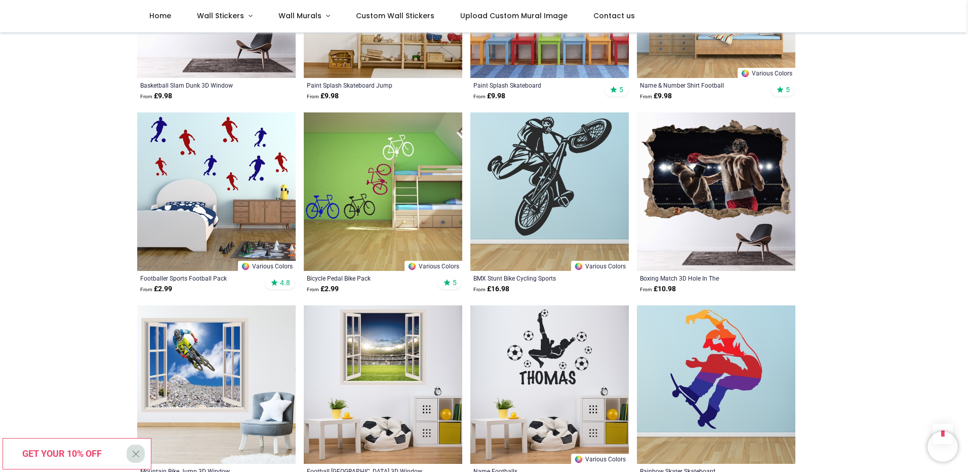
drag, startPoint x: 900, startPoint y: 192, endPoint x: 901, endPoint y: 236, distance: 44.1
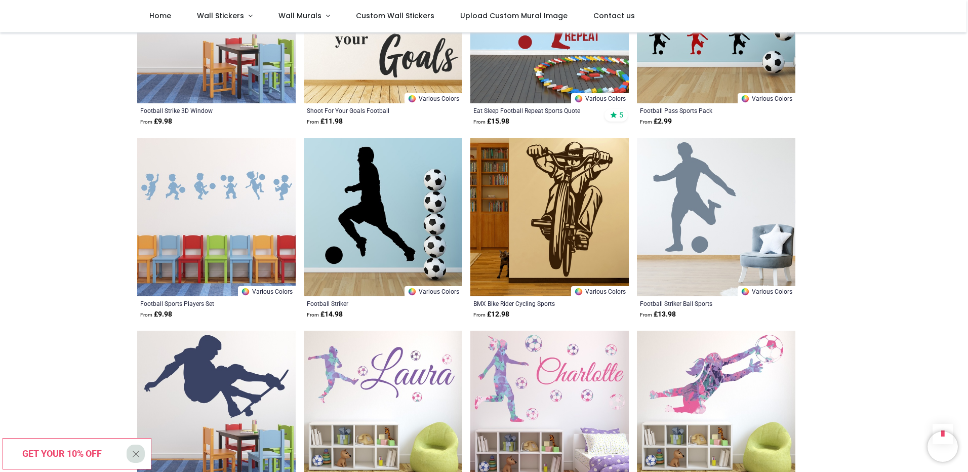
drag, startPoint x: 895, startPoint y: 192, endPoint x: 898, endPoint y: 230, distance: 38.1
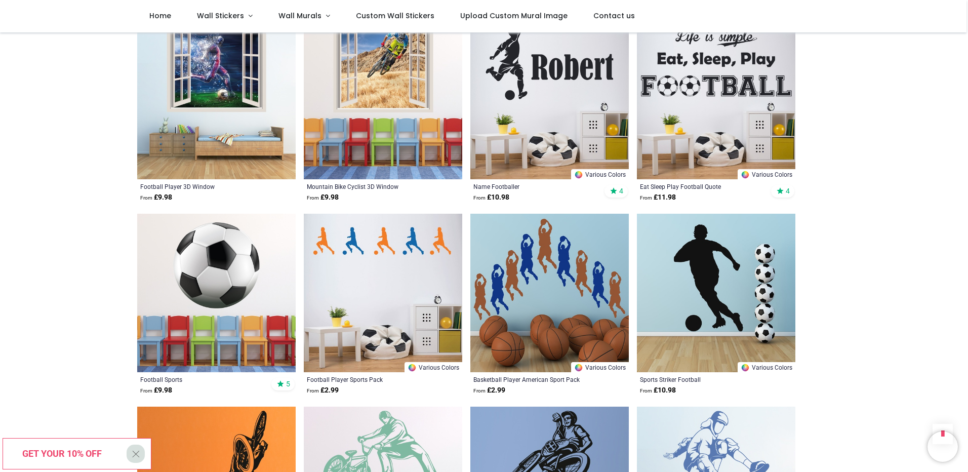
drag, startPoint x: 895, startPoint y: 194, endPoint x: 901, endPoint y: 251, distance: 57.1
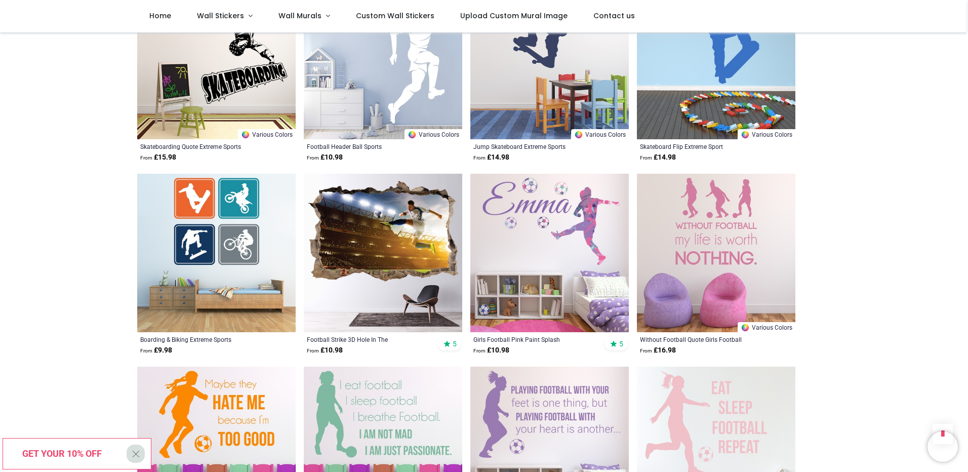
scroll to position [161, 0]
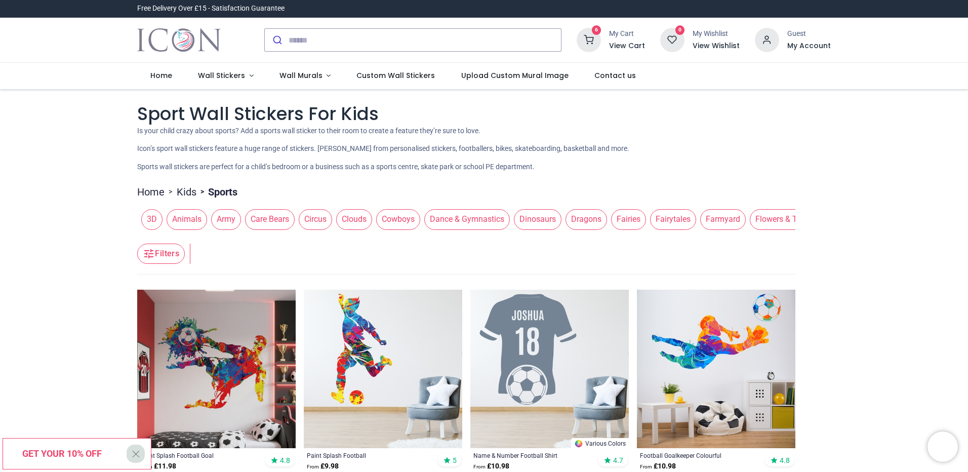
drag, startPoint x: 900, startPoint y: 354, endPoint x: 876, endPoint y: 196, distance: 159.3
click at [242, 73] on span "Wall Stickers" at bounding box center [221, 75] width 47 height 10
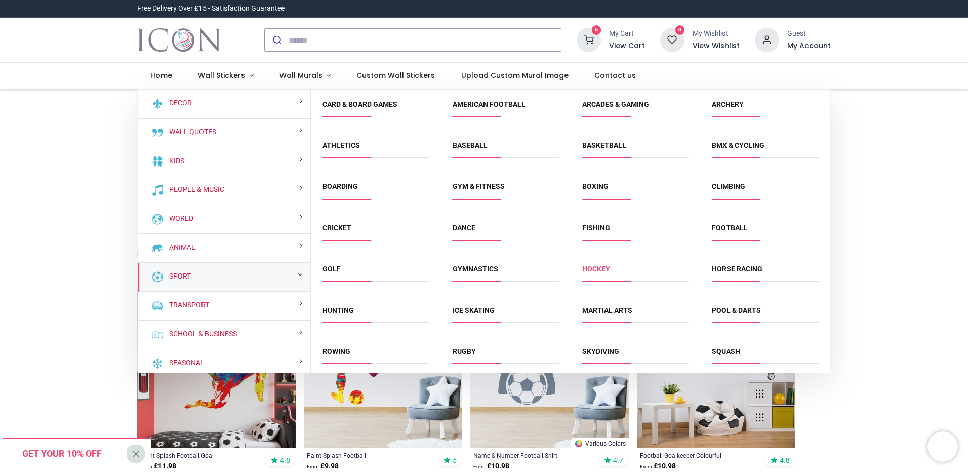
click at [593, 272] on link "Hockey" at bounding box center [596, 269] width 28 height 8
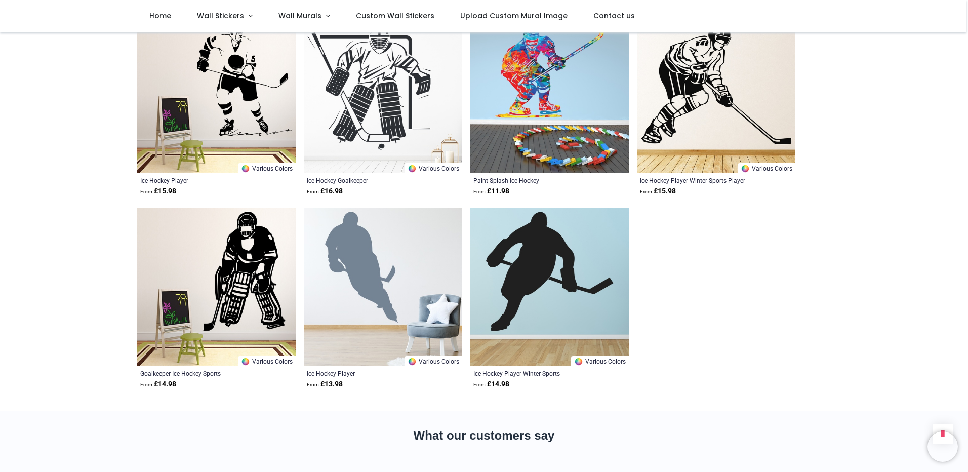
drag, startPoint x: 38, startPoint y: 205, endPoint x: 47, endPoint y: 243, distance: 38.4
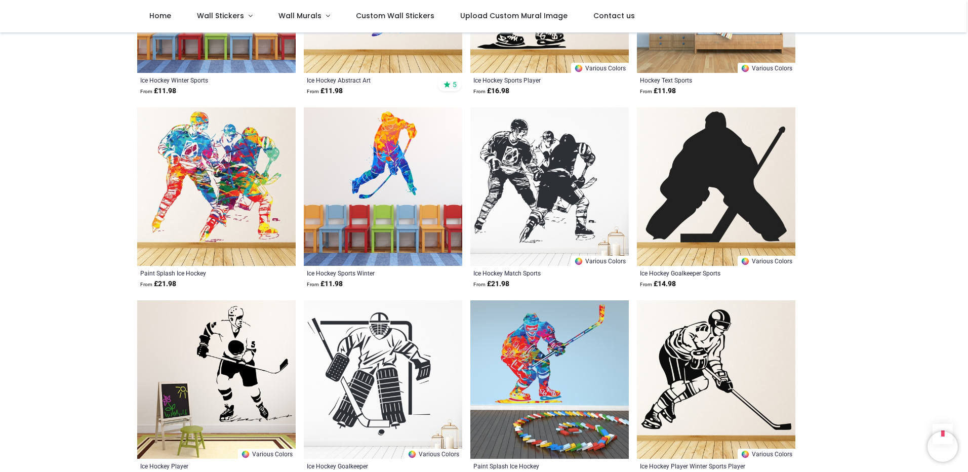
drag, startPoint x: 61, startPoint y: 284, endPoint x: 55, endPoint y: 231, distance: 53.1
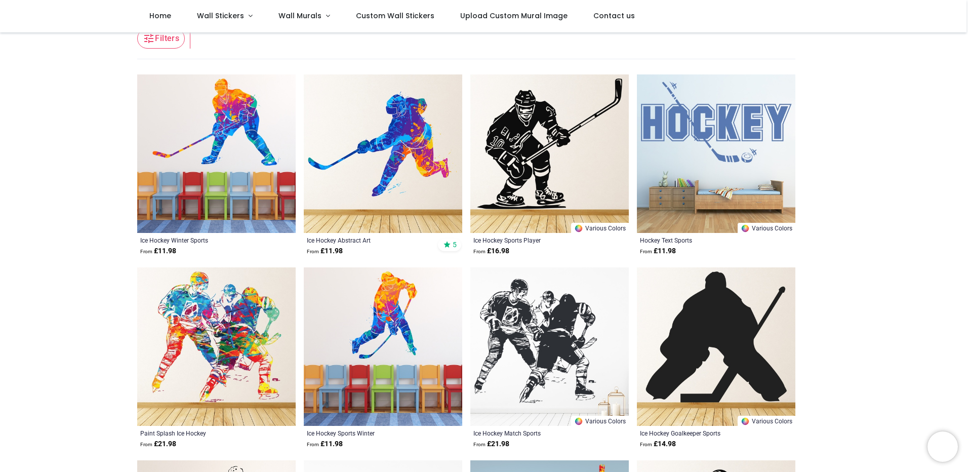
drag, startPoint x: 55, startPoint y: 292, endPoint x: 44, endPoint y: 256, distance: 37.6
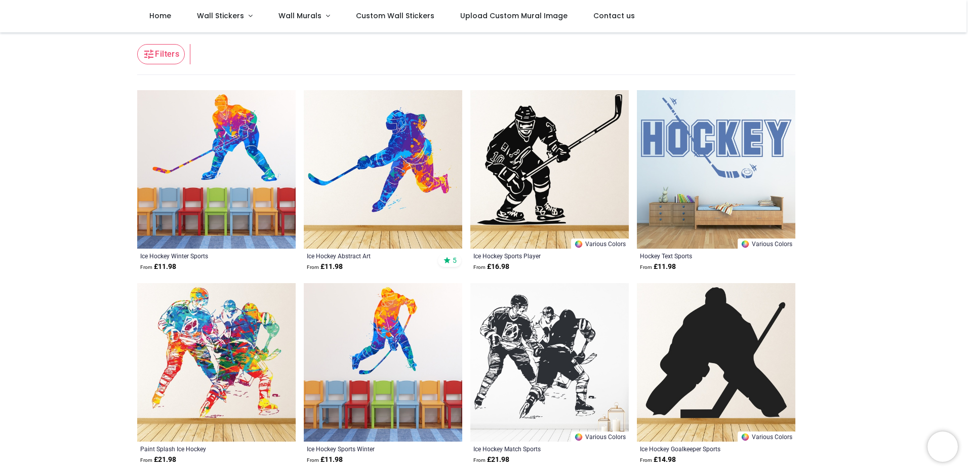
click at [377, 196] on img at bounding box center [383, 169] width 158 height 158
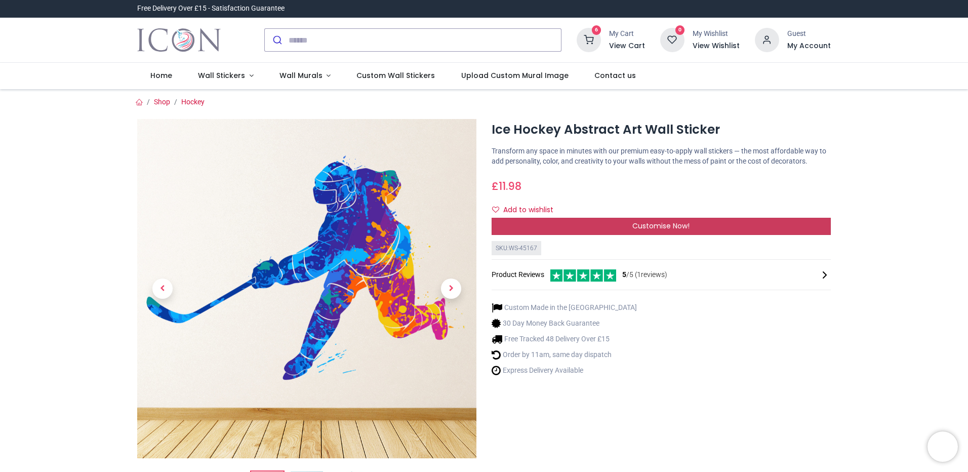
click at [657, 227] on span "Customise Now!" at bounding box center [660, 226] width 57 height 10
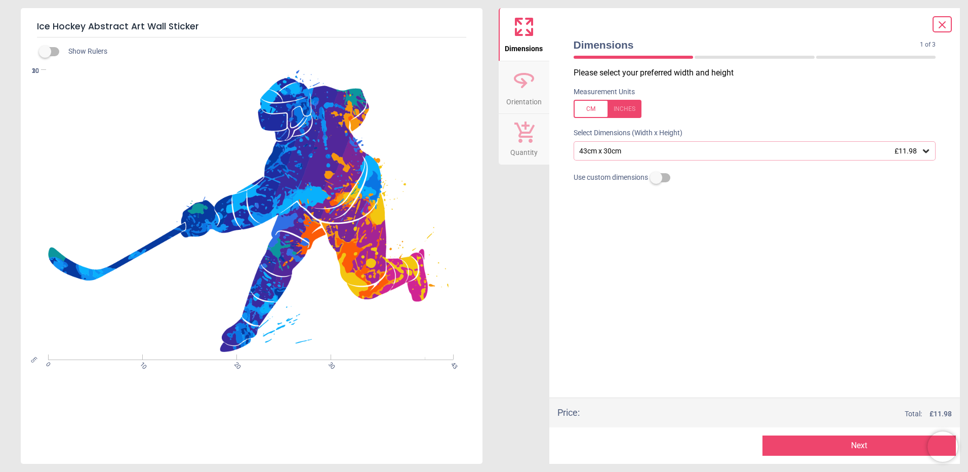
click at [684, 152] on div "43cm x 30cm £11.98" at bounding box center [749, 151] width 343 height 9
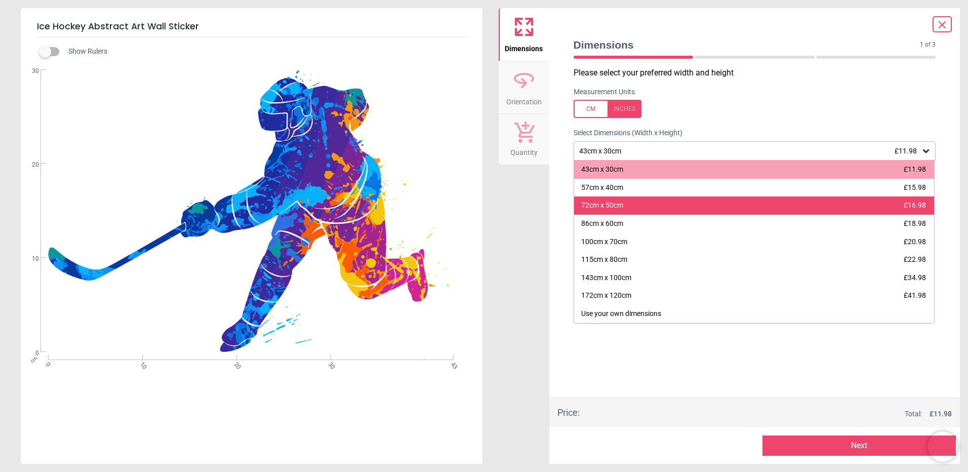
click at [679, 202] on div "72cm x 50cm £16.98" at bounding box center [754, 205] width 361 height 18
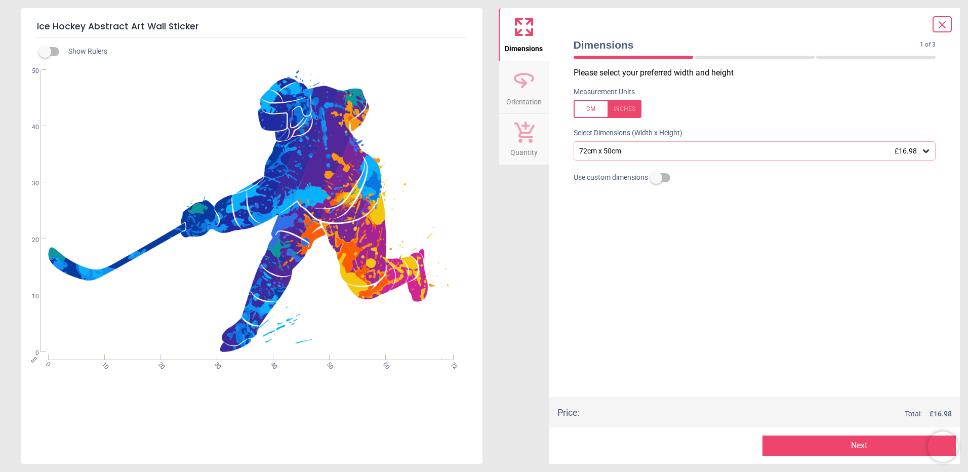
click at [700, 154] on div "72cm x 50cm £16.98" at bounding box center [749, 151] width 343 height 9
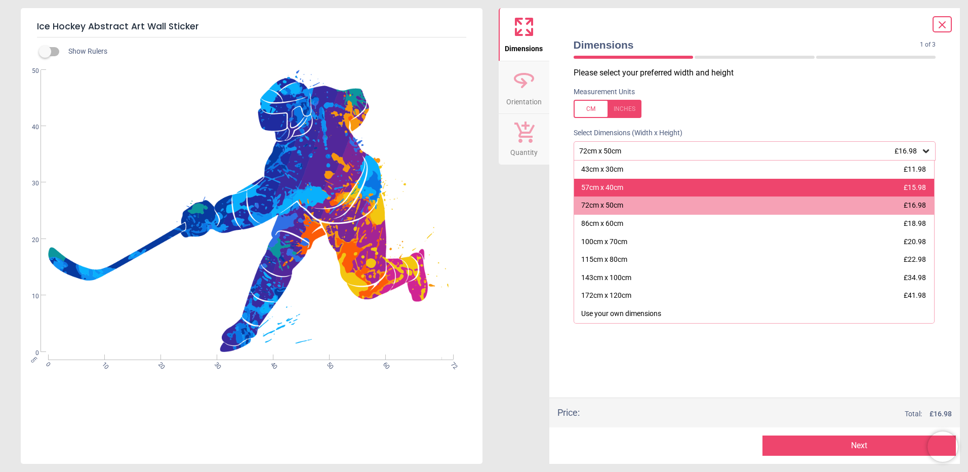
click at [699, 190] on div "57cm x 40cm £15.98" at bounding box center [754, 188] width 361 height 18
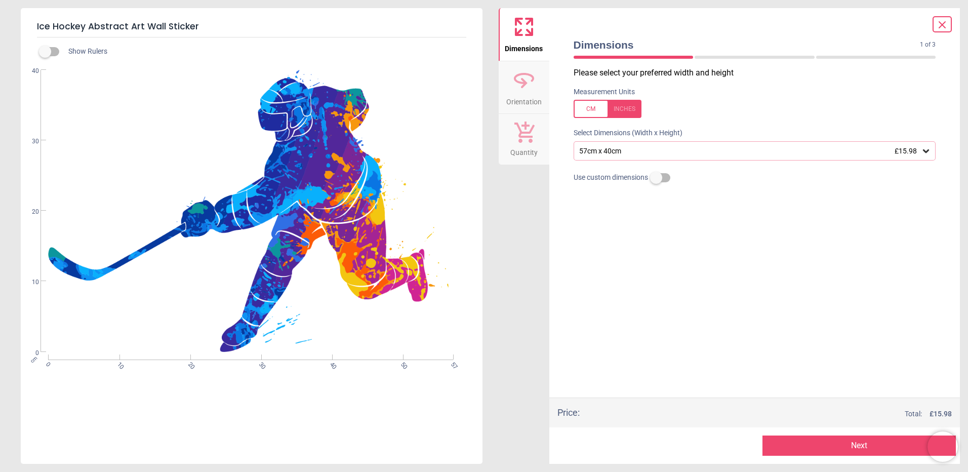
click at [737, 291] on div "Please select your preferred width and height Measurement Units Select Dimensio…" at bounding box center [755, 232] width 379 height 330
click at [836, 444] on button "Next" at bounding box center [859, 445] width 193 height 20
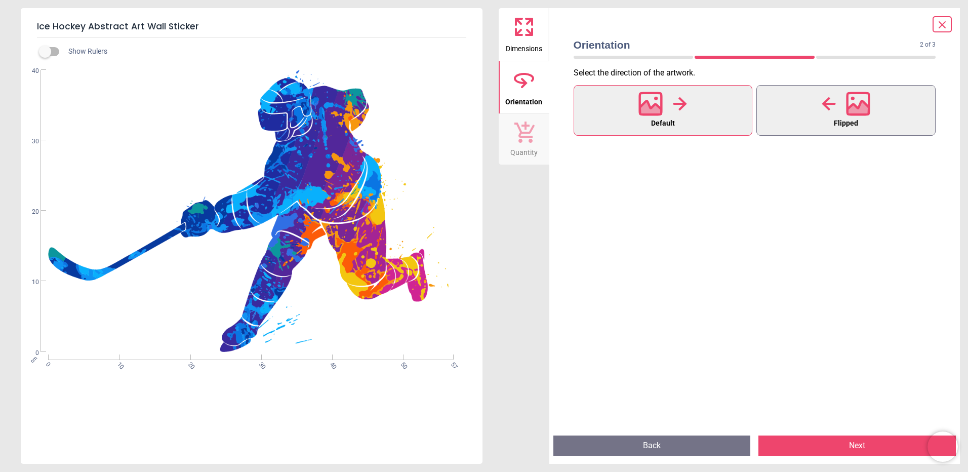
click at [840, 99] on div at bounding box center [846, 104] width 49 height 26
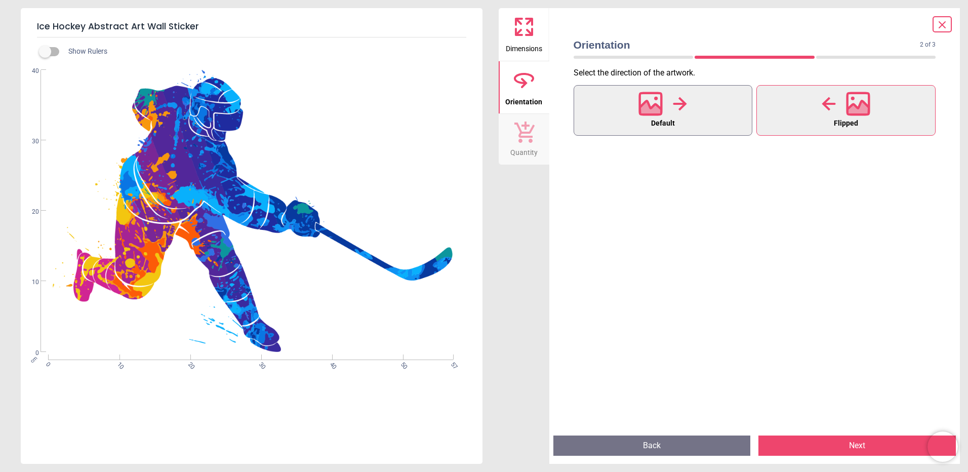
click at [680, 117] on button "Default" at bounding box center [663, 110] width 179 height 51
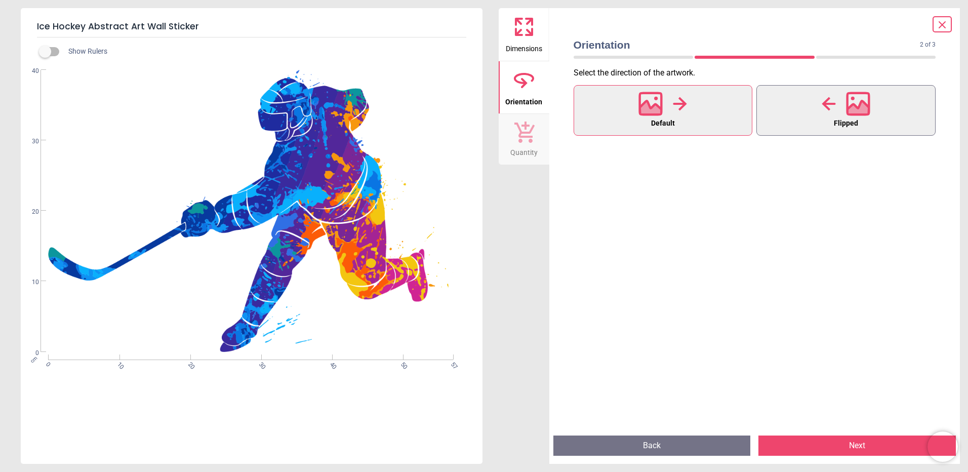
click at [825, 110] on icon at bounding box center [829, 103] width 14 height 15
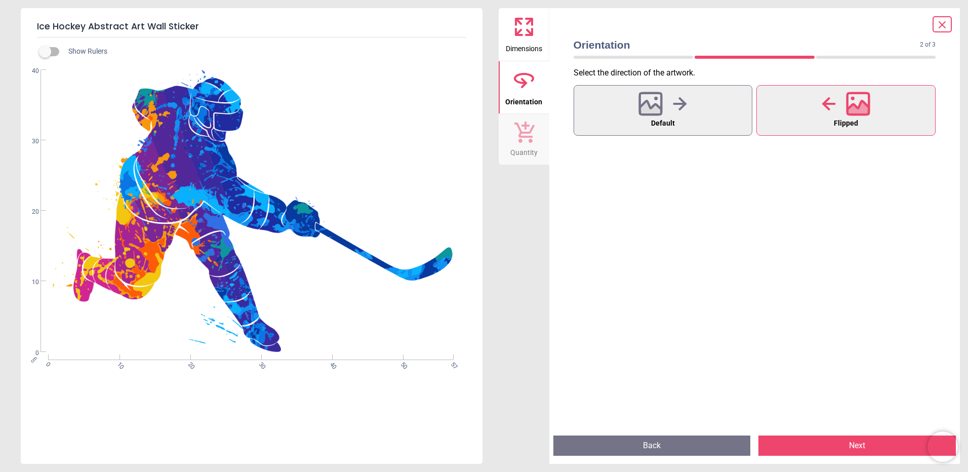
click at [886, 446] on button "Next" at bounding box center [857, 445] width 197 height 20
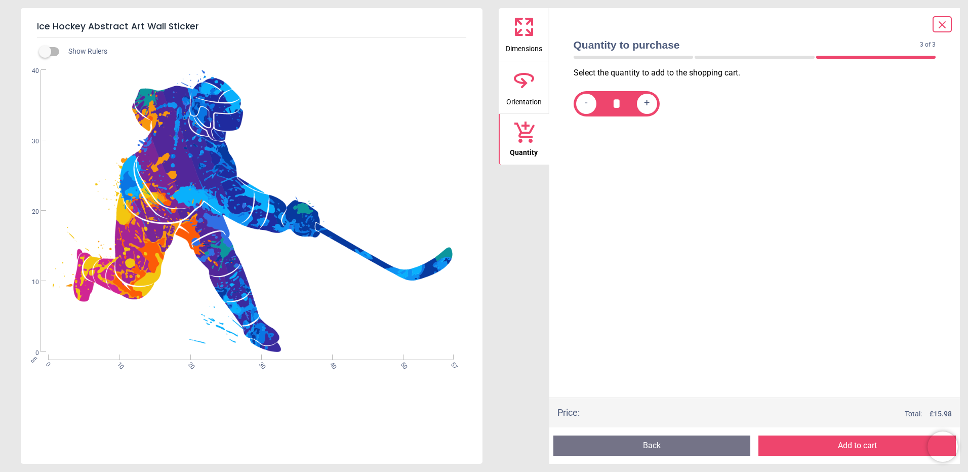
click at [886, 446] on button "Add to cart" at bounding box center [857, 445] width 197 height 20
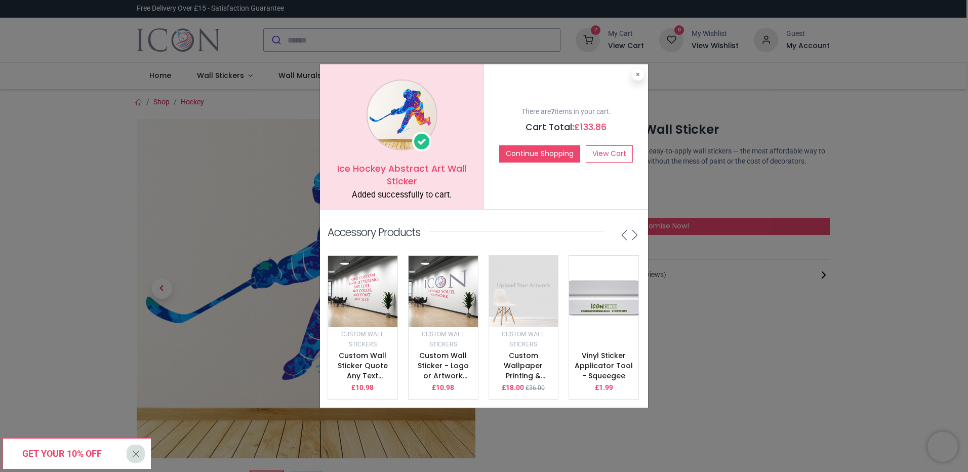
click at [599, 305] on img at bounding box center [603, 296] width 69 height 81
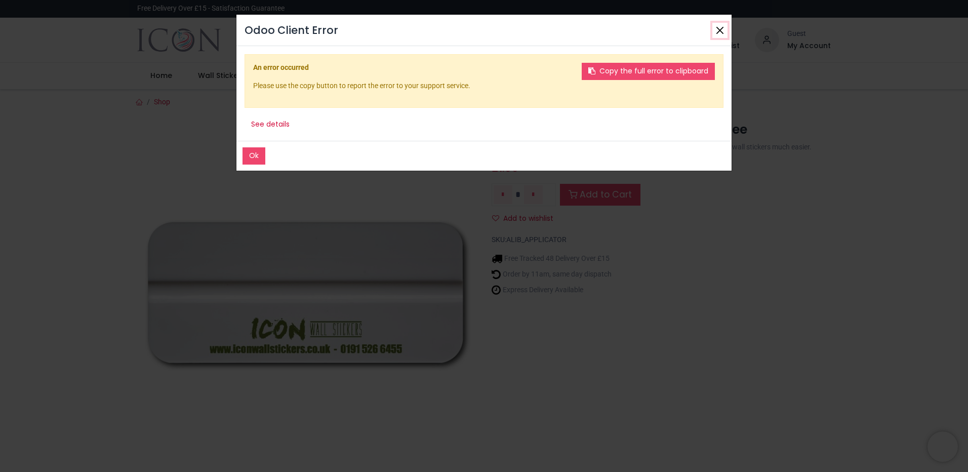
click at [714, 31] on button "Close" at bounding box center [719, 30] width 15 height 15
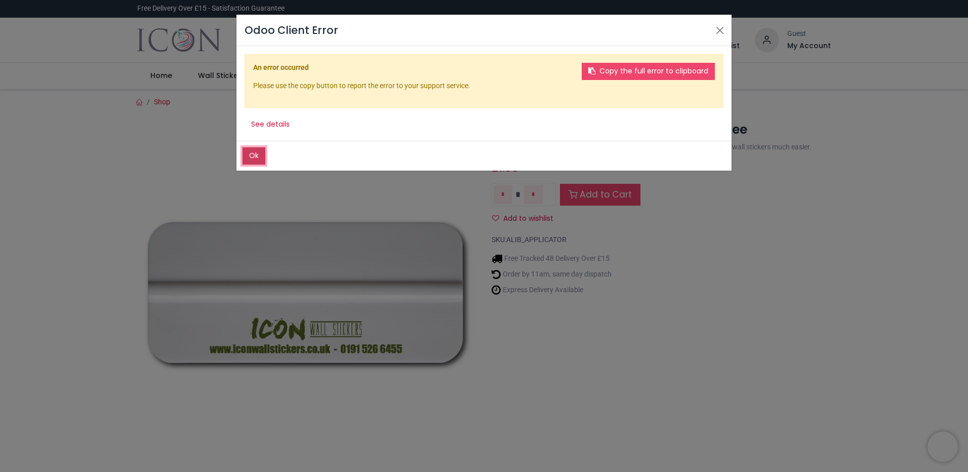
click at [254, 153] on button "Ok" at bounding box center [254, 155] width 23 height 17
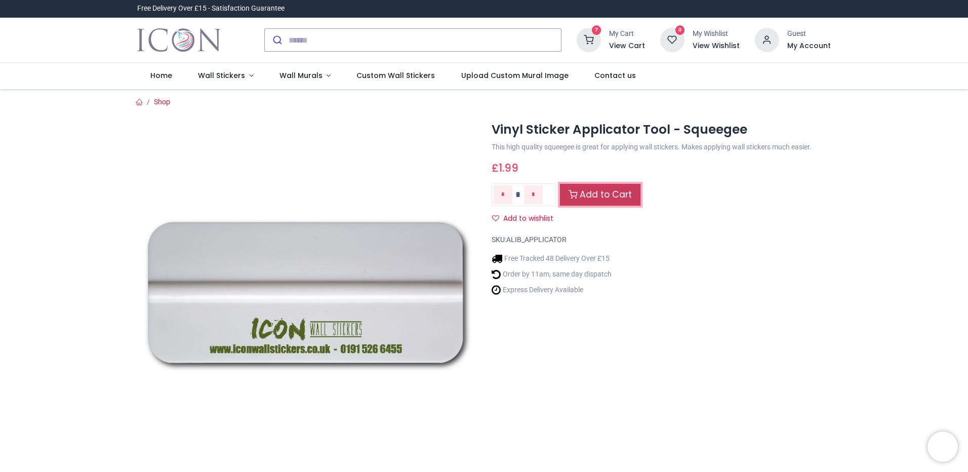
click at [585, 194] on link "Add to Cart" at bounding box center [600, 195] width 81 height 22
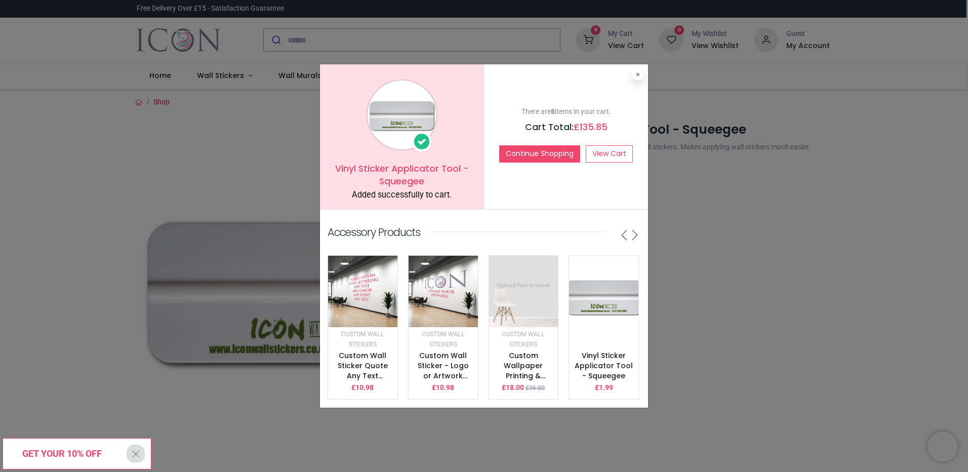
click at [633, 70] on button at bounding box center [638, 74] width 12 height 12
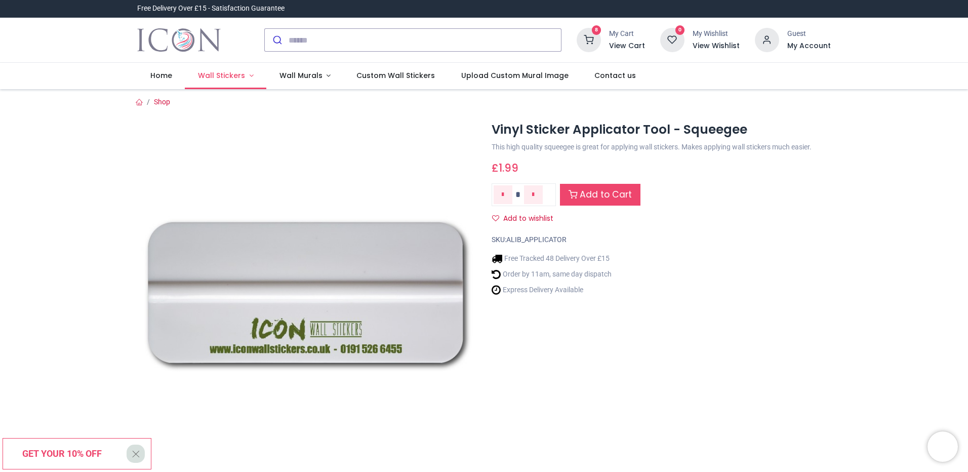
click at [233, 71] on span "Wall Stickers" at bounding box center [221, 75] width 47 height 10
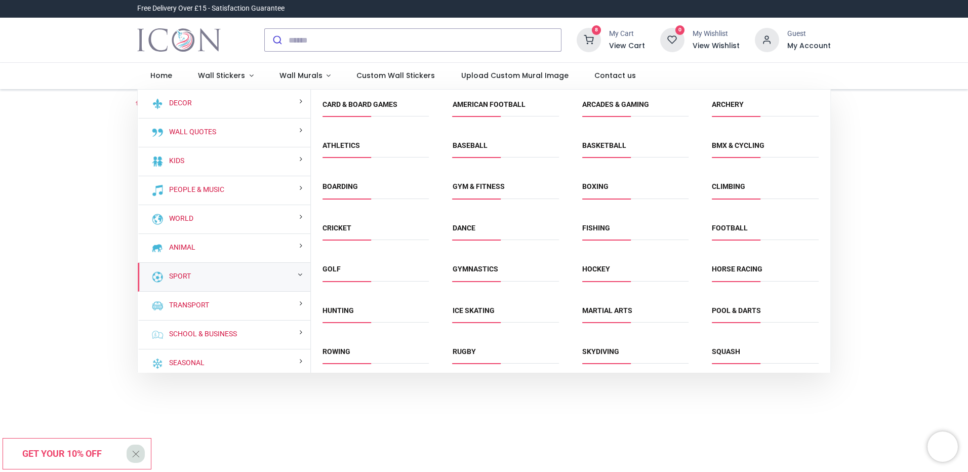
drag, startPoint x: 827, startPoint y: 284, endPoint x: 827, endPoint y: 301, distance: 17.2
click at [827, 301] on div "Card & Board Games American Football Arcades & Gaming Archery Athletics" at bounding box center [571, 275] width 520 height 371
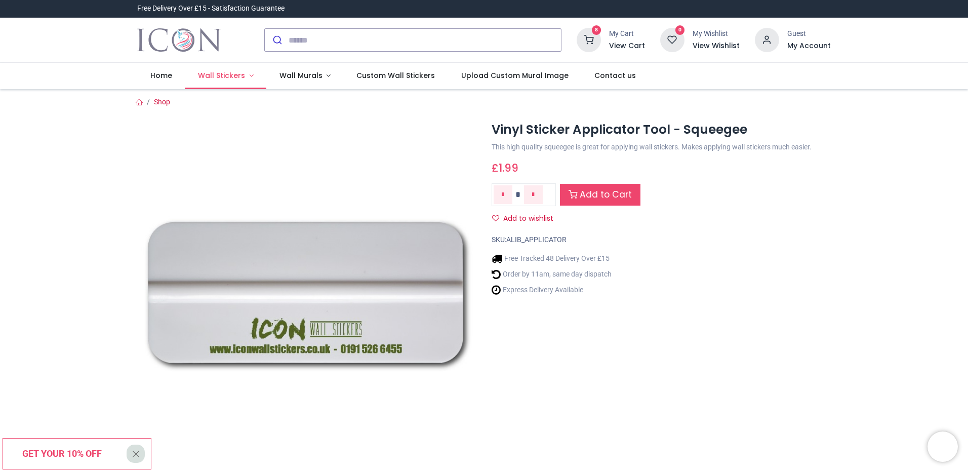
click at [222, 74] on span "Wall Stickers" at bounding box center [221, 75] width 47 height 10
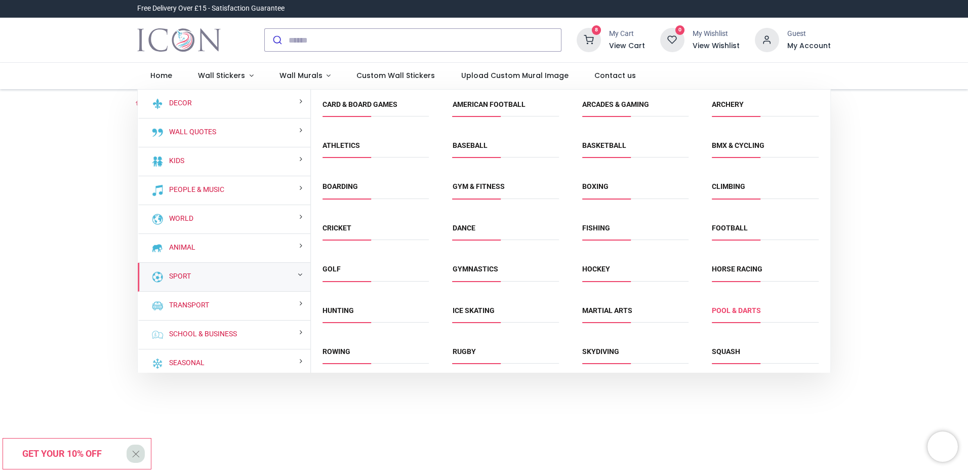
click at [738, 309] on link "Pool & Darts" at bounding box center [736, 310] width 49 height 8
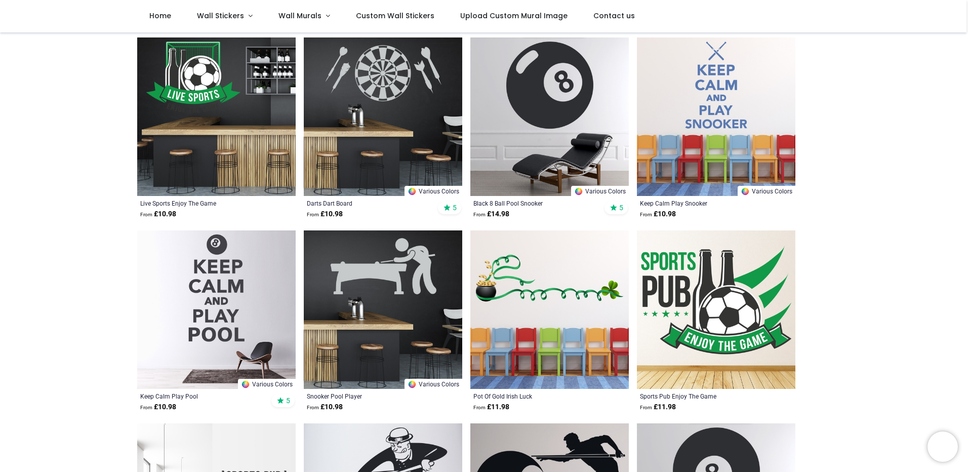
drag, startPoint x: 888, startPoint y: 256, endPoint x: 888, endPoint y: 287, distance: 31.4
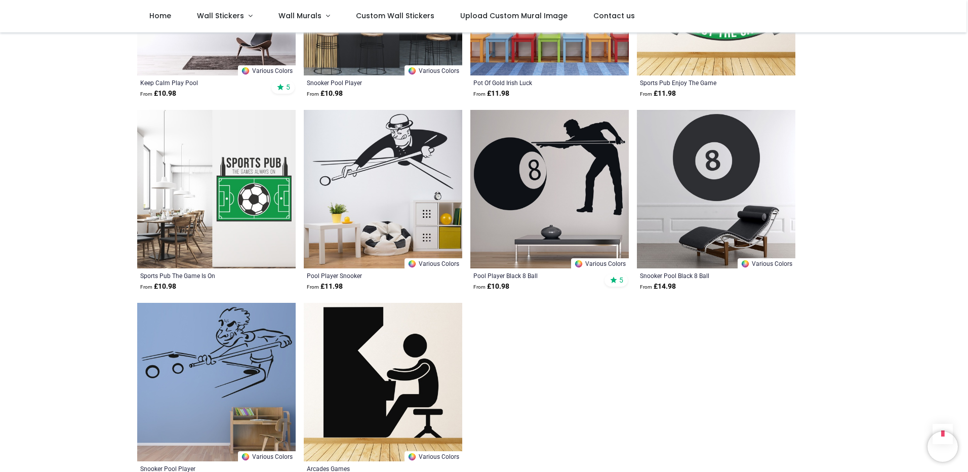
drag, startPoint x: 891, startPoint y: 226, endPoint x: 891, endPoint y: 263, distance: 37.0
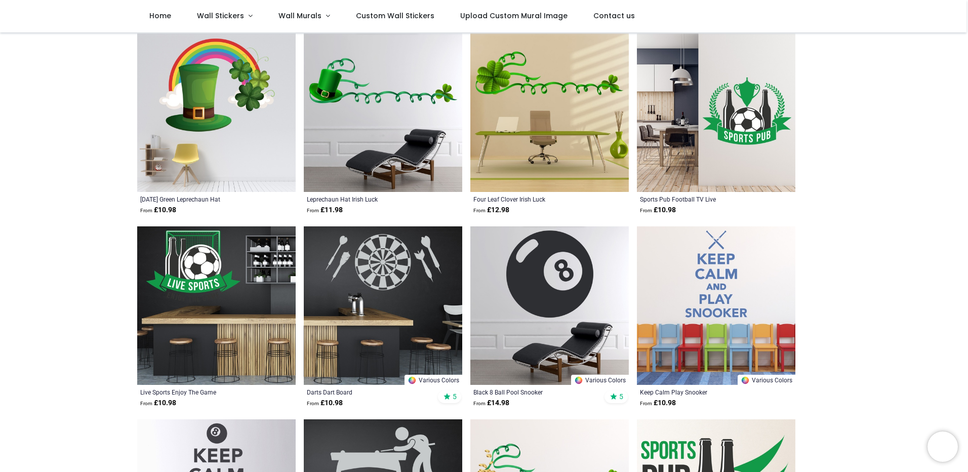
scroll to position [176, 0]
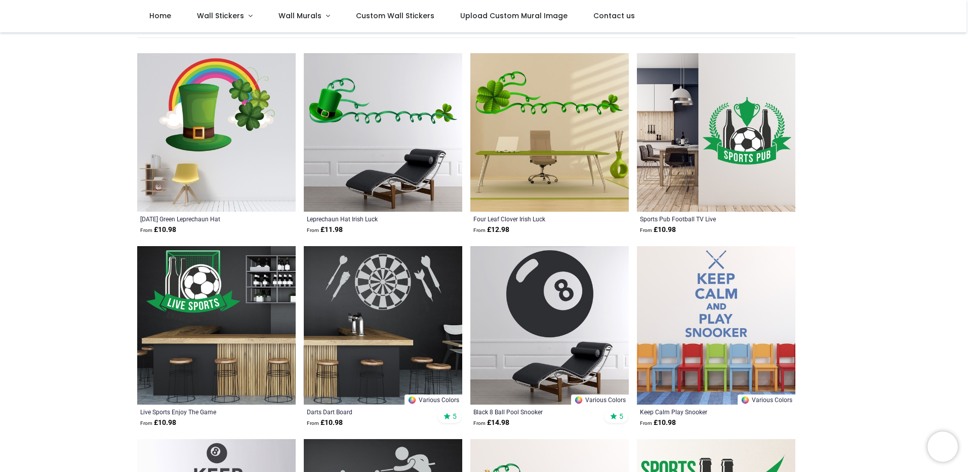
drag, startPoint x: 875, startPoint y: 324, endPoint x: 878, endPoint y: 296, distance: 28.5
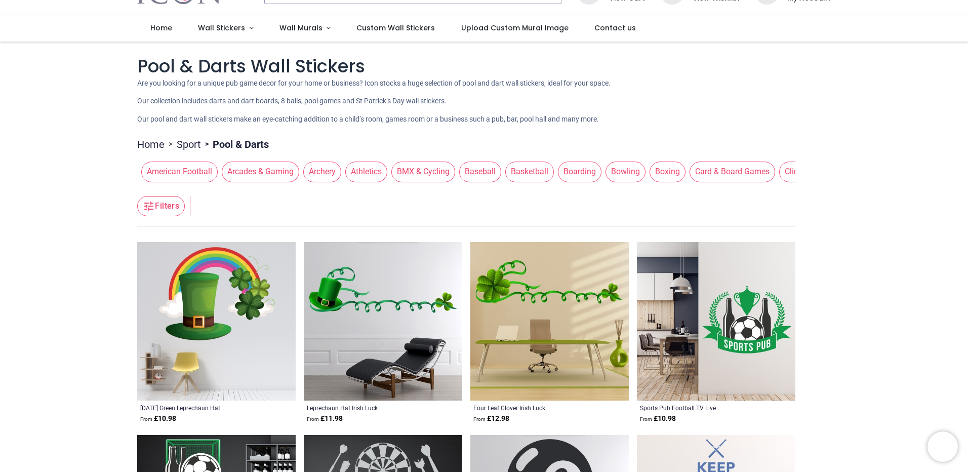
scroll to position [0, 0]
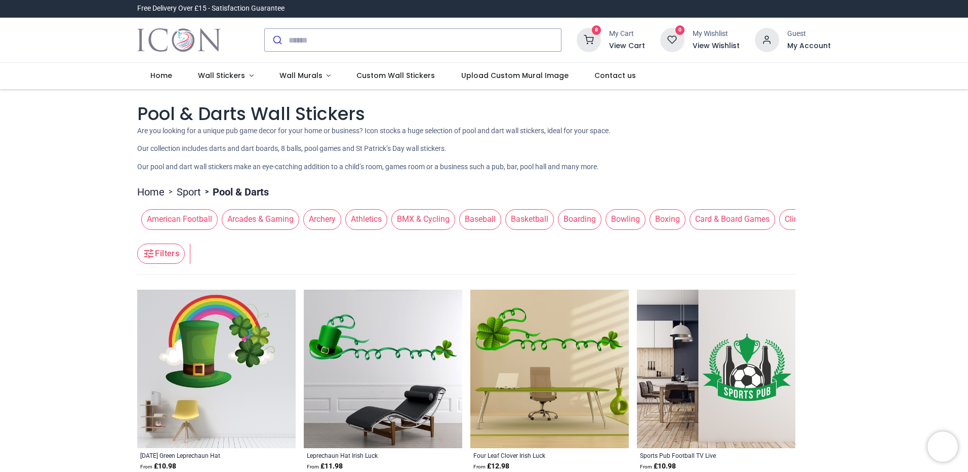
drag, startPoint x: 48, startPoint y: 212, endPoint x: 51, endPoint y: 152, distance: 59.8
click at [242, 70] on span "Wall Stickers" at bounding box center [222, 75] width 49 height 10
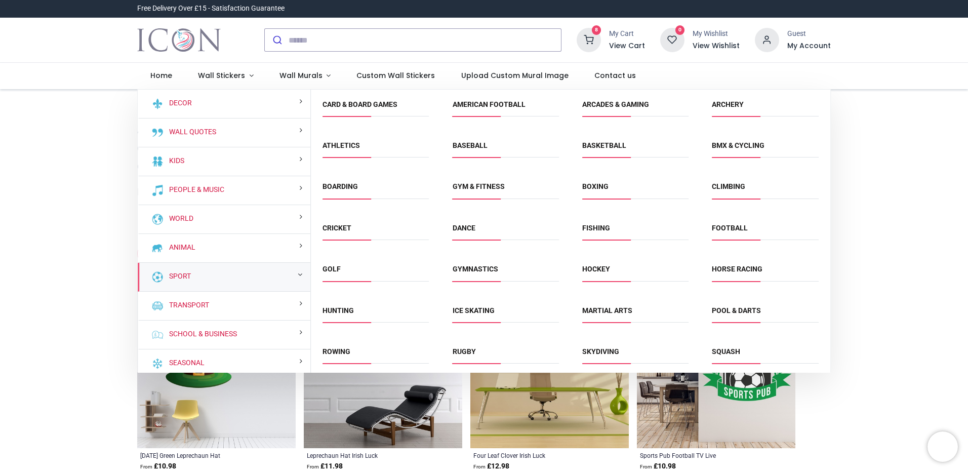
drag, startPoint x: 827, startPoint y: 289, endPoint x: 825, endPoint y: 301, distance: 12.8
click at [825, 301] on div "Card & Board Games American Football Arcades & Gaming Archery Athletics" at bounding box center [571, 275] width 520 height 371
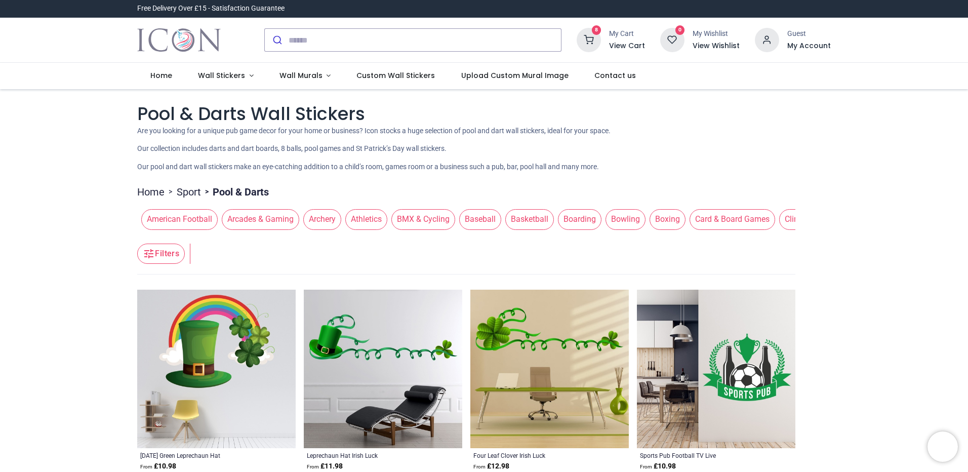
click at [182, 215] on span "American Football" at bounding box center [179, 219] width 76 height 20
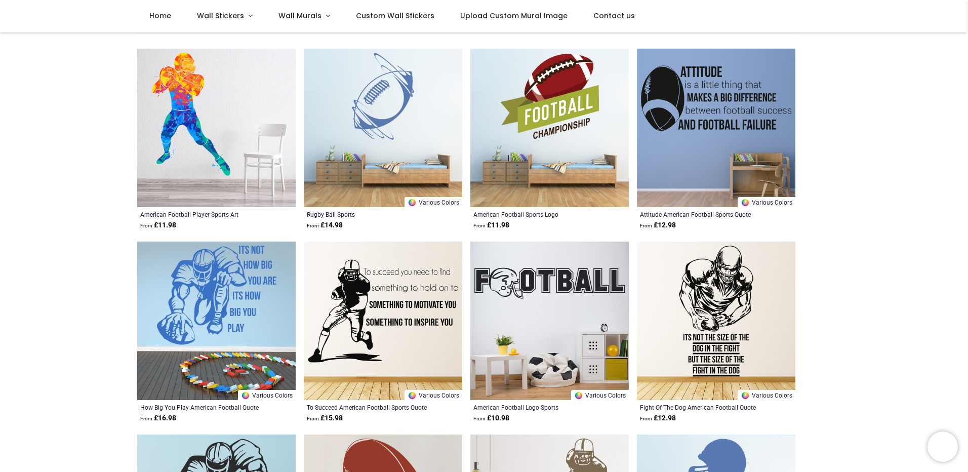
drag, startPoint x: 57, startPoint y: 235, endPoint x: 66, endPoint y: 273, distance: 39.1
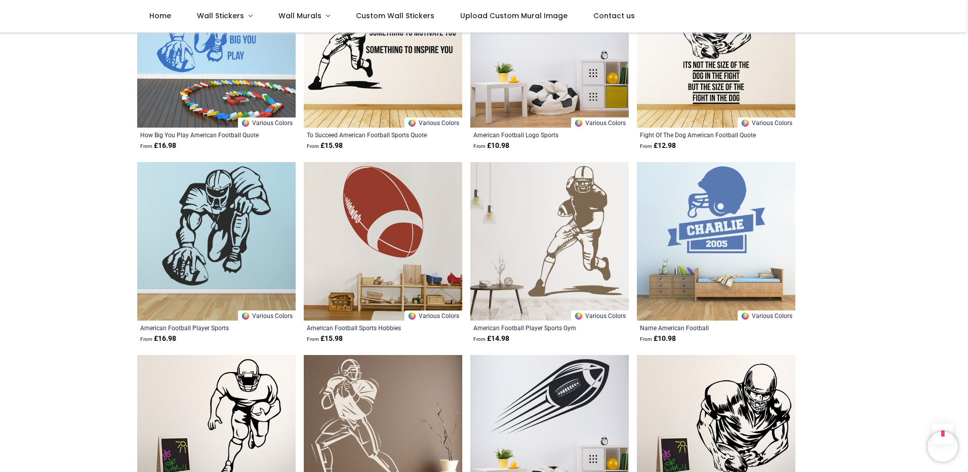
drag, startPoint x: 98, startPoint y: 87, endPoint x: 105, endPoint y: 133, distance: 46.6
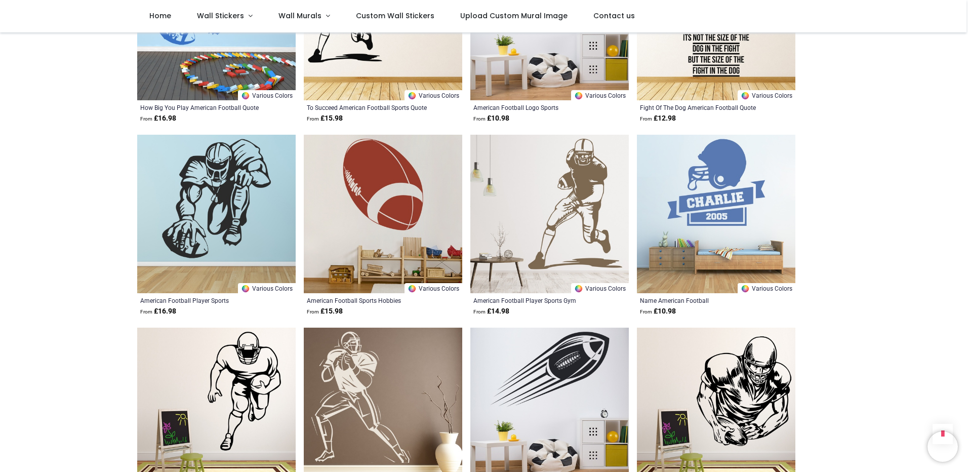
scroll to position [586, 0]
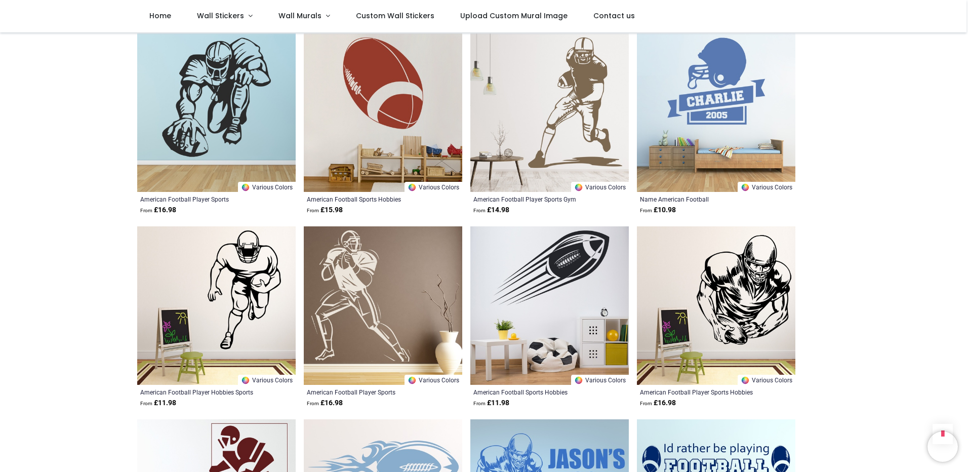
click at [547, 100] on img at bounding box center [549, 112] width 158 height 158
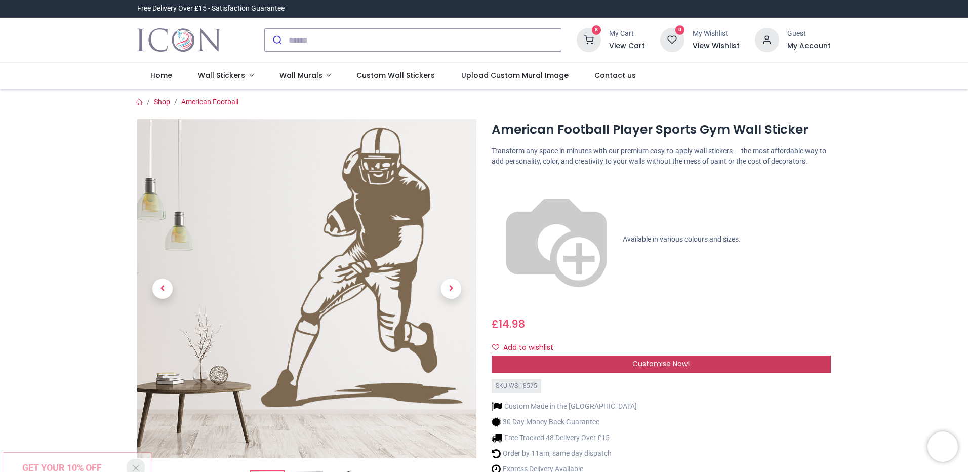
click at [646, 359] on span "Customise Now!" at bounding box center [660, 364] width 57 height 10
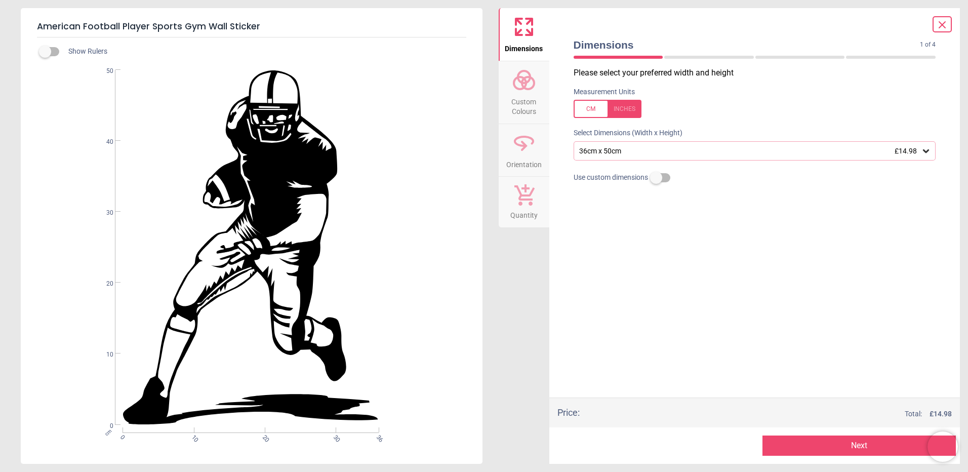
click at [627, 156] on div "36cm x 50cm £14.98" at bounding box center [755, 150] width 363 height 19
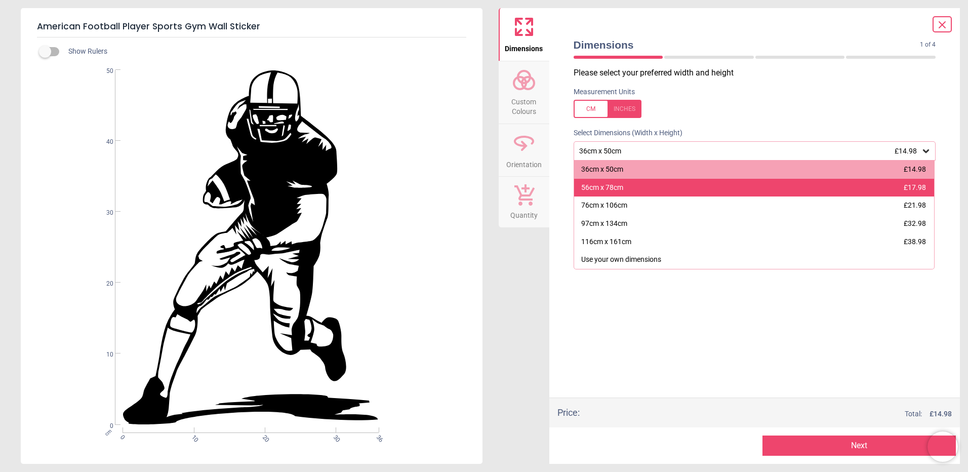
click at [630, 185] on div "56cm x 78cm £17.98" at bounding box center [754, 188] width 361 height 18
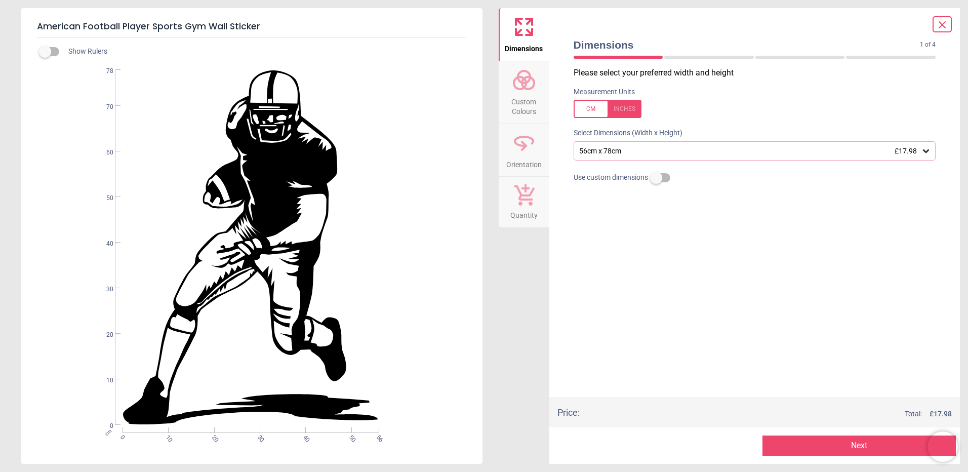
click at [815, 443] on button "Next" at bounding box center [859, 445] width 193 height 20
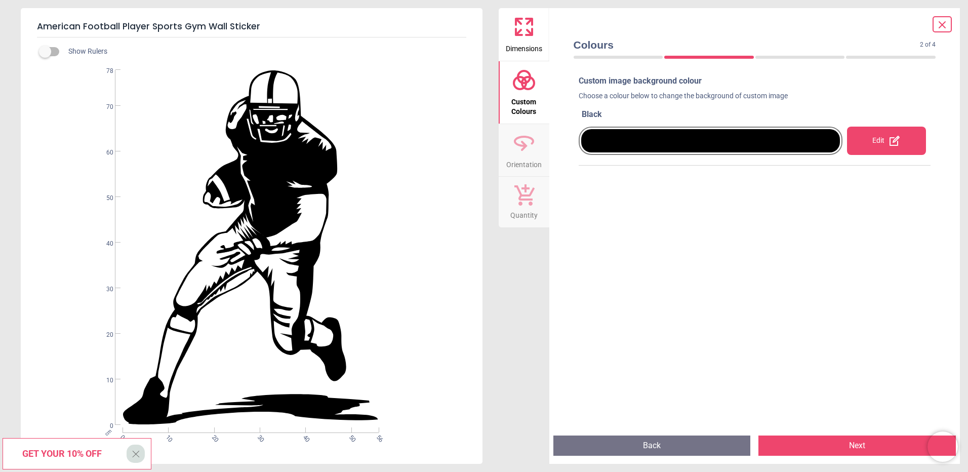
click at [881, 142] on div "Edit" at bounding box center [886, 141] width 79 height 28
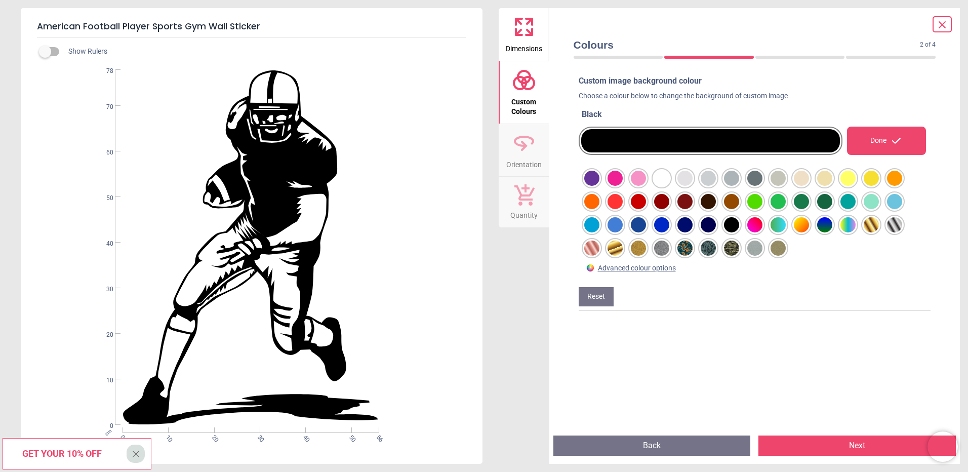
click at [600, 186] on div at bounding box center [591, 178] width 15 height 15
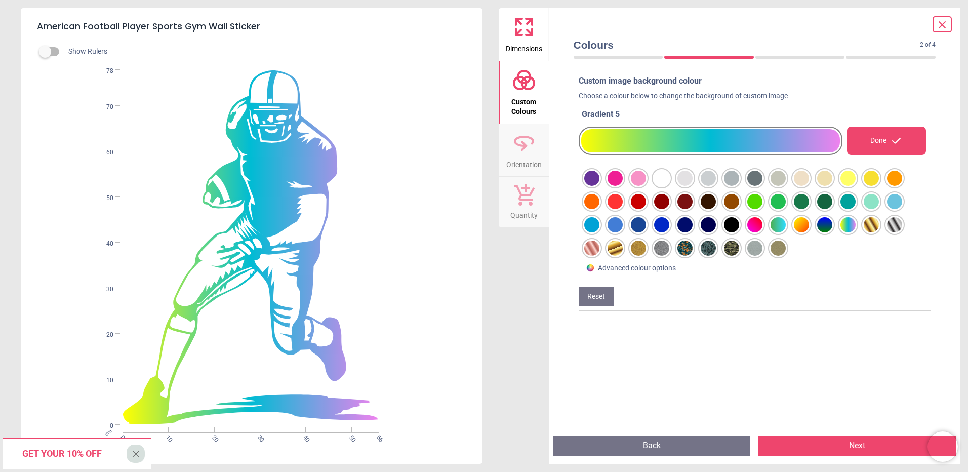
click at [593, 186] on div at bounding box center [591, 178] width 15 height 15
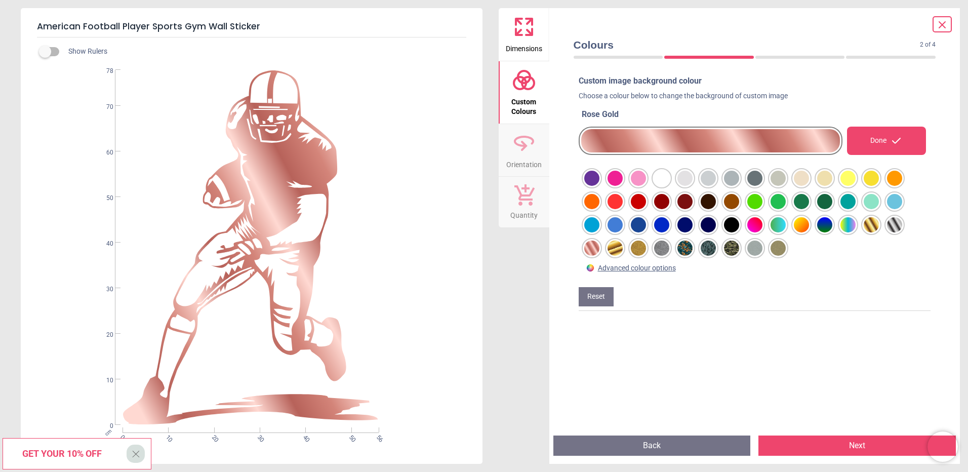
click at [593, 186] on div at bounding box center [591, 178] width 15 height 15
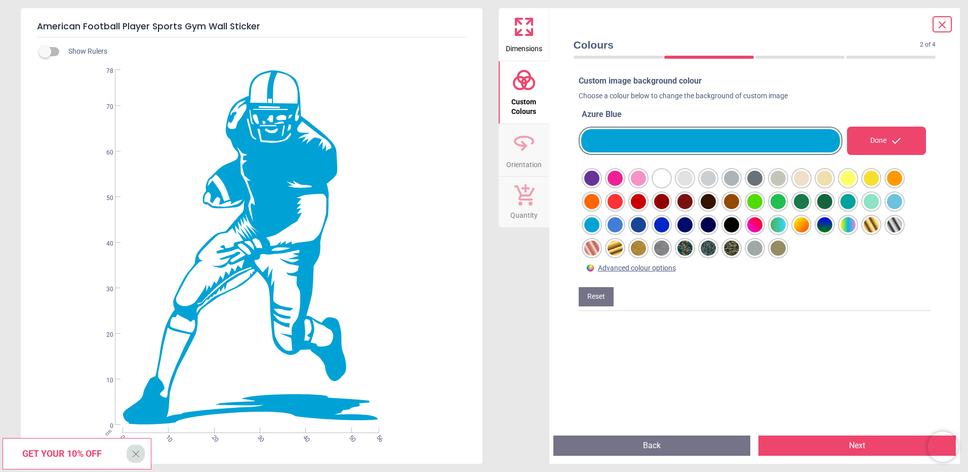
click at [593, 186] on div at bounding box center [591, 178] width 15 height 15
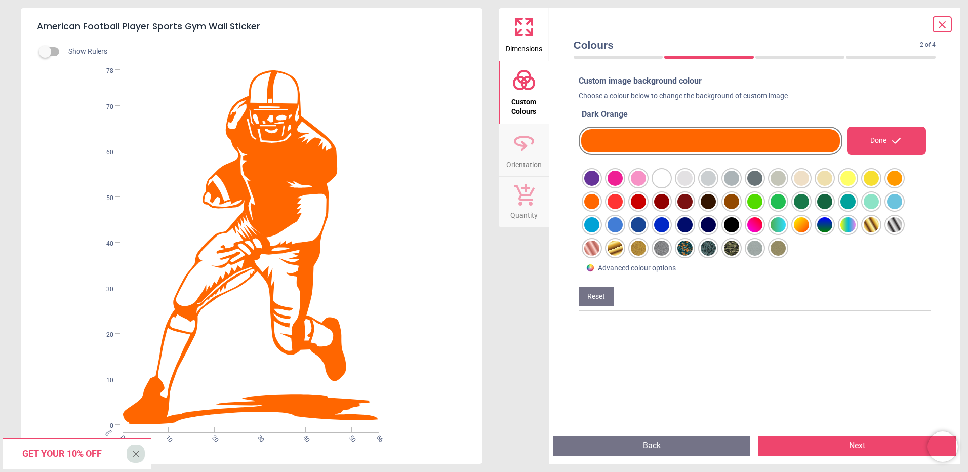
click at [592, 173] on div at bounding box center [591, 178] width 15 height 15
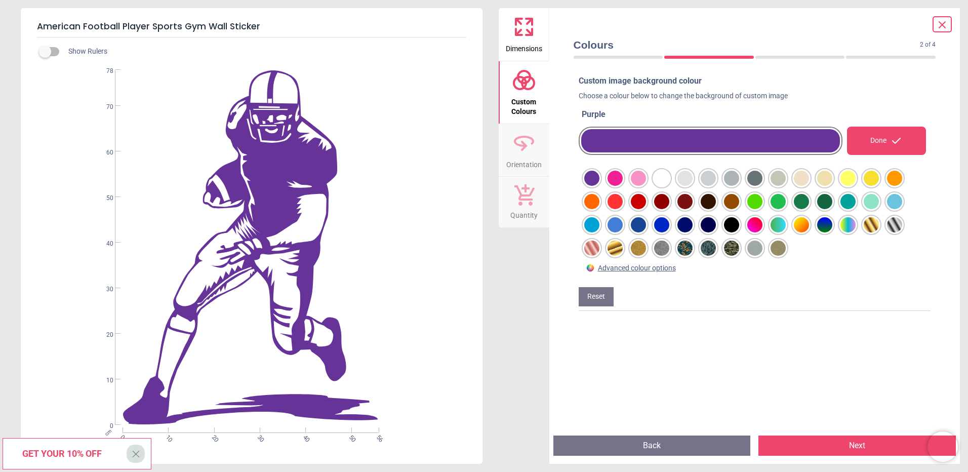
click at [600, 179] on div at bounding box center [591, 178] width 15 height 15
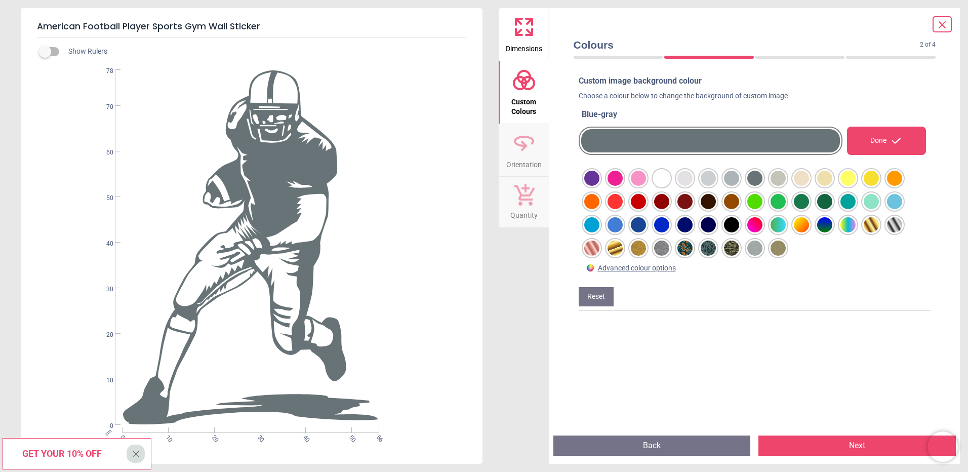
click at [600, 186] on div at bounding box center [591, 178] width 15 height 15
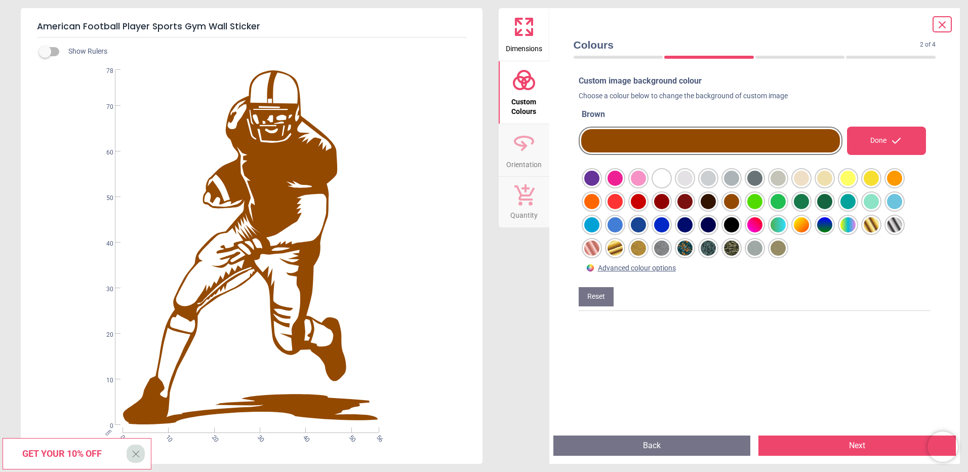
click at [824, 449] on button "Next" at bounding box center [857, 445] width 197 height 20
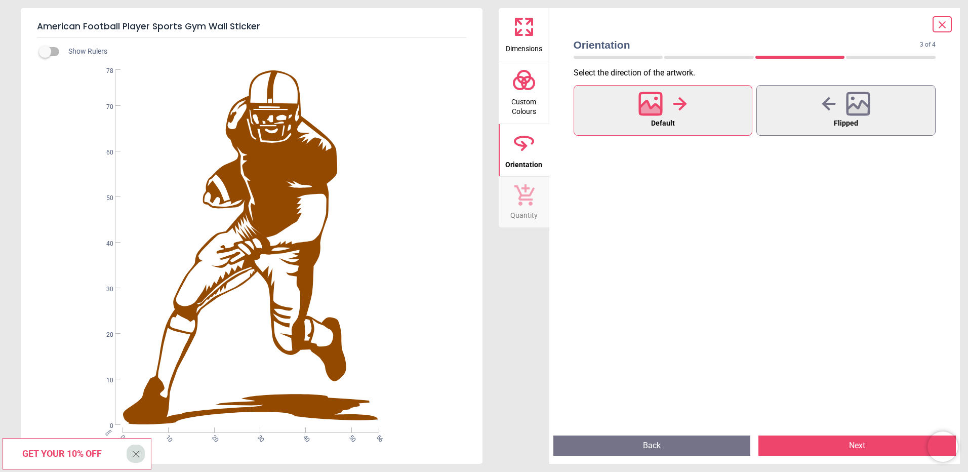
click at [823, 447] on button "Next" at bounding box center [857, 445] width 197 height 20
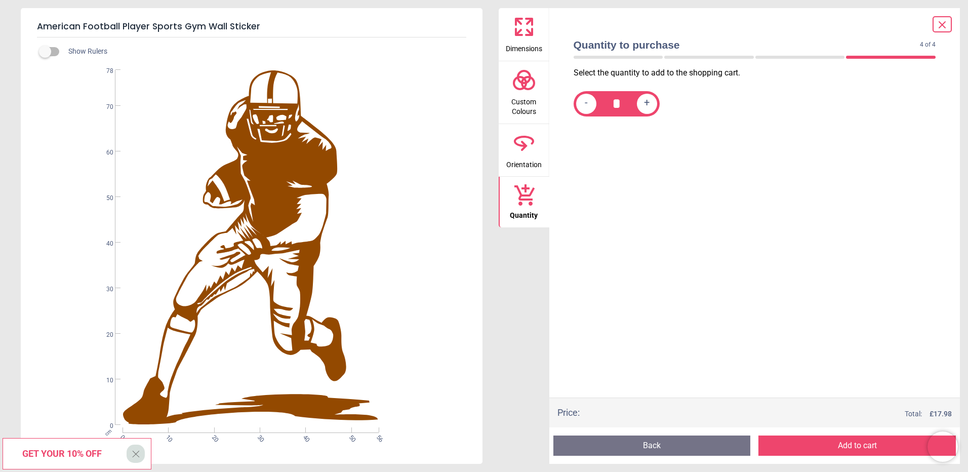
click at [823, 447] on button "Add to cart" at bounding box center [857, 445] width 197 height 20
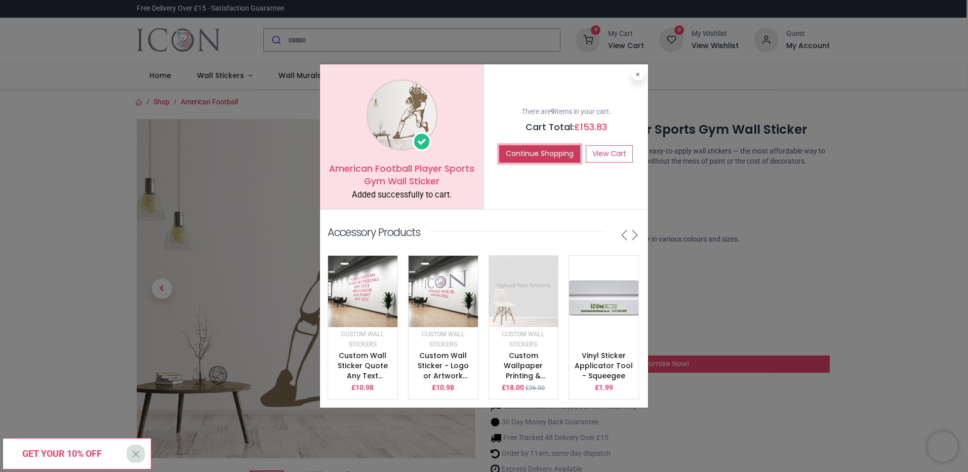
click at [558, 155] on button "Continue Shopping" at bounding box center [539, 153] width 81 height 17
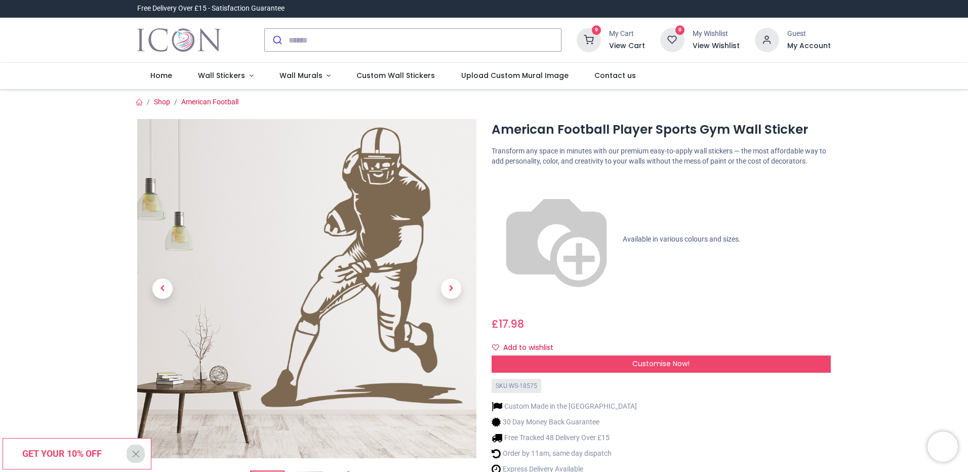
click at [595, 39] on icon at bounding box center [589, 40] width 24 height 24
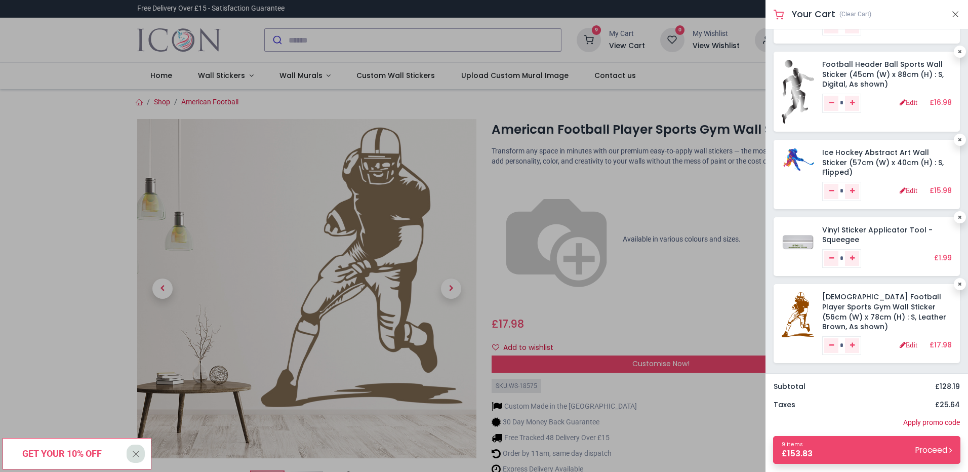
scroll to position [429, 0]
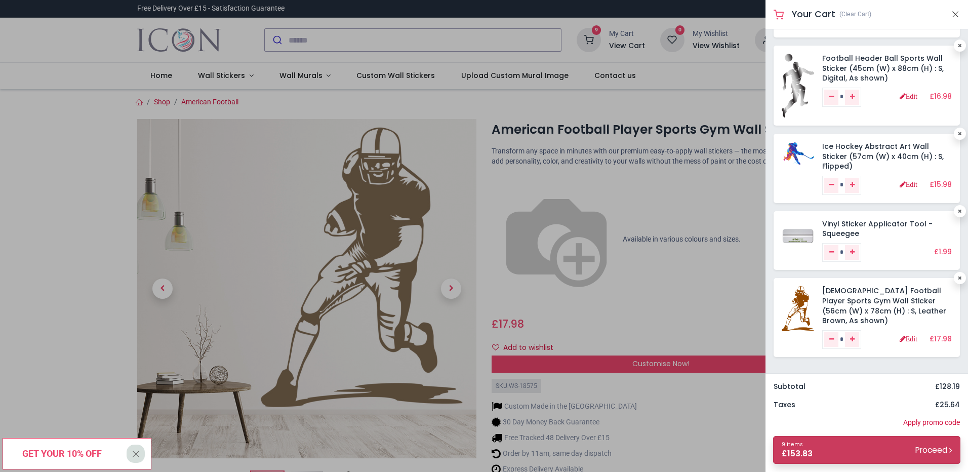
click at [879, 447] on link "9 items £ 153.83 Proceed" at bounding box center [866, 450] width 187 height 28
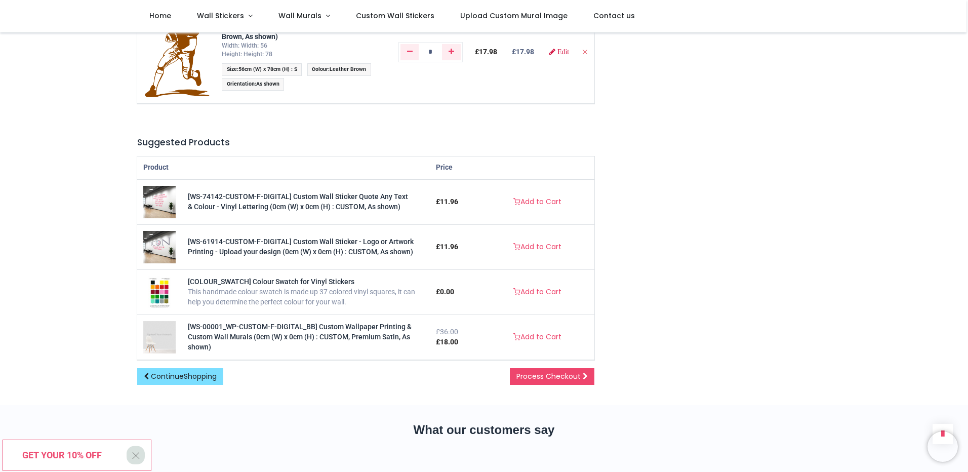
scroll to position [1247, 0]
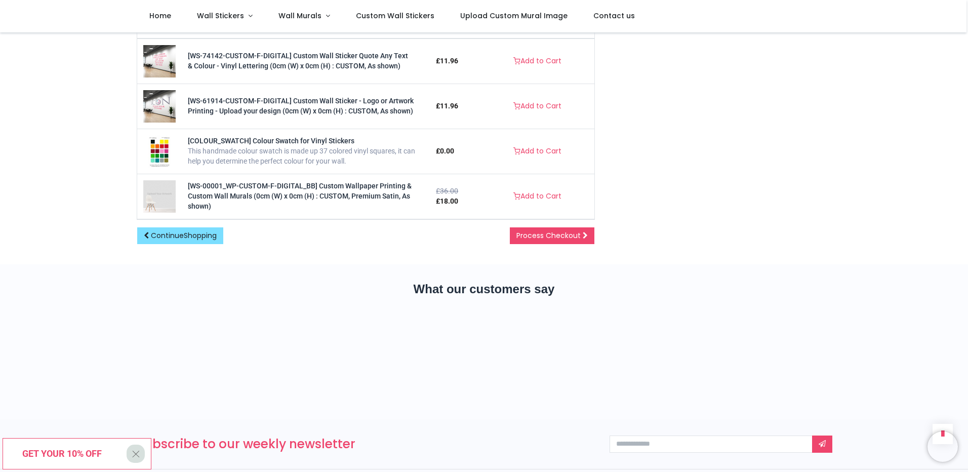
drag, startPoint x: 906, startPoint y: 169, endPoint x: 918, endPoint y: 237, distance: 68.9
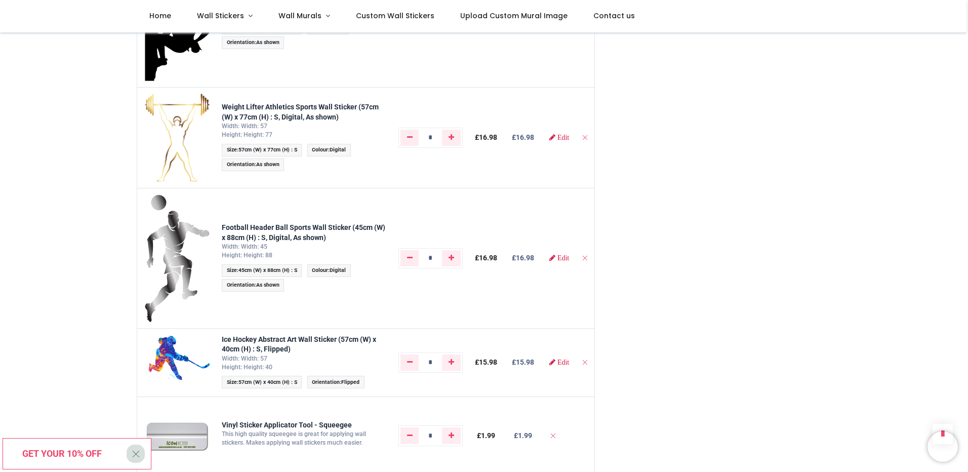
drag, startPoint x: 840, startPoint y: 210, endPoint x: 832, endPoint y: 172, distance: 38.3
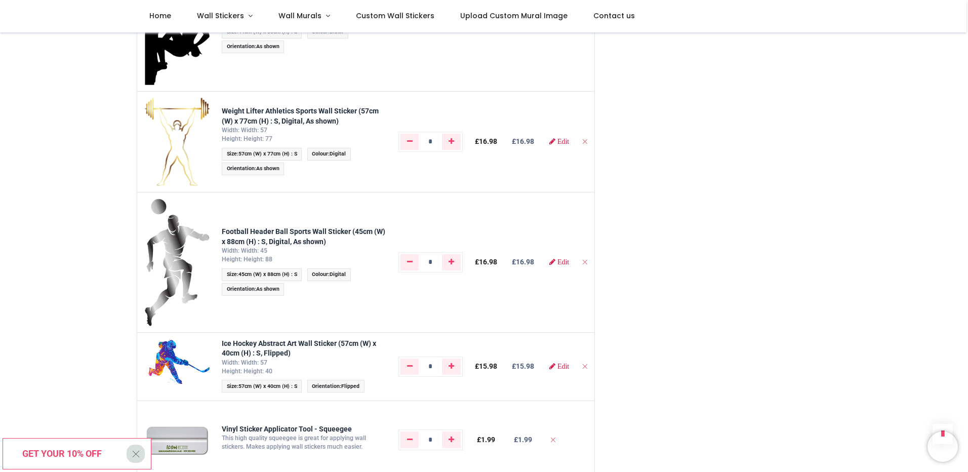
click at [136, 455] on span "X" at bounding box center [136, 453] width 9 height 17
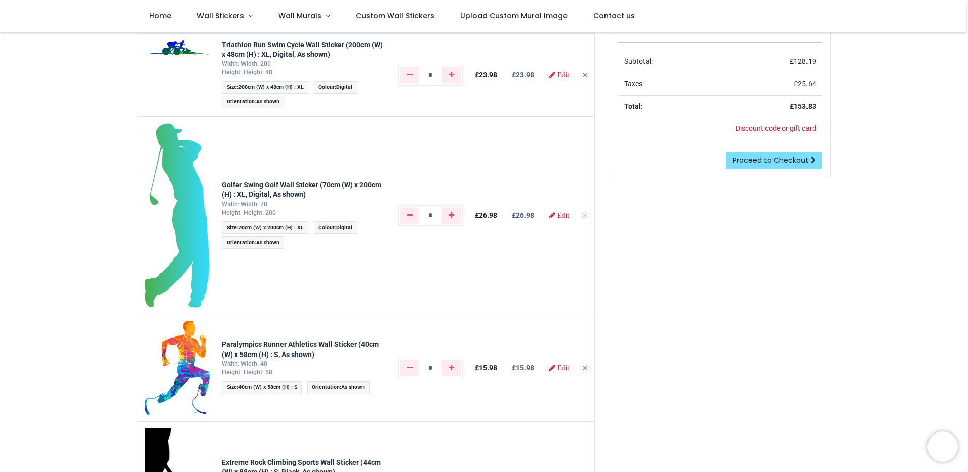
scroll to position [0, 0]
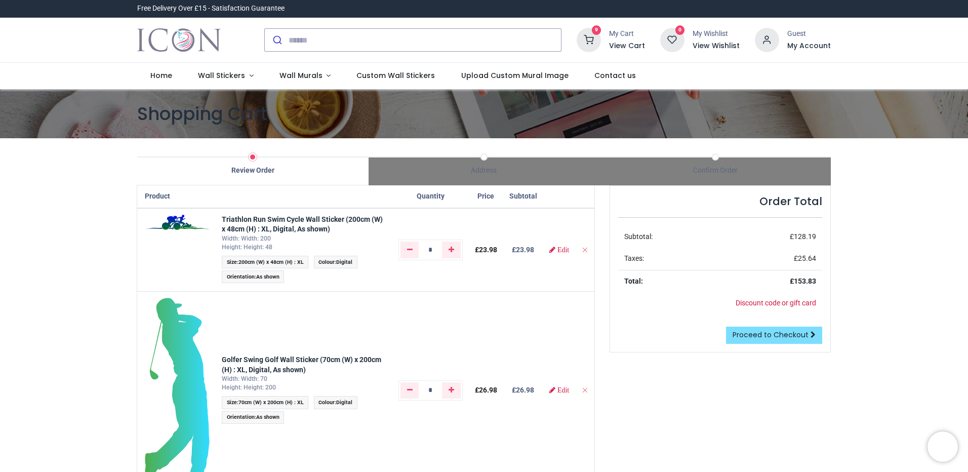
drag, startPoint x: 60, startPoint y: 303, endPoint x: 60, endPoint y: 252, distance: 51.7
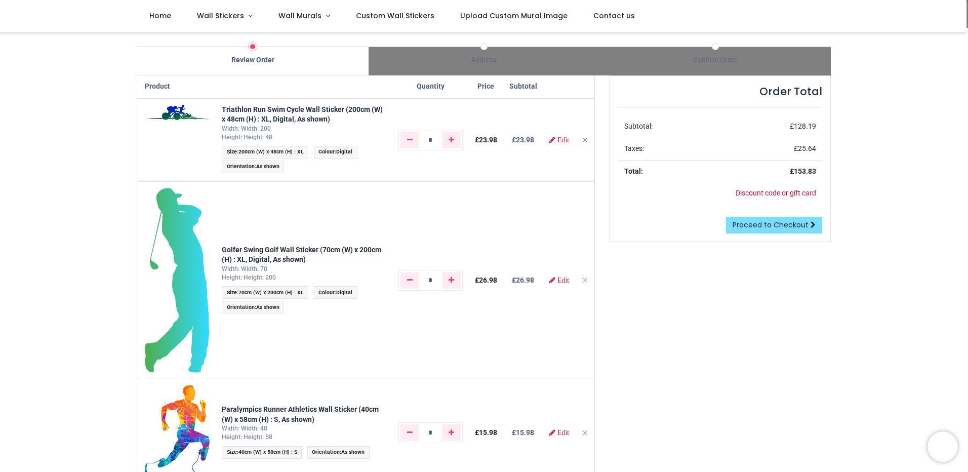
scroll to position [71, 0]
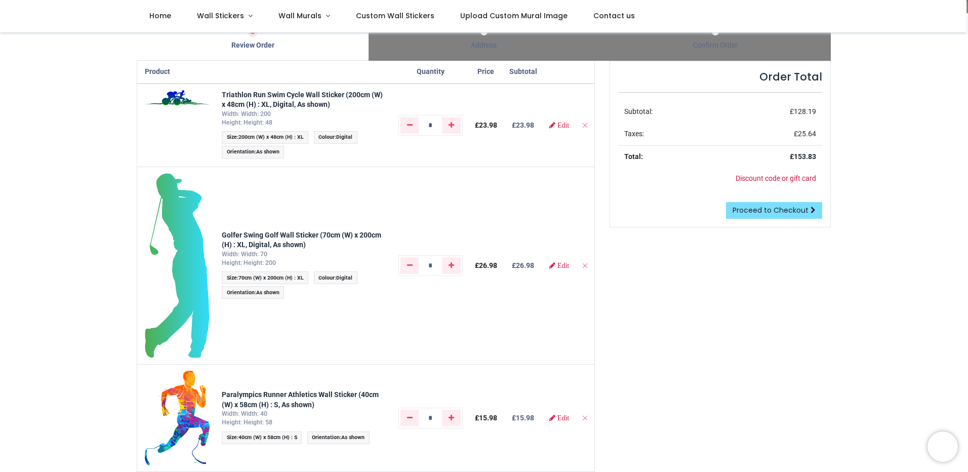
drag, startPoint x: 72, startPoint y: 205, endPoint x: 78, endPoint y: 227, distance: 23.2
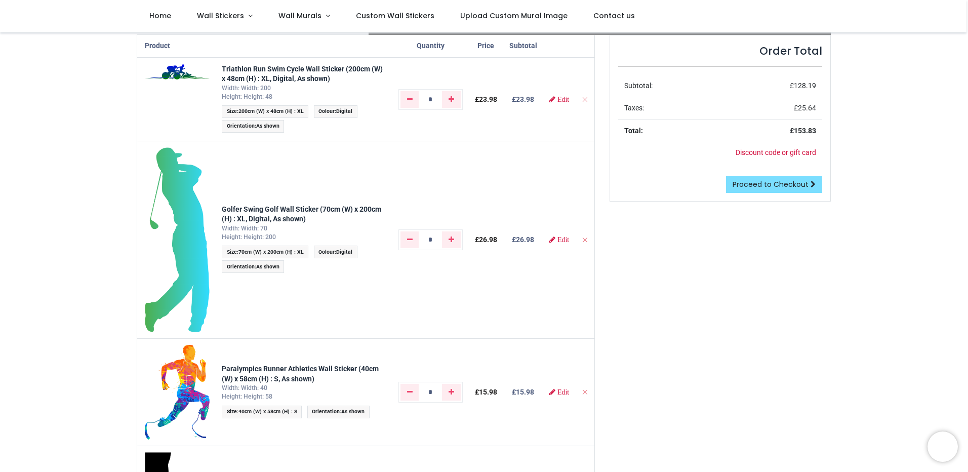
scroll to position [88, 0]
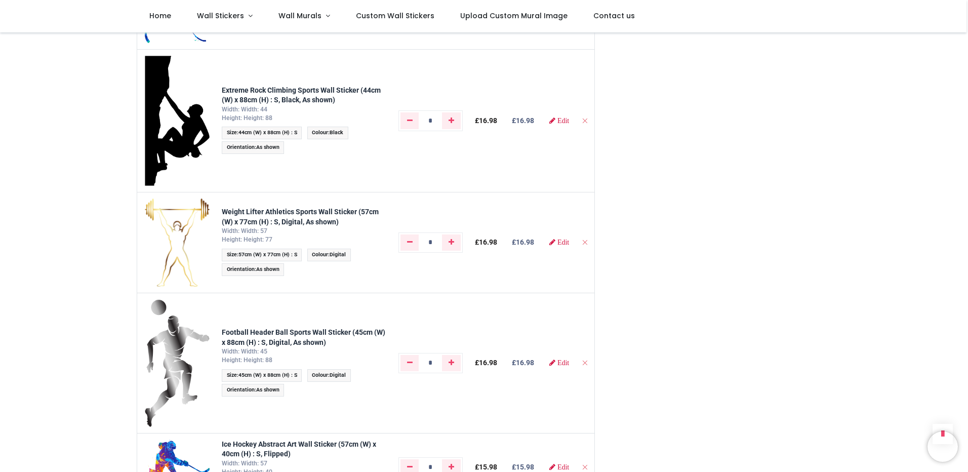
drag, startPoint x: 43, startPoint y: 182, endPoint x: 53, endPoint y: 206, distance: 25.7
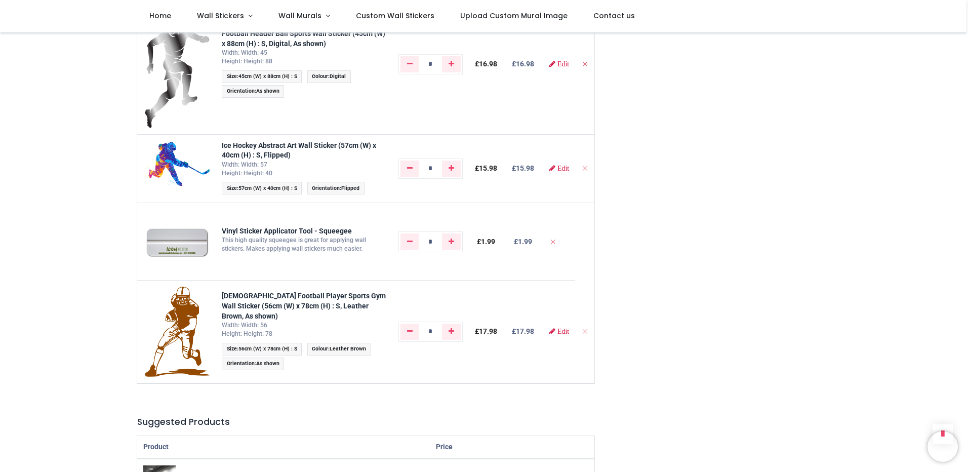
drag, startPoint x: 57, startPoint y: 162, endPoint x: 59, endPoint y: 212, distance: 50.7
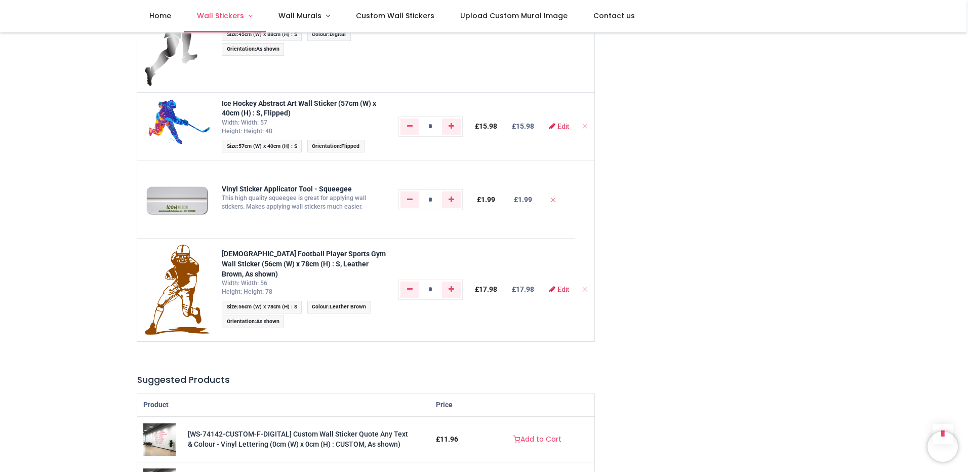
click at [215, 21] on span "Wall Stickers" at bounding box center [220, 16] width 47 height 10
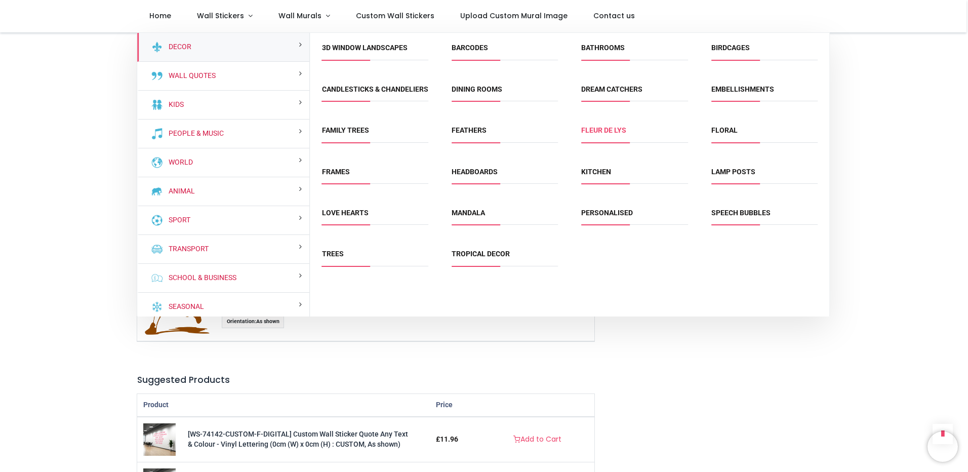
click at [591, 134] on link "Fleur de Lys" at bounding box center [603, 130] width 45 height 8
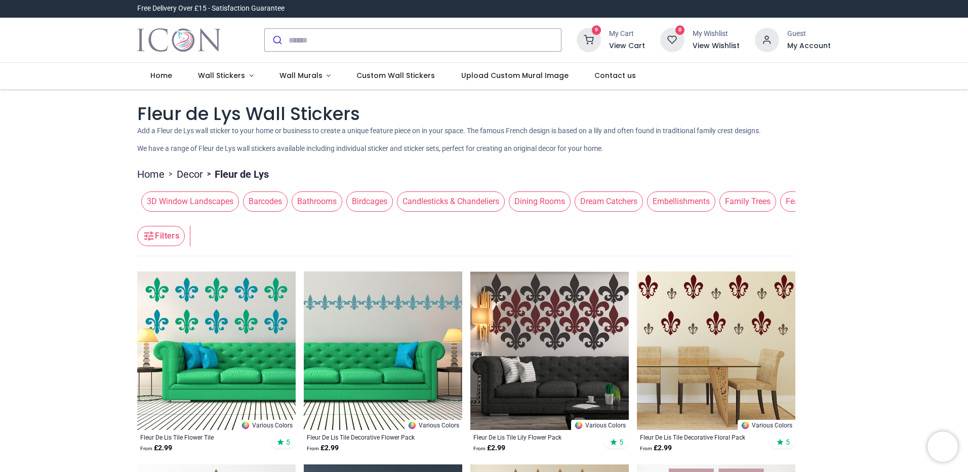
click at [616, 25] on div "9 My Cart View Cart 0 My Wishlist View Wishlist Guest" at bounding box center [703, 40] width 269 height 45
click at [616, 29] on div "My Cart" at bounding box center [627, 34] width 36 height 10
click at [587, 36] on icon at bounding box center [589, 40] width 24 height 24
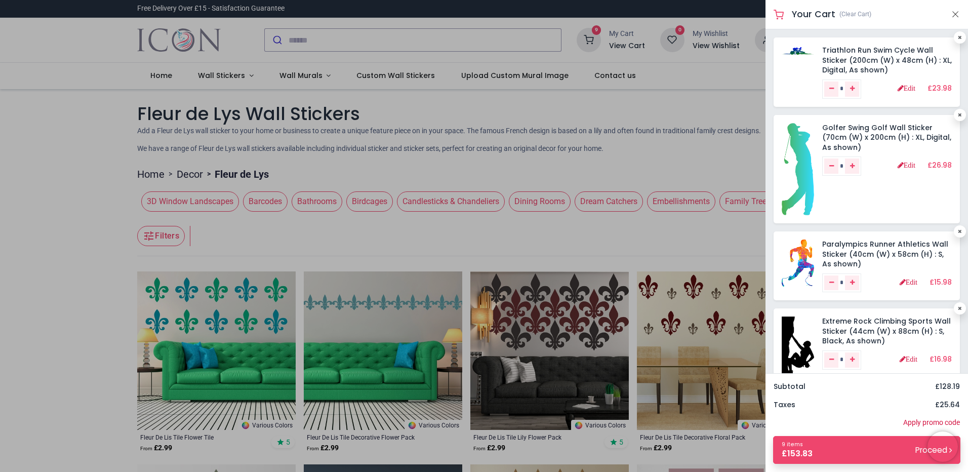
scroll to position [1, 0]
click at [87, 233] on div at bounding box center [484, 236] width 968 height 472
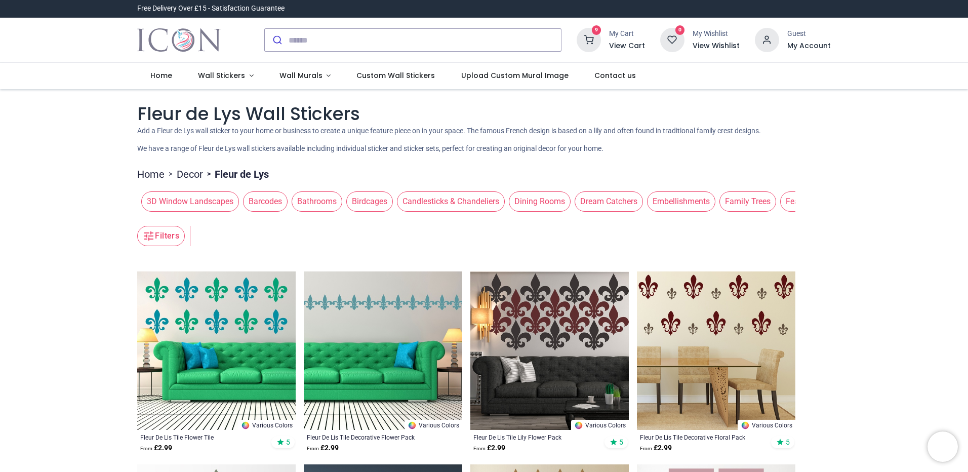
click at [593, 32] on icon at bounding box center [589, 40] width 24 height 24
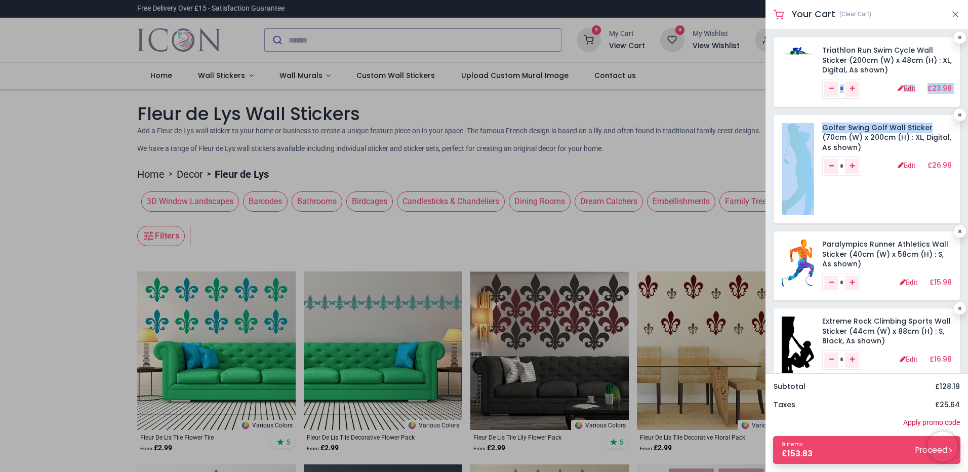
drag, startPoint x: 963, startPoint y: 99, endPoint x: 968, endPoint y: 115, distance: 16.3
click at [968, 115] on div "Triathlon Run Swim Cycle Wall Sticker (200cm (W) x 48cm (H) : XL, Digital, As s…" at bounding box center [867, 201] width 203 height 344
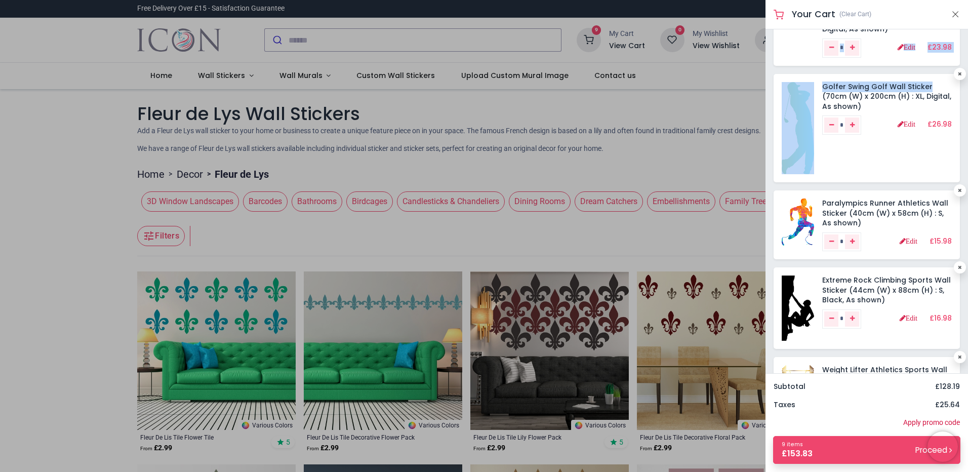
scroll to position [0, 0]
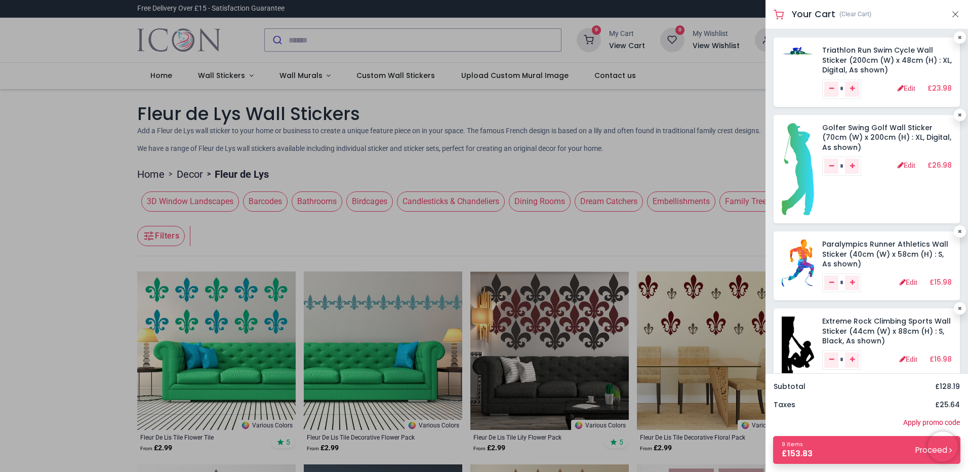
click at [70, 170] on div at bounding box center [484, 236] width 968 height 472
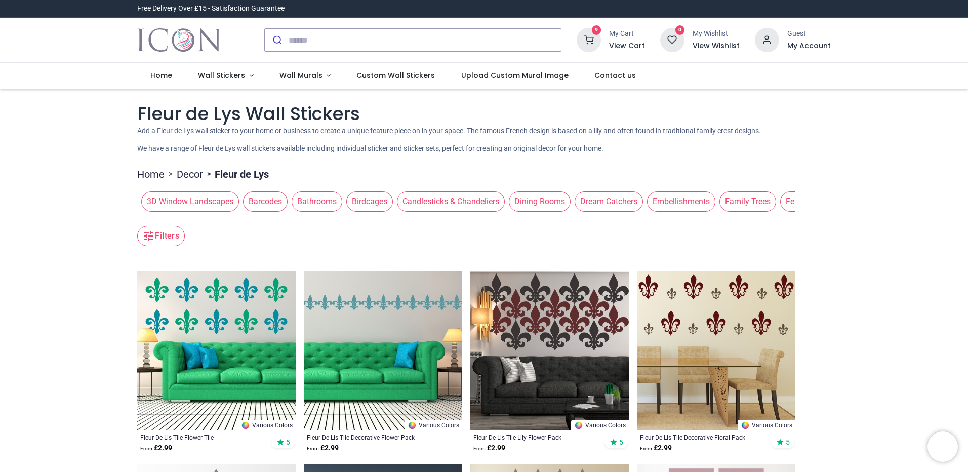
click at [703, 46] on h6 "View Wishlist" at bounding box center [716, 46] width 47 height 10
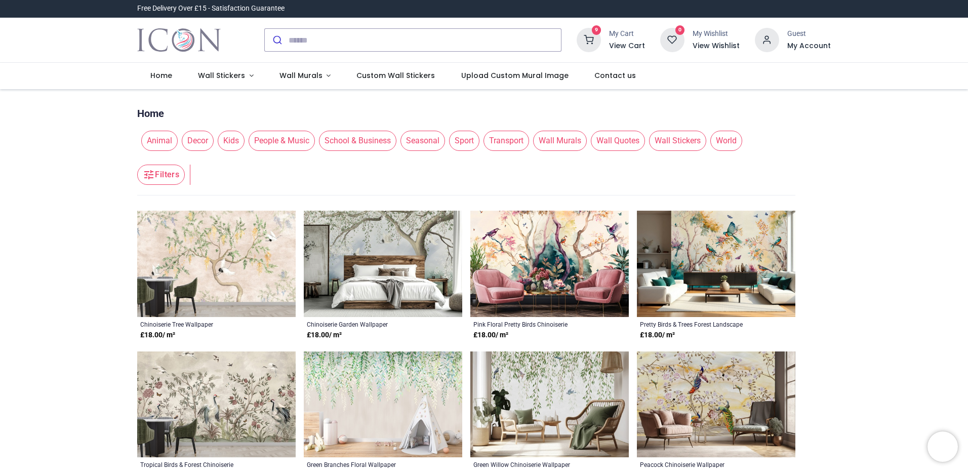
click at [619, 43] on h6 "View Cart" at bounding box center [627, 46] width 36 height 10
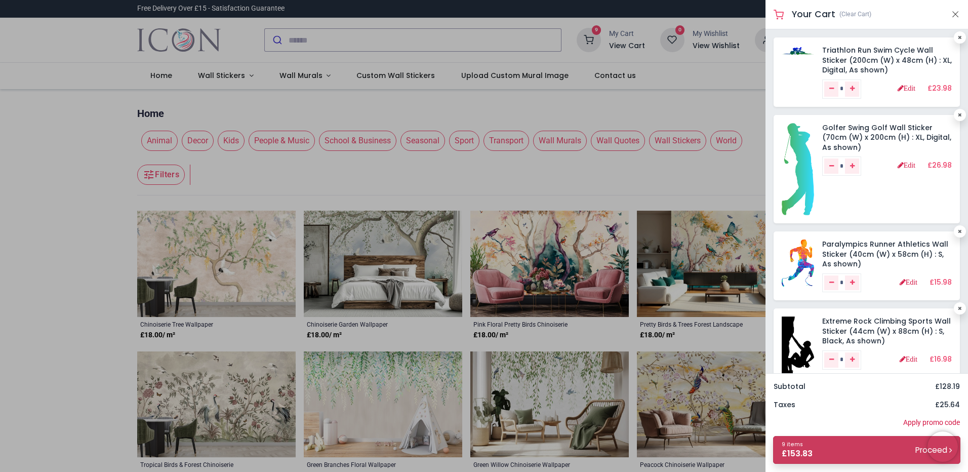
click at [870, 448] on link "9 items £ 153.83 Proceed" at bounding box center [866, 450] width 187 height 28
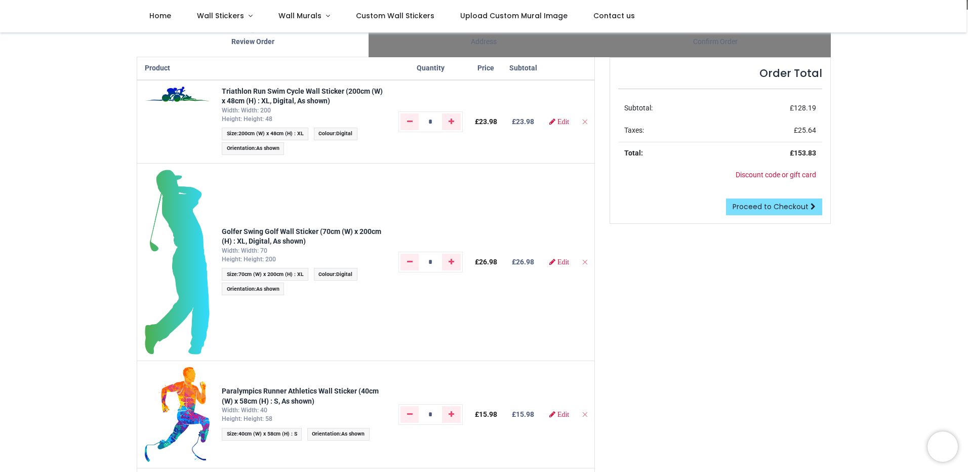
drag, startPoint x: 61, startPoint y: 259, endPoint x: 60, endPoint y: 299, distance: 40.5
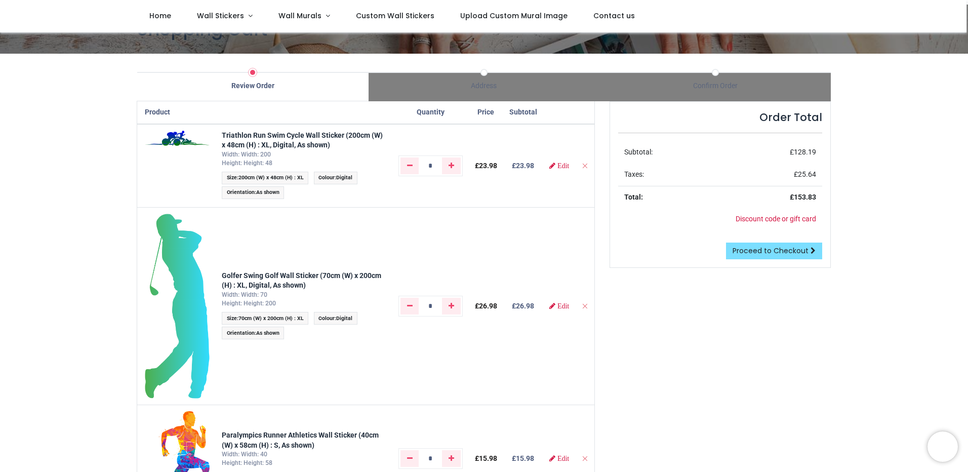
scroll to position [7, 0]
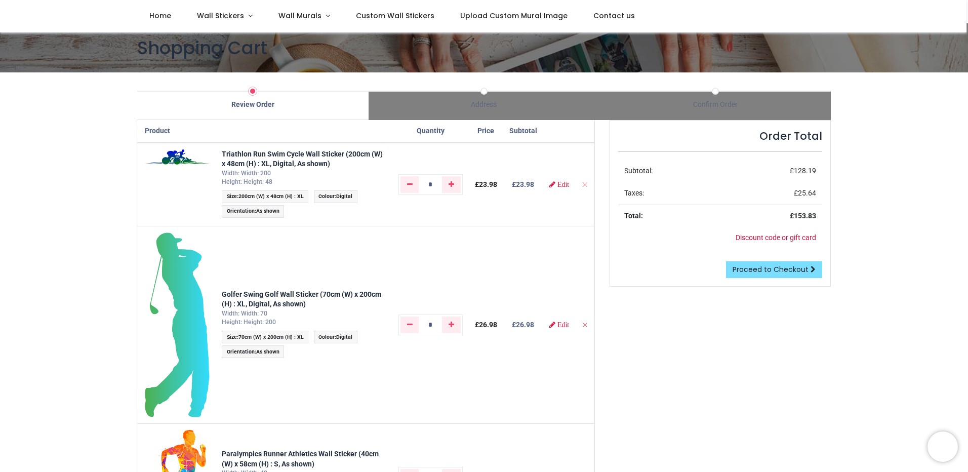
drag, startPoint x: 769, startPoint y: 311, endPoint x: 695, endPoint y: 256, distance: 92.3
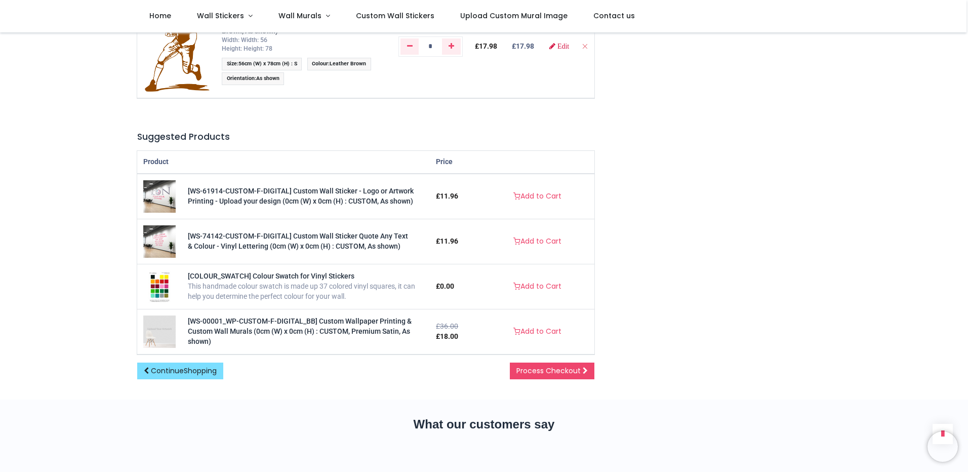
drag, startPoint x: 35, startPoint y: 167, endPoint x: 37, endPoint y: 219, distance: 52.2
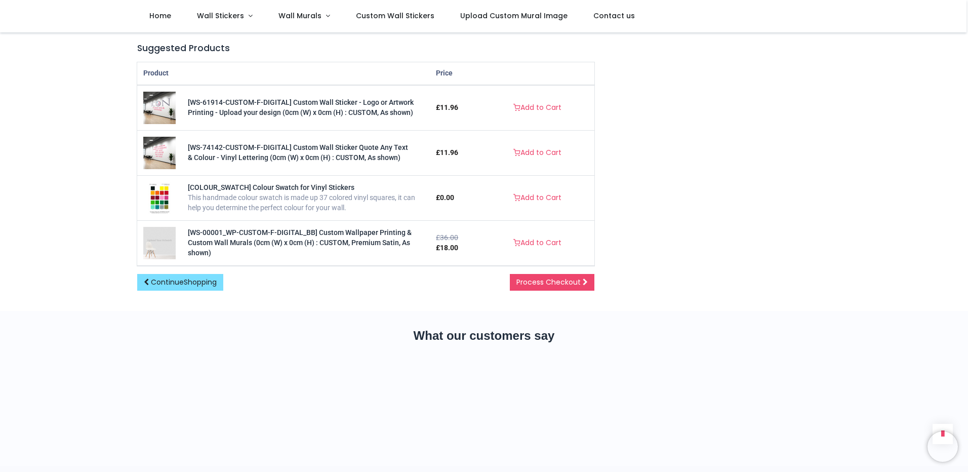
scroll to position [1261, 0]
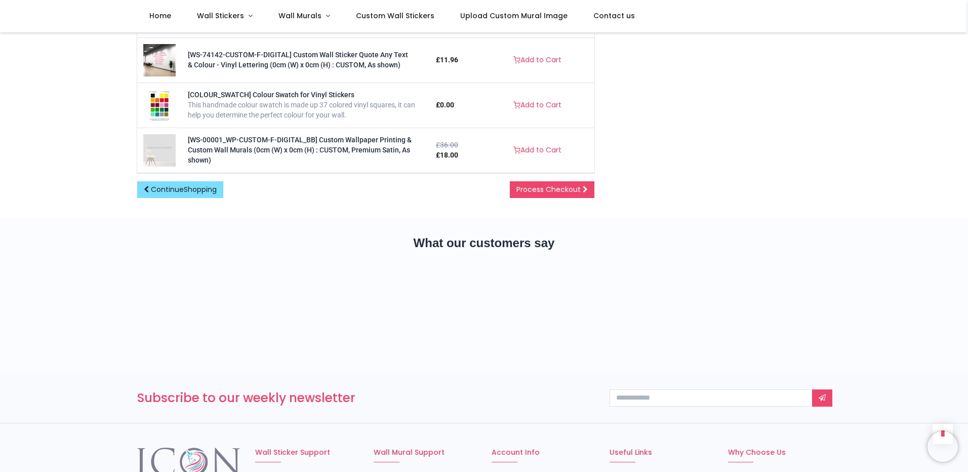
drag, startPoint x: 55, startPoint y: 163, endPoint x: 55, endPoint y: 211, distance: 48.1
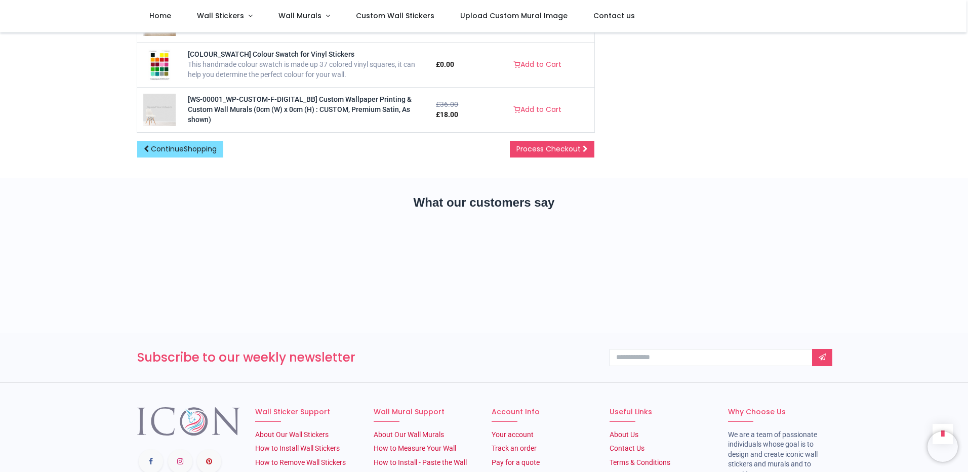
scroll to position [1400, 0]
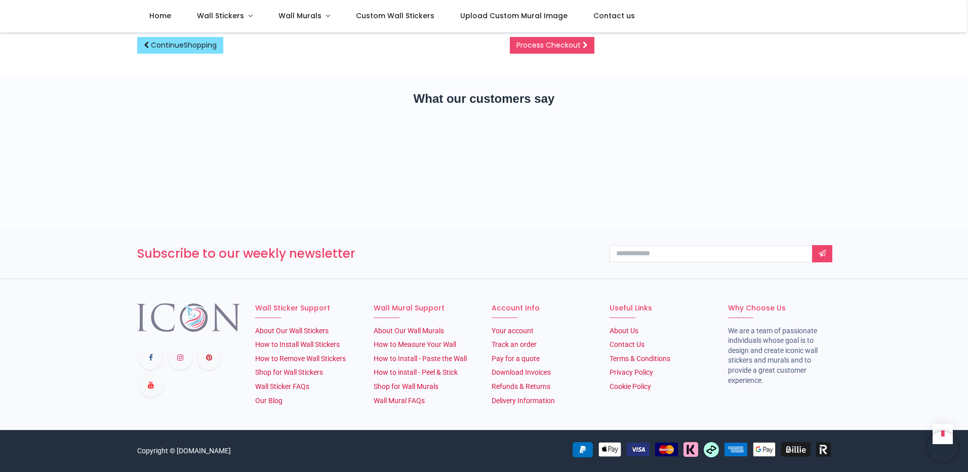
drag, startPoint x: 76, startPoint y: 203, endPoint x: 76, endPoint y: 255, distance: 51.7
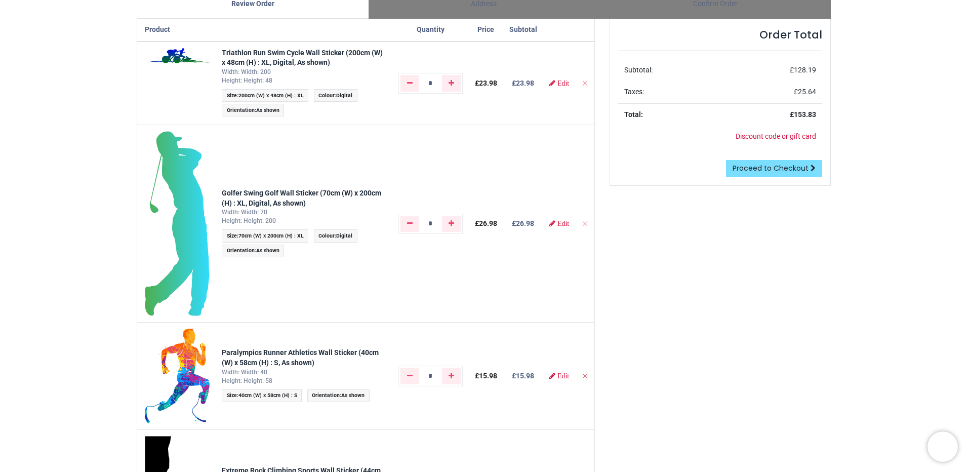
scroll to position [0, 0]
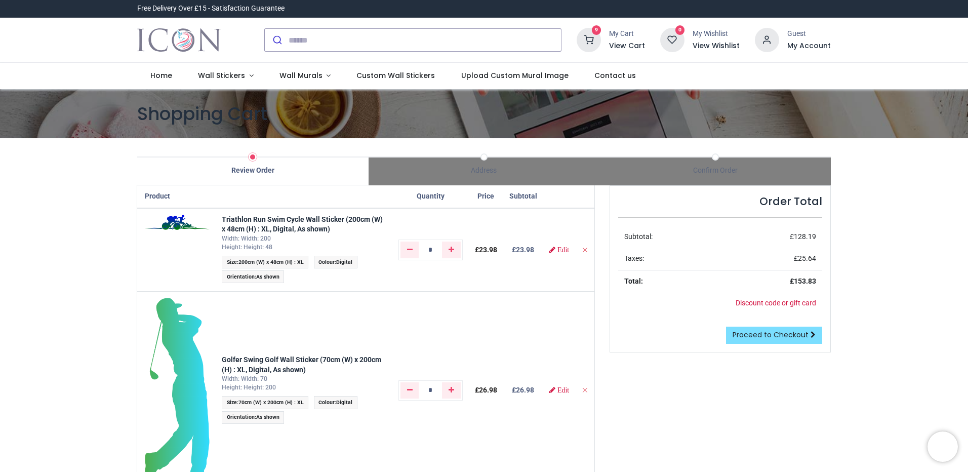
drag, startPoint x: 84, startPoint y: 298, endPoint x: 81, endPoint y: 205, distance: 92.7
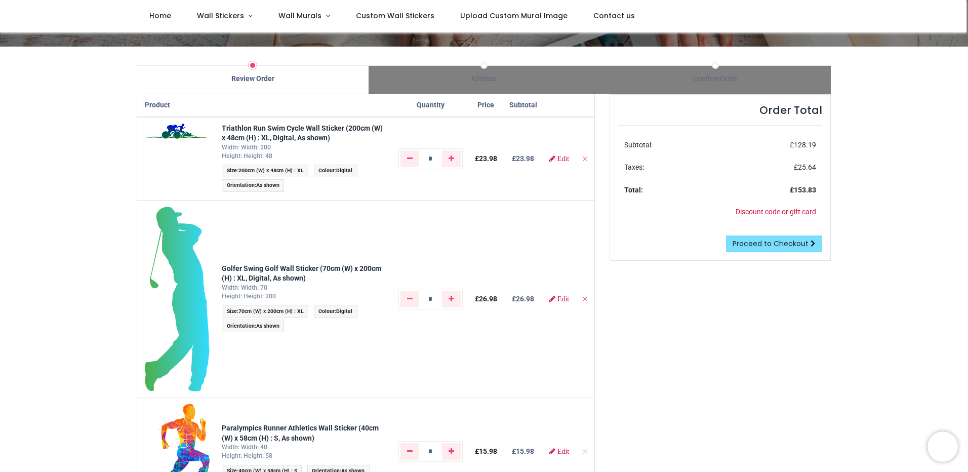
scroll to position [60, 0]
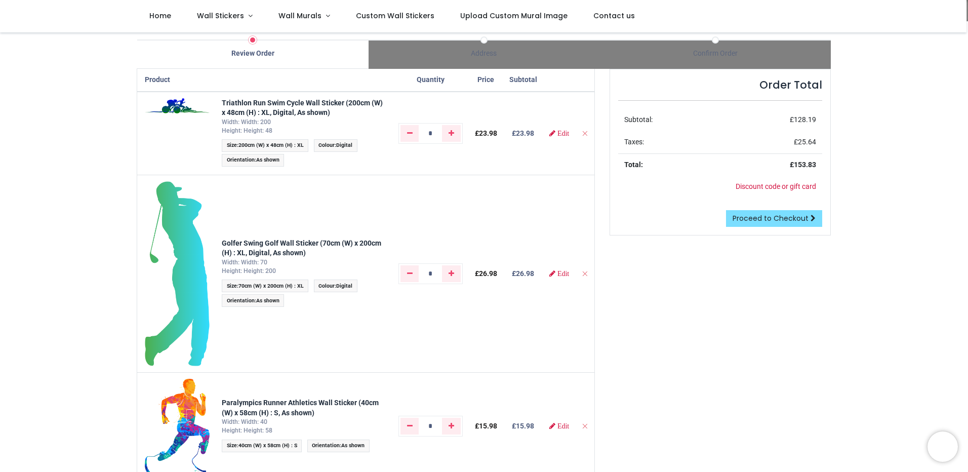
drag, startPoint x: 94, startPoint y: 187, endPoint x: 101, endPoint y: 222, distance: 35.2
drag, startPoint x: 360, startPoint y: 112, endPoint x: 222, endPoint y: 104, distance: 138.5
click at [222, 104] on div "Triathlon Run Swim Cycle Wall Sticker (200cm (W) x 48cm (H) : XL, Digital, As s…" at bounding box center [304, 108] width 165 height 20
copy strong "Triathlon Run Swim Cycle Wall Sticker (200cm (W) x 48cm (H) : XL, Digital, As s…"
click at [367, 116] on div "Triathlon Run Swim Cycle Wall Sticker (200cm (W) x 48cm (H) : XL, Digital, As s…" at bounding box center [304, 108] width 165 height 20
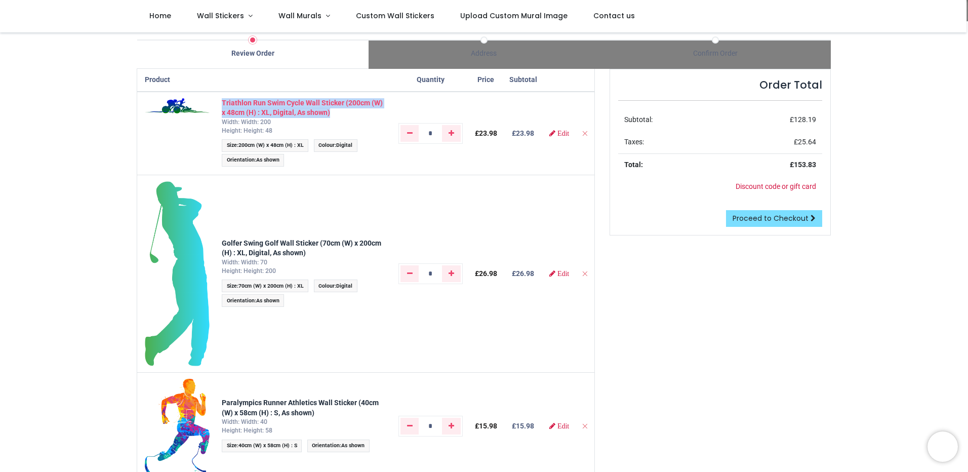
drag, startPoint x: 367, startPoint y: 116, endPoint x: 222, endPoint y: 101, distance: 146.1
click at [222, 101] on div "Triathlon Run Swim Cycle Wall Sticker (200cm (W) x 48cm (H) : XL, Digital, As s…" at bounding box center [304, 108] width 165 height 20
copy strong "Triathlon Run Swim Cycle Wall Sticker (200cm (W) x 48cm (H) : XL, Digital, As s…"
click at [387, 252] on td "Golfer Swing Golf Wall Sticker (70cm (W) x 200cm (H) : XL, Digital, As shown) W…" at bounding box center [304, 273] width 177 height 197
drag, startPoint x: 339, startPoint y: 252, endPoint x: 221, endPoint y: 245, distance: 117.7
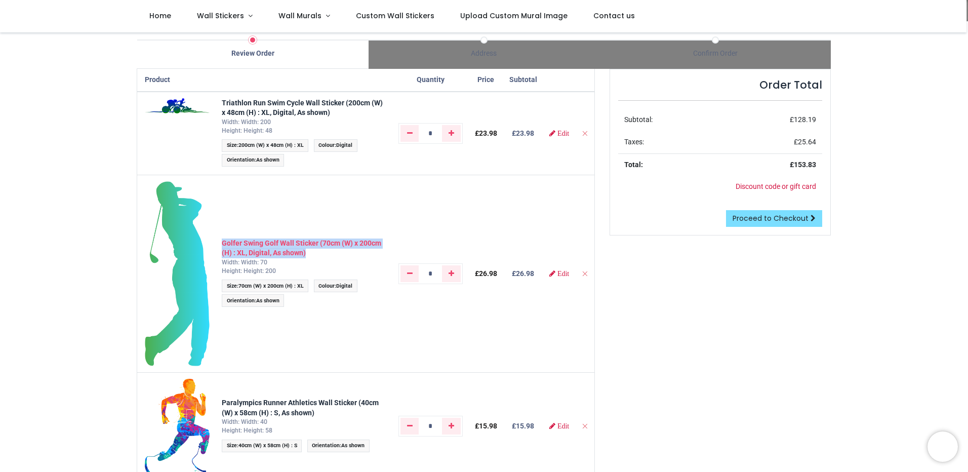
click at [222, 245] on div "Golfer Swing Golf Wall Sticker (70cm (W) x 200cm (H) : XL, Digital, As shown)" at bounding box center [304, 249] width 165 height 20
copy strong "Golfer Swing Golf Wall Sticker (70cm (W) x 200cm (H) : XL, Digital, As shown)"
click at [431, 312] on td "*" at bounding box center [430, 273] width 76 height 197
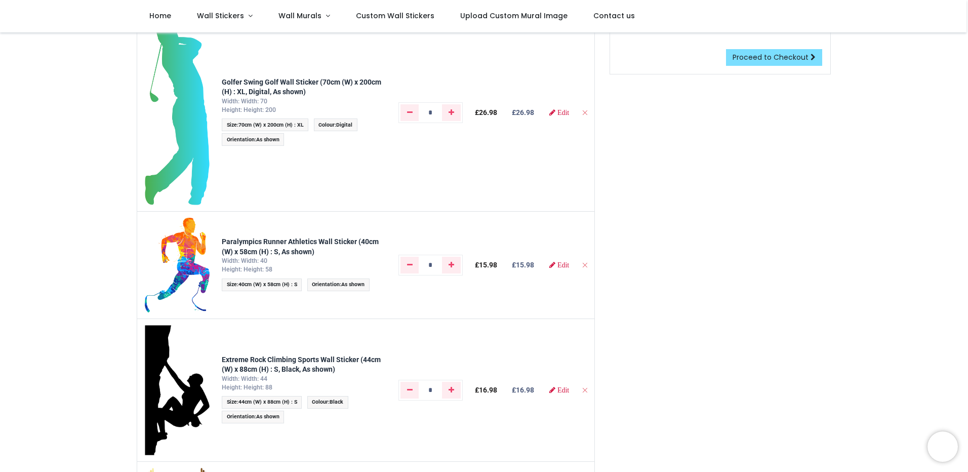
scroll to position [259, 0]
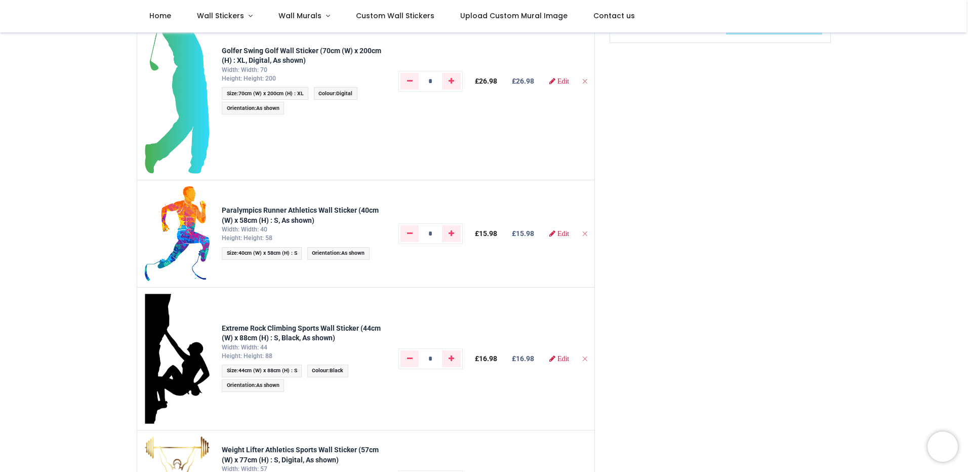
drag, startPoint x: 429, startPoint y: 306, endPoint x: 430, endPoint y: 341, distance: 35.0
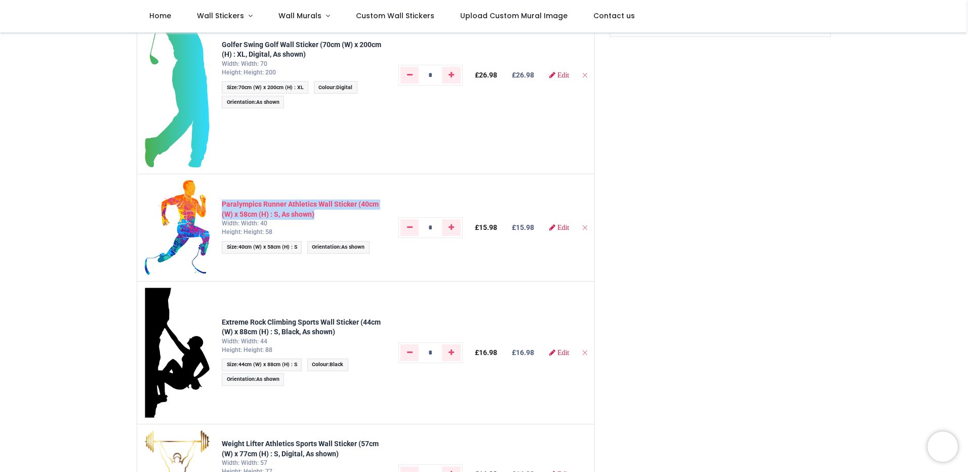
drag, startPoint x: 326, startPoint y: 217, endPoint x: 222, endPoint y: 207, distance: 104.8
click at [222, 207] on div "Paralympics Runner Athletics Wall Sticker (40cm (W) x 58cm (H) : S, As shown)" at bounding box center [304, 210] width 165 height 20
copy strong "Paralympics Runner Athletics Wall Sticker (40cm (W) x 58cm (H) : S, As shown)"
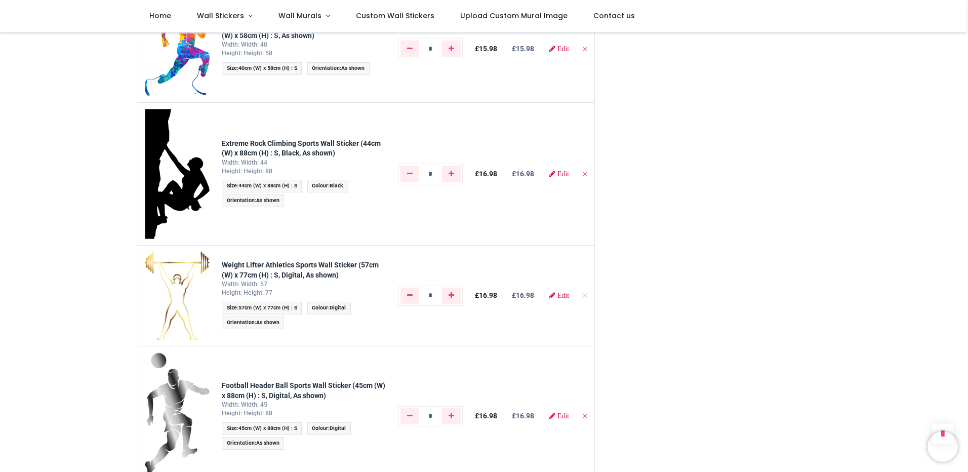
drag, startPoint x: 76, startPoint y: 205, endPoint x: 79, endPoint y: 244, distance: 39.1
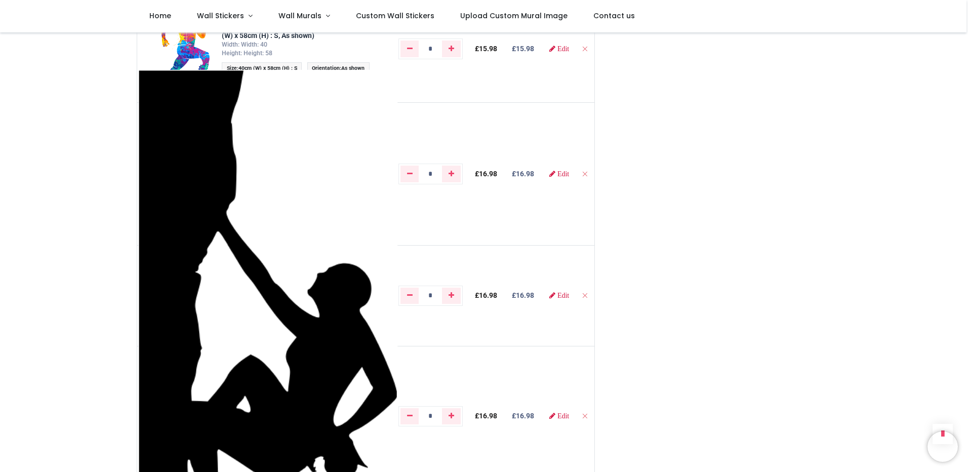
scroll to position [452, 0]
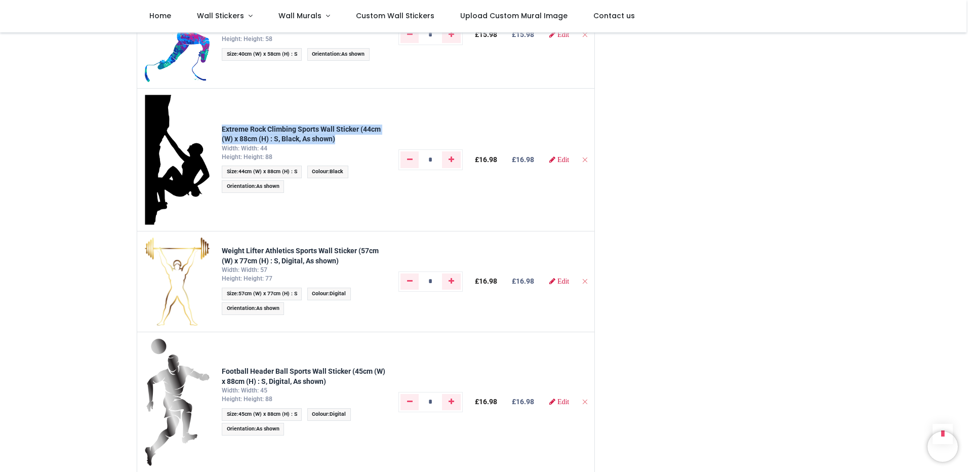
drag, startPoint x: 356, startPoint y: 141, endPoint x: 219, endPoint y: 133, distance: 138.0
click at [219, 133] on td "Extreme Rock Climbing Sports Wall Sticker (44cm (W) x 88cm (H) : S, Black, As s…" at bounding box center [304, 159] width 177 height 143
copy strong "Extreme Rock Climbing Sports Wall Sticker (44cm (W) x 88cm (H) : S, Black, As s…"
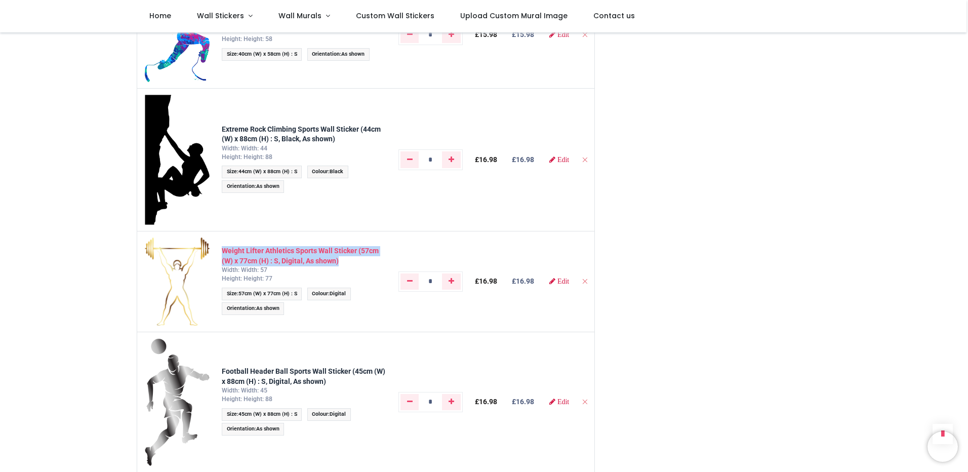
drag, startPoint x: 351, startPoint y: 263, endPoint x: 221, endPoint y: 251, distance: 131.2
click at [222, 251] on div "Weight Lifter Athletics Sports Wall Sticker (57cm (W) x 77cm (H) : S, Digital, …" at bounding box center [304, 256] width 165 height 20
copy strong "Weight Lifter Athletics Sports Wall Sticker (57cm (W) x 77cm (H) : S, Digital, …"
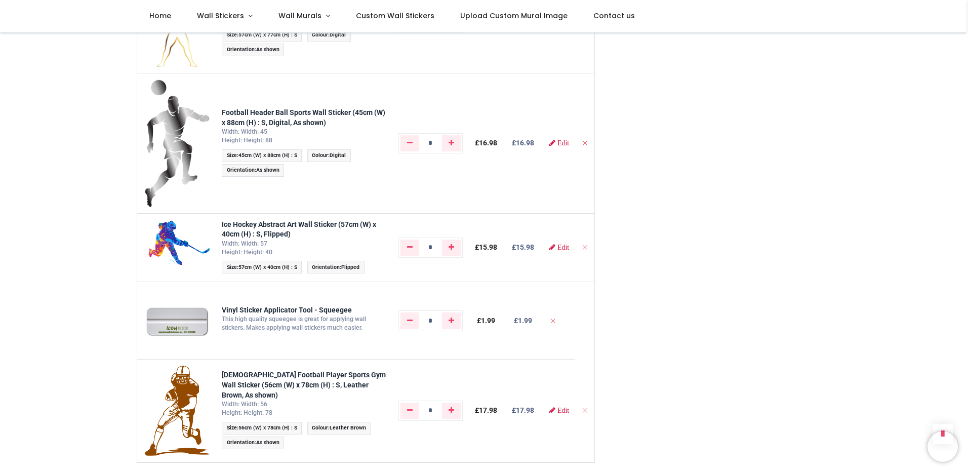
drag, startPoint x: 90, startPoint y: 237, endPoint x: 98, endPoint y: 281, distance: 44.3
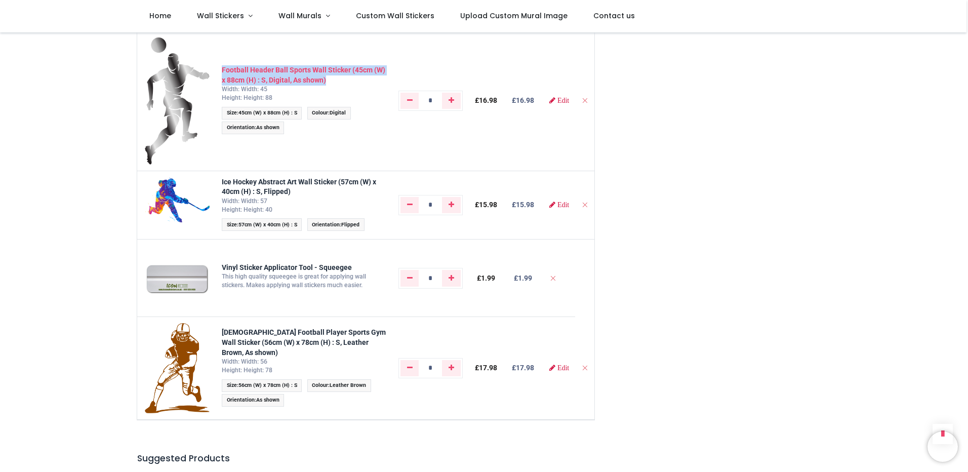
drag, startPoint x: 353, startPoint y: 80, endPoint x: 221, endPoint y: 73, distance: 132.4
click at [222, 73] on div "Football Header Ball Sports Wall Sticker (45cm (W) x 88cm (H) : S, Digital, As …" at bounding box center [304, 75] width 165 height 20
copy strong "Football Header Ball Sports Wall Sticker (45cm (W) x 88cm (H) : S, Digital, As …"
click at [347, 204] on div "Width: Width: 57 Height: Height: 40" at bounding box center [304, 205] width 165 height 17
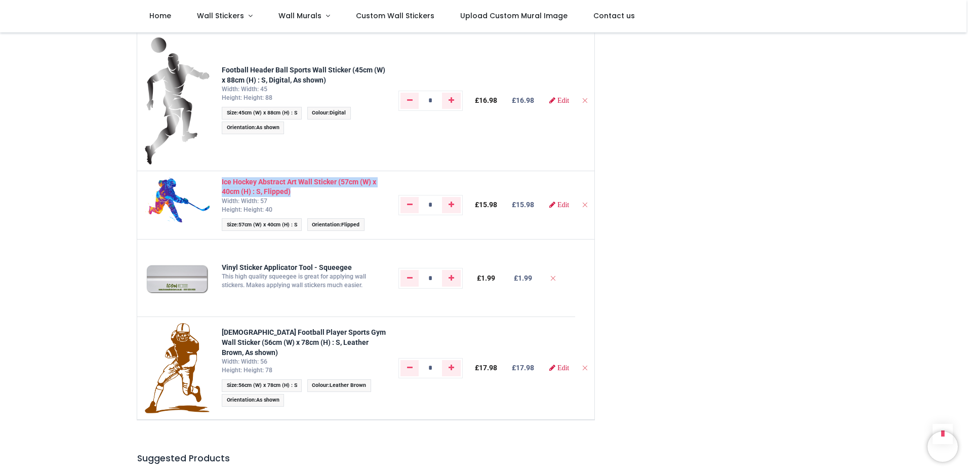
drag, startPoint x: 315, startPoint y: 192, endPoint x: 221, endPoint y: 183, distance: 94.6
click at [222, 183] on div "Ice Hockey Abstract Art Wall Sticker (57cm (W) x 40cm (H) : S, Flipped)" at bounding box center [304, 187] width 165 height 20
copy strong "Ice Hockey Abstract Art Wall Sticker (57cm (W) x 40cm (H) : S, Flipped)"
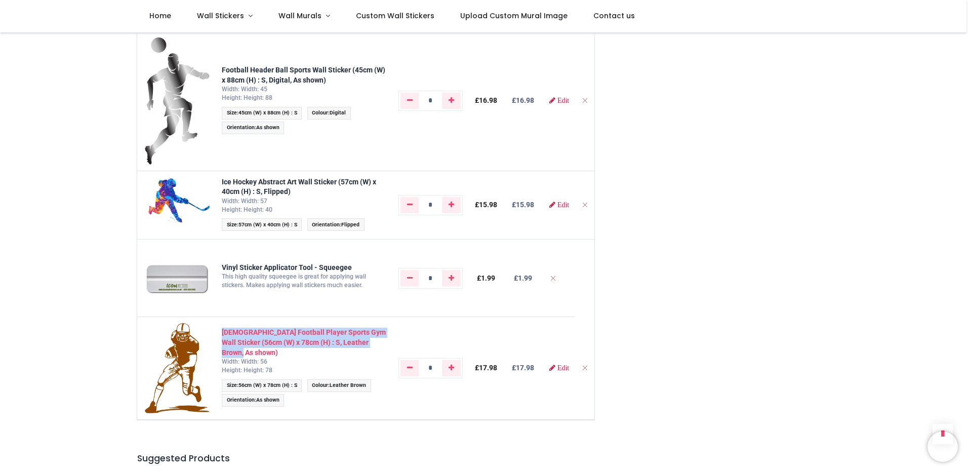
drag, startPoint x: 259, startPoint y: 355, endPoint x: 222, endPoint y: 333, distance: 43.2
click at [222, 333] on div "American Football Player Sports Gym Wall Sticker (56cm (W) x 78cm (H) : S, Leat…" at bounding box center [304, 343] width 165 height 30
copy strong "American Football Player Sports Gym Wall Sticker (56cm (W) x 78cm (H) : S, Leat…"
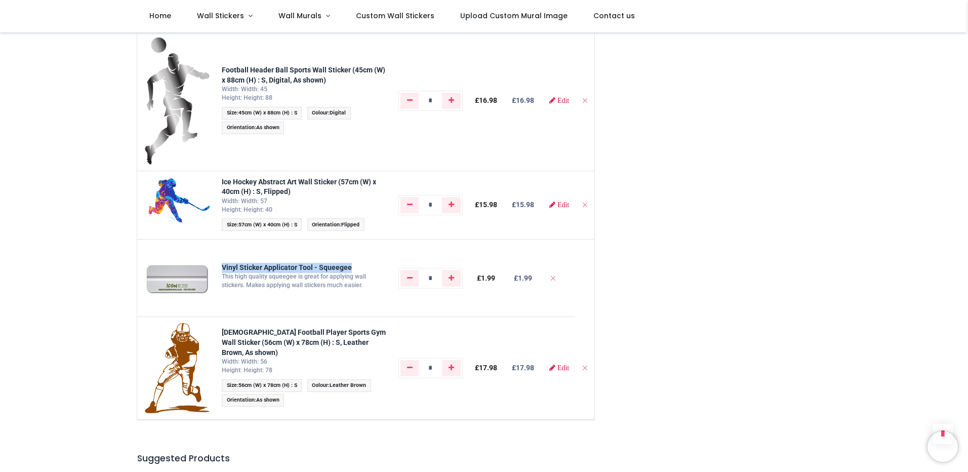
drag, startPoint x: 361, startPoint y: 265, endPoint x: 219, endPoint y: 266, distance: 141.8
click at [219, 266] on td "Vinyl Sticker Applicator Tool - Squeegee This high quality squeegee is great fo…" at bounding box center [304, 278] width 177 height 77
copy strong "Vinyl Sticker Applicator Tool - Squeegee"
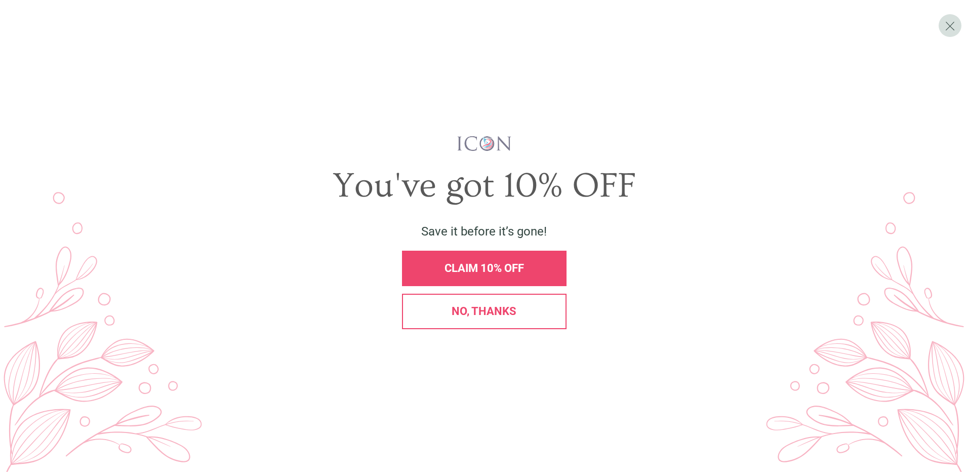
scroll to position [0, 0]
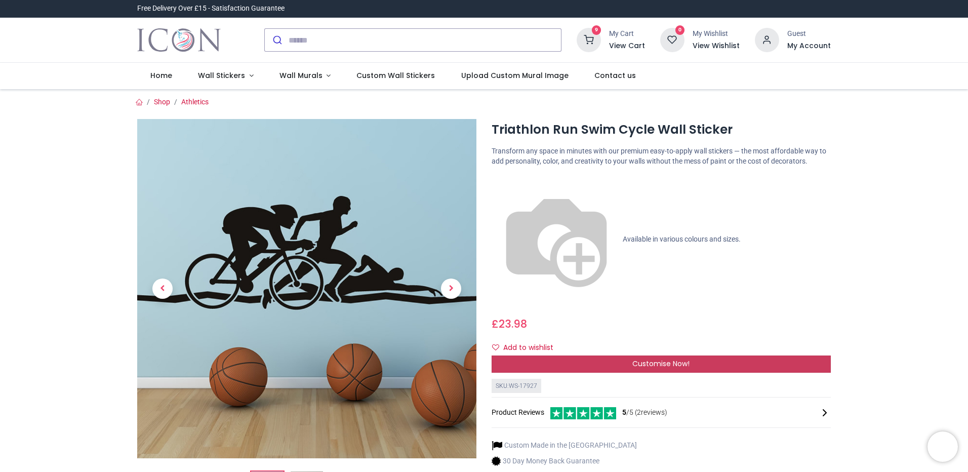
click at [698, 355] on div "Customise Now!" at bounding box center [661, 363] width 339 height 17
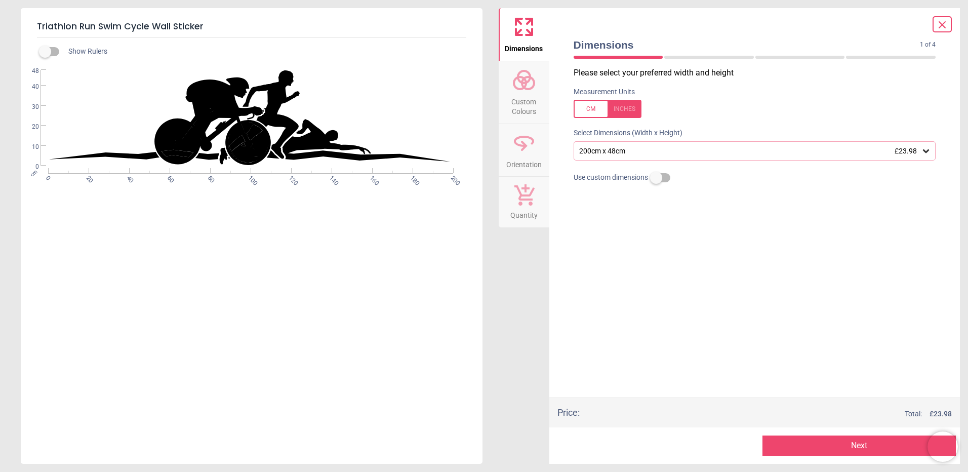
click at [944, 20] on icon at bounding box center [942, 25] width 12 height 12
